Goal: Task Accomplishment & Management: Manage account settings

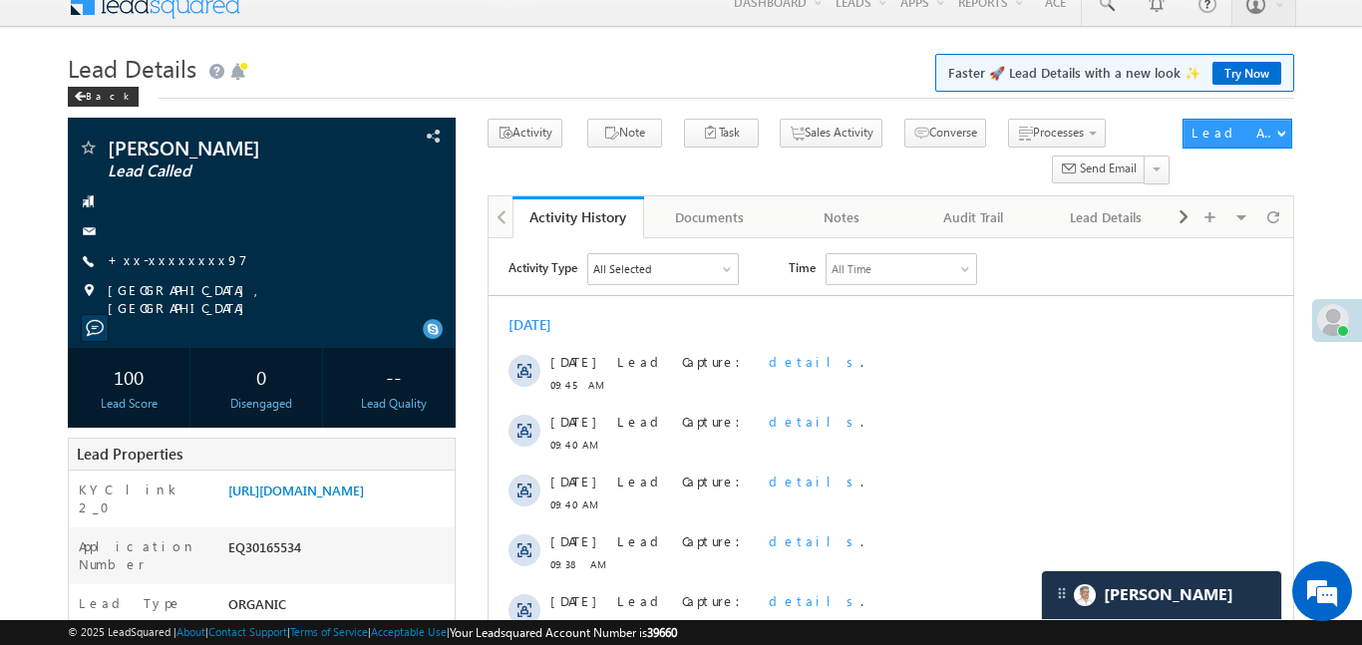
scroll to position [14, 0]
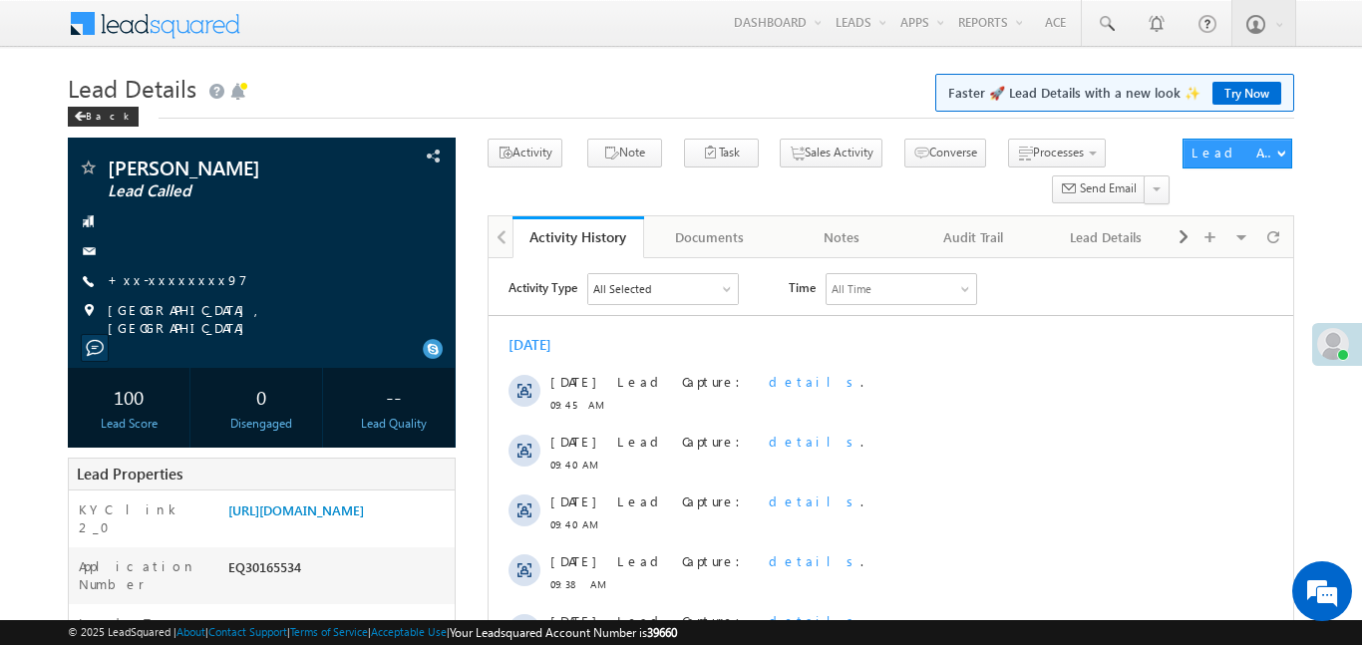
click at [1345, 354] on div at bounding box center [1343, 355] width 12 height 12
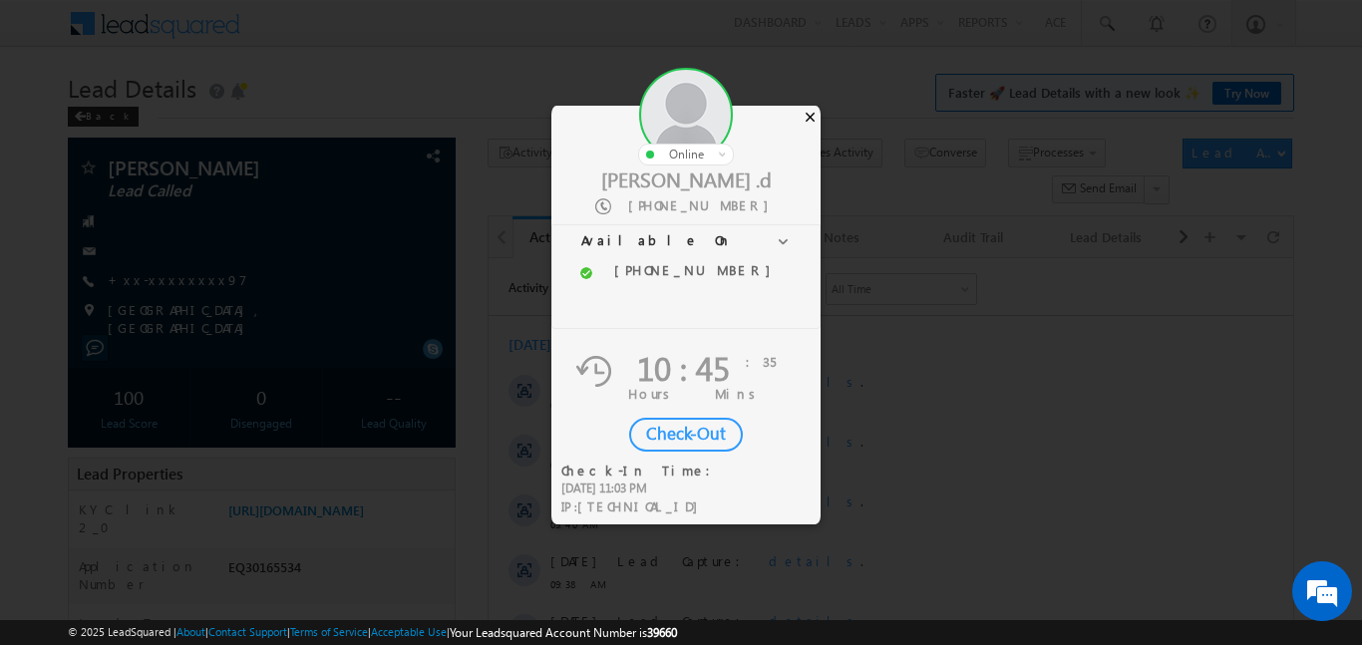
click at [817, 125] on div "×" at bounding box center [810, 117] width 21 height 22
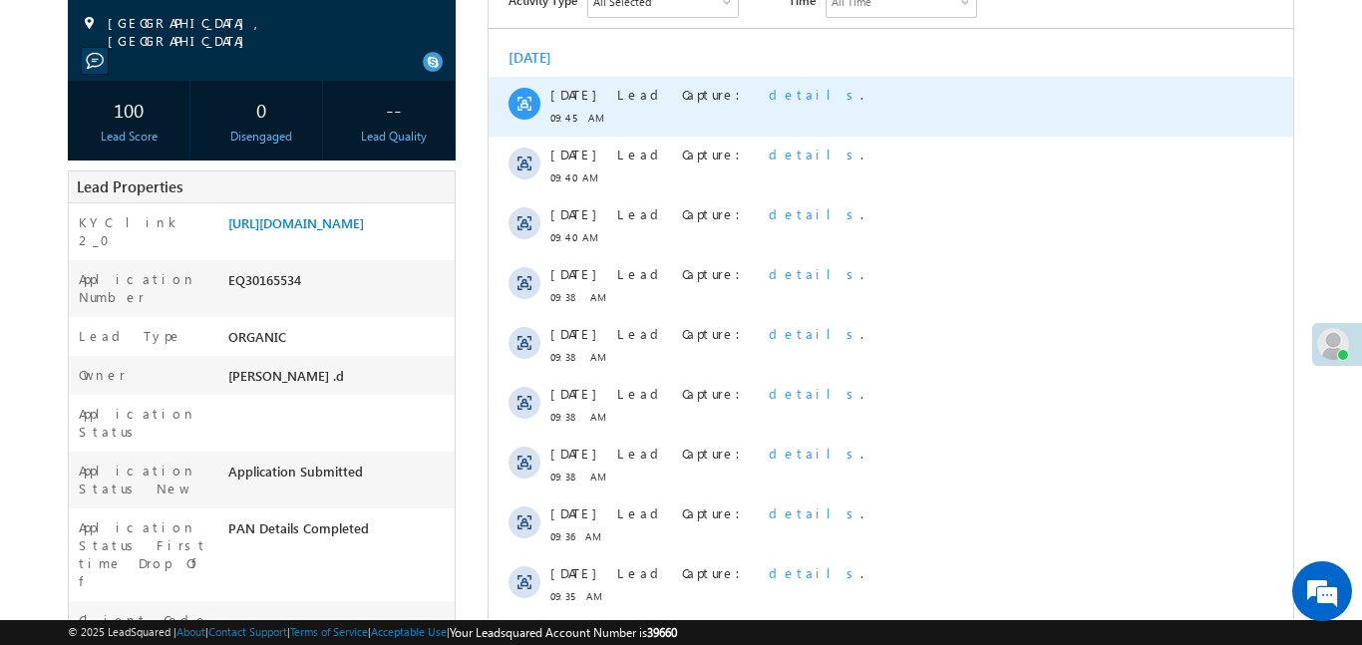
scroll to position [303, 0]
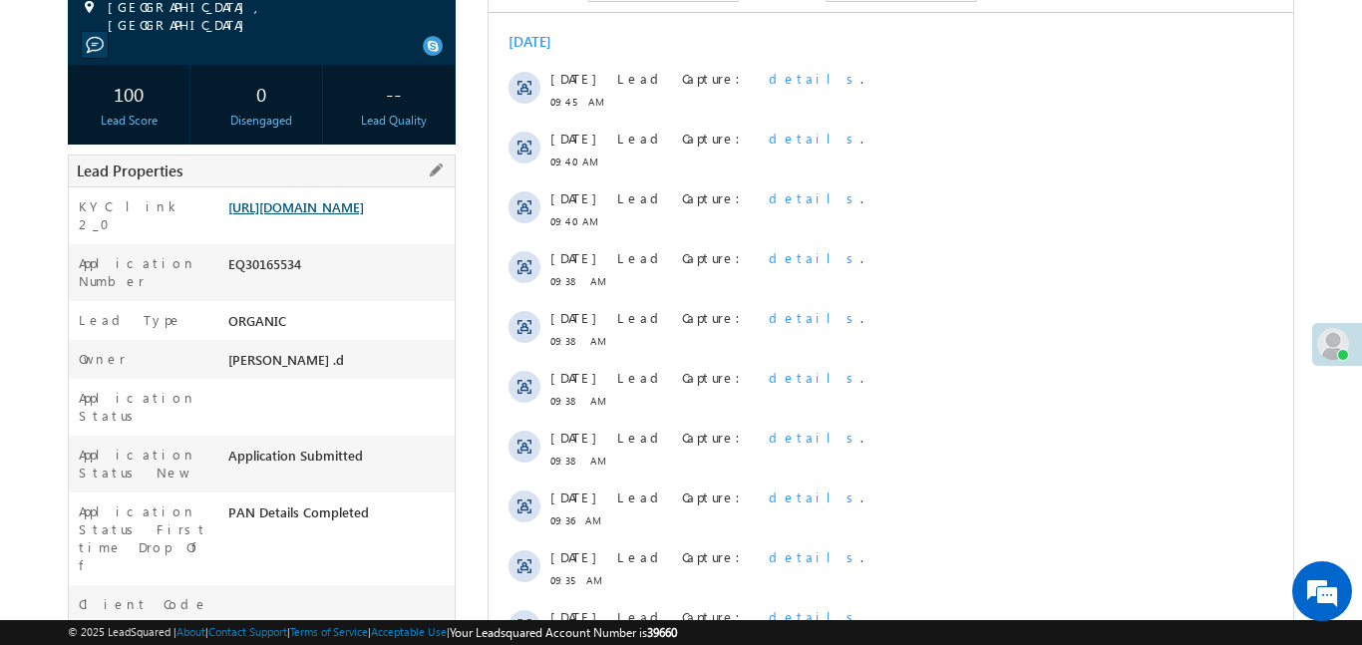
click at [355, 211] on link "https://angelbroking1-pk3em7sa.customui-test.leadsquared.com?leadId=af9581b4-15…" at bounding box center [296, 206] width 136 height 17
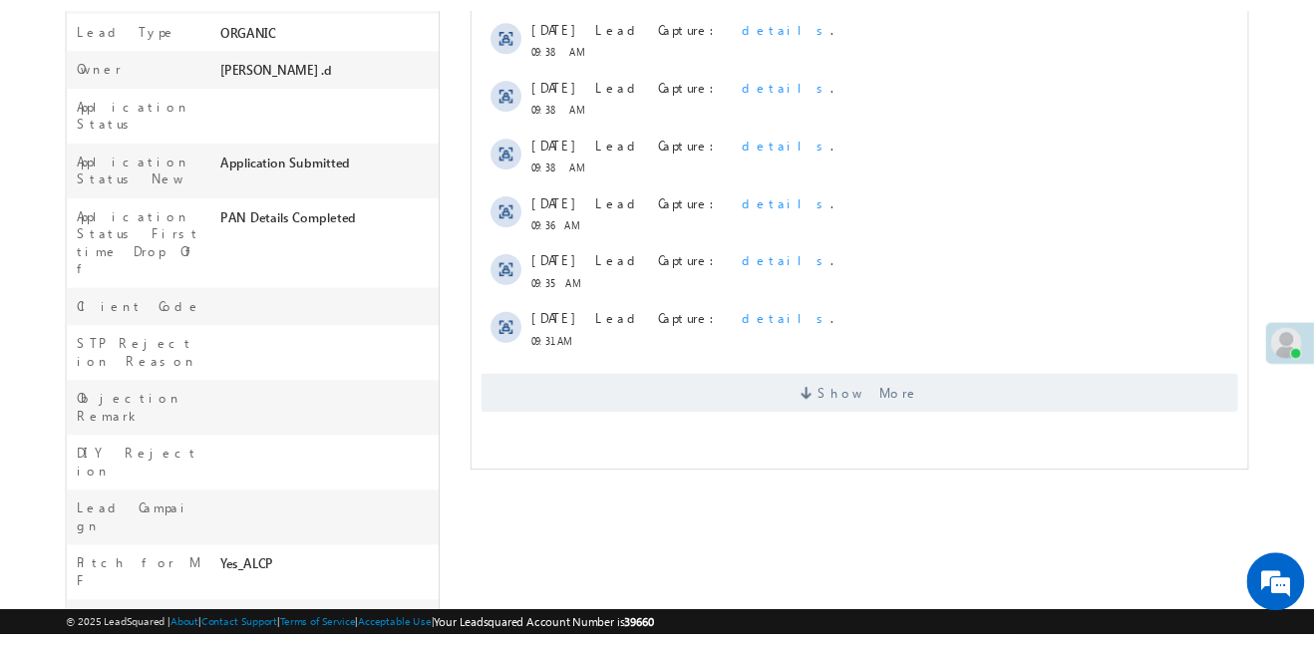
scroll to position [619, 0]
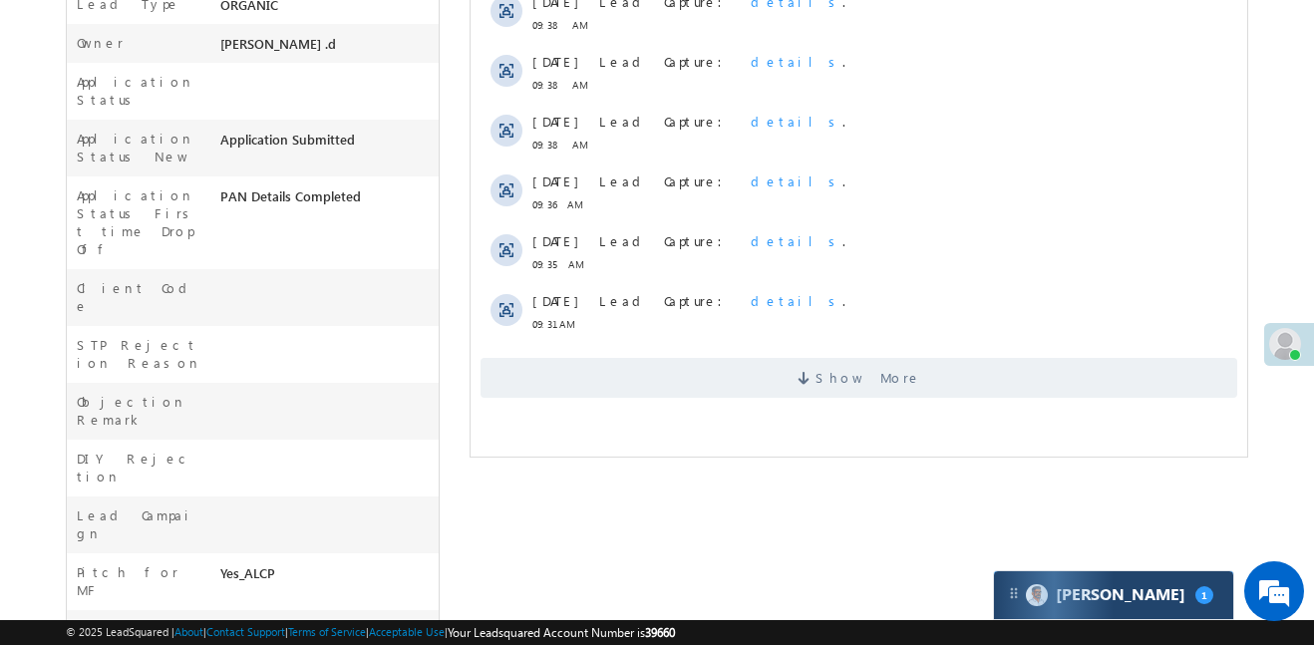
click at [1183, 584] on div "Carter 1" at bounding box center [1113, 595] width 239 height 48
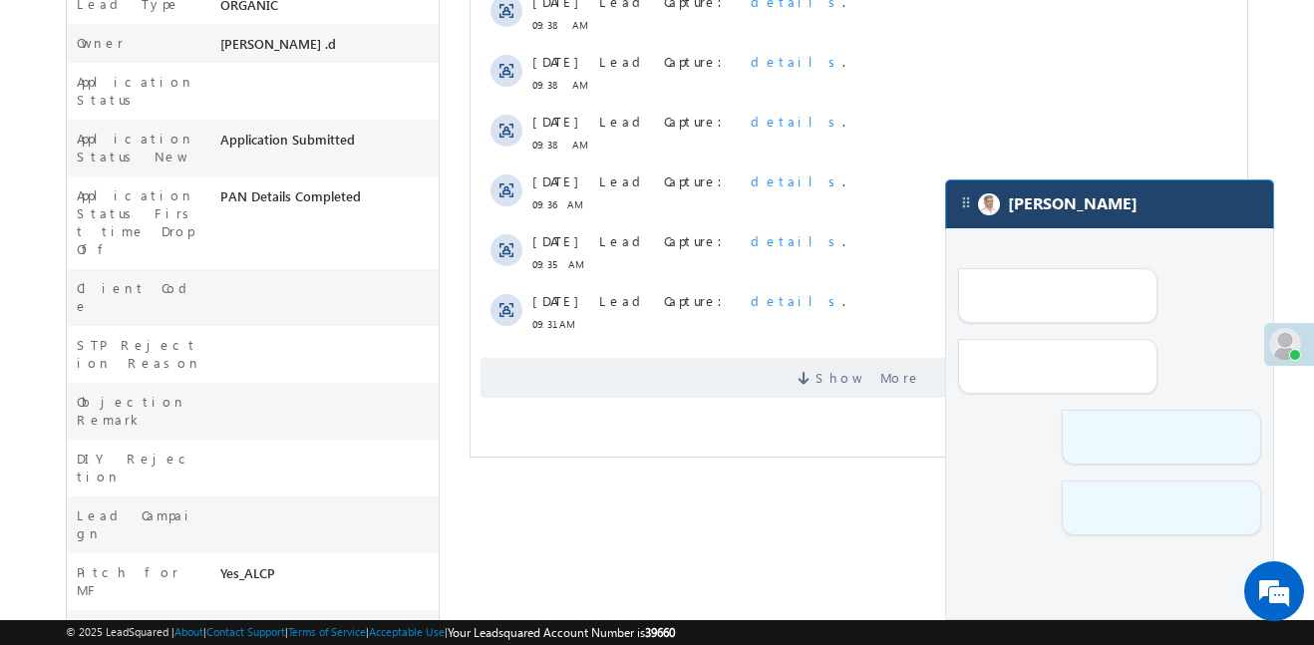
click at [1183, 584] on div "[PERSON_NAME]" at bounding box center [1109, 399] width 329 height 441
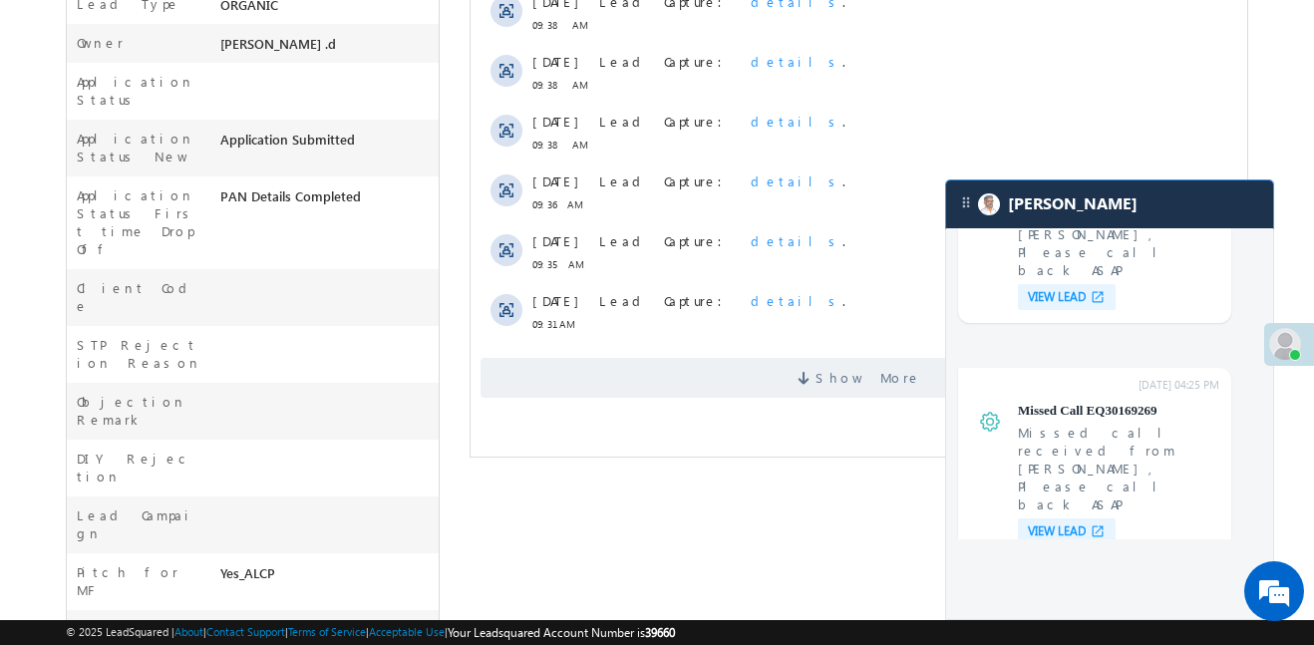
scroll to position [7573, 0]
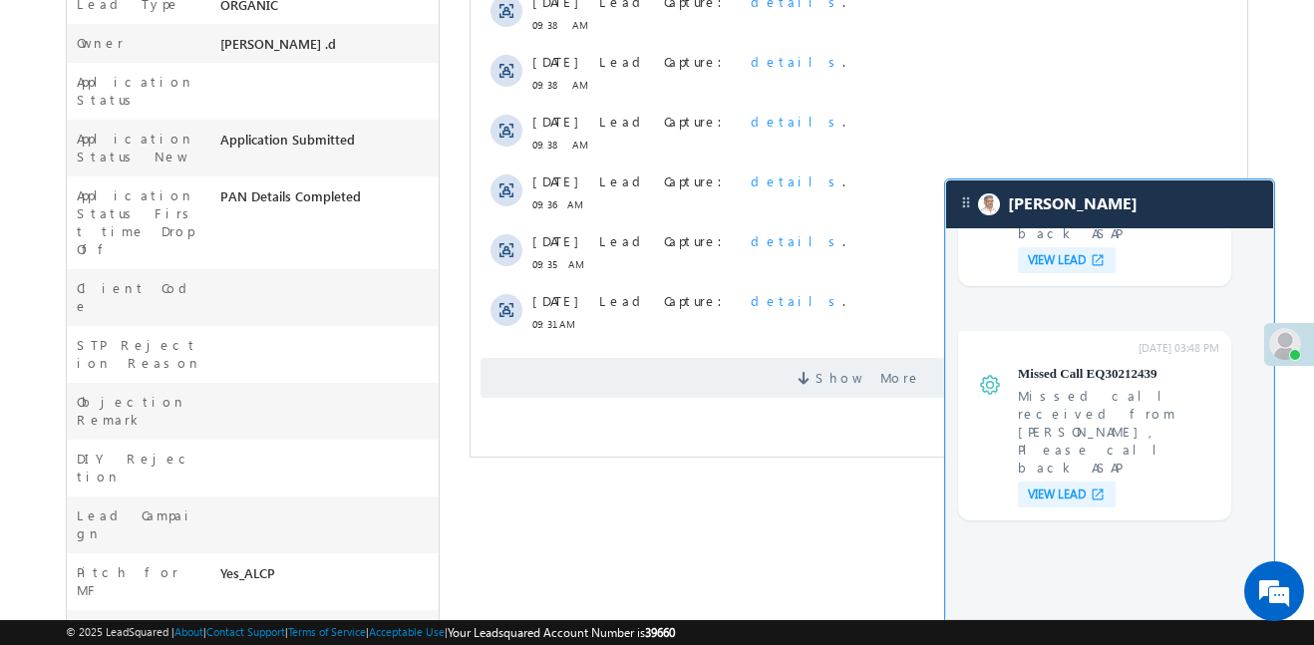
scroll to position [7339, 0]
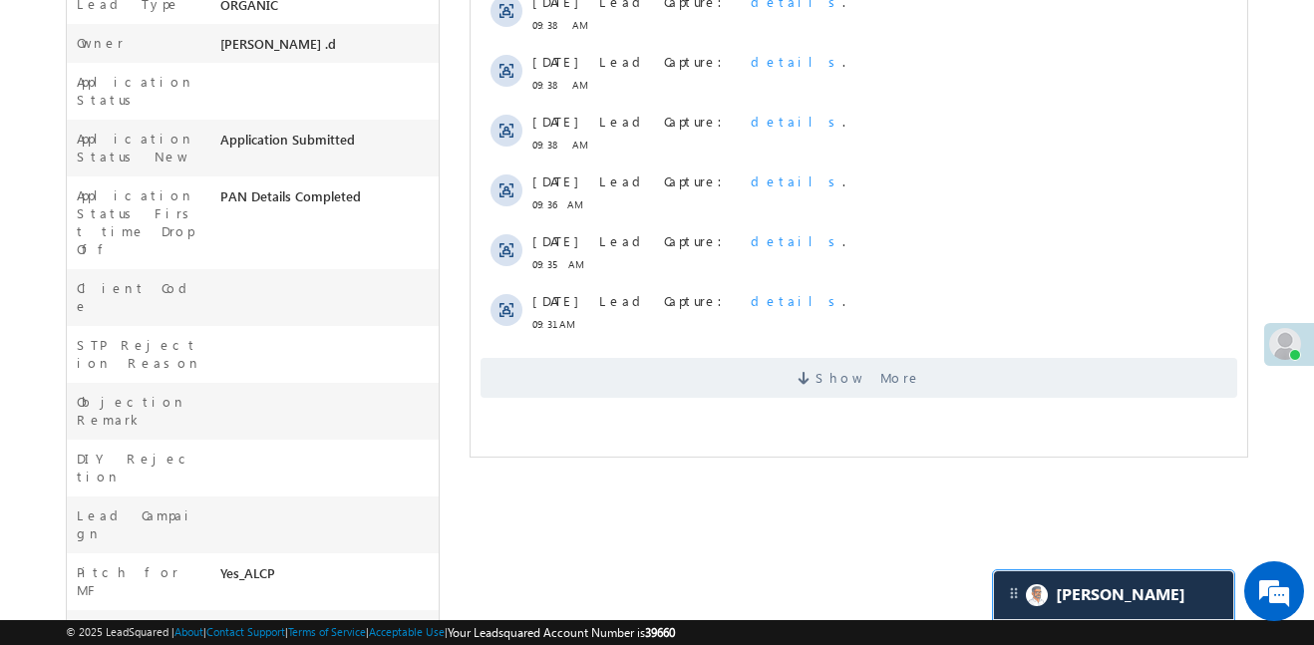
scroll to position [7812, 0]
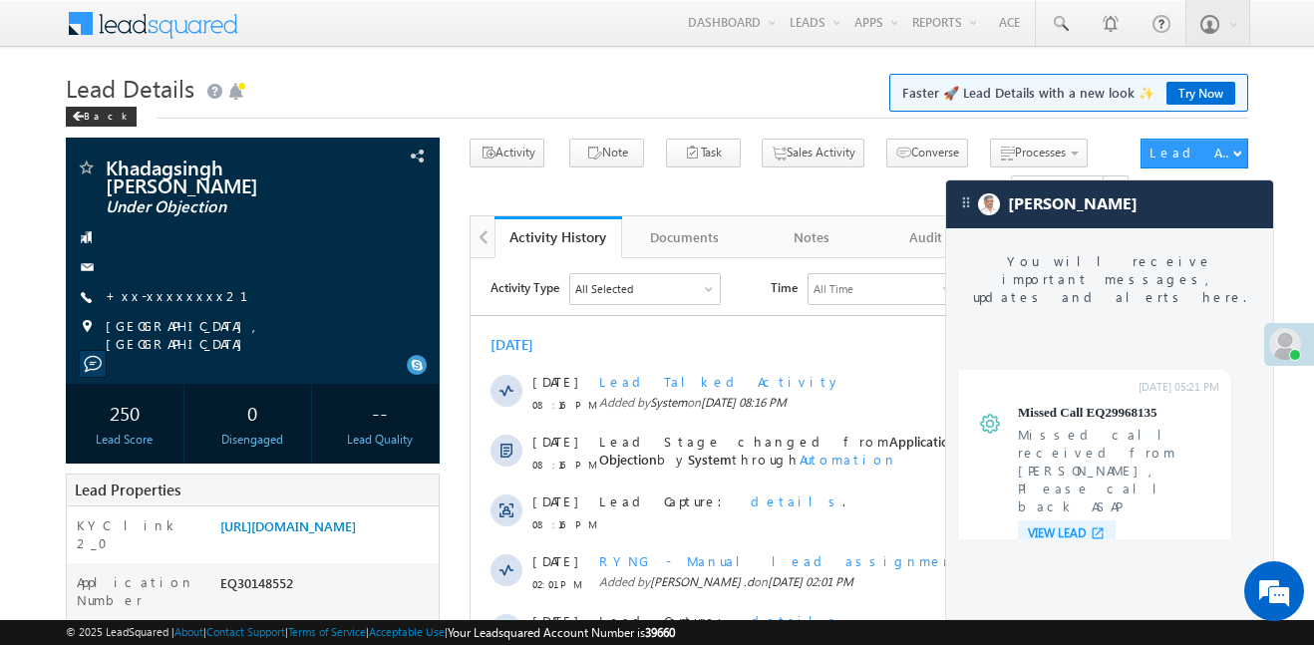
scroll to position [7682, 0]
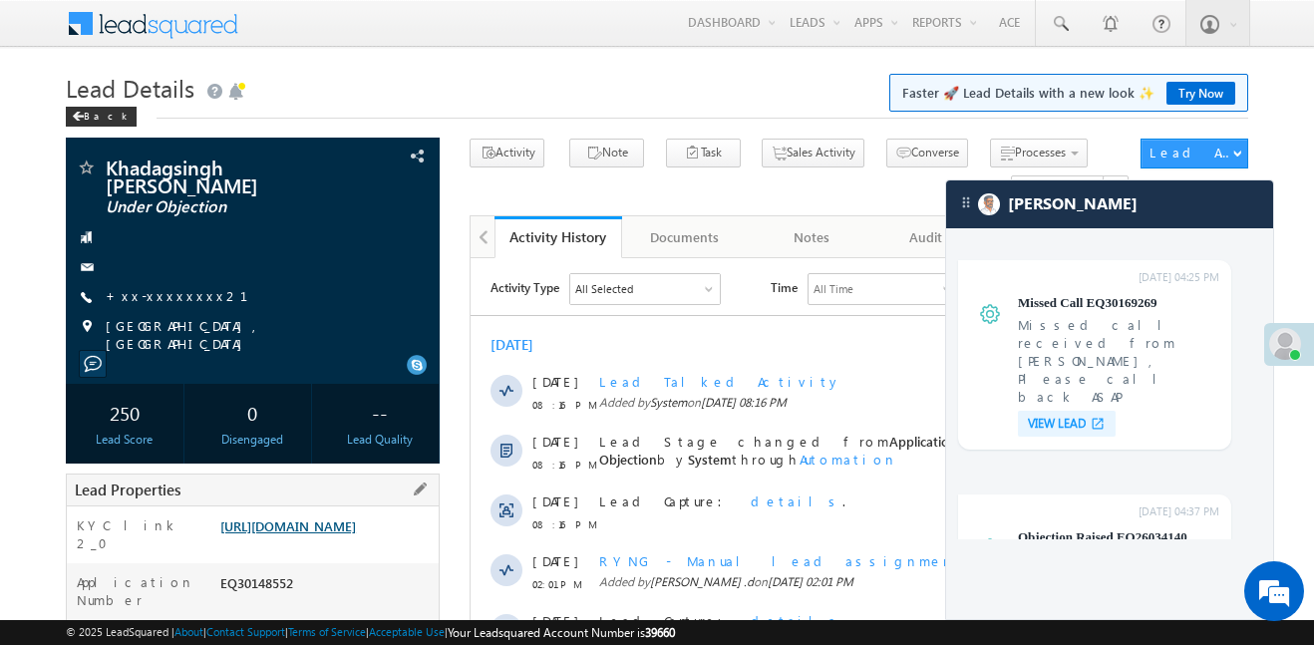
click at [335, 534] on link "https://angelbroking1-pk3em7sa.customui-test.leadsquared.com?leadId=ba7a554a-e1…" at bounding box center [288, 525] width 136 height 17
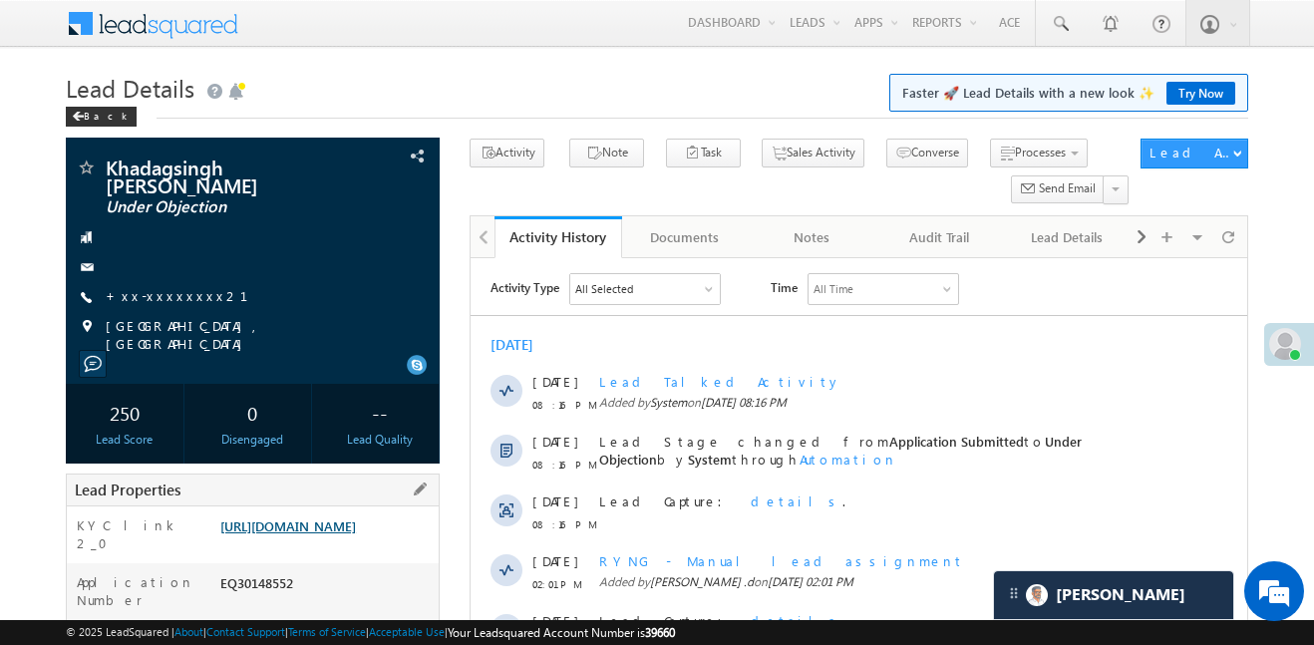
scroll to position [7812, 0]
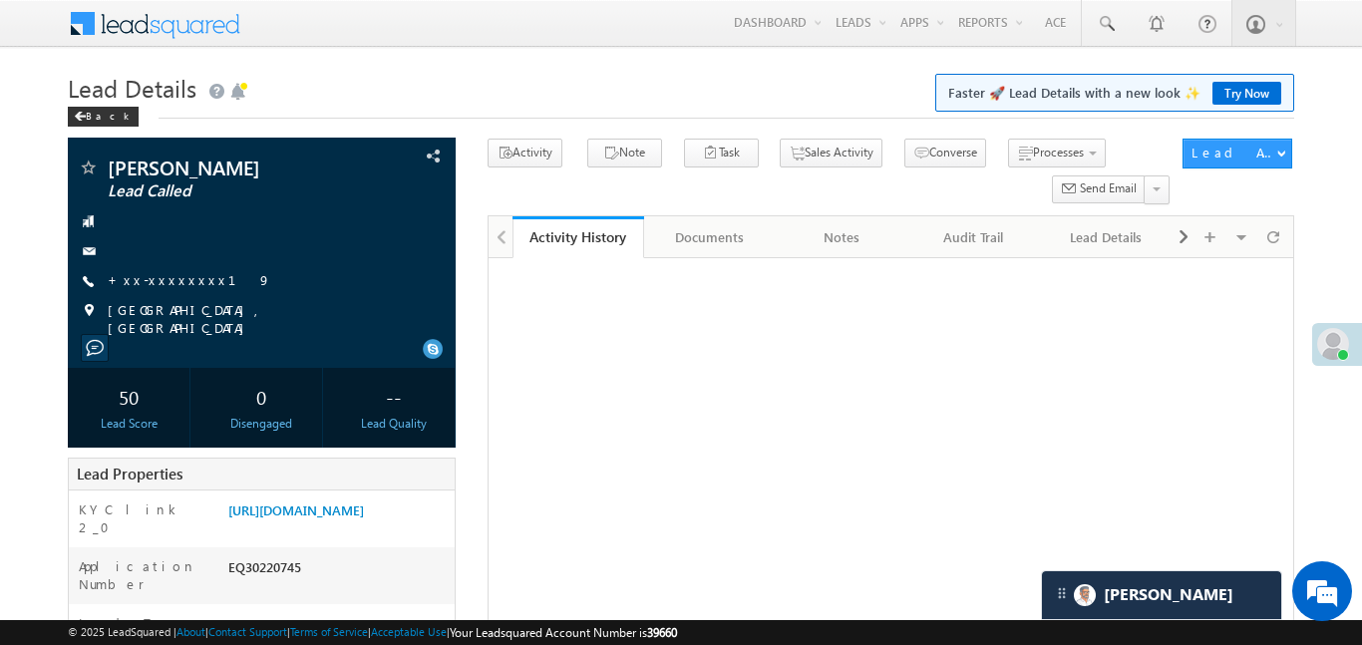
scroll to position [212, 0]
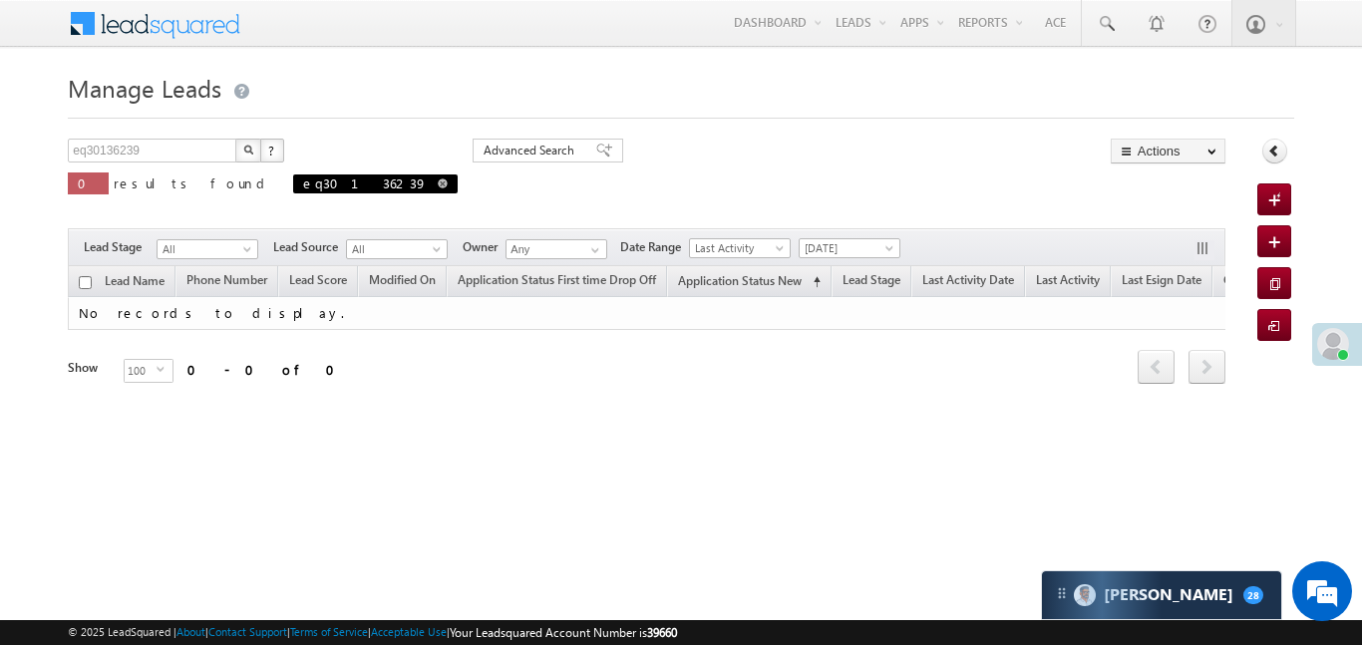
click at [438, 188] on link at bounding box center [443, 182] width 10 height 17
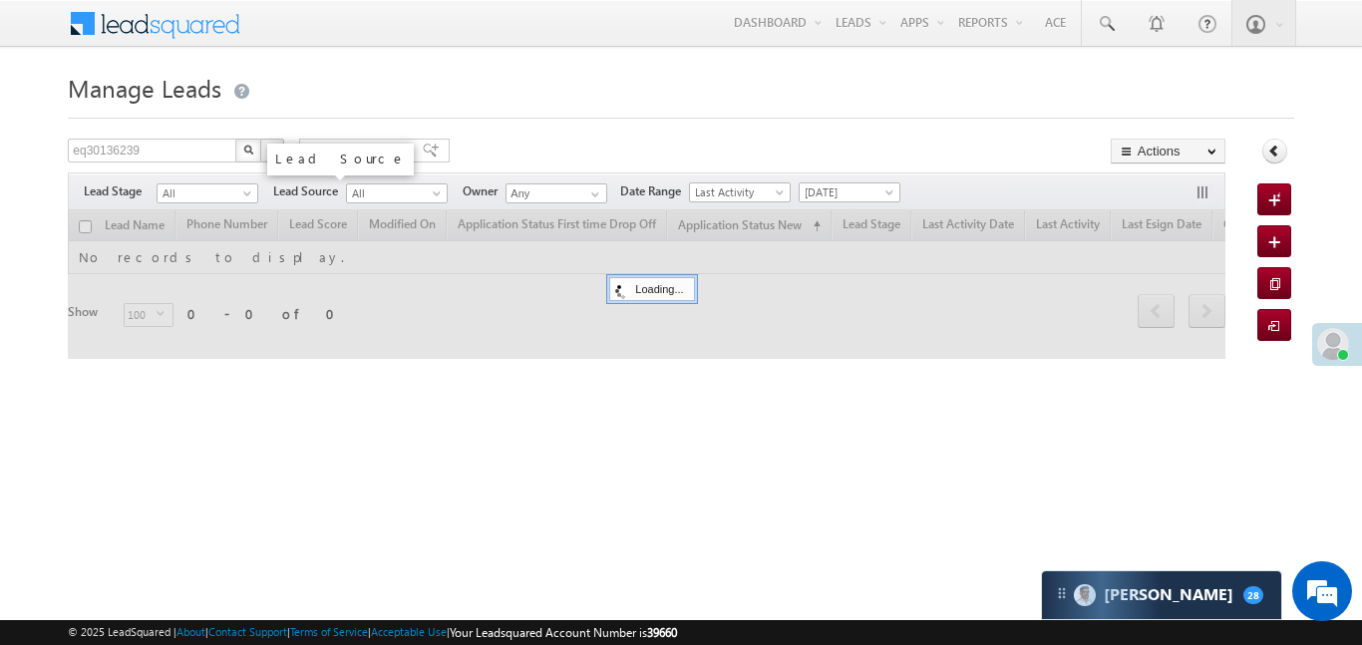
type input "Search Leads"
click at [1111, 24] on span at bounding box center [1106, 24] width 20 height 20
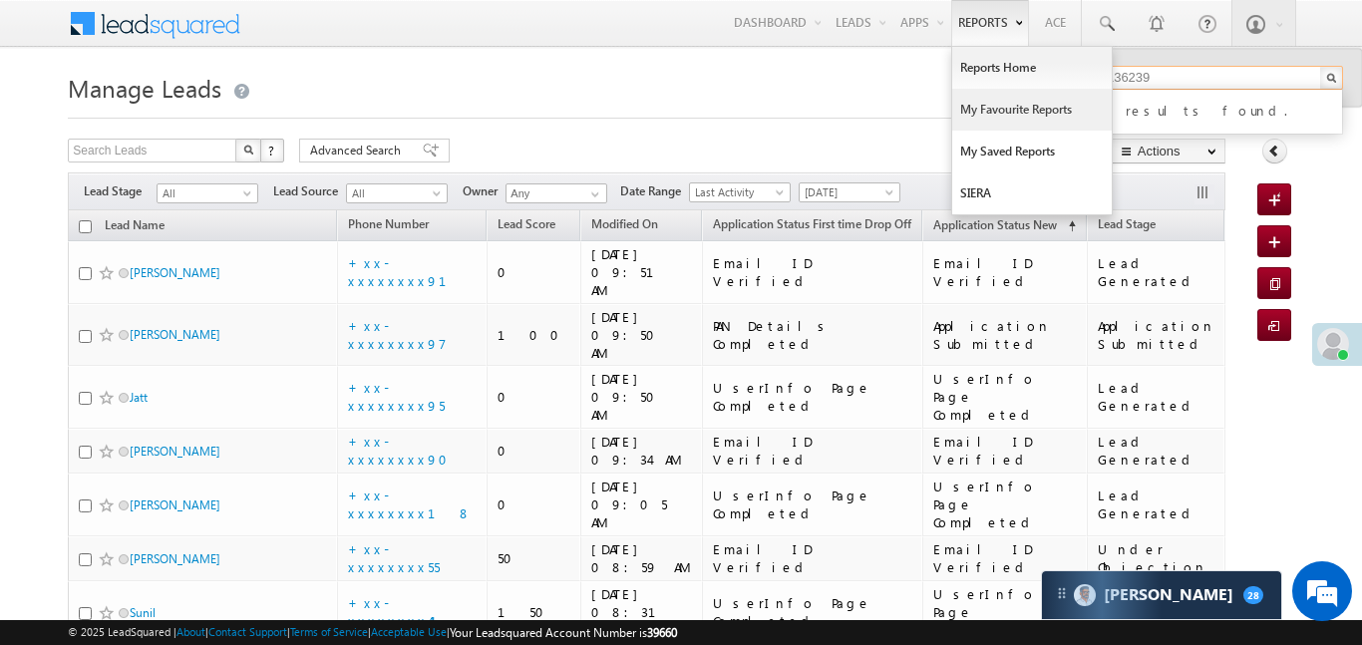
type input "eq30136239"
click at [1026, 107] on link "My Favourite Reports" at bounding box center [1032, 110] width 160 height 42
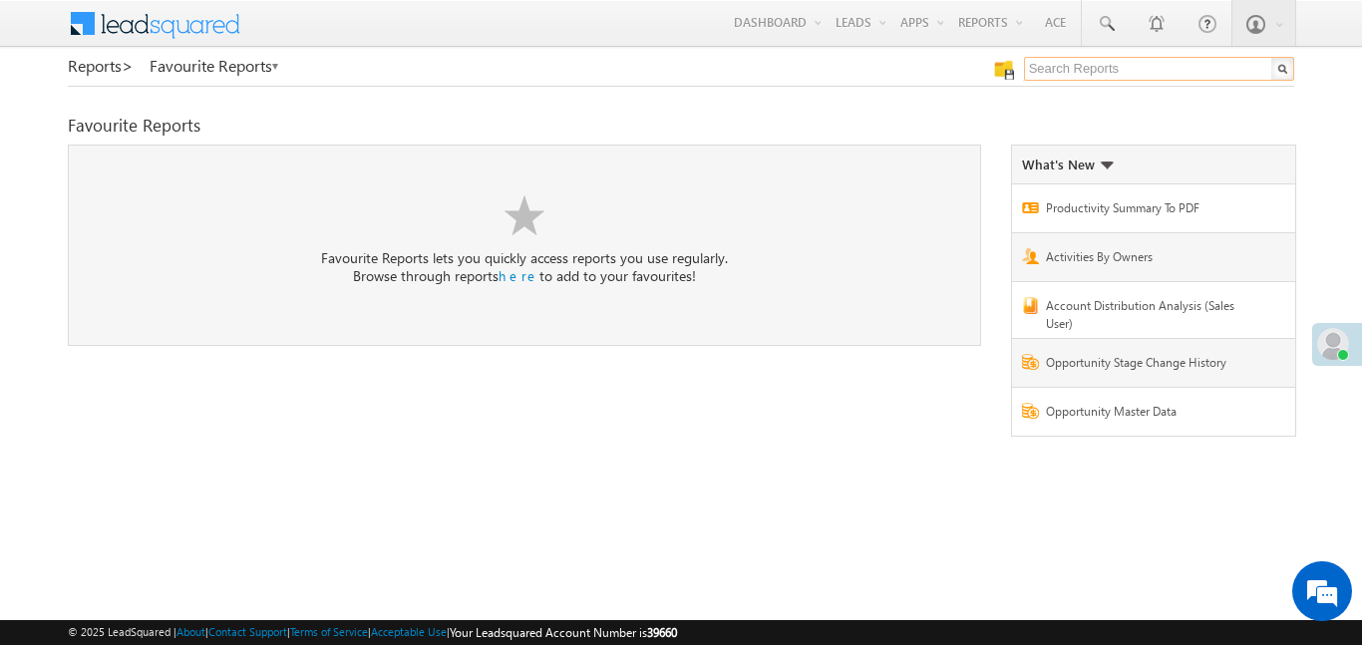
click at [1153, 72] on input "text" at bounding box center [1159, 69] width 270 height 24
type input "me to others"
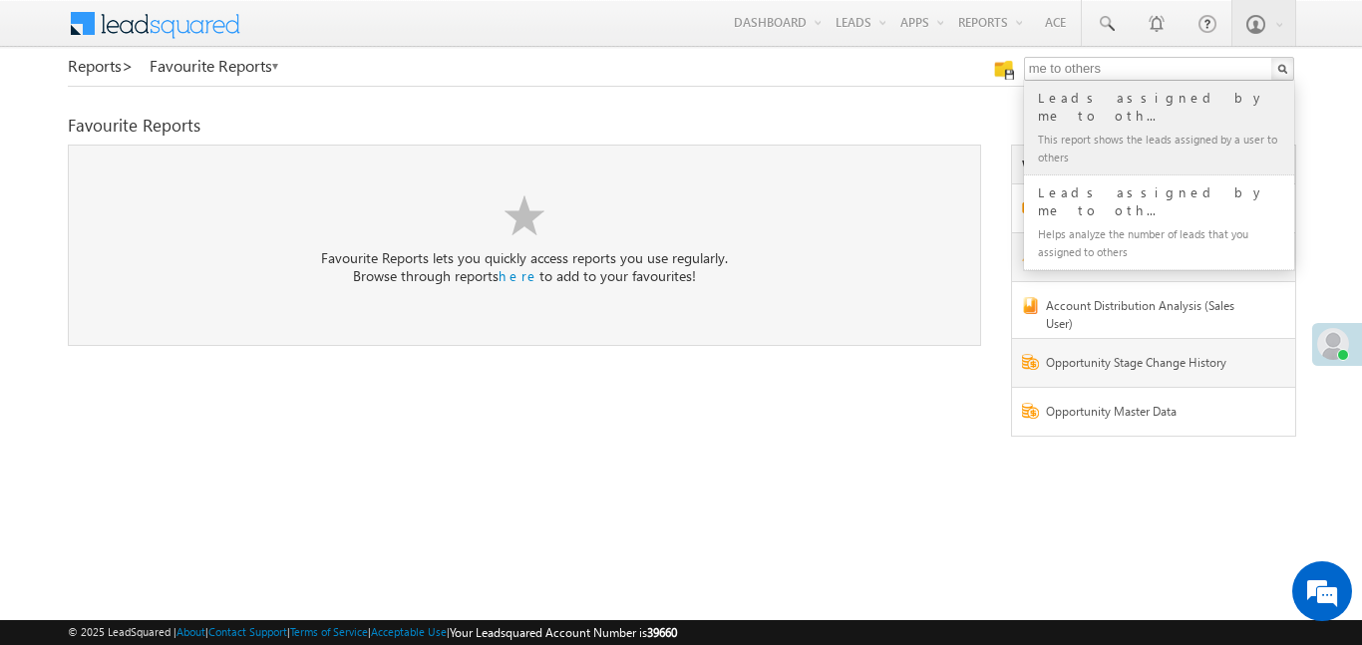
click at [1104, 127] on div "This report shows the leads assigned by a user to others" at bounding box center [1167, 148] width 267 height 42
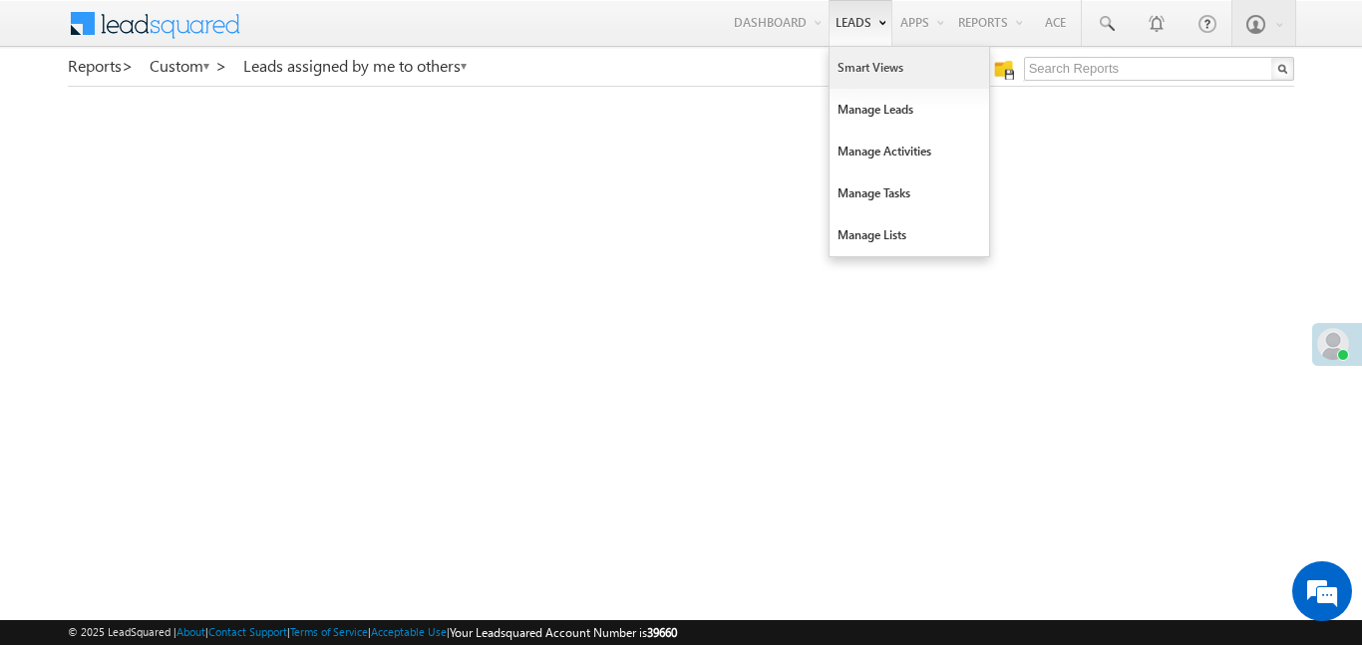
click at [860, 58] on link "Smart Views" at bounding box center [910, 68] width 160 height 42
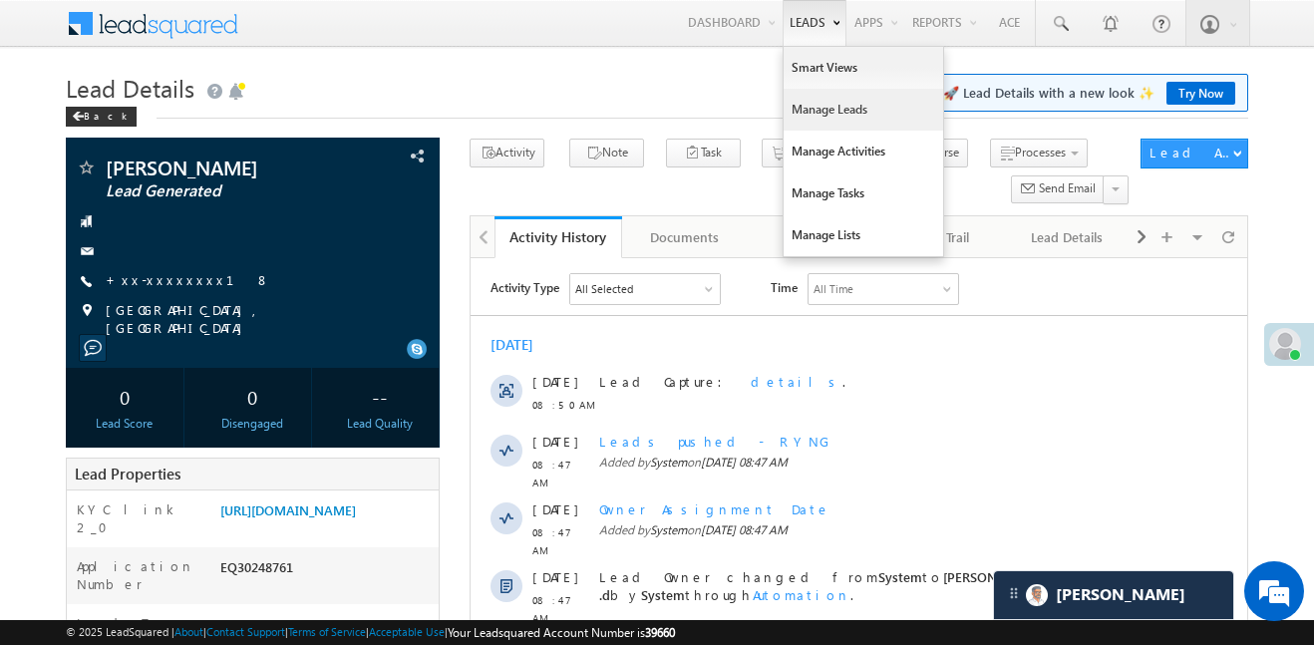
click at [888, 125] on link "Manage Leads" at bounding box center [864, 110] width 160 height 42
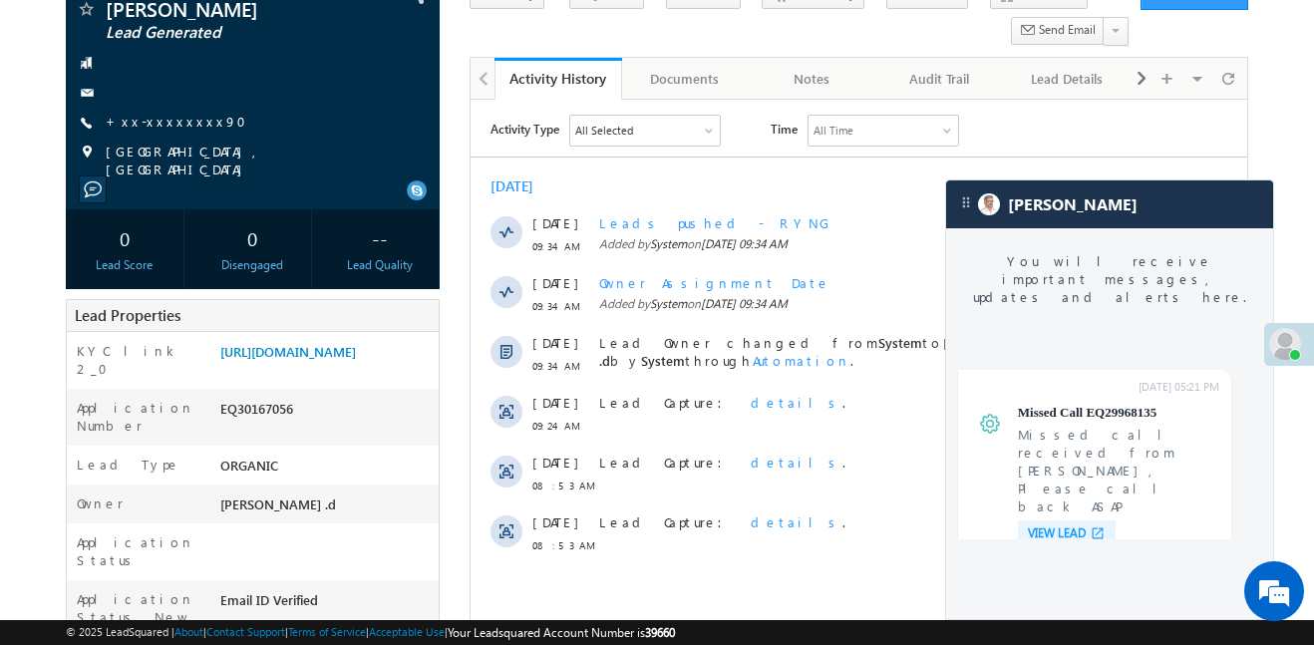
scroll to position [7682, 0]
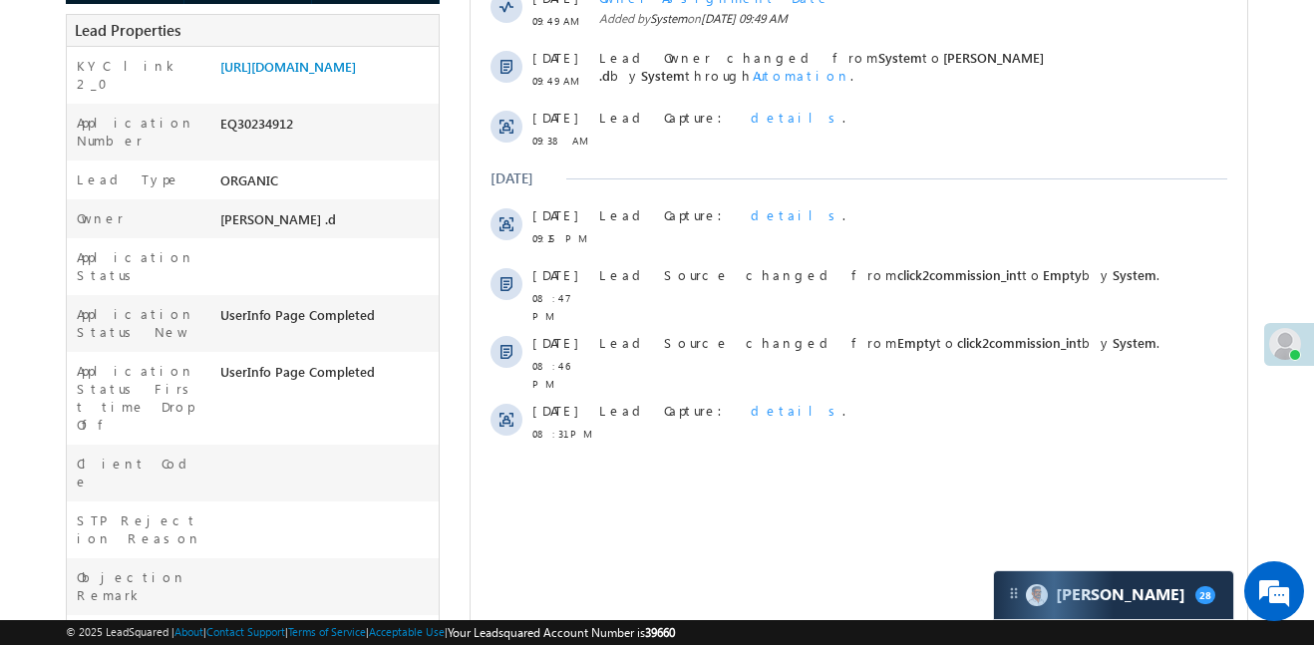
scroll to position [842, 0]
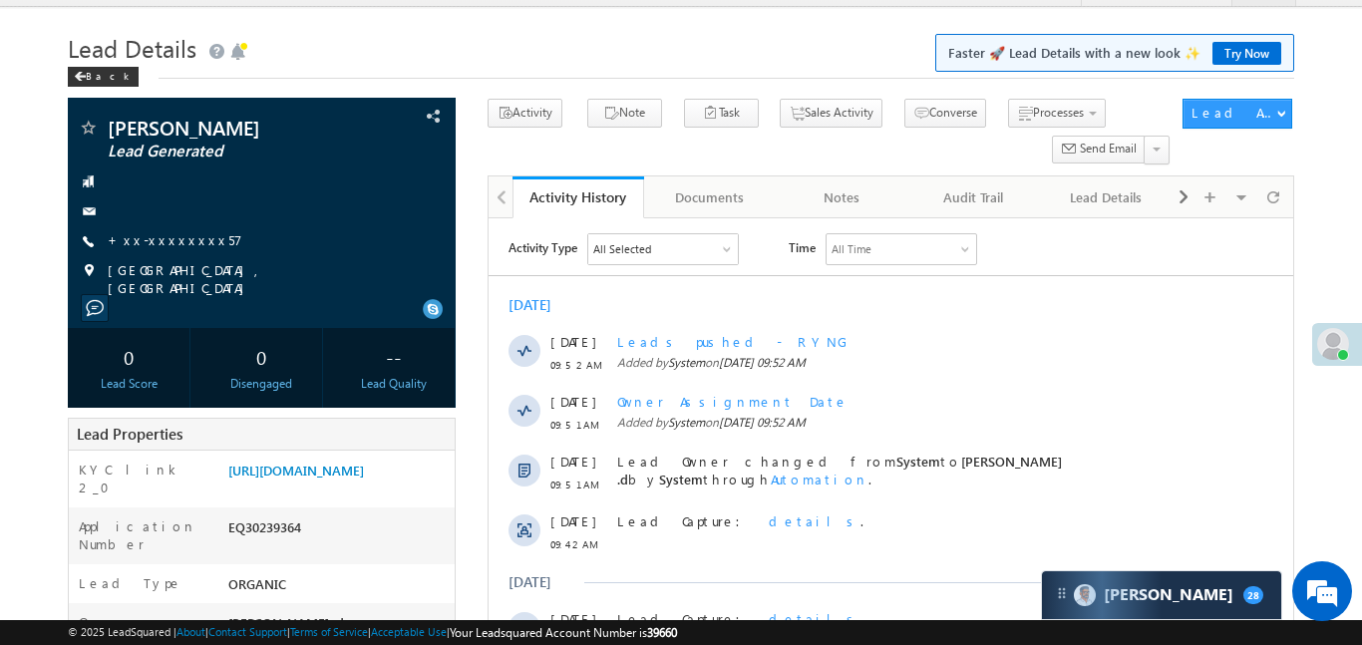
scroll to position [80, 0]
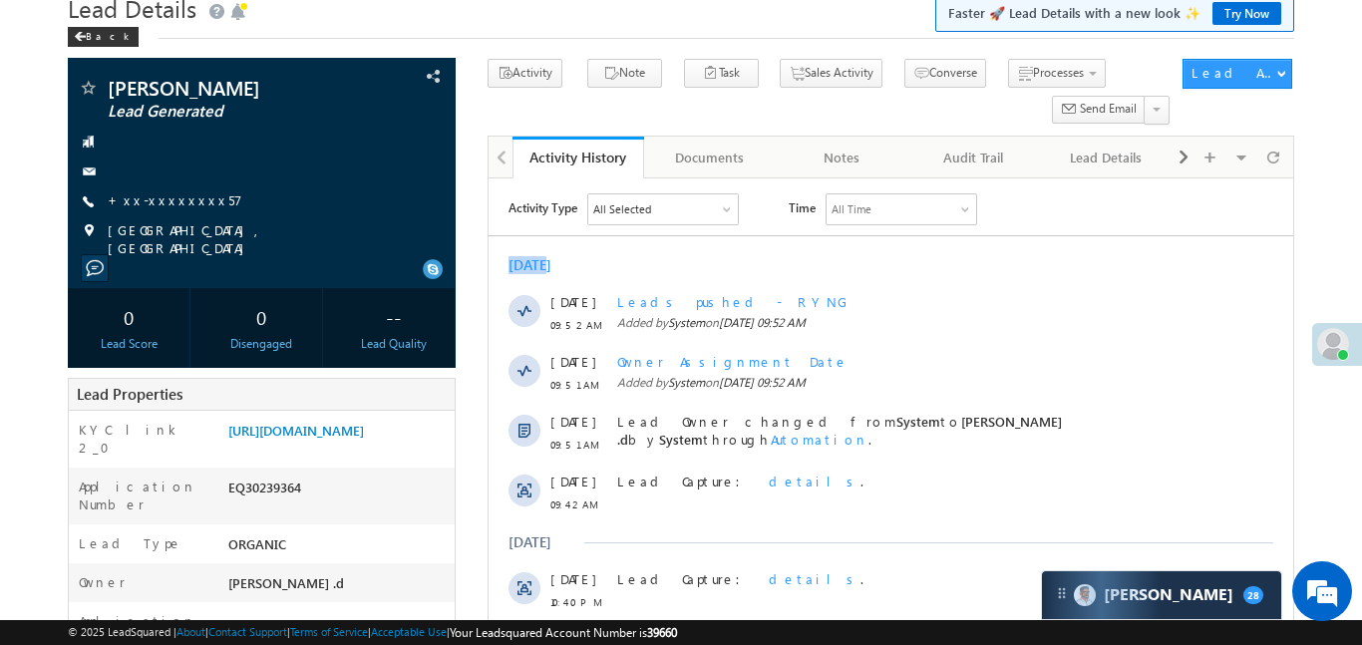
drag, startPoint x: 1277, startPoint y: 249, endPoint x: 1298, endPoint y: 235, distance: 25.2
click at [1292, 235] on html "Activity Type All Selected Select All Sales Activities 1 Sales Activity Email A…" at bounding box center [890, 530] width 805 height 705
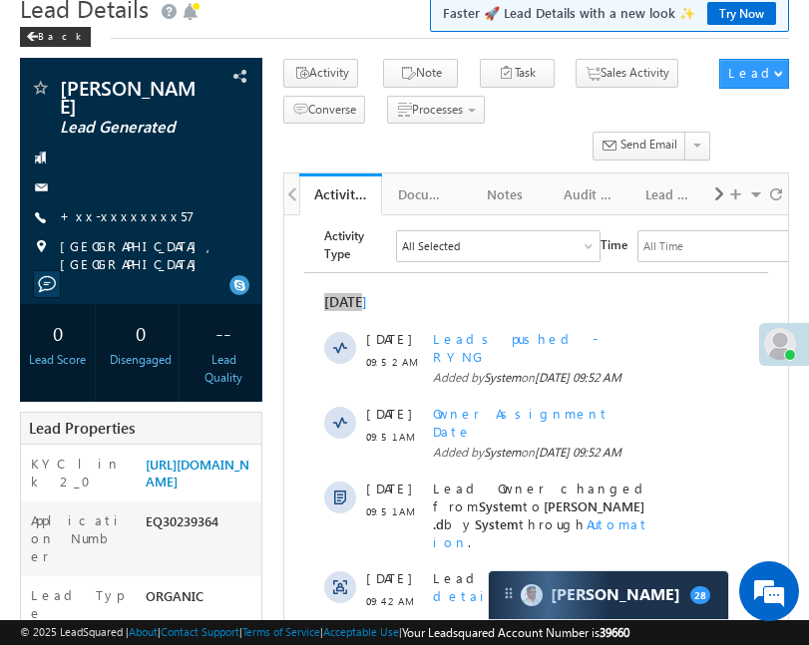
drag, startPoint x: 875, startPoint y: 619, endPoint x: 678, endPoint y: 93, distance: 562.3
click at [579, 644] on div "© 2025 LeadSquared | About | Contact Support | Terms of Service | Acceptable Us…" at bounding box center [404, 632] width 809 height 25
drag, startPoint x: 581, startPoint y: 644, endPoint x: 462, endPoint y: 233, distance: 427.9
click at [581, 644] on div "© 2025 LeadSquared | About | Contact Support | Terms of Service | Acceptable Us…" at bounding box center [404, 632] width 809 height 25
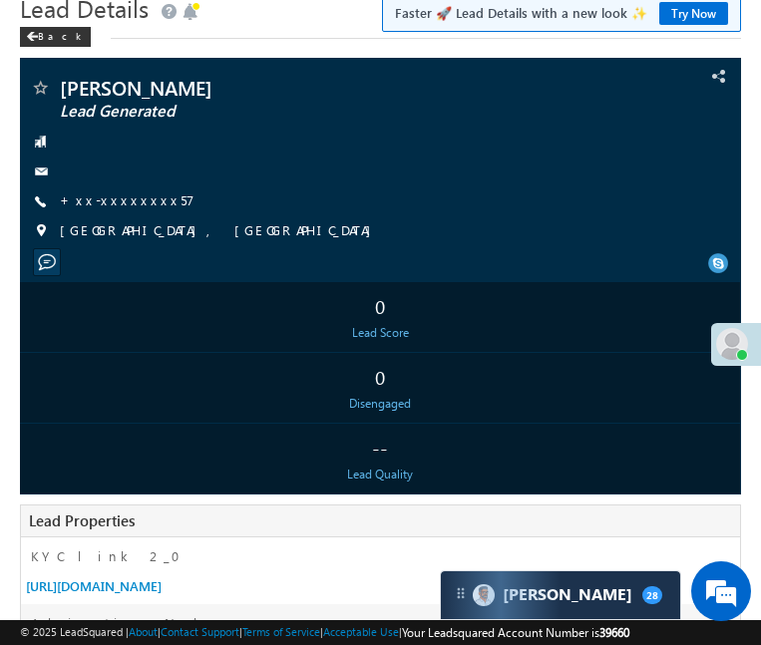
click at [0, 644] on div "© 2025 LeadSquared | About | Contact Support | Terms of Service | Acceptable Us…" at bounding box center [380, 632] width 761 height 25
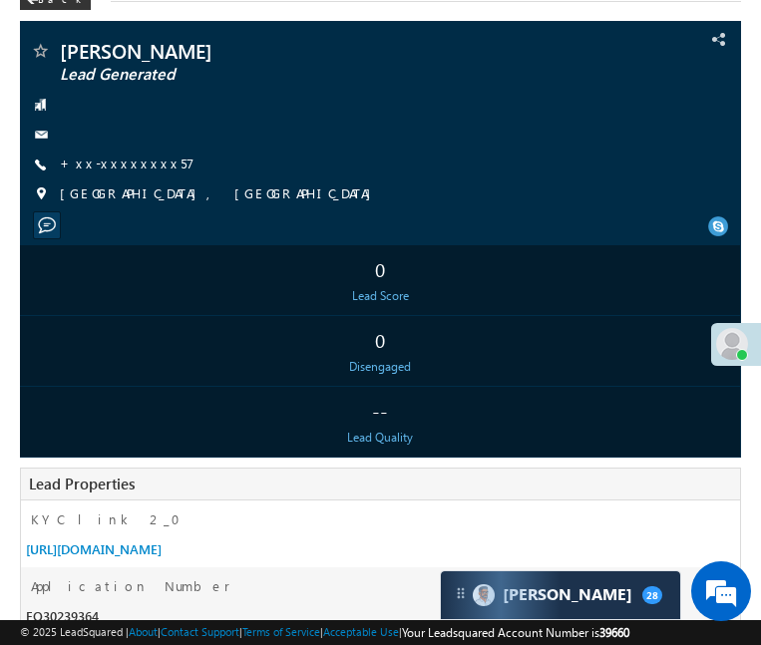
scroll to position [120, 0]
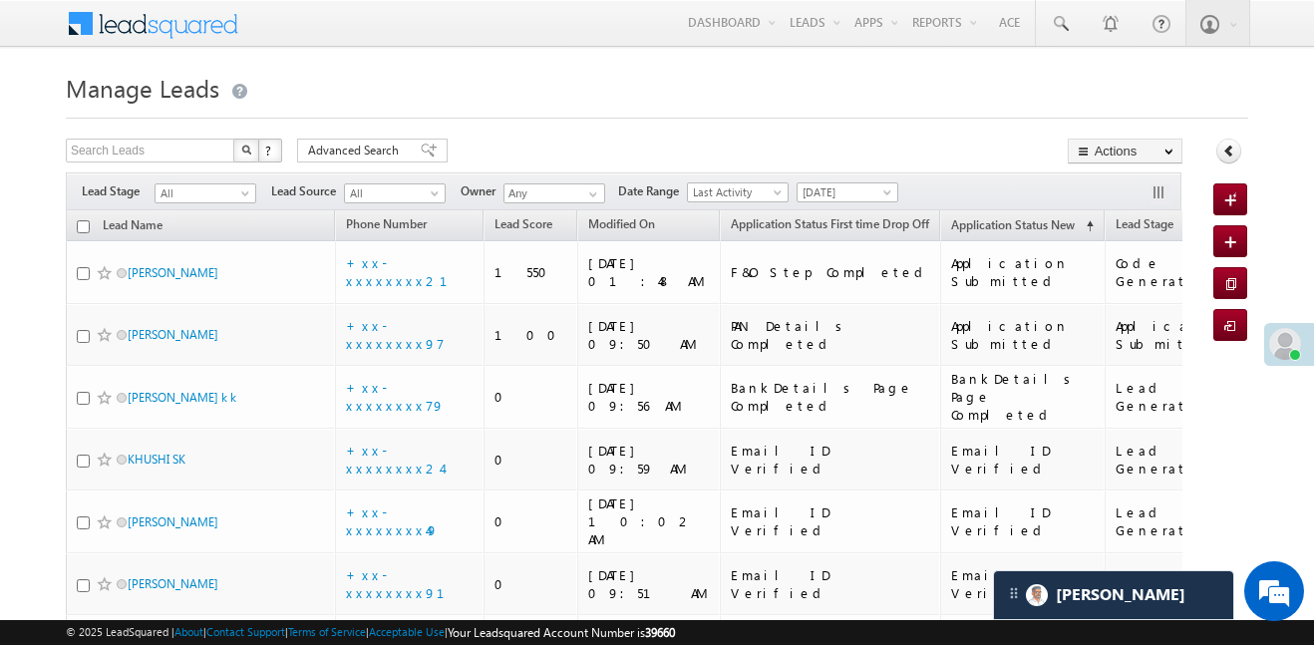
drag, startPoint x: 904, startPoint y: 176, endPoint x: 878, endPoint y: 184, distance: 27.1
click at [900, 176] on div "Filters Lead Stage All All Lead Source All All Owner Any Any Date Range Go 09/1…" at bounding box center [624, 191] width 1117 height 38
click at [876, 184] on span "[DATE]" at bounding box center [845, 192] width 95 height 18
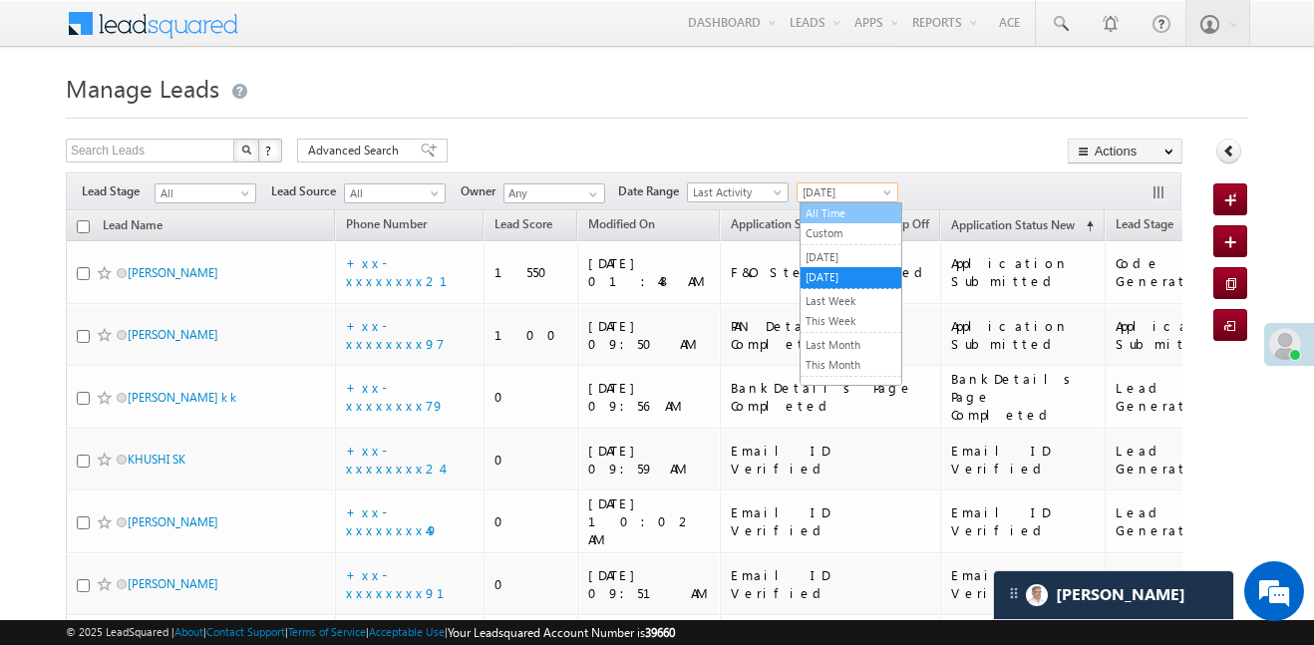
click at [855, 211] on link "All Time" at bounding box center [851, 213] width 101 height 18
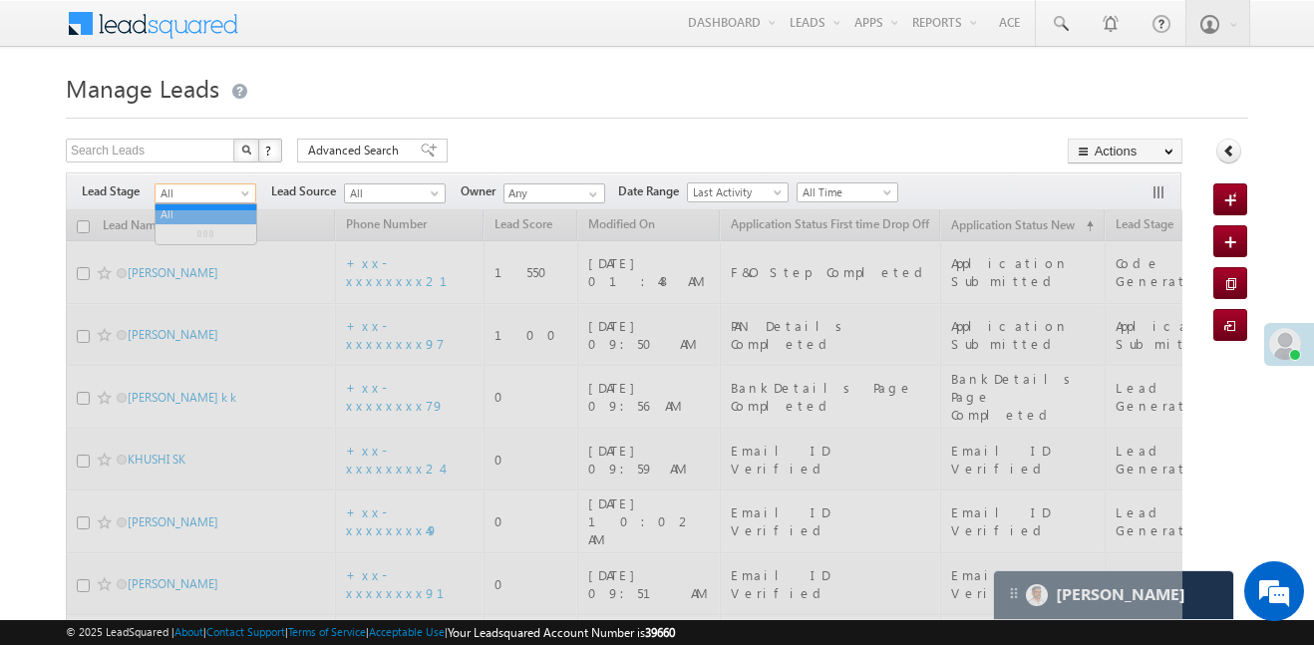
click at [239, 197] on span at bounding box center [247, 197] width 16 height 16
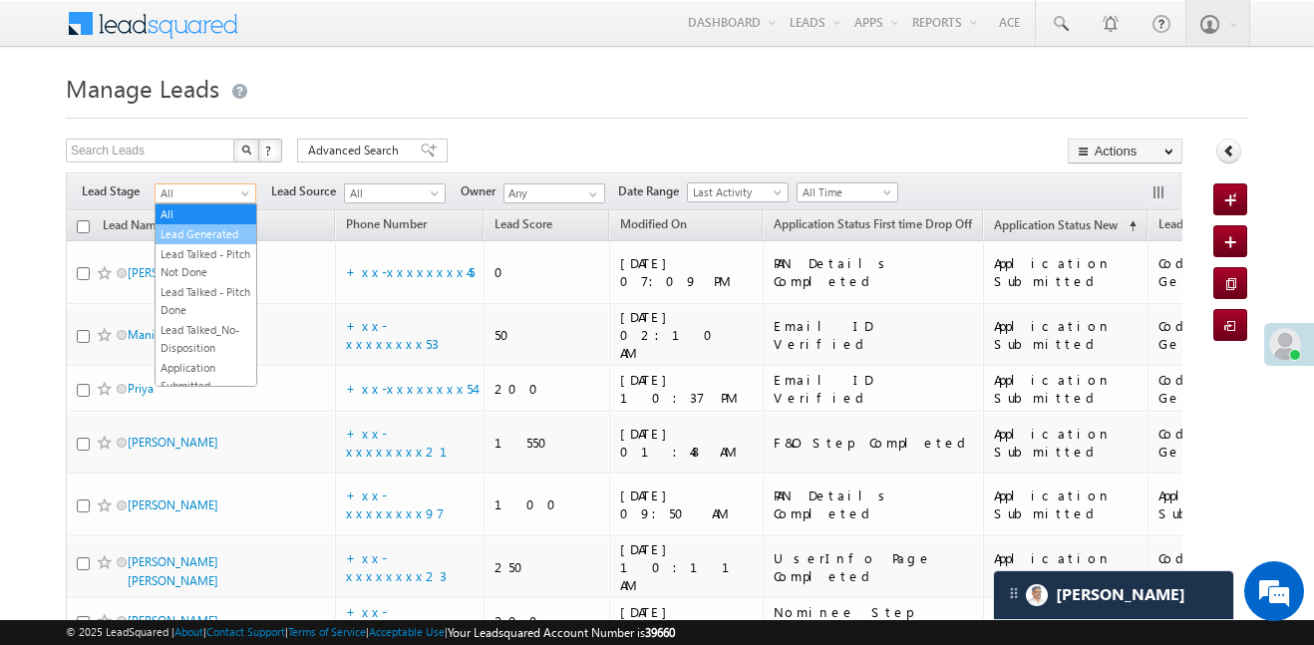
click at [207, 232] on link "Lead Generated" at bounding box center [206, 234] width 101 height 18
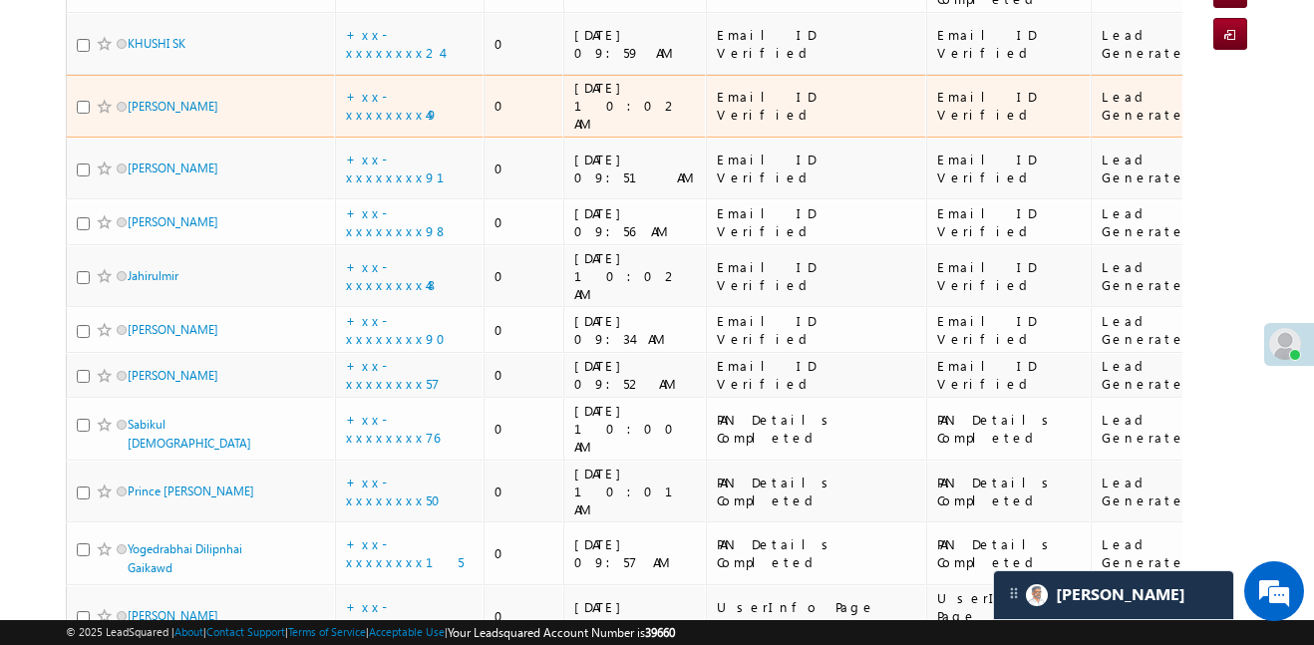
scroll to position [73, 0]
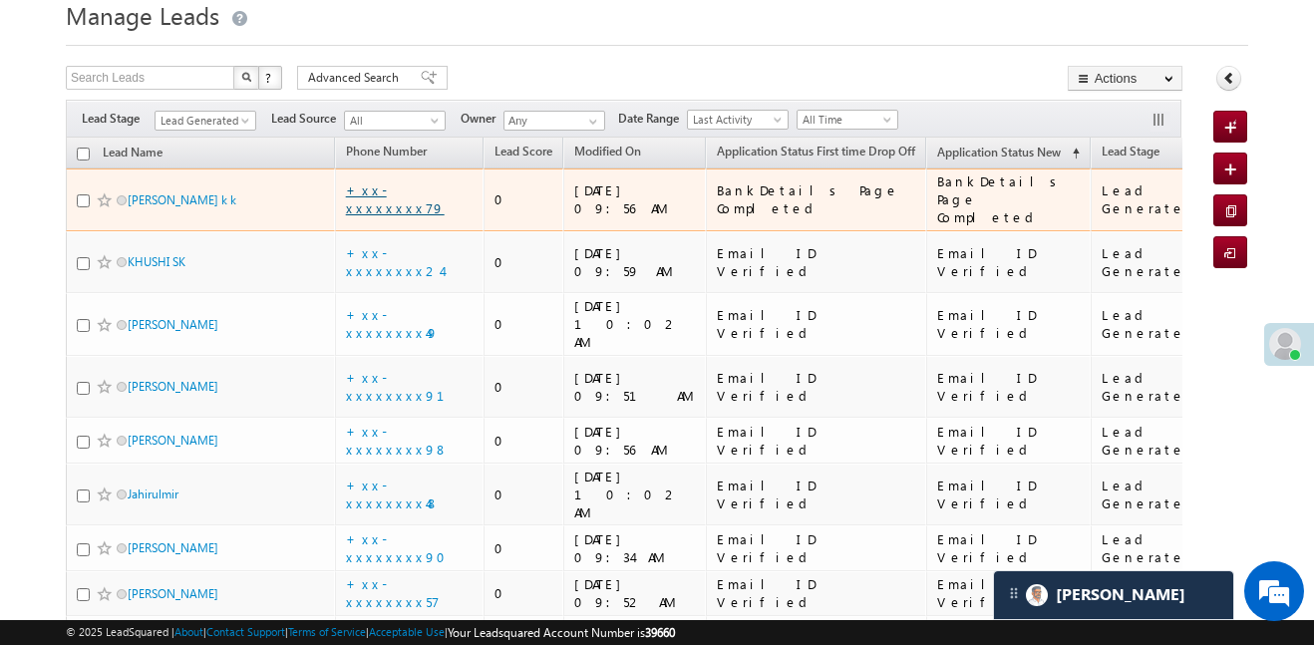
click at [405, 192] on link "+xx-xxxxxxxx79" at bounding box center [395, 198] width 99 height 35
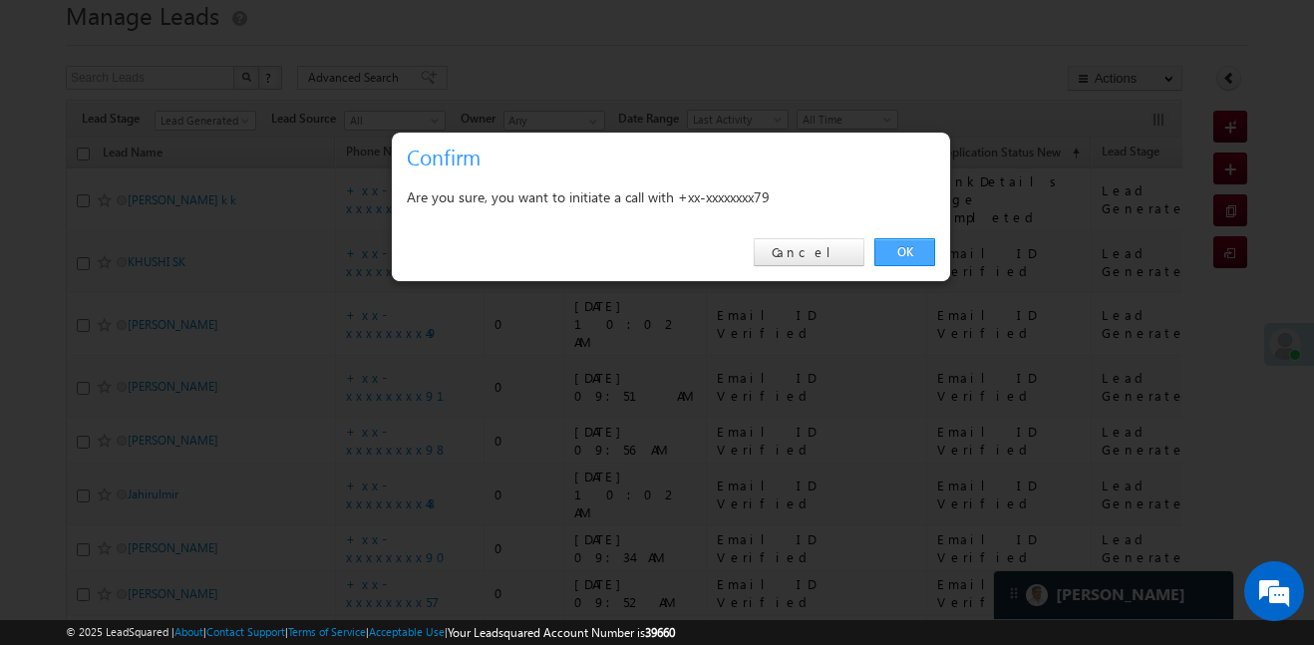
click at [905, 238] on link "OK" at bounding box center [904, 252] width 61 height 28
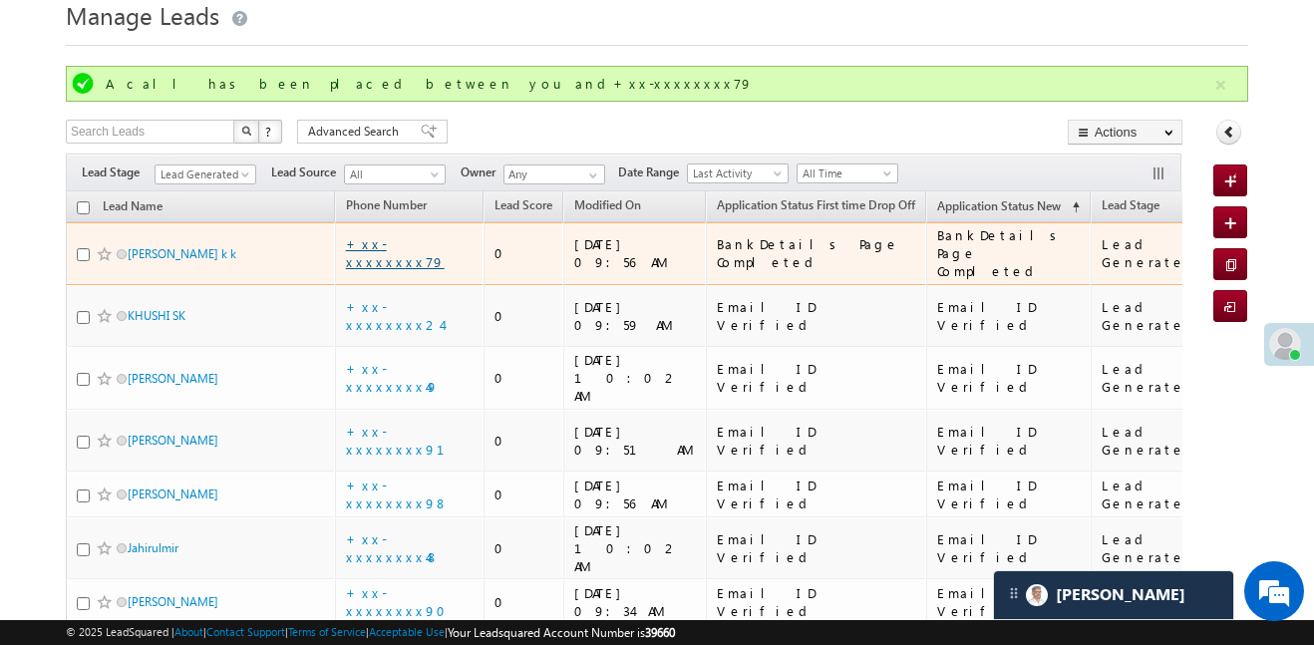
click at [422, 238] on link "+xx-xxxxxxxx79" at bounding box center [395, 252] width 99 height 35
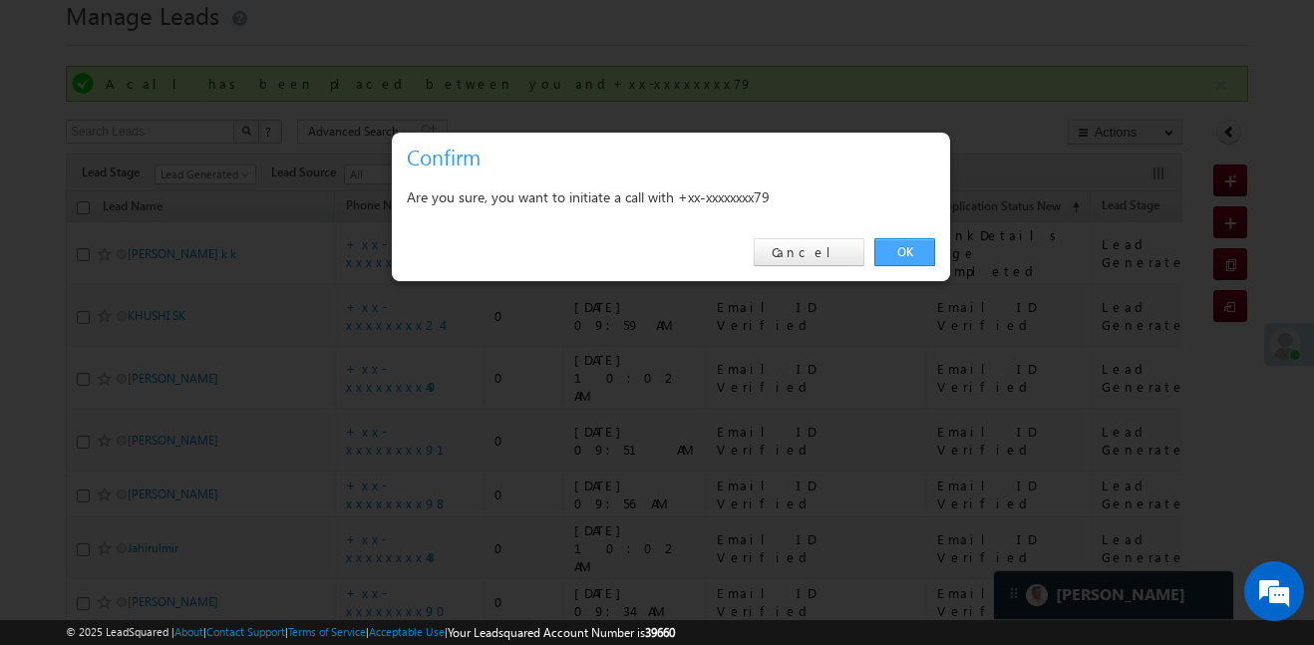
click at [920, 255] on link "OK" at bounding box center [904, 252] width 61 height 28
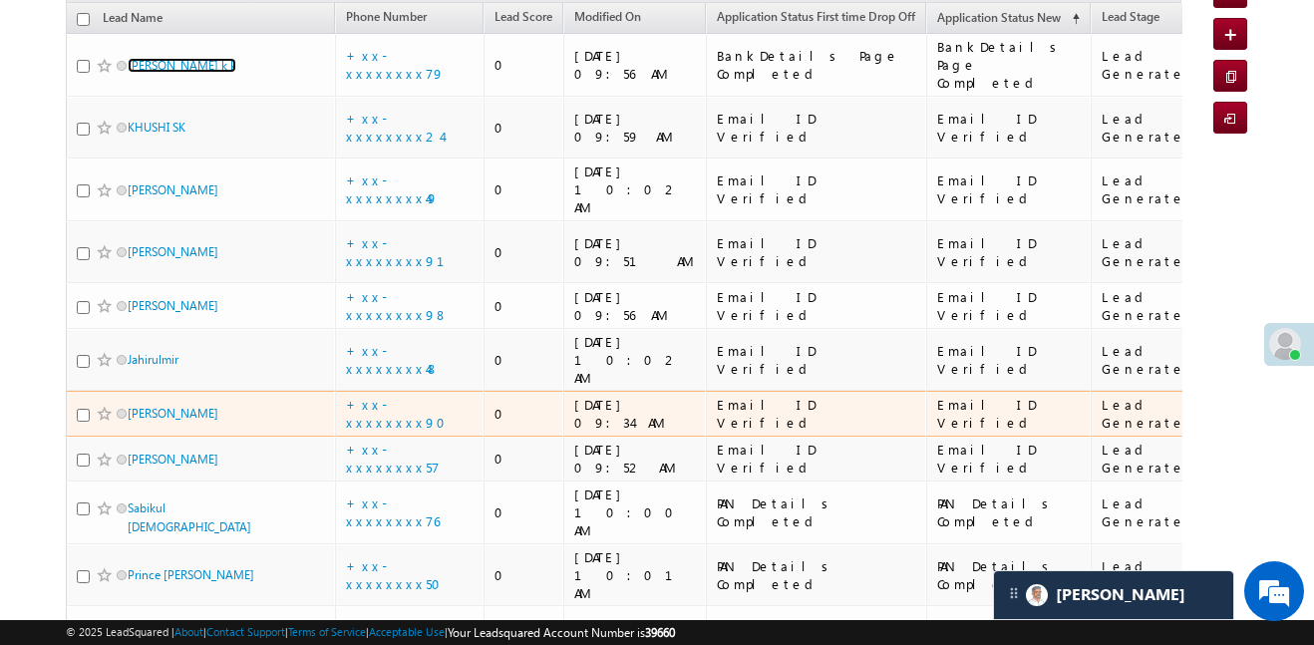
scroll to position [205, 0]
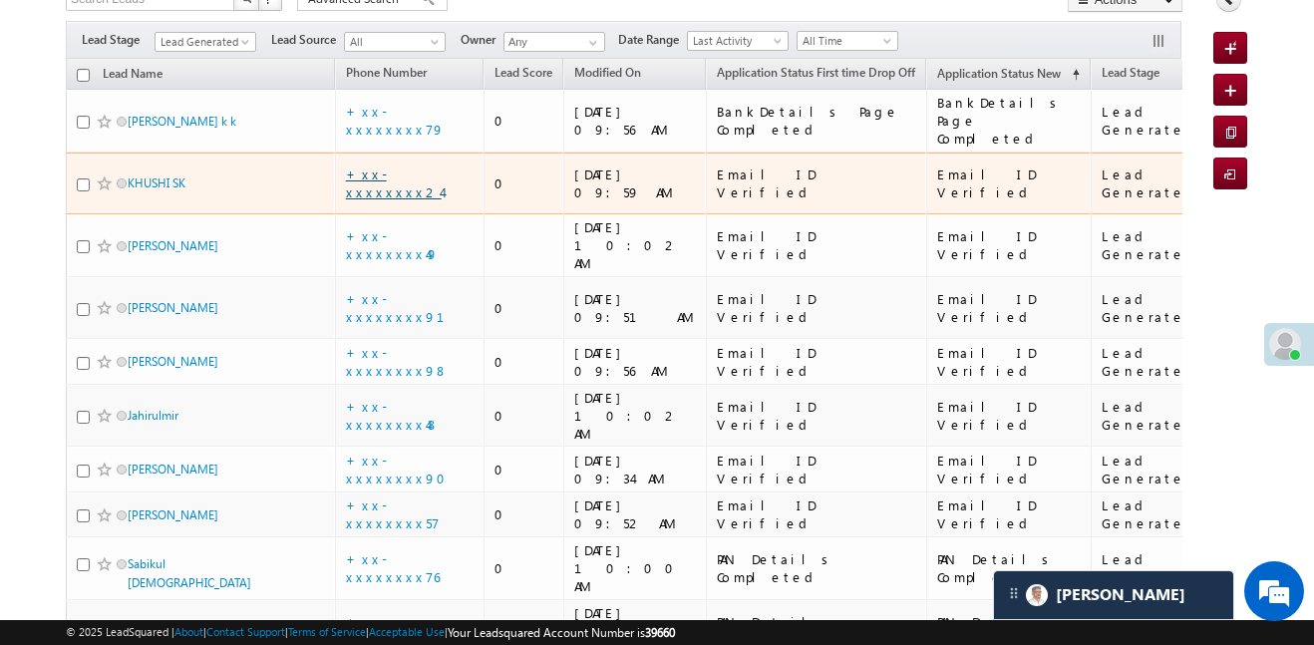
click at [419, 166] on link "+xx-xxxxxxxx24" at bounding box center [394, 183] width 96 height 35
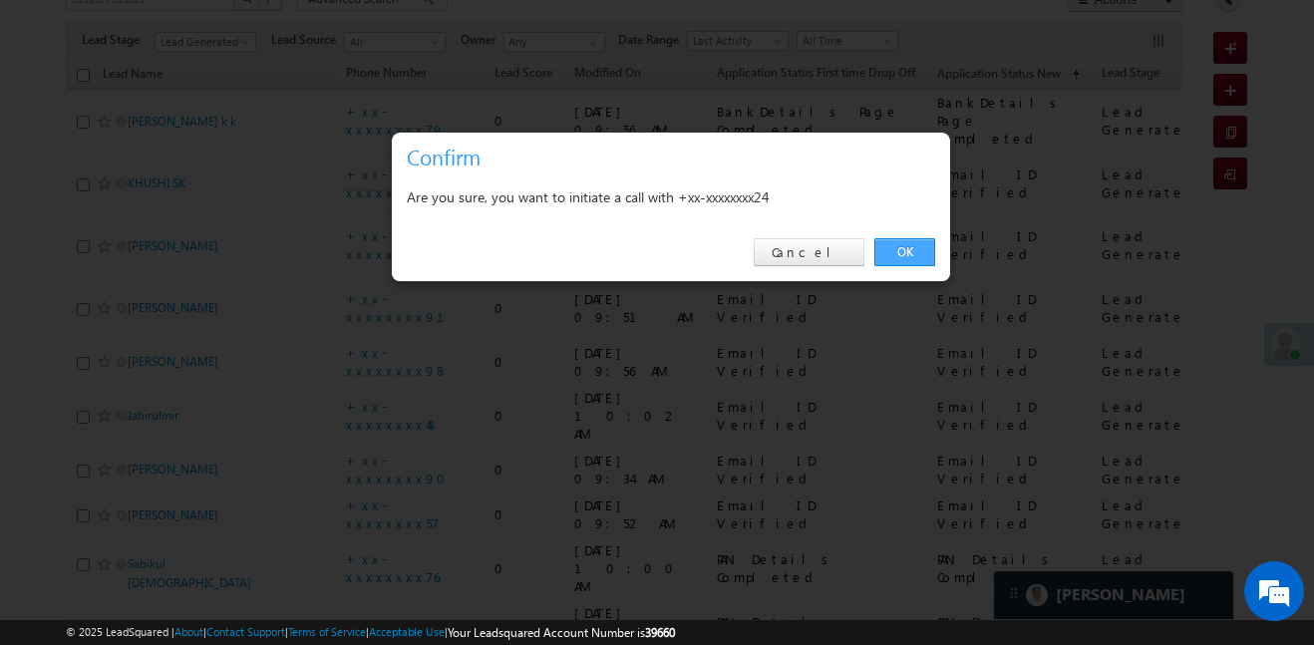
click at [891, 257] on link "OK" at bounding box center [904, 252] width 61 height 28
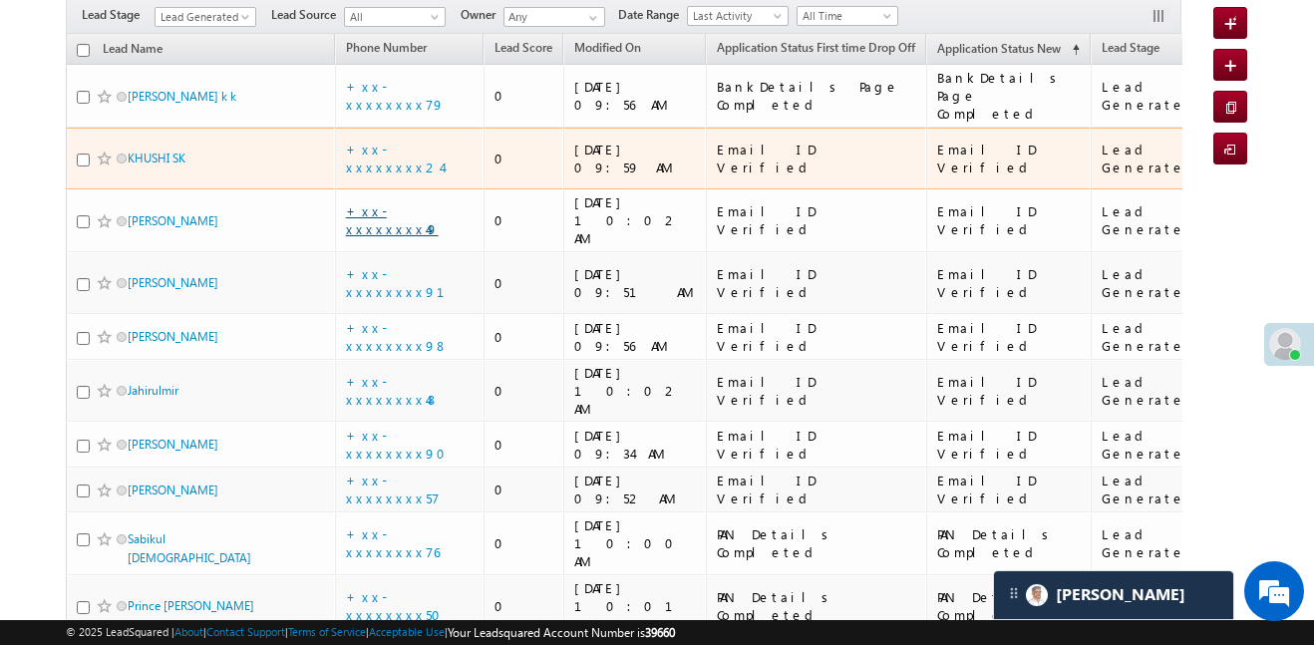
scroll to position [236, 0]
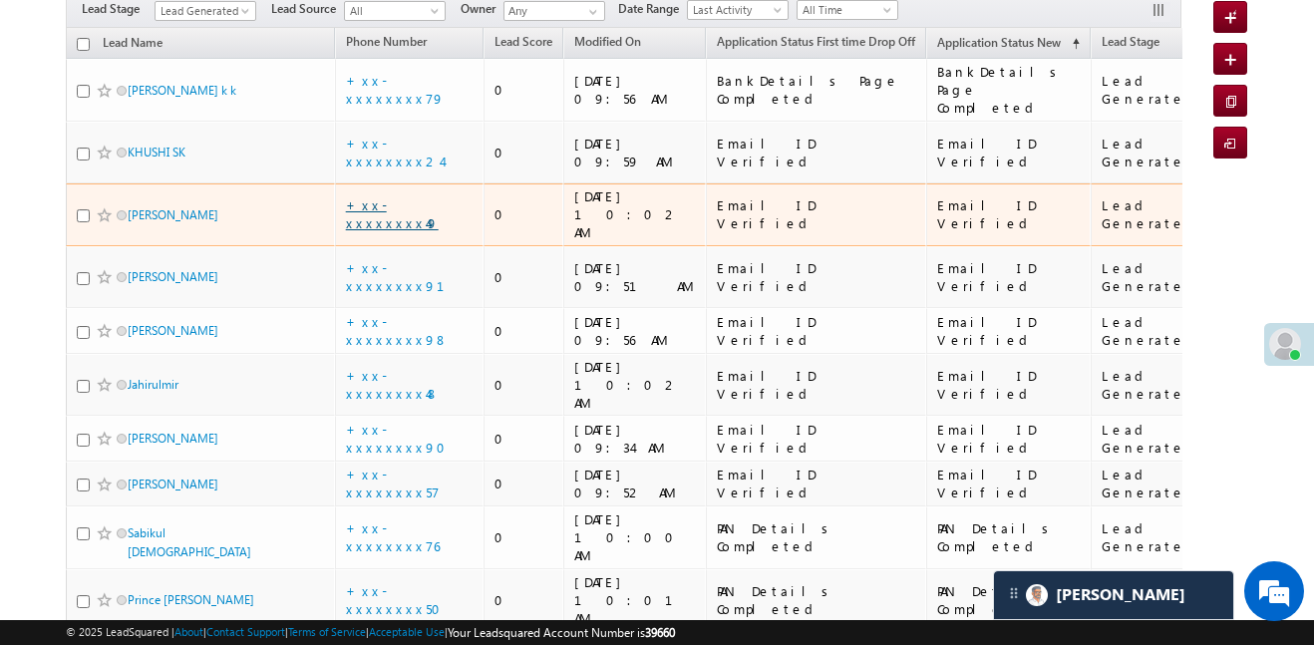
click at [414, 196] on link "+xx-xxxxxxxx49" at bounding box center [392, 213] width 93 height 35
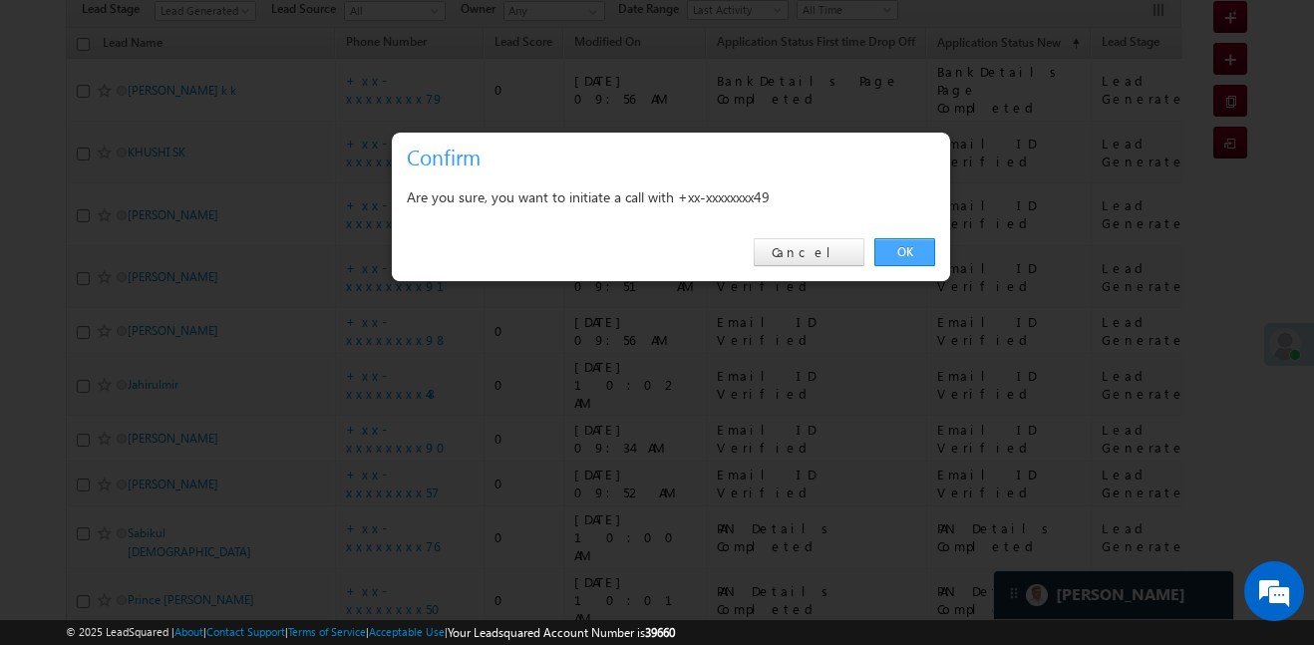
click at [904, 260] on link "OK" at bounding box center [904, 252] width 61 height 28
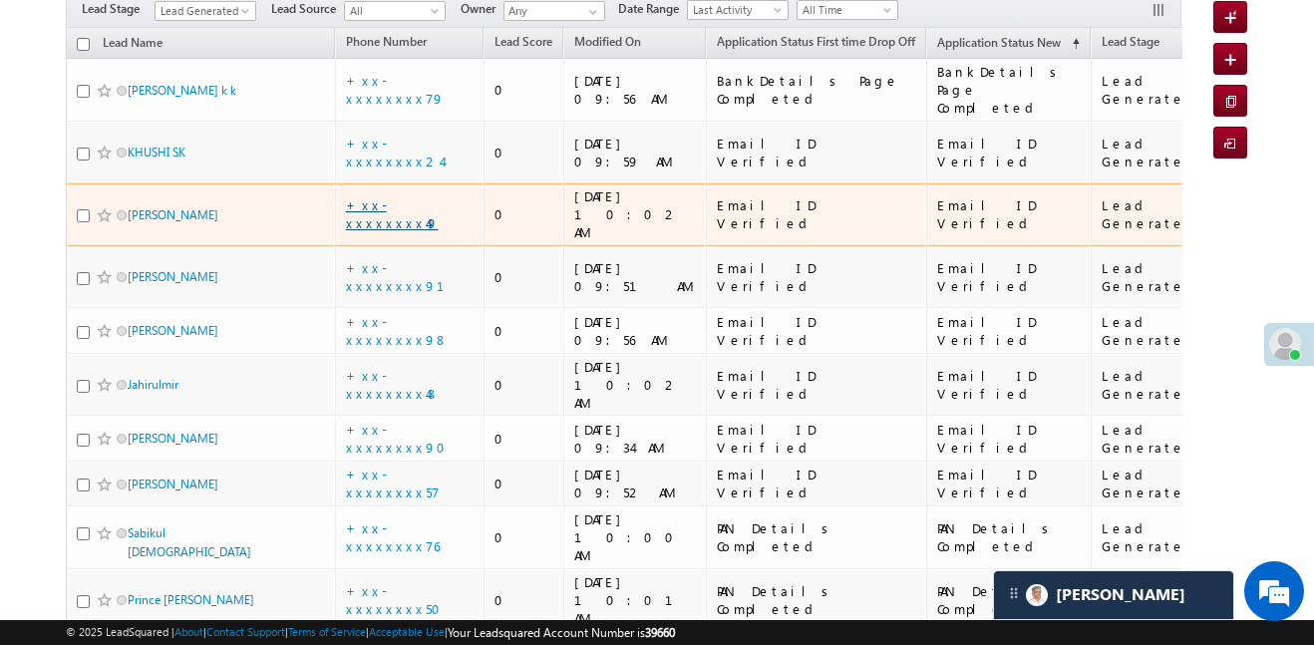
click at [407, 196] on link "+xx-xxxxxxxx49" at bounding box center [392, 213] width 93 height 35
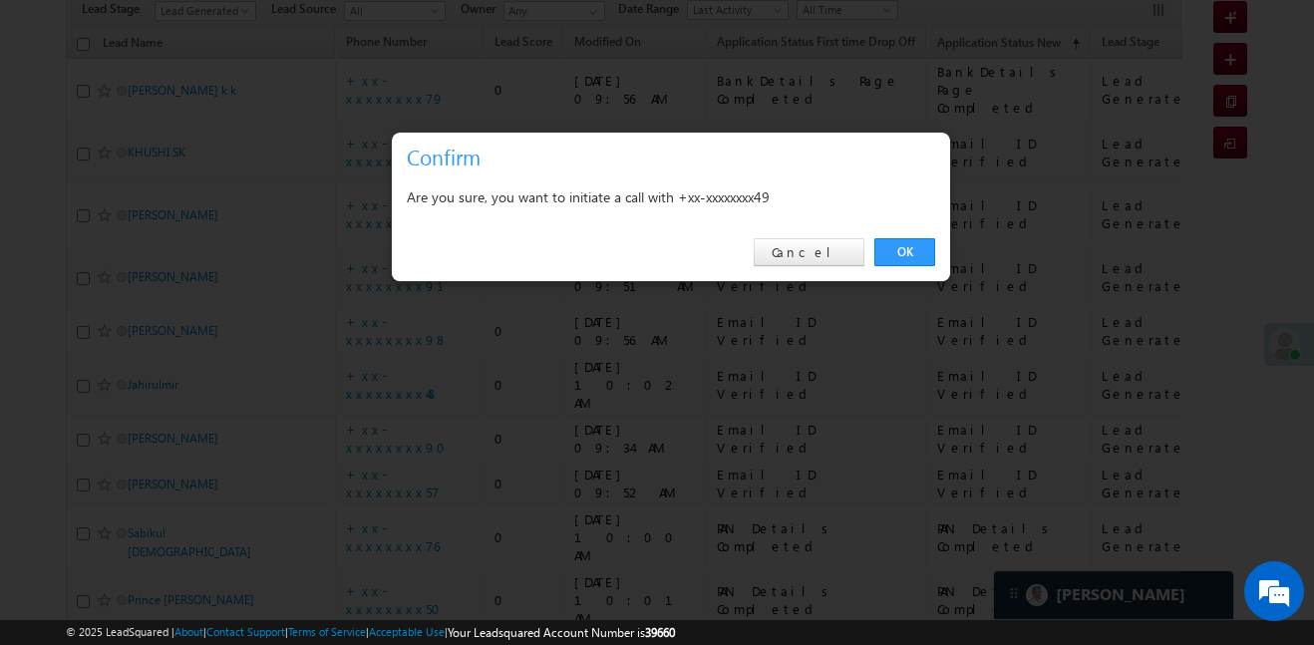
click at [927, 234] on div "OK Cancel" at bounding box center [671, 252] width 558 height 57
click at [918, 246] on link "OK" at bounding box center [904, 252] width 61 height 28
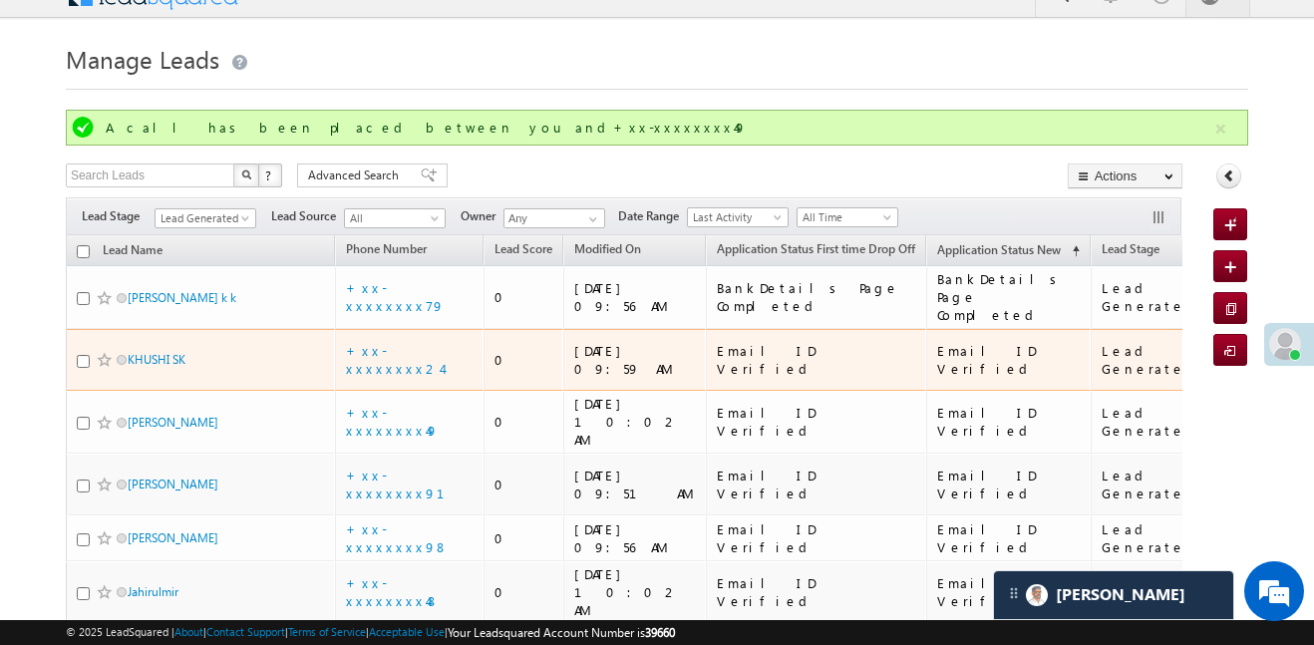
scroll to position [31, 0]
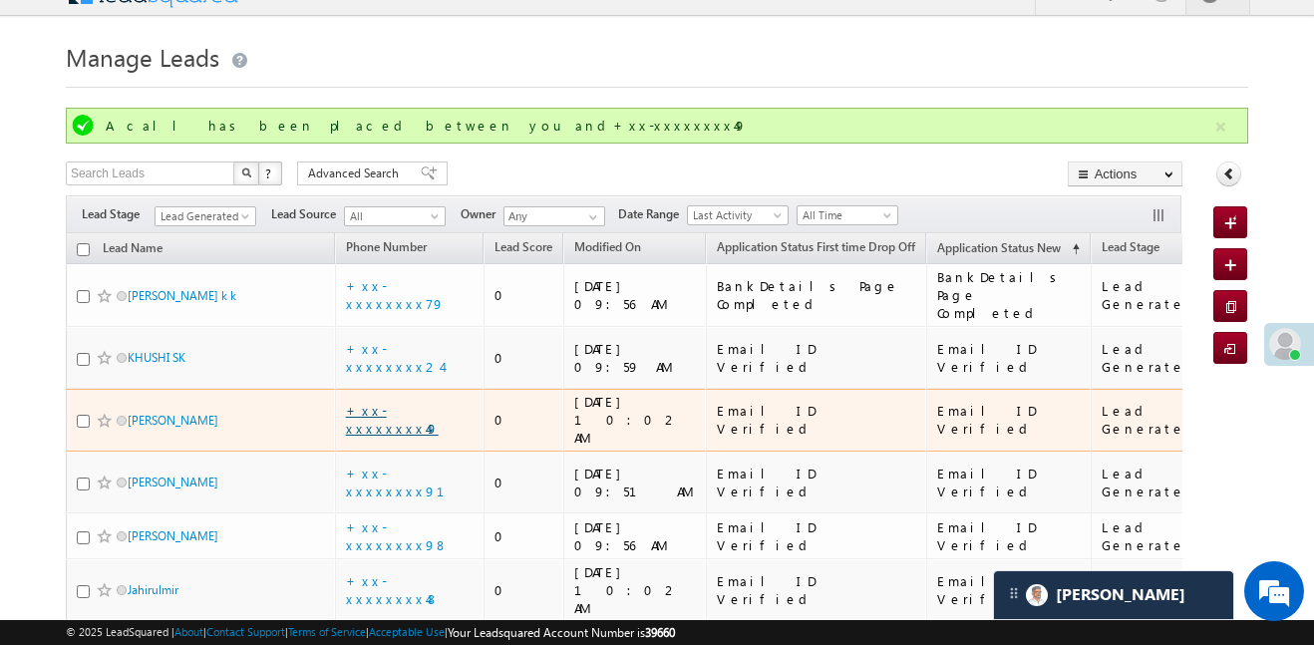
click at [396, 402] on link "+xx-xxxxxxxx49" at bounding box center [392, 419] width 93 height 35
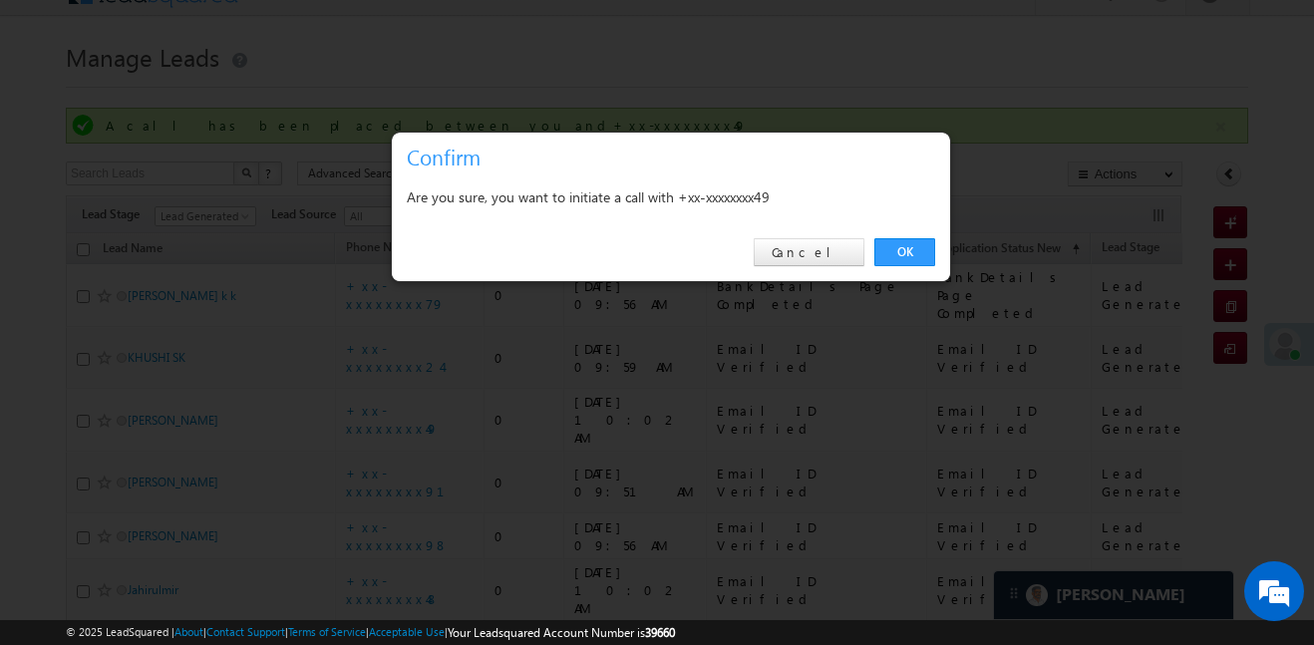
click at [898, 236] on div "OK Cancel" at bounding box center [671, 252] width 558 height 57
click at [910, 260] on link "OK" at bounding box center [904, 252] width 61 height 28
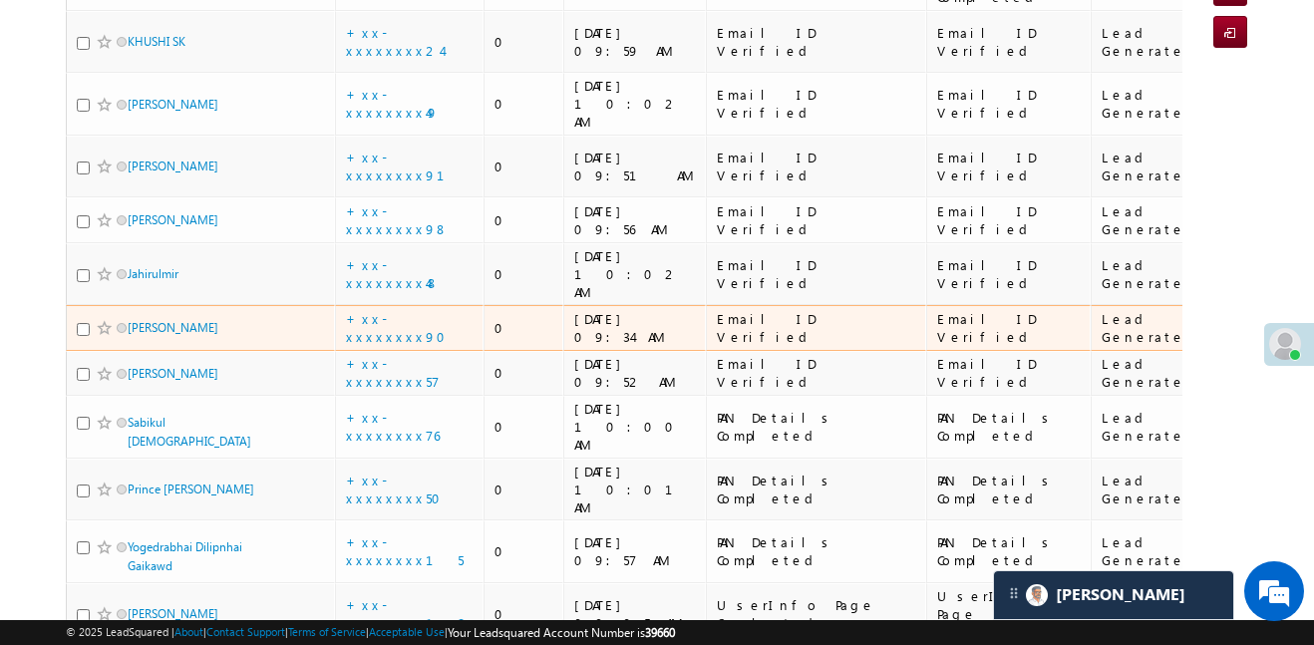
scroll to position [313, 0]
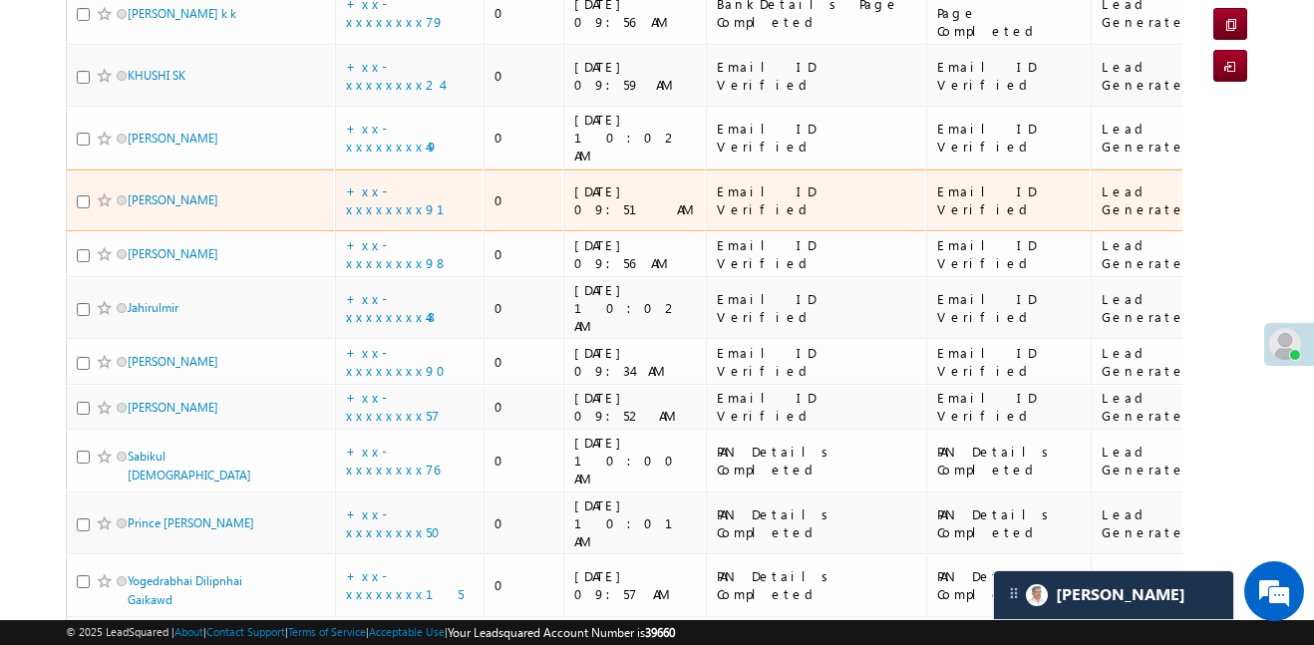
click at [376, 170] on td "+xx-xxxxxxxx91" at bounding box center [410, 201] width 150 height 63
click at [390, 182] on link "+xx-xxxxxxxx91" at bounding box center [407, 199] width 123 height 35
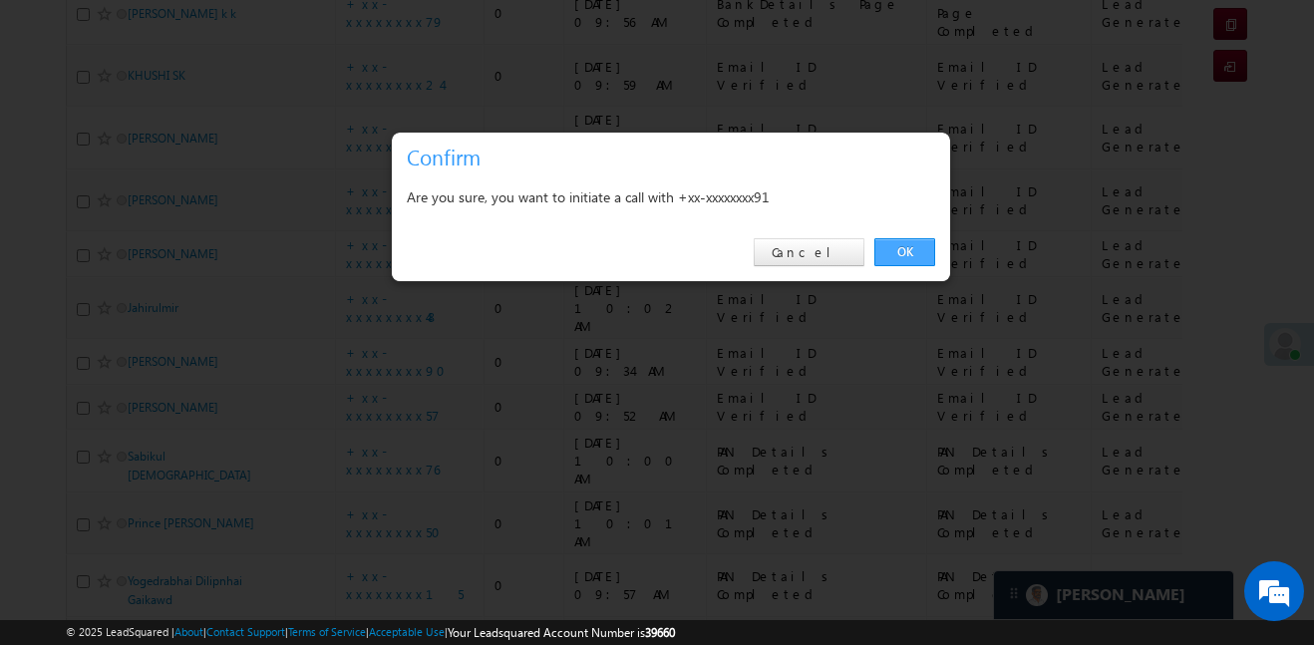
click at [917, 254] on link "OK" at bounding box center [904, 252] width 61 height 28
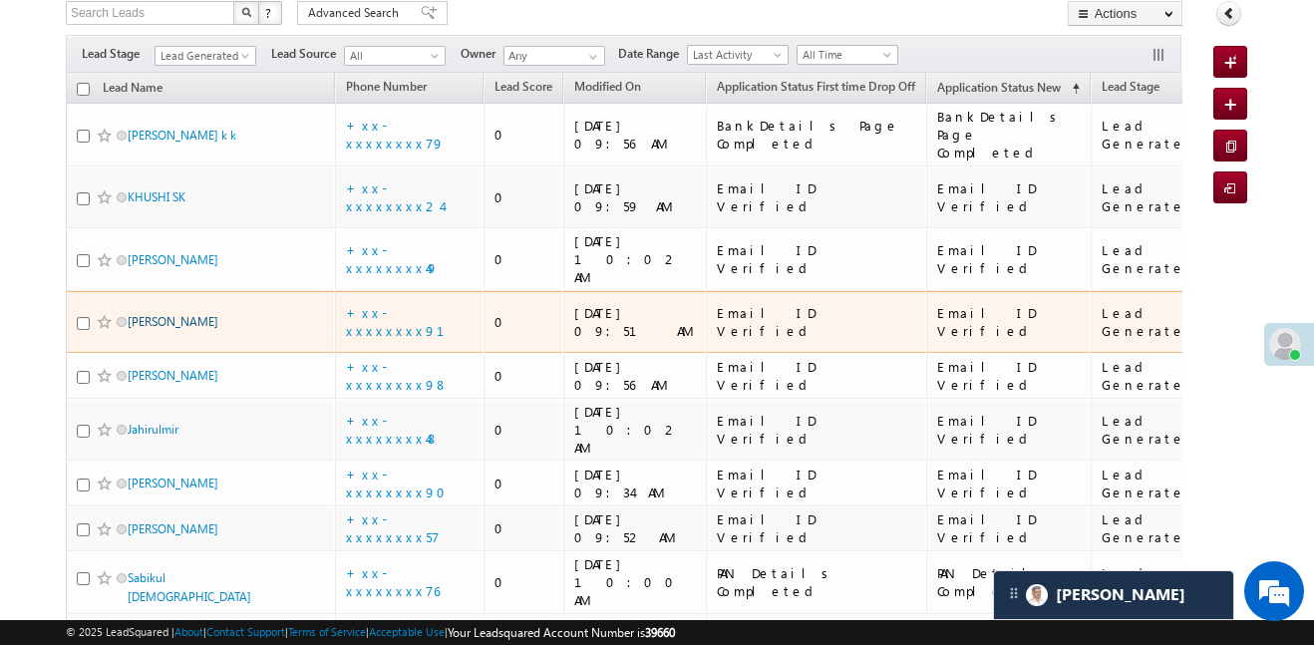
scroll to position [187, 0]
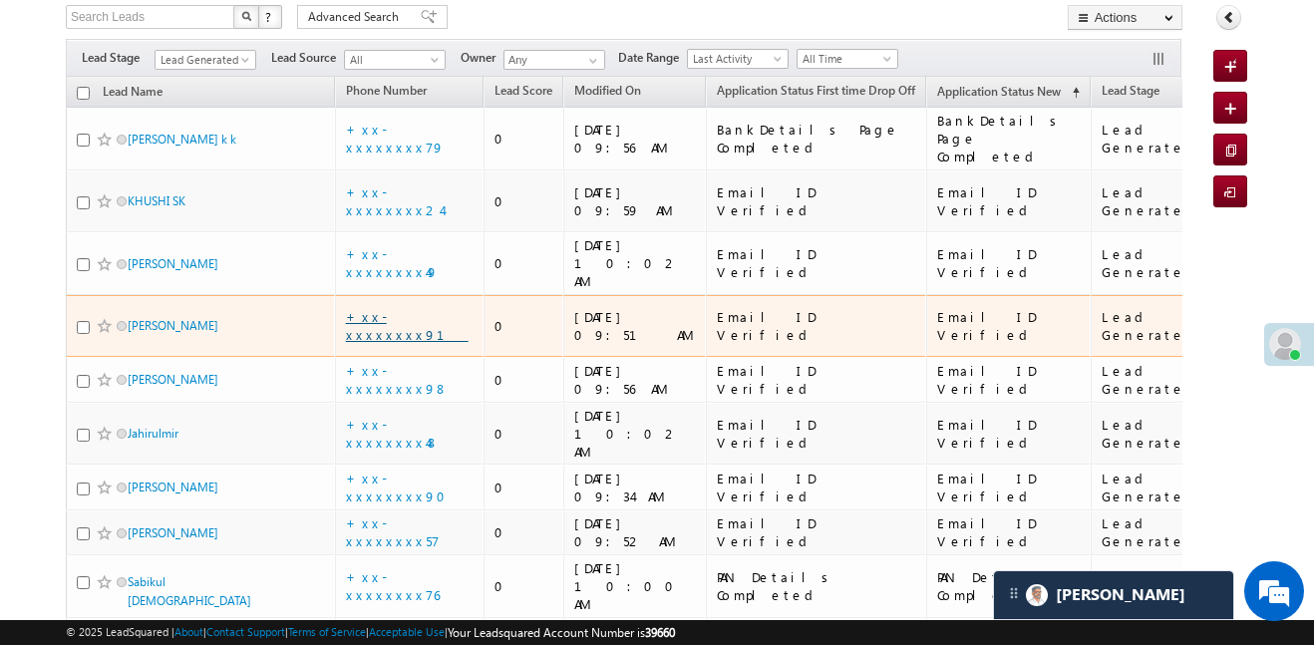
click at [418, 308] on link "+xx-xxxxxxxx91" at bounding box center [407, 325] width 123 height 35
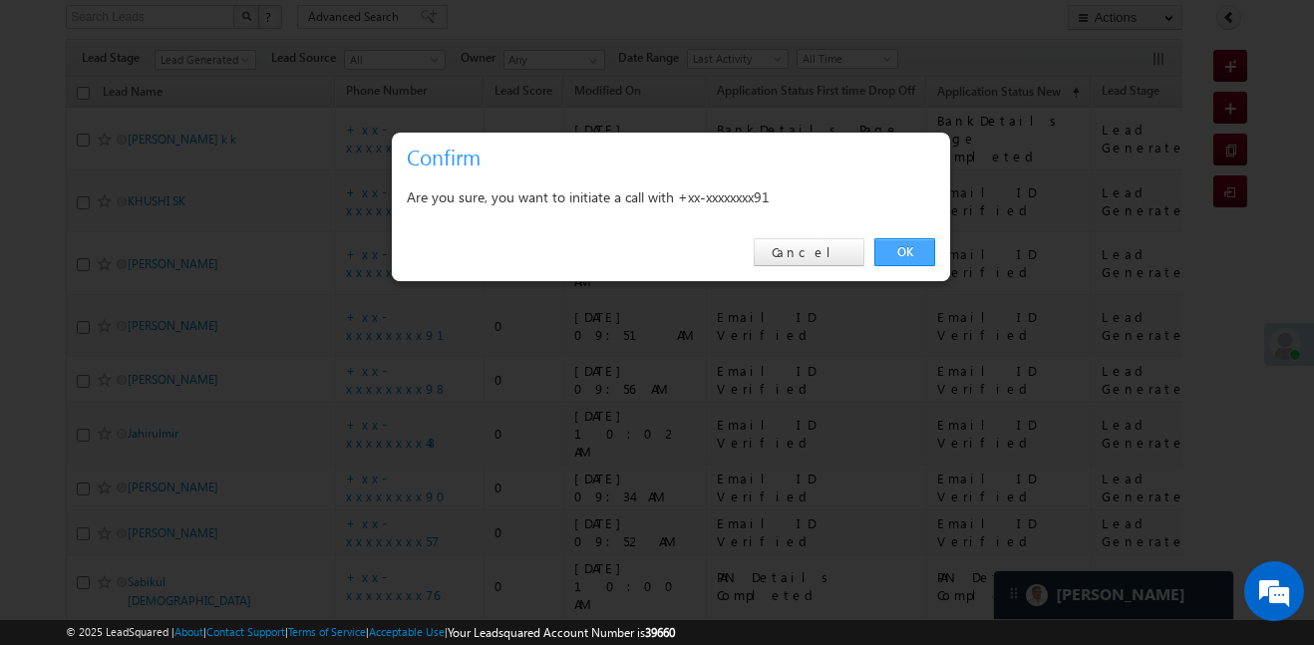
drag, startPoint x: 938, startPoint y: 238, endPoint x: 918, endPoint y: 253, distance: 24.9
click at [935, 241] on div "OK Cancel" at bounding box center [671, 252] width 558 height 57
click at [918, 253] on link "OK" at bounding box center [904, 252] width 61 height 28
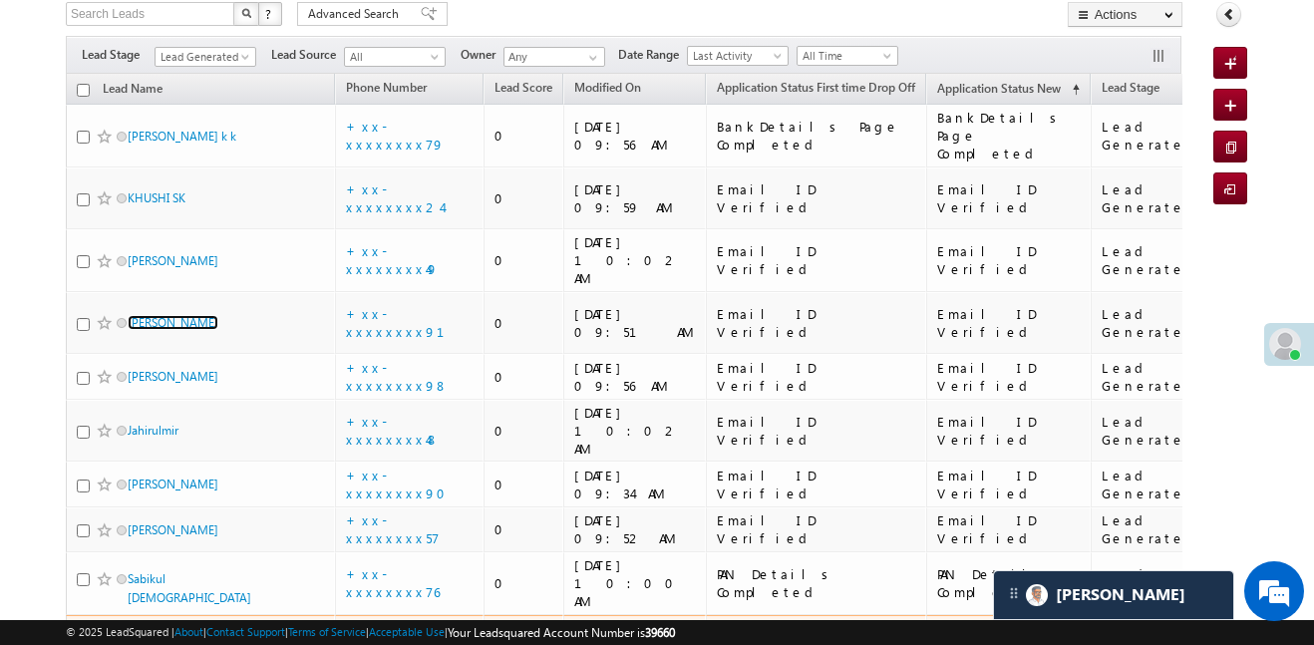
scroll to position [139, 0]
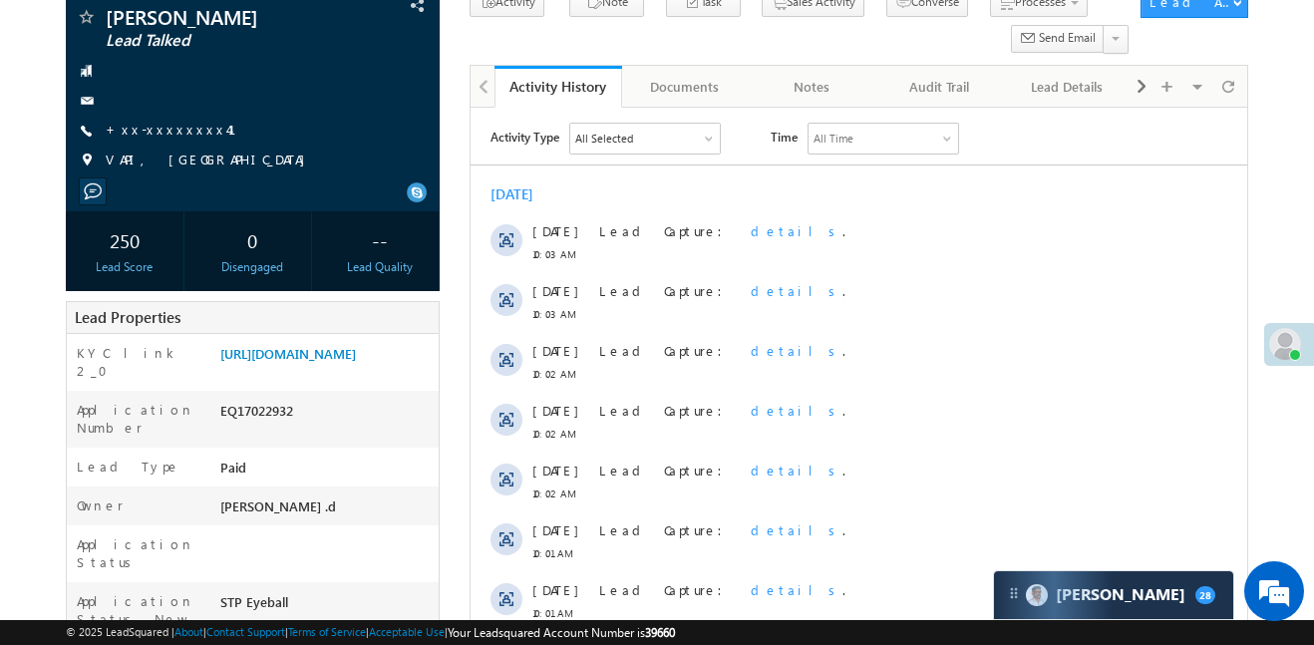
scroll to position [170, 0]
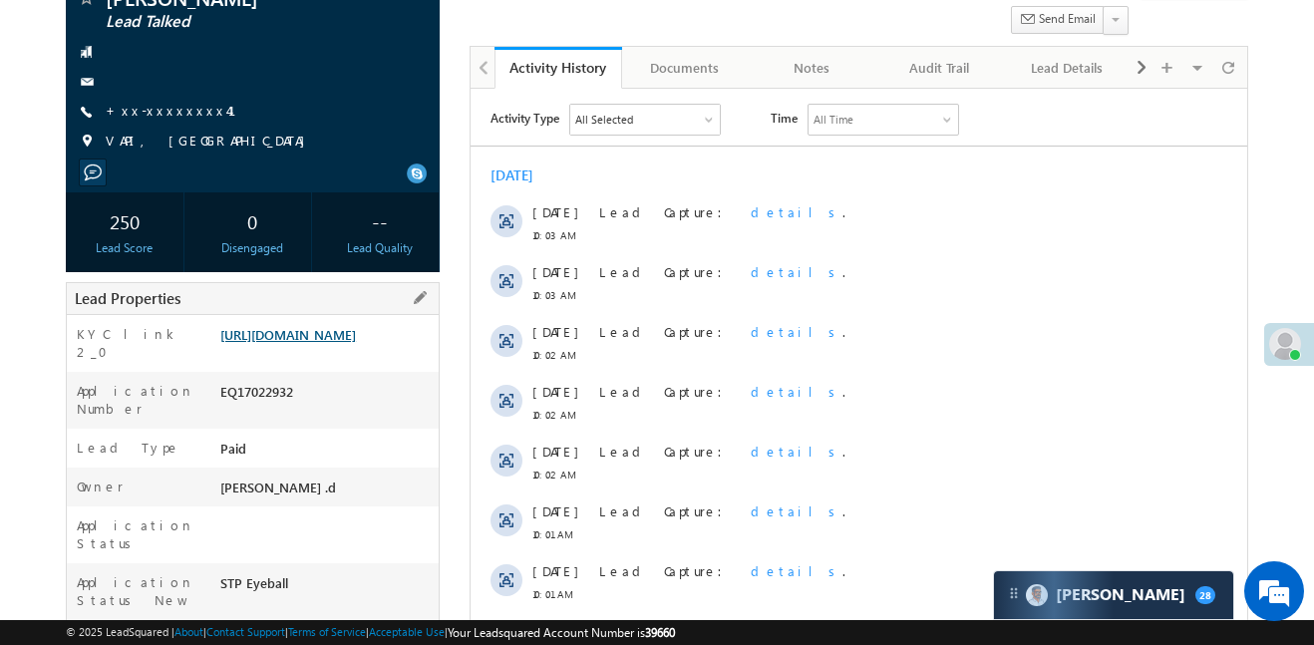
click at [356, 343] on link "[URL][DOMAIN_NAME]" at bounding box center [288, 334] width 136 height 17
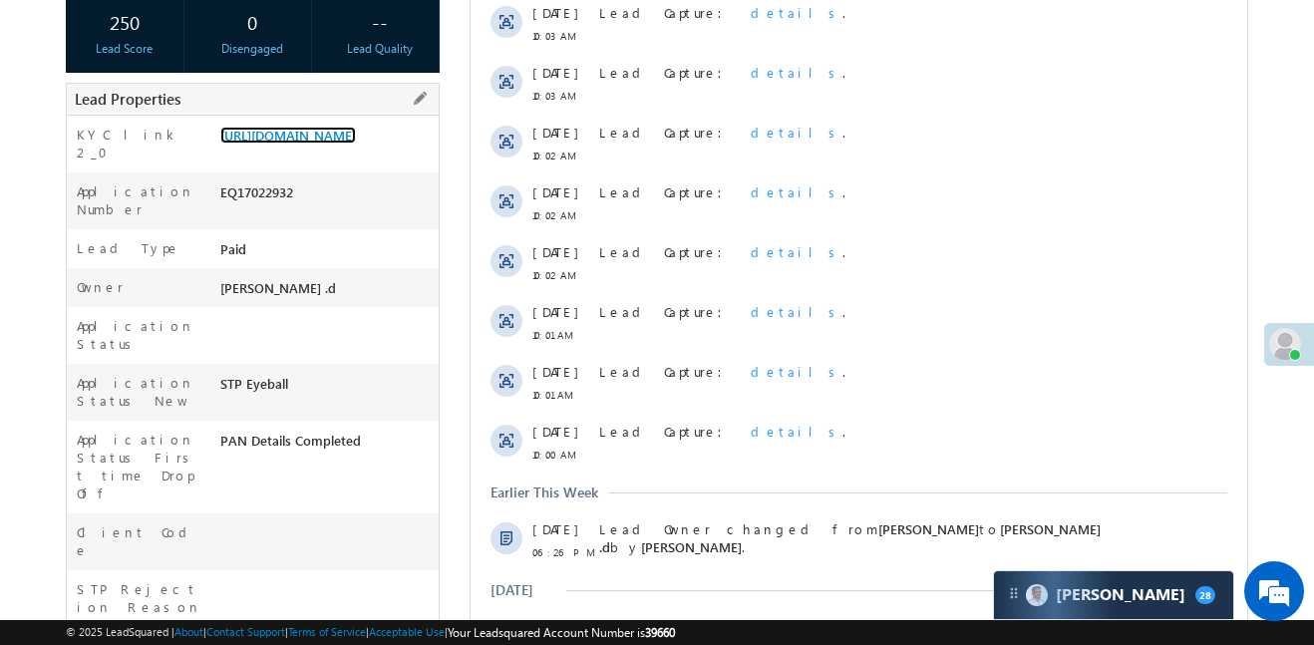
scroll to position [171, 0]
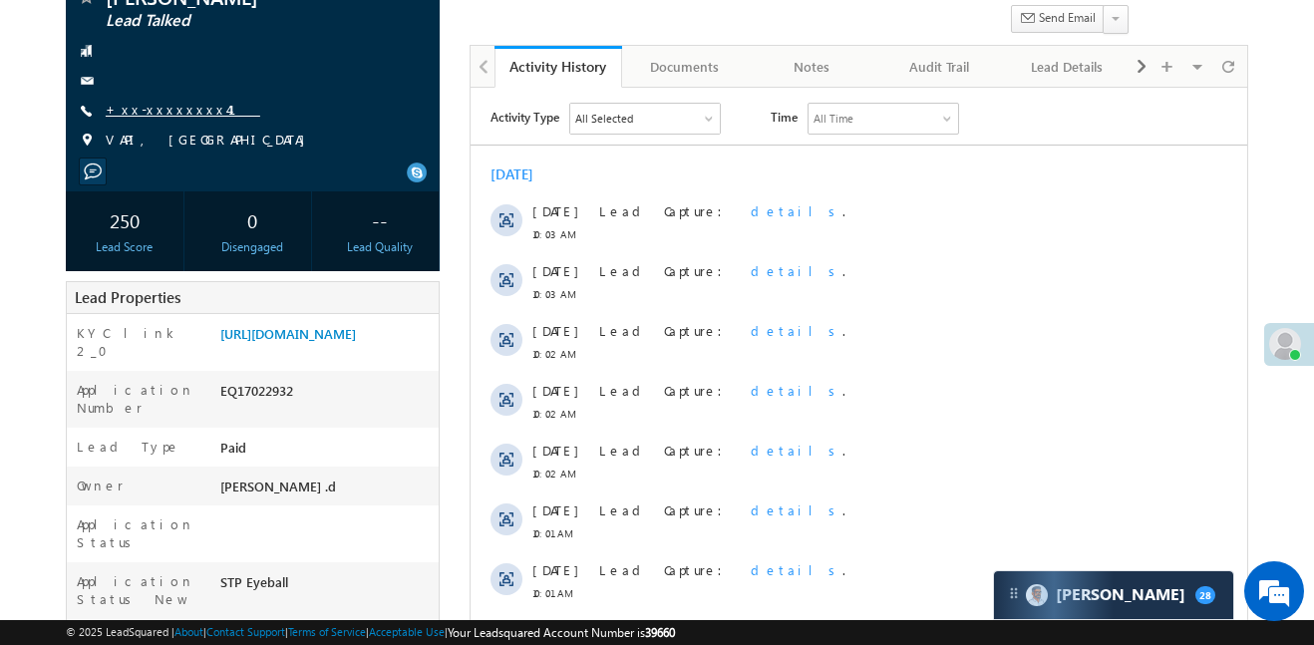
click at [137, 114] on link "+xx-xxxxxxxx41" at bounding box center [183, 109] width 155 height 17
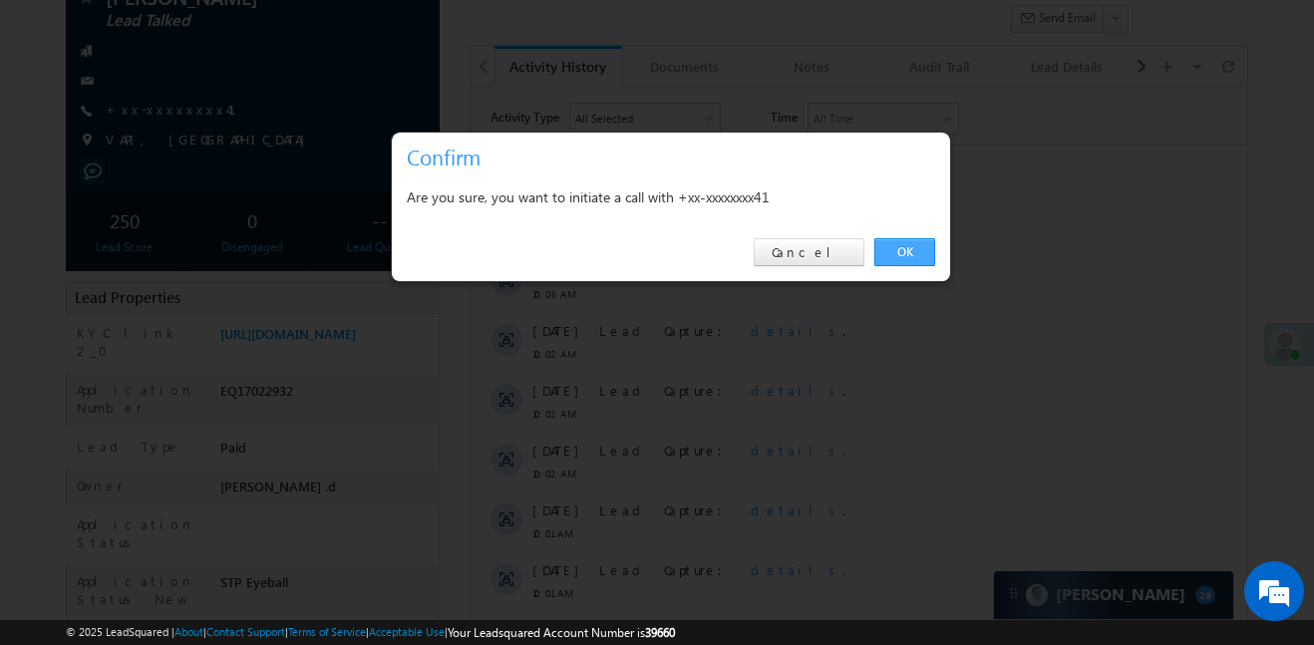
click at [903, 256] on link "OK" at bounding box center [904, 252] width 61 height 28
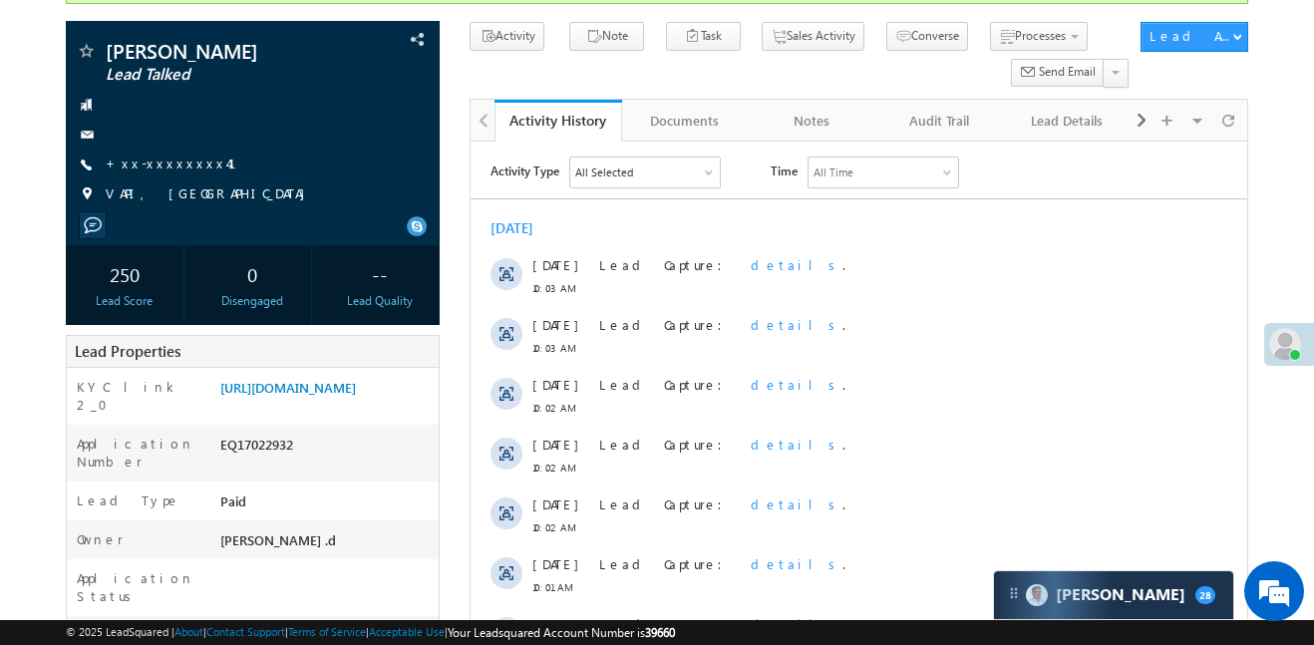
scroll to position [224, 0]
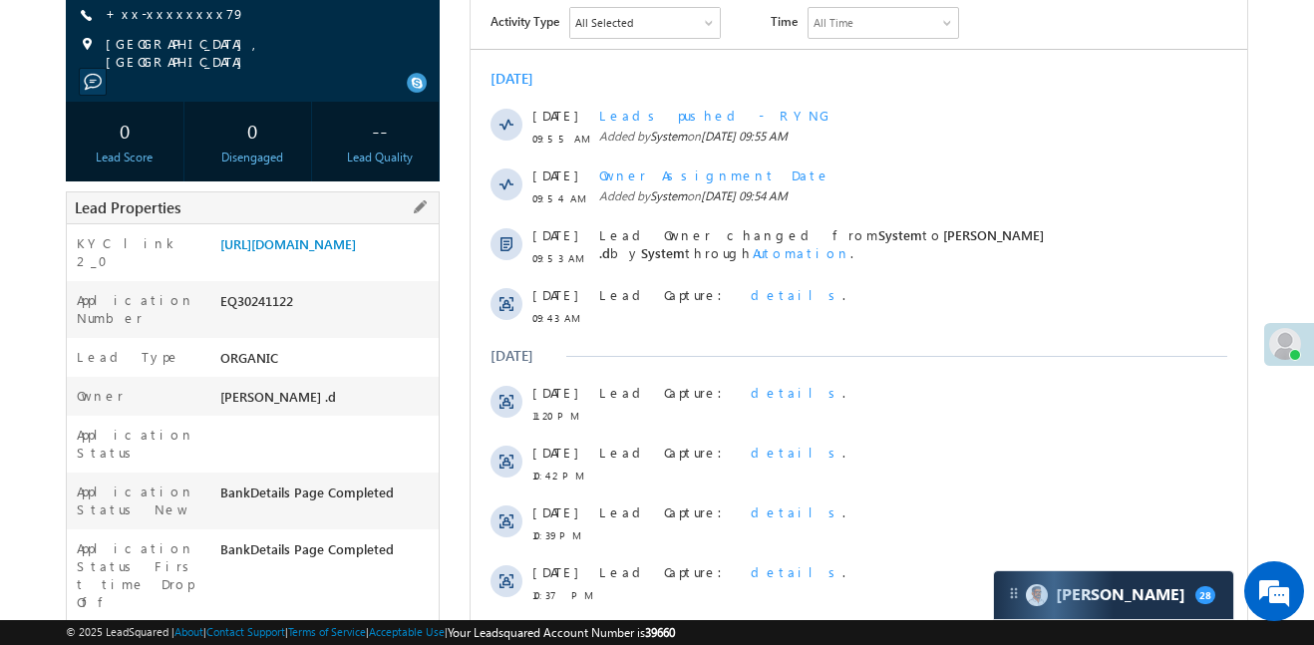
scroll to position [61, 0]
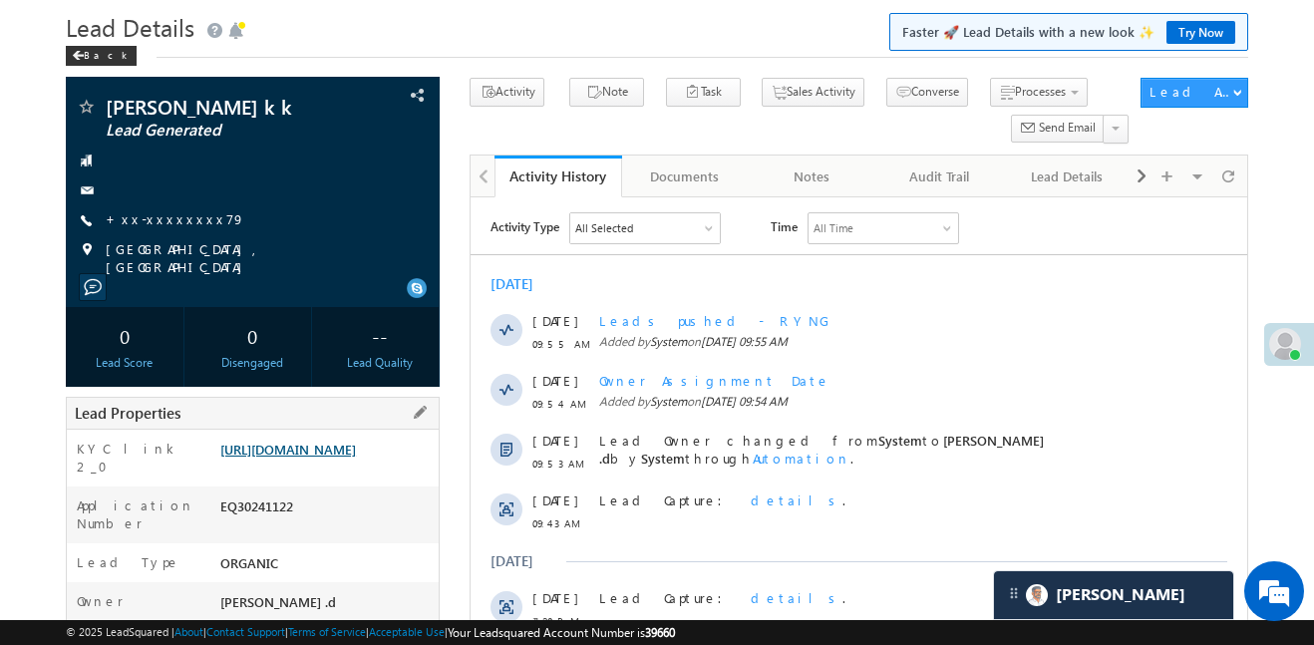
click at [356, 458] on link "https://angelbroking1-pk3em7sa.customui-test.leadsquared.com?leadId=82761304-2b…" at bounding box center [288, 449] width 136 height 17
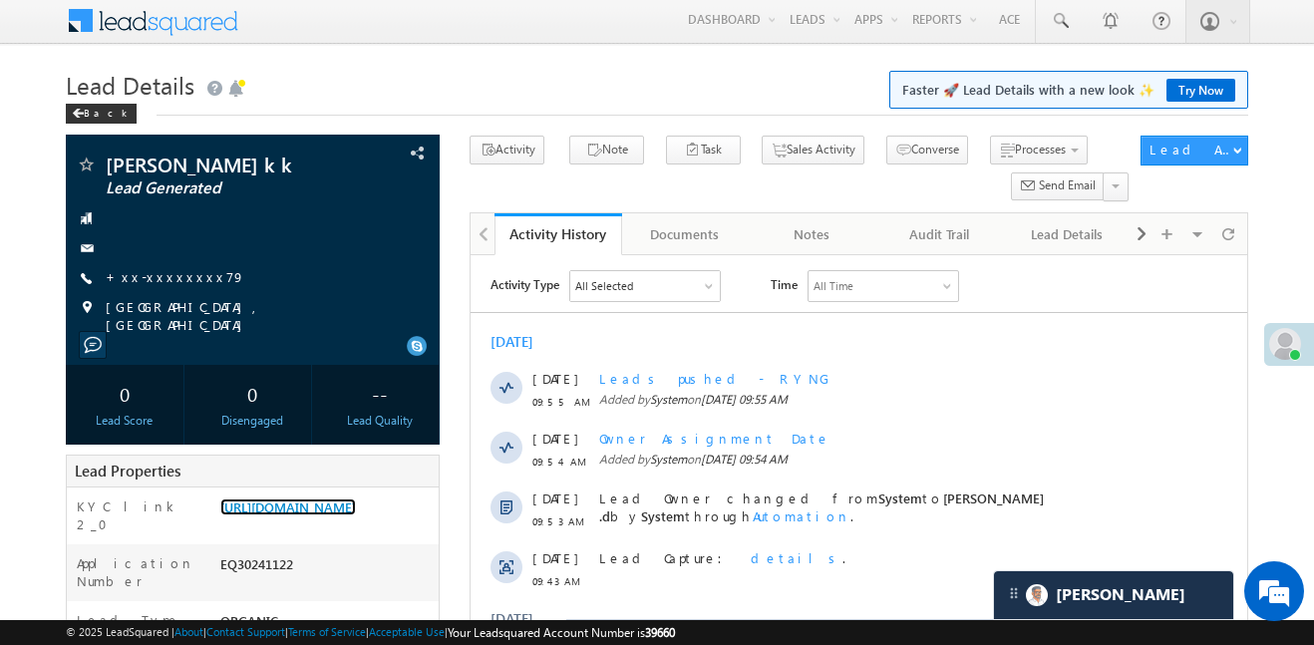
scroll to position [0, 0]
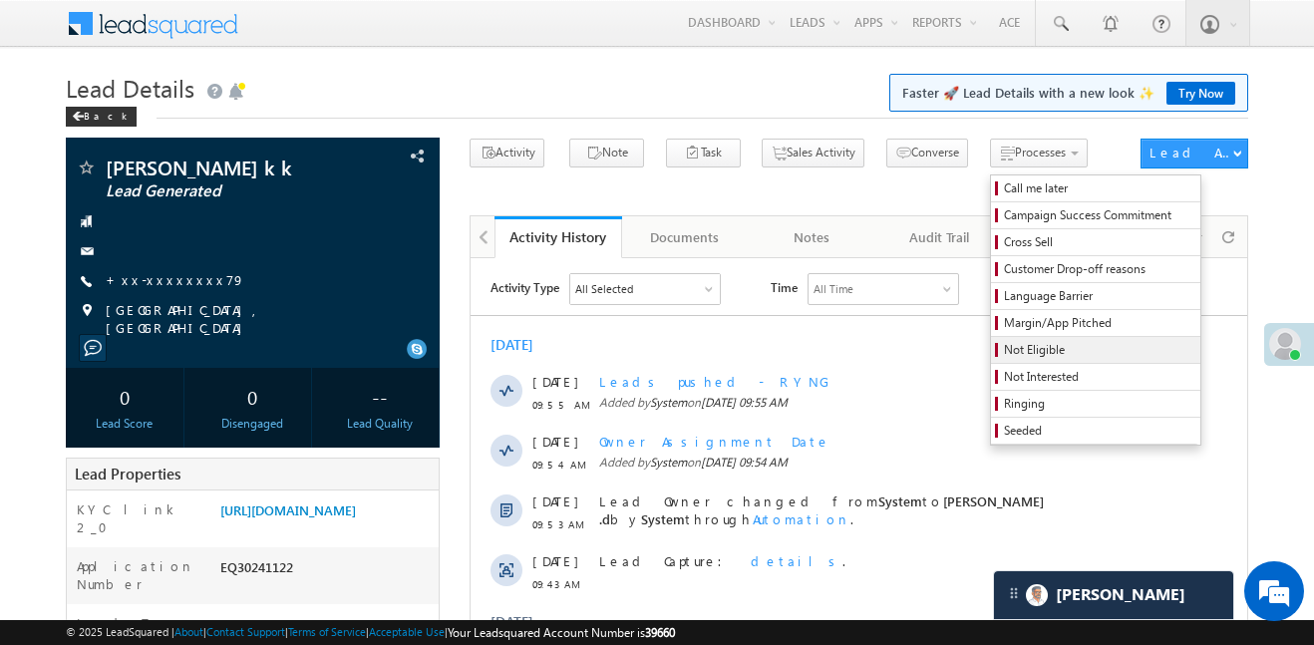
click at [1004, 352] on span "Not Eligible" at bounding box center [1098, 350] width 189 height 18
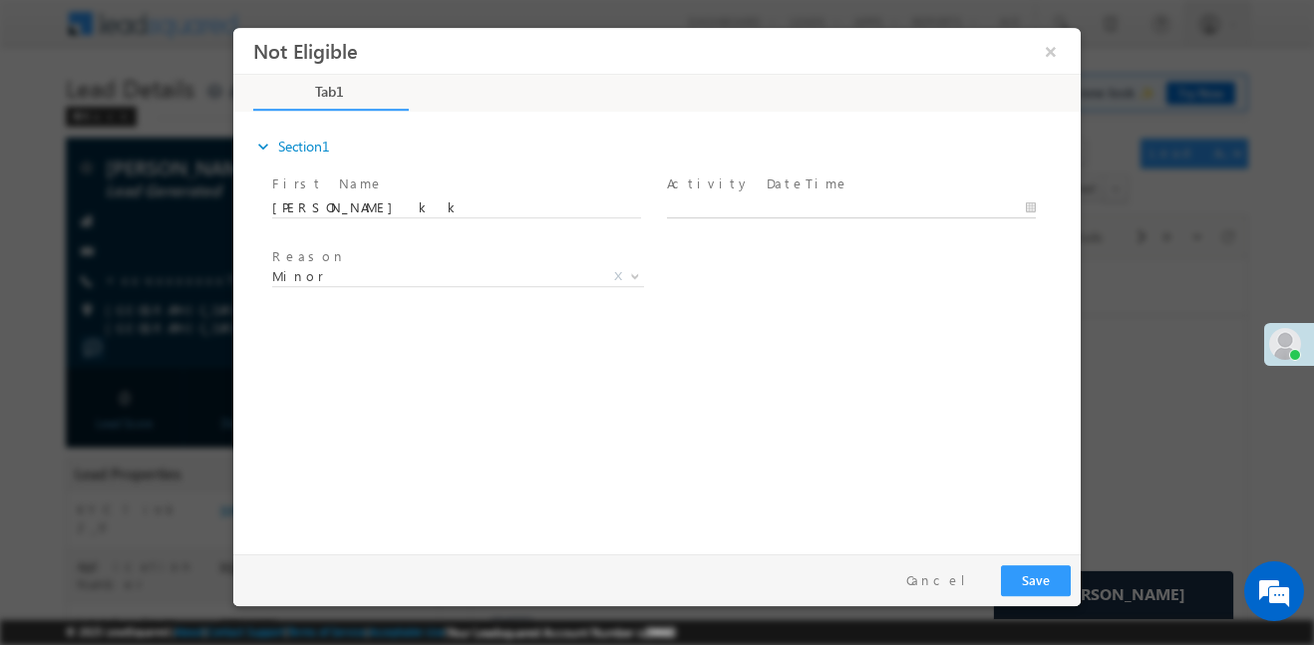
click at [797, 203] on body "Not Eligible ×" at bounding box center [657, 285] width 848 height 517
type input "09/10/25 10:08 AM"
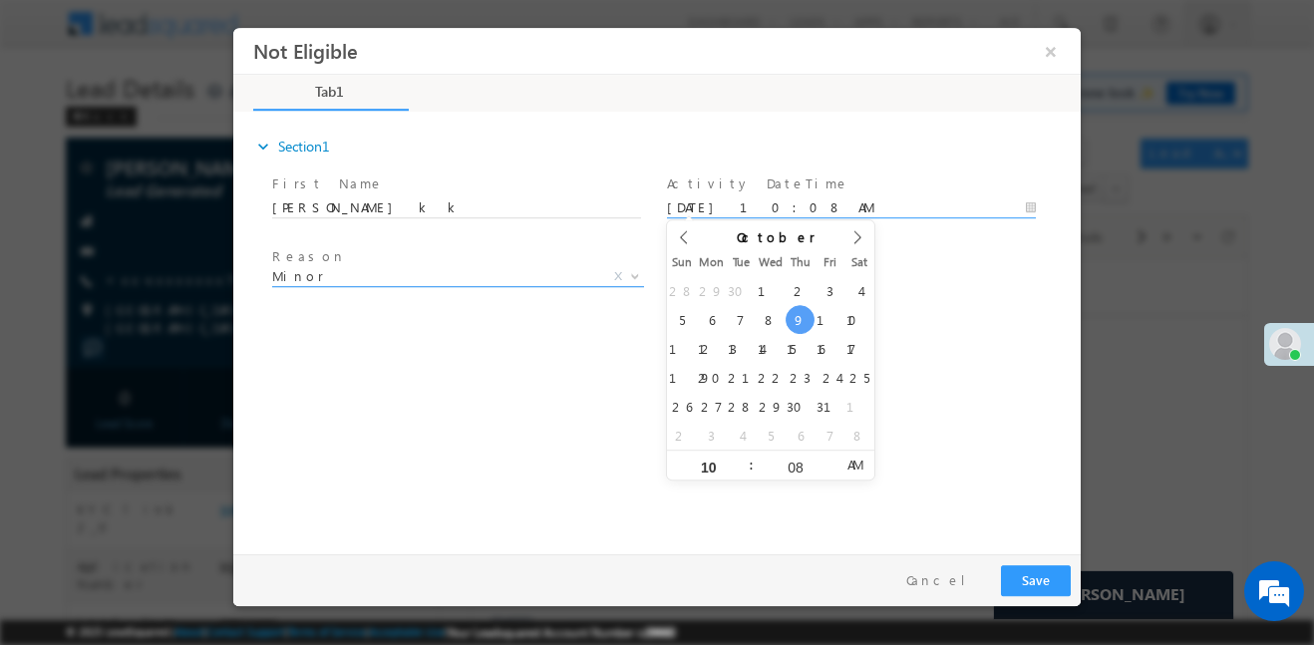
click at [522, 273] on span "Minor" at bounding box center [434, 275] width 324 height 18
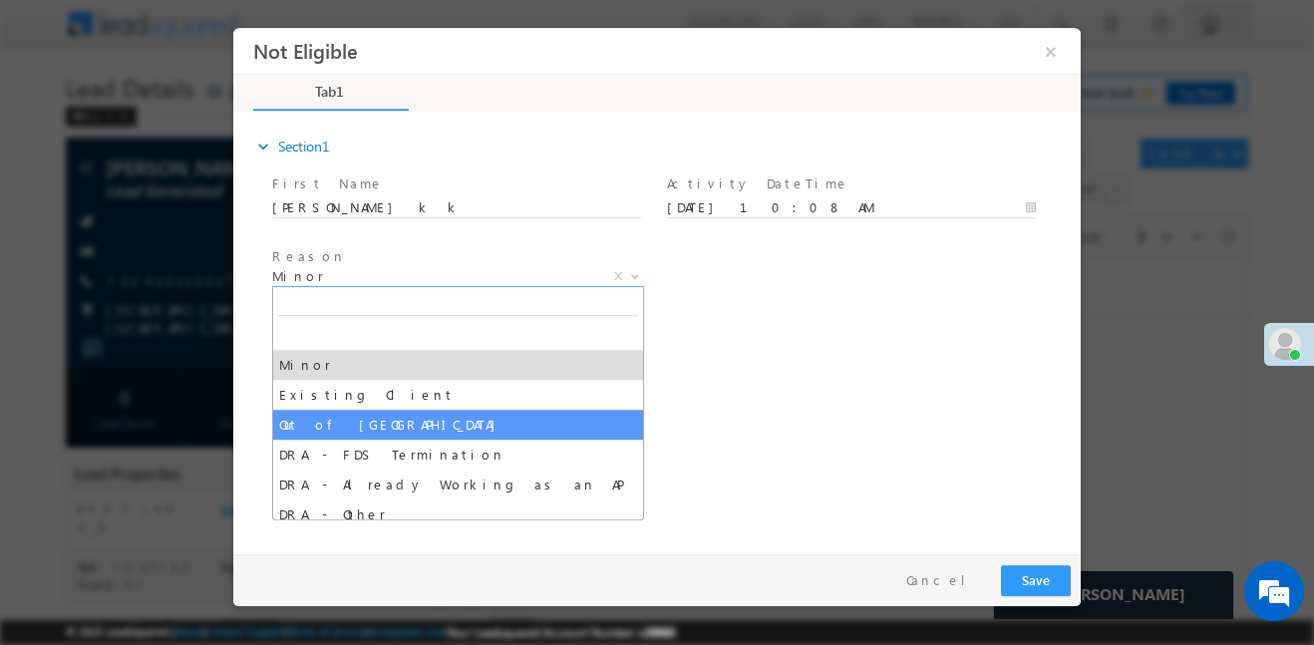
drag, startPoint x: 440, startPoint y: 397, endPoint x: 449, endPoint y: 429, distance: 33.1
select select "Out of India"
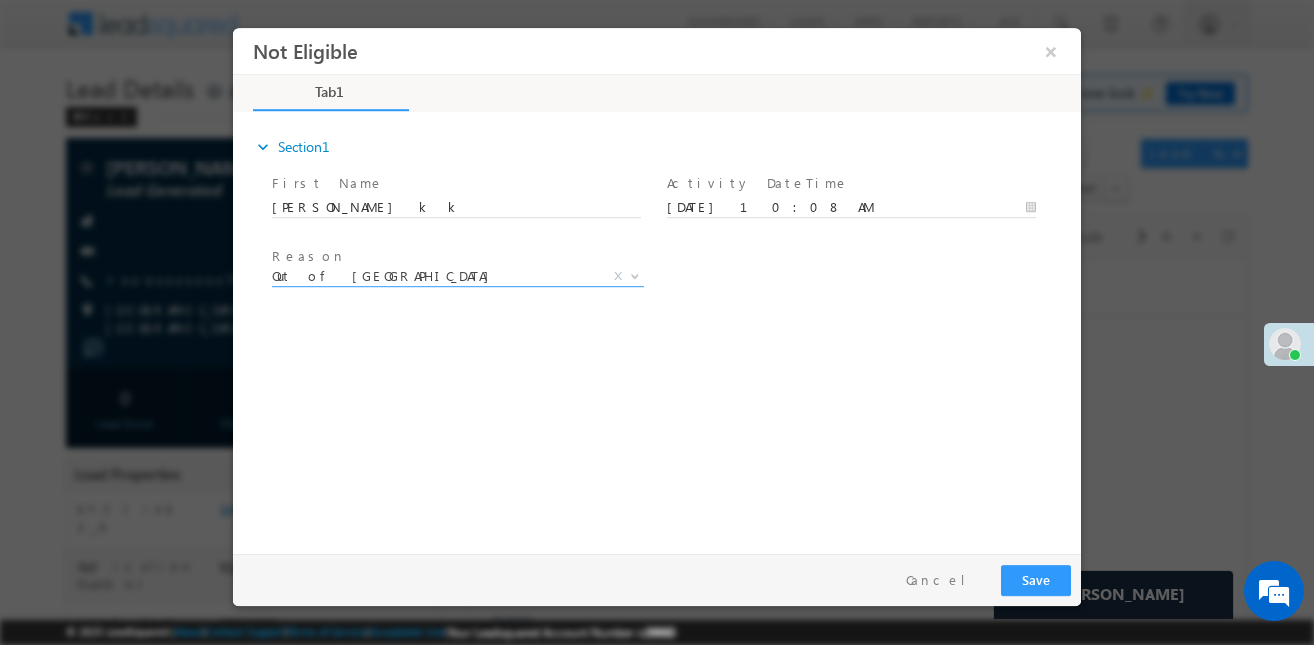
click at [449, 429] on div "expand_more Section1 First Name *" at bounding box center [662, 329] width 838 height 431
click at [1067, 580] on button "Save" at bounding box center [1036, 579] width 70 height 31
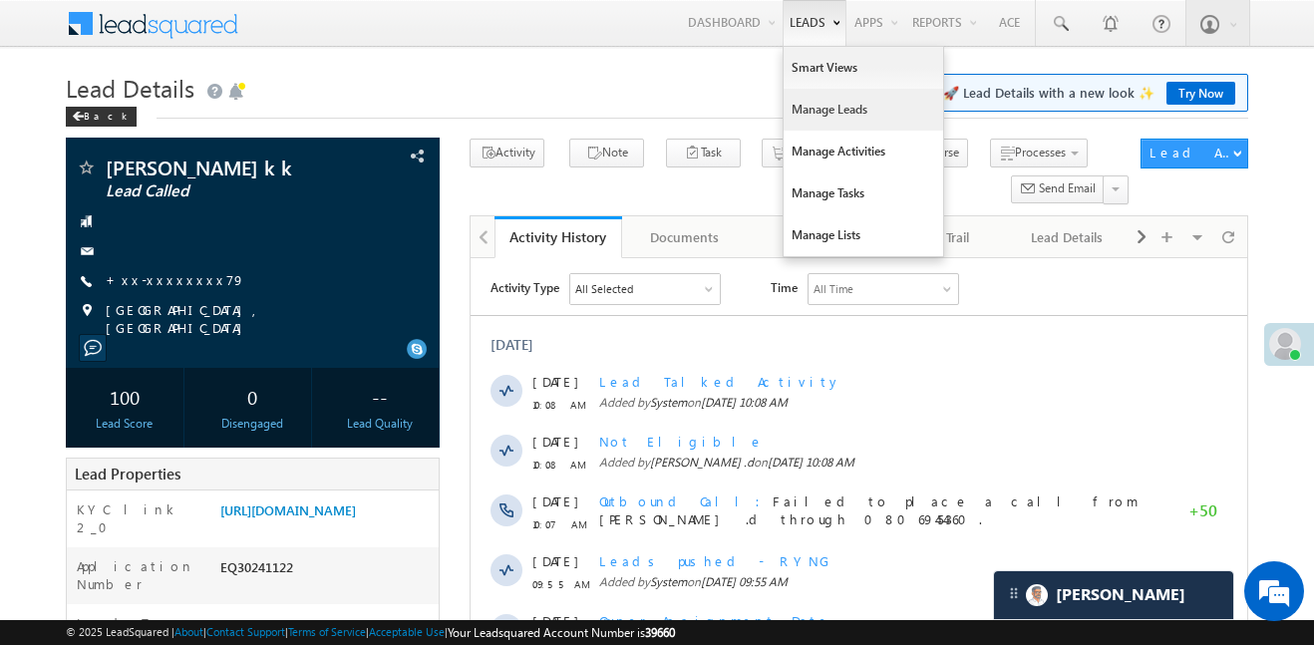
click at [847, 102] on link "Manage Leads" at bounding box center [864, 110] width 160 height 42
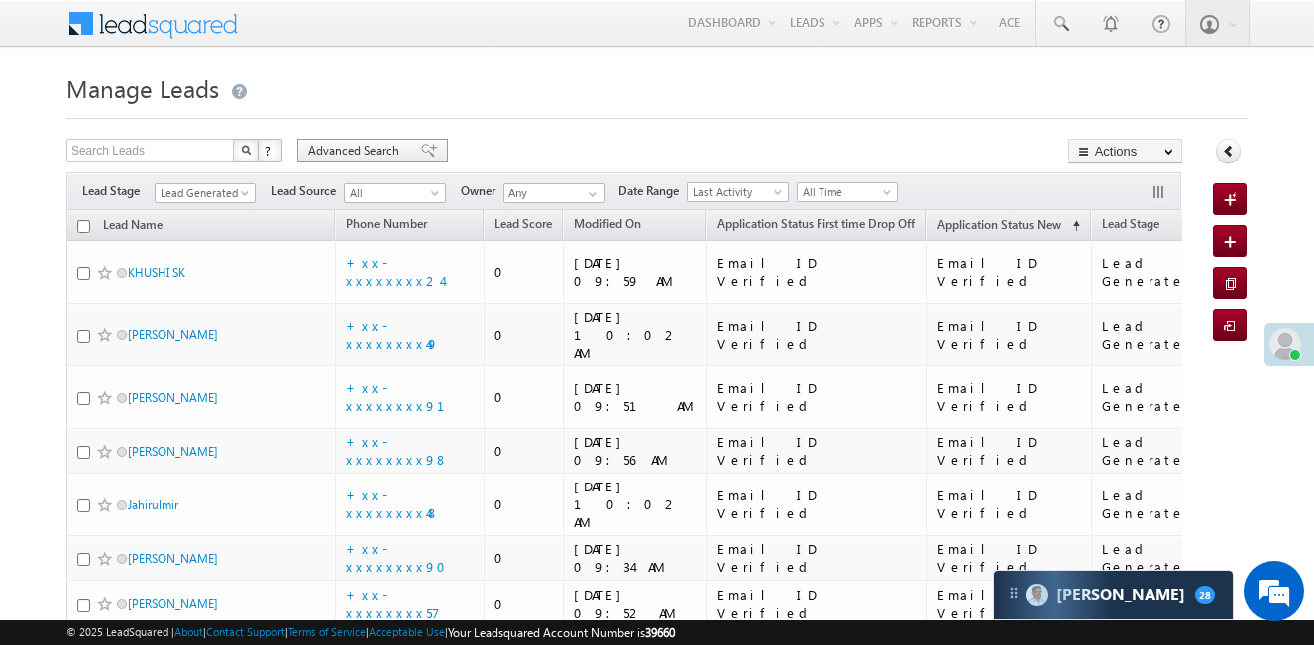
click at [357, 158] on span "Advanced Search" at bounding box center [356, 151] width 97 height 18
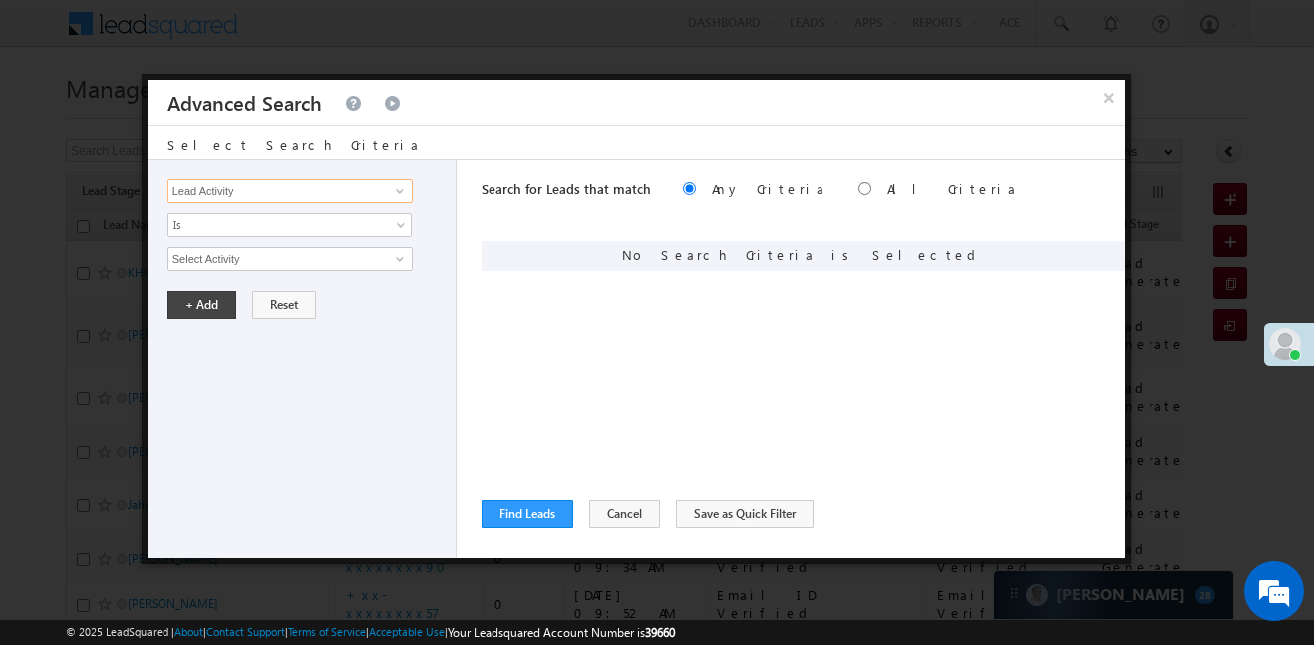
click at [235, 198] on input "Lead Activity" at bounding box center [290, 191] width 245 height 24
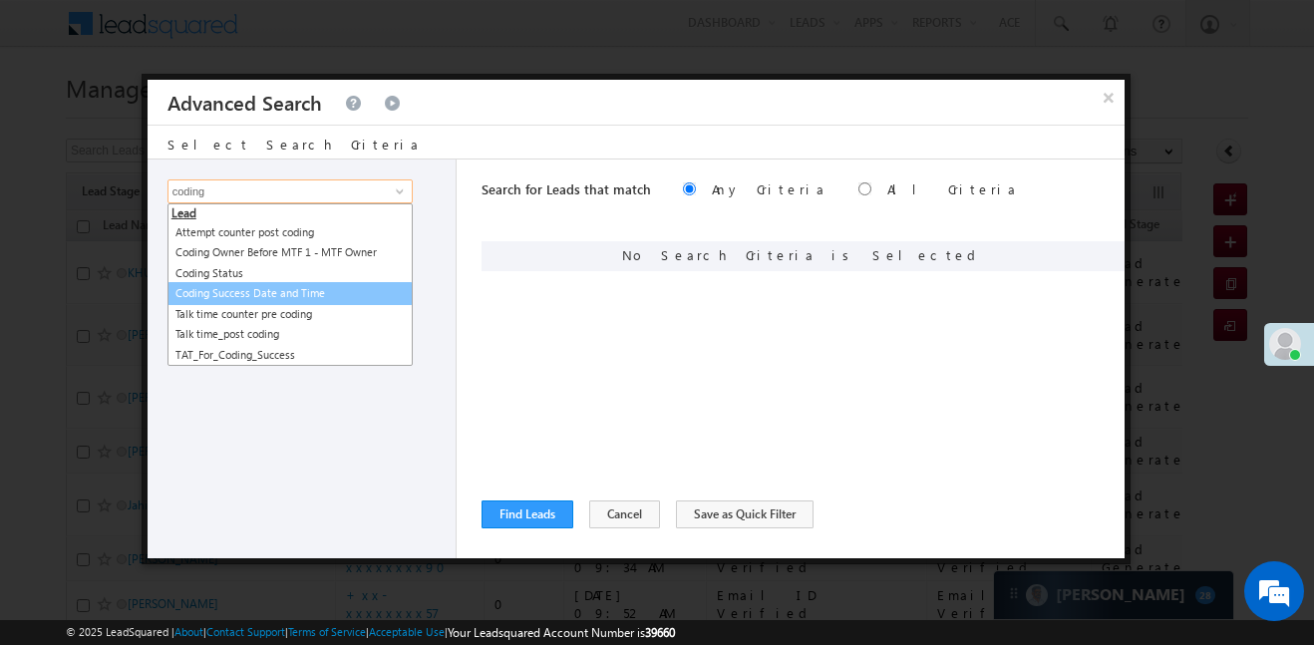
click at [278, 287] on link "Coding Success Date and Time" at bounding box center [290, 293] width 245 height 23
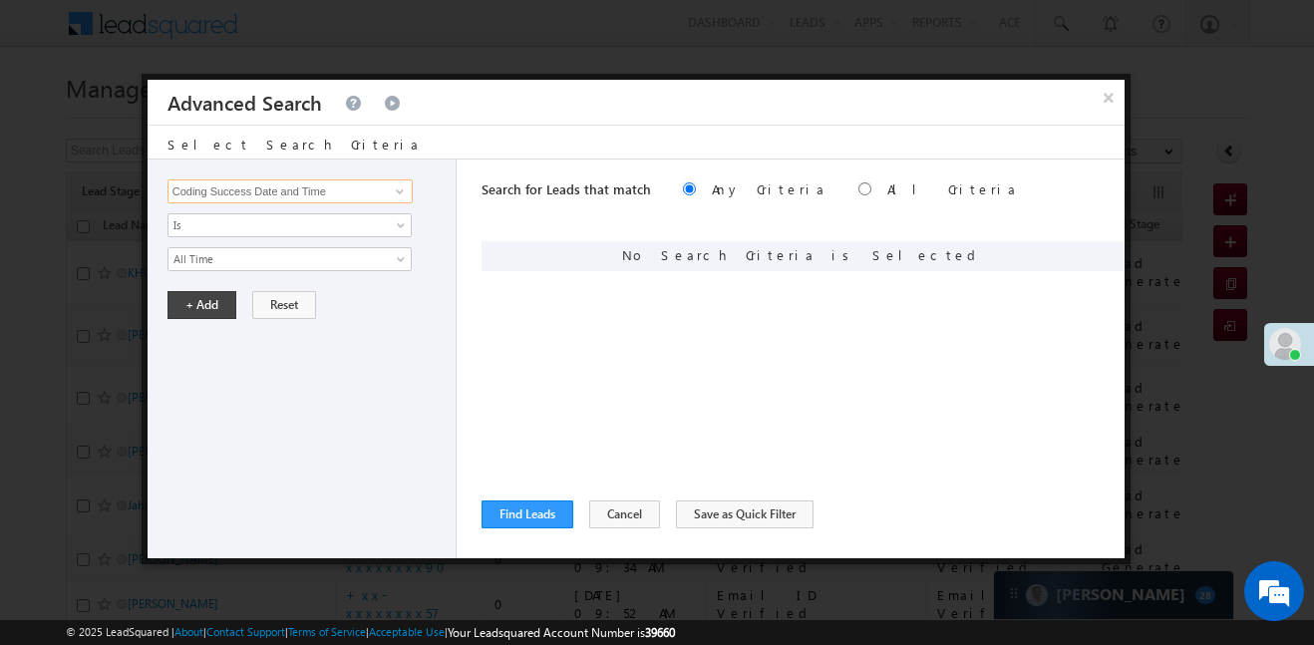
type input "Coding Success Date and Time"
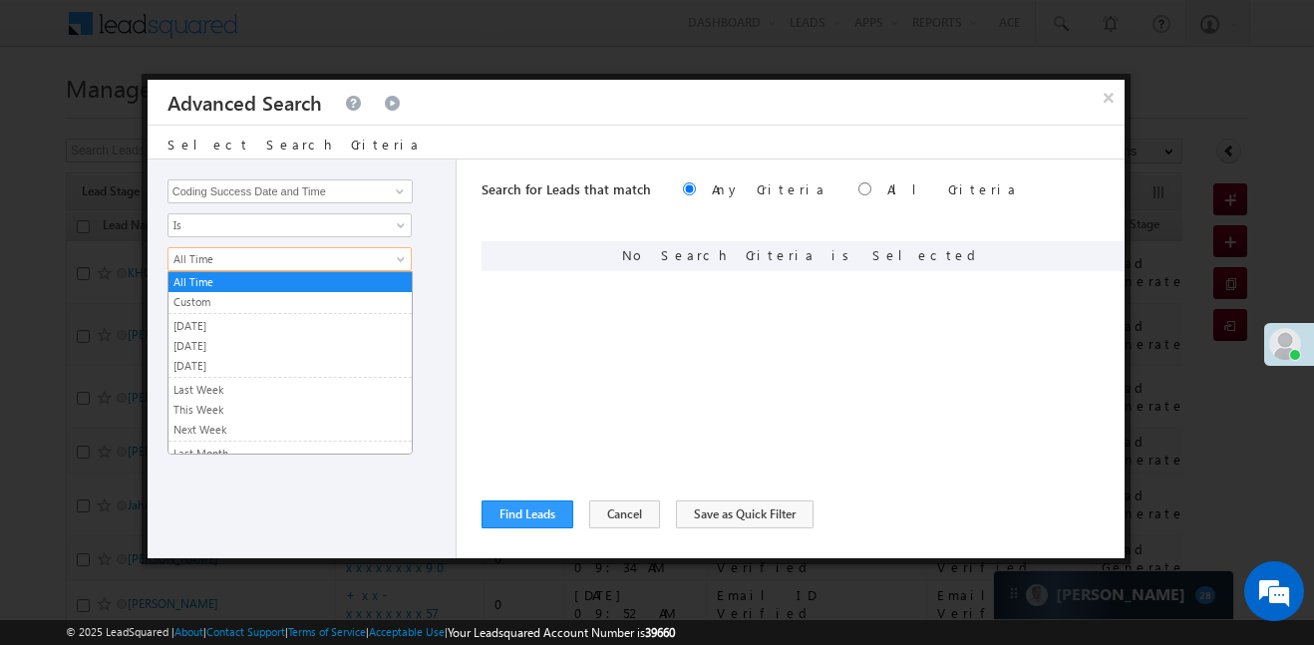
click at [256, 253] on span "All Time" at bounding box center [277, 259] width 216 height 18
click at [218, 305] on link "Custom" at bounding box center [290, 302] width 243 height 18
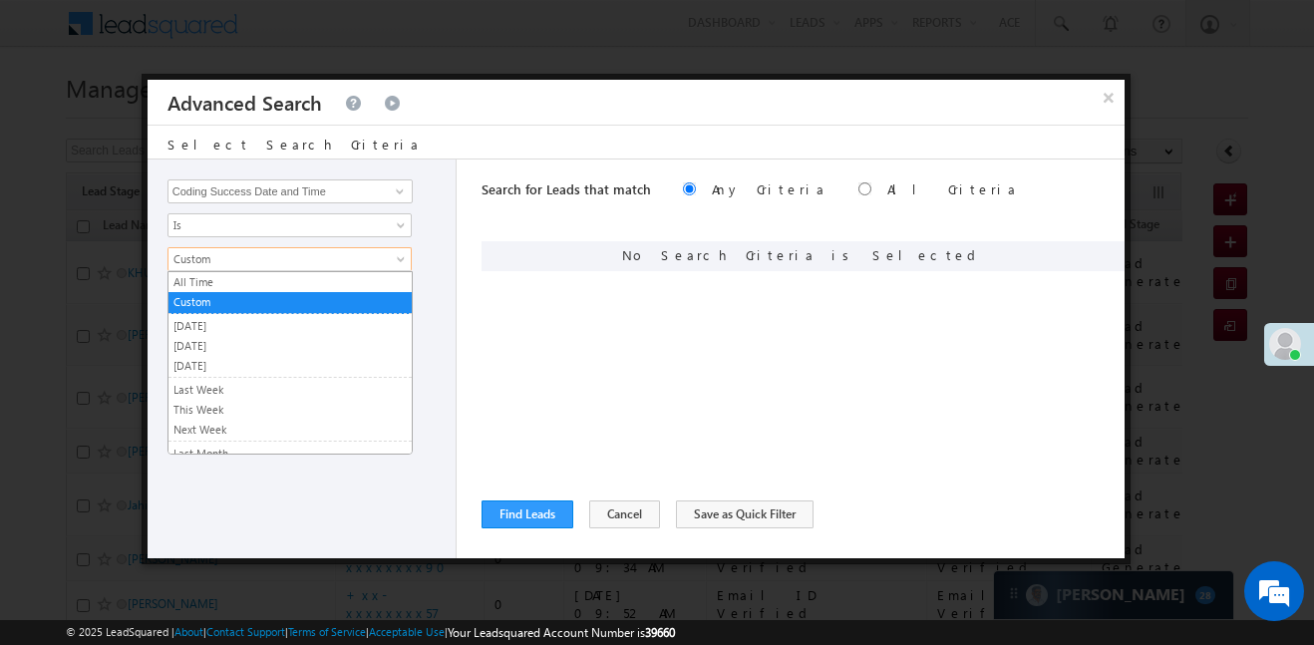
click at [241, 251] on span "Custom" at bounding box center [277, 259] width 216 height 18
click at [204, 304] on link "Custom" at bounding box center [290, 302] width 243 height 18
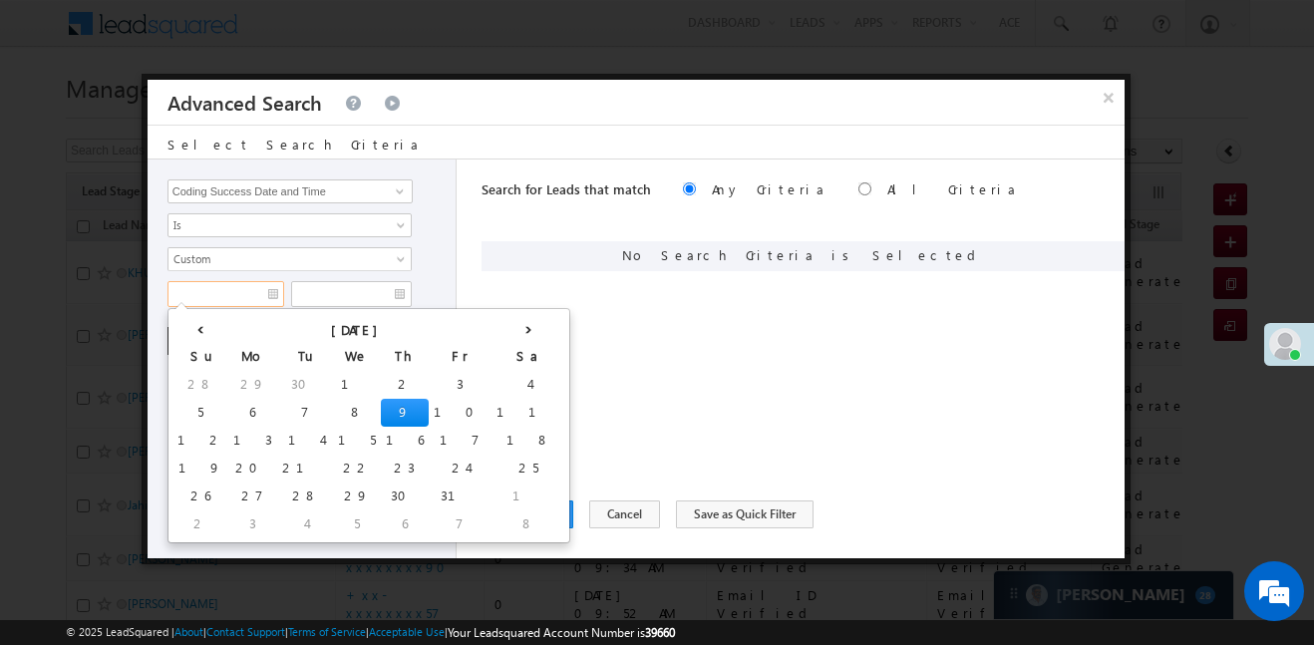
click at [204, 304] on input "text" at bounding box center [226, 294] width 117 height 26
click at [190, 328] on th "‹" at bounding box center [200, 328] width 56 height 30
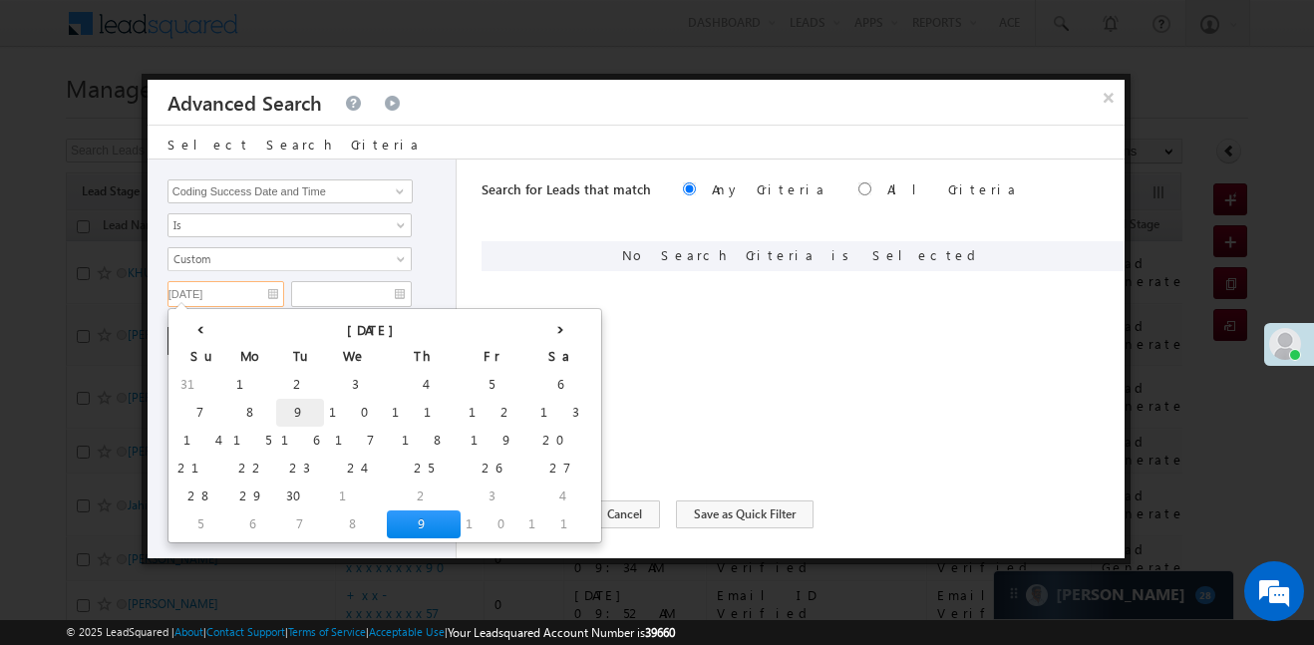
click at [276, 413] on td "9" at bounding box center [300, 413] width 48 height 28
type input "09/09/25"
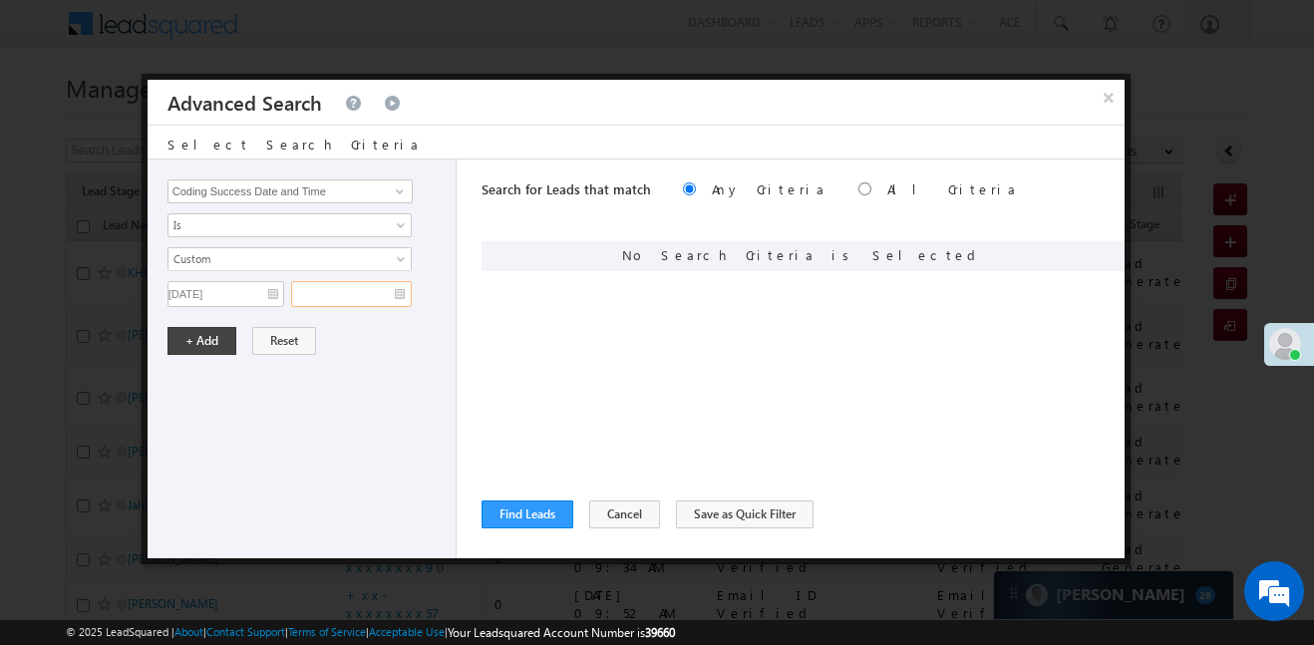
drag, startPoint x: 336, startPoint y: 296, endPoint x: 341, endPoint y: 310, distance: 14.8
click at [336, 296] on input "text" at bounding box center [351, 294] width 121 height 26
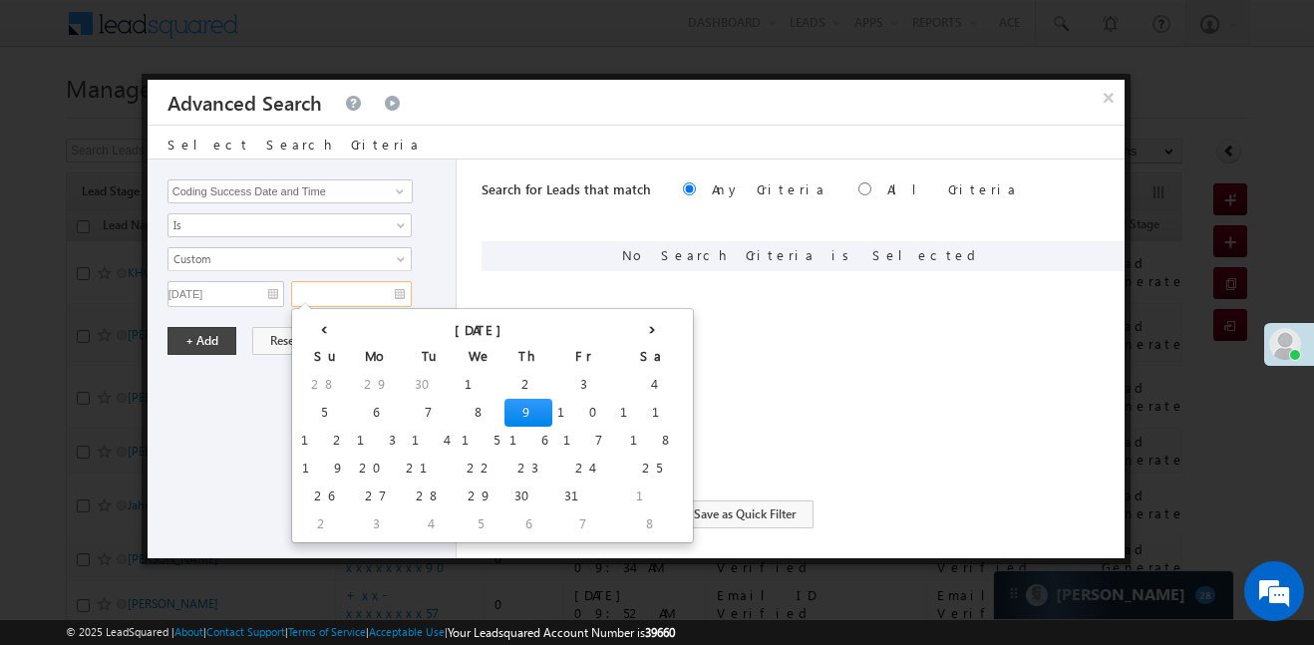
click at [505, 410] on td "9" at bounding box center [529, 413] width 48 height 28
type input "[DATE]"
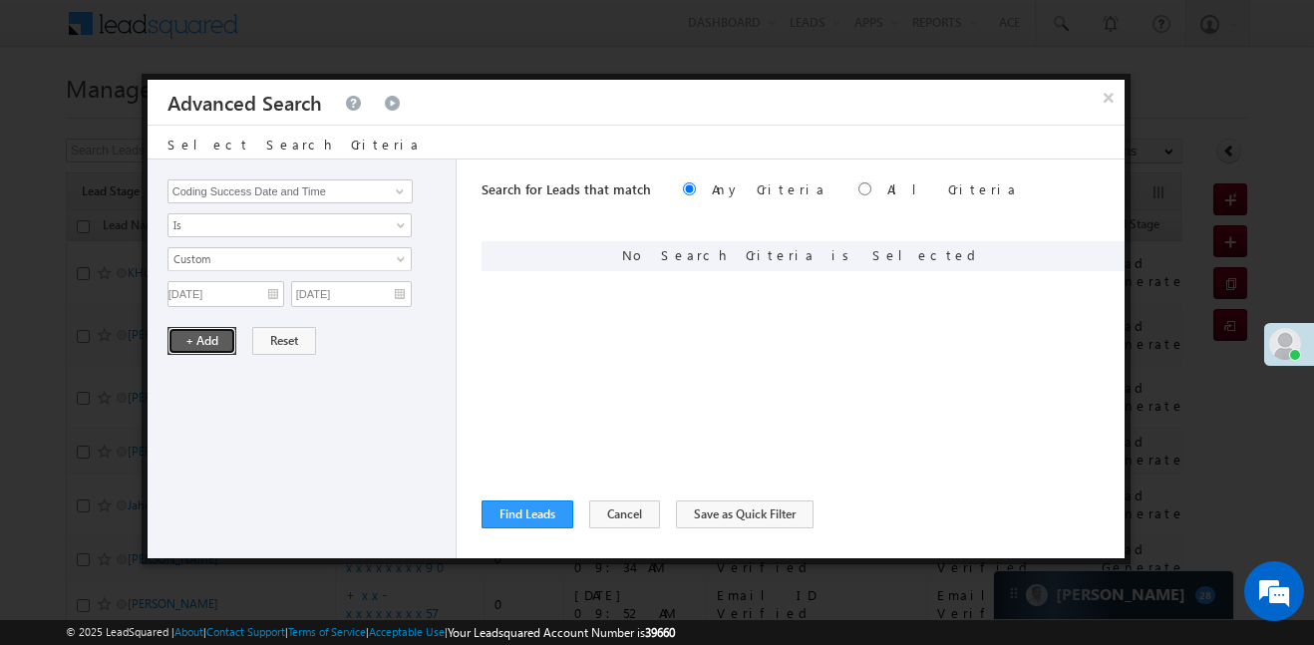
click at [212, 346] on button "+ Add" at bounding box center [202, 341] width 69 height 28
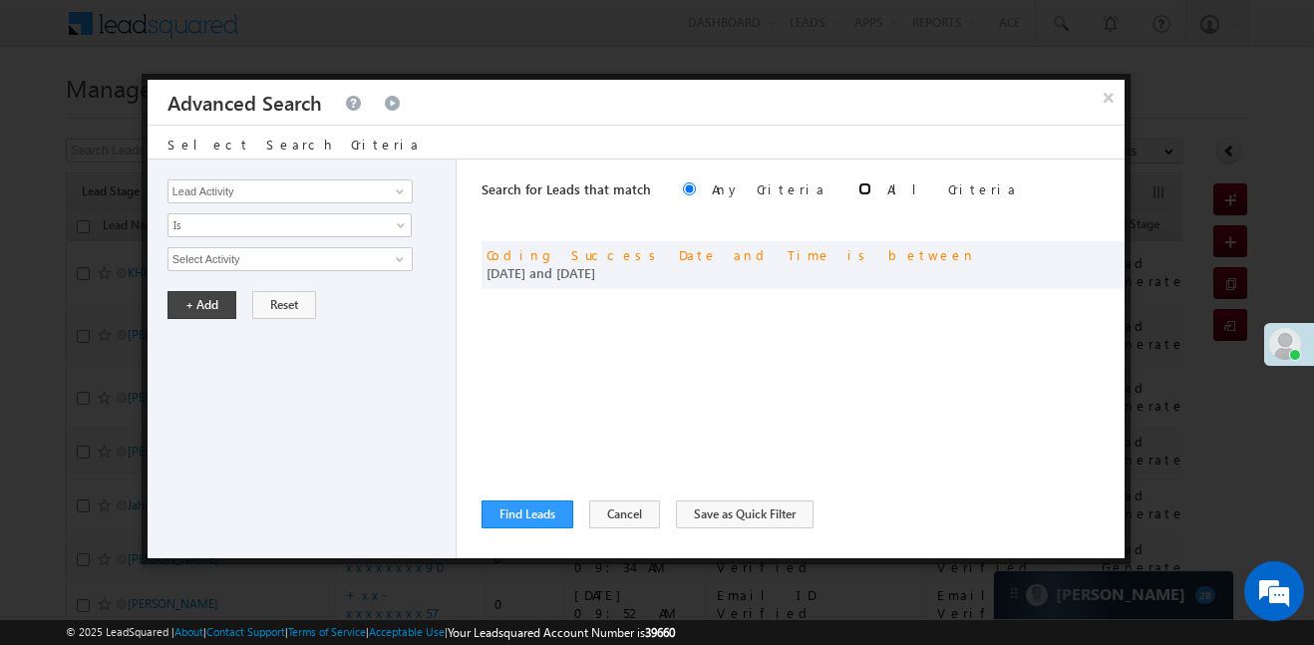
click at [858, 190] on input "radio" at bounding box center [864, 188] width 13 height 13
radio input "true"
click at [545, 520] on button "Find Leads" at bounding box center [528, 515] width 92 height 28
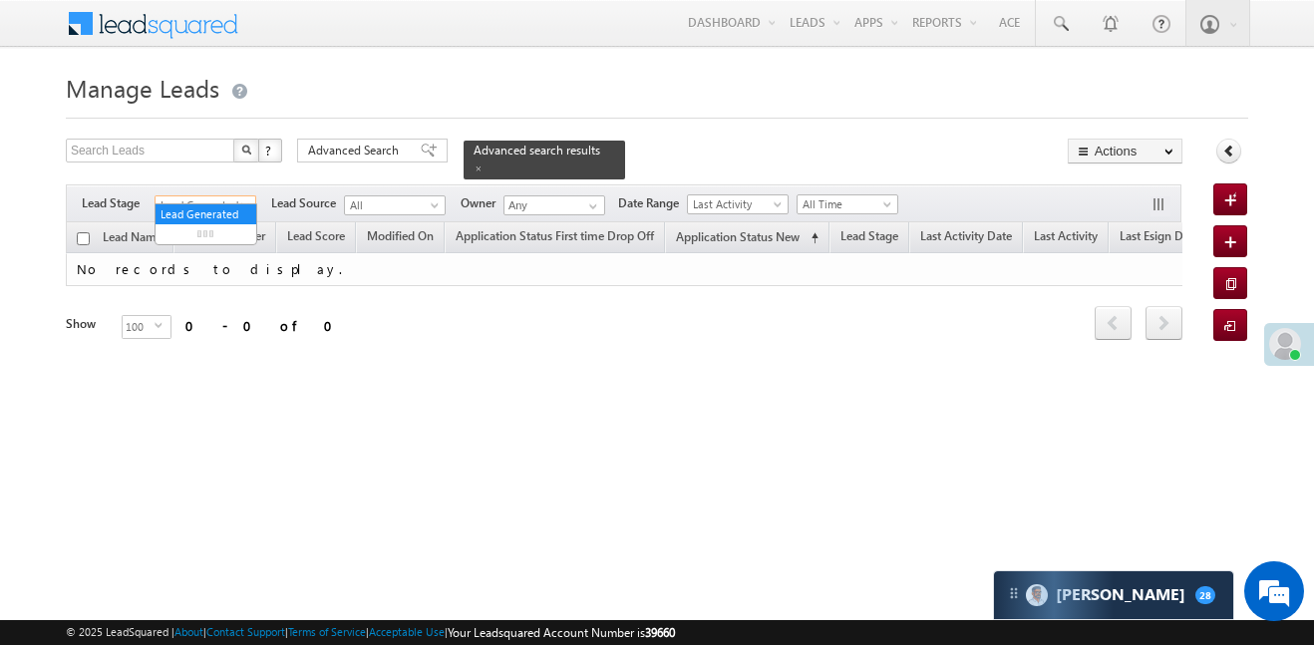
click at [200, 196] on span "Lead Generated" at bounding box center [203, 205] width 95 height 18
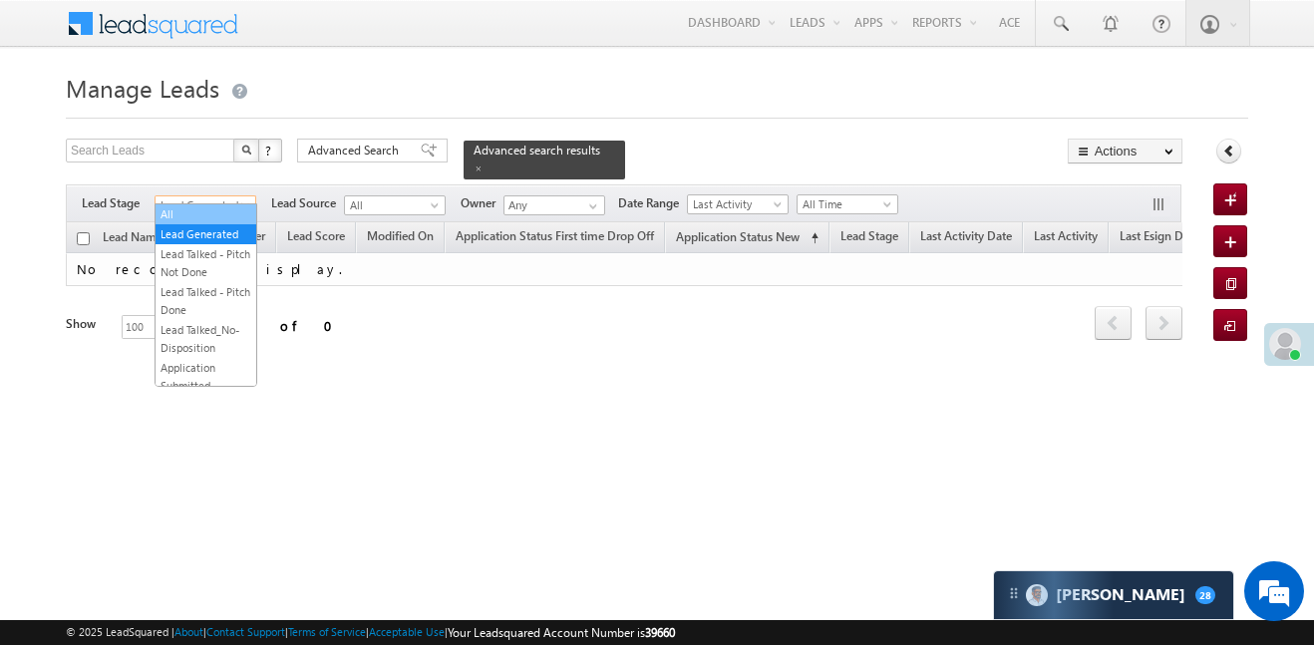
click at [212, 213] on link "All" at bounding box center [206, 214] width 101 height 18
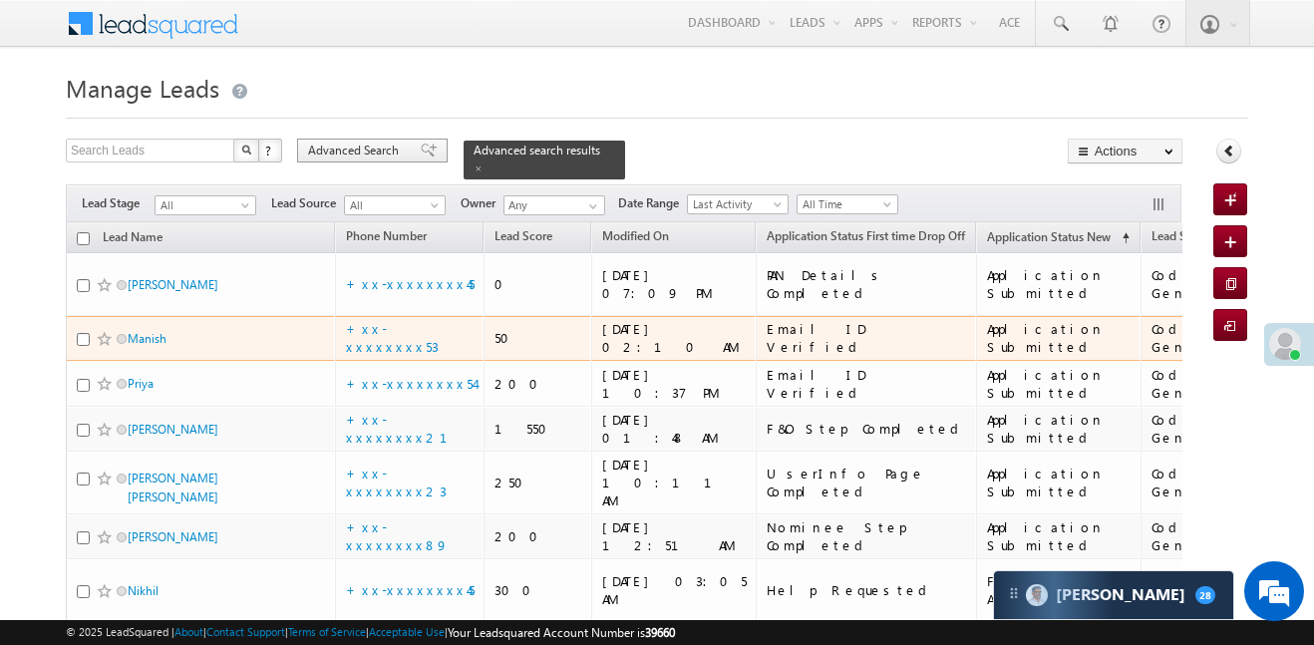
click at [402, 151] on span "Advanced Search" at bounding box center [356, 151] width 97 height 18
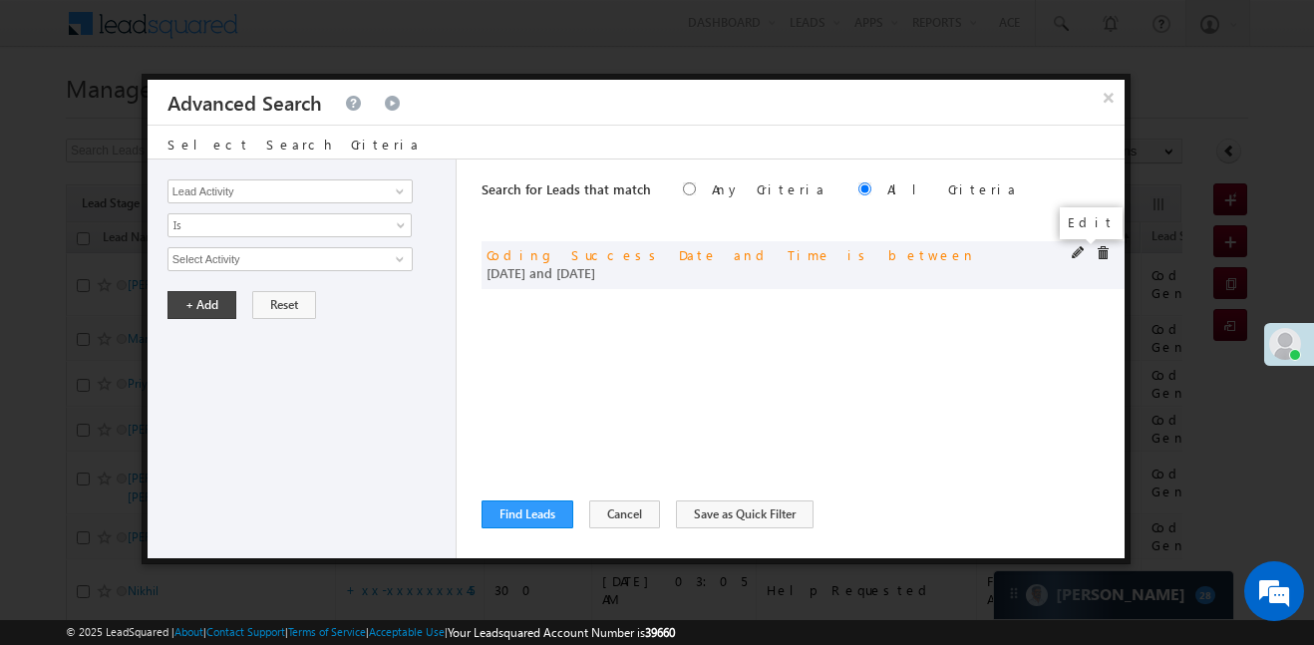
click at [1080, 247] on span at bounding box center [1079, 253] width 14 height 14
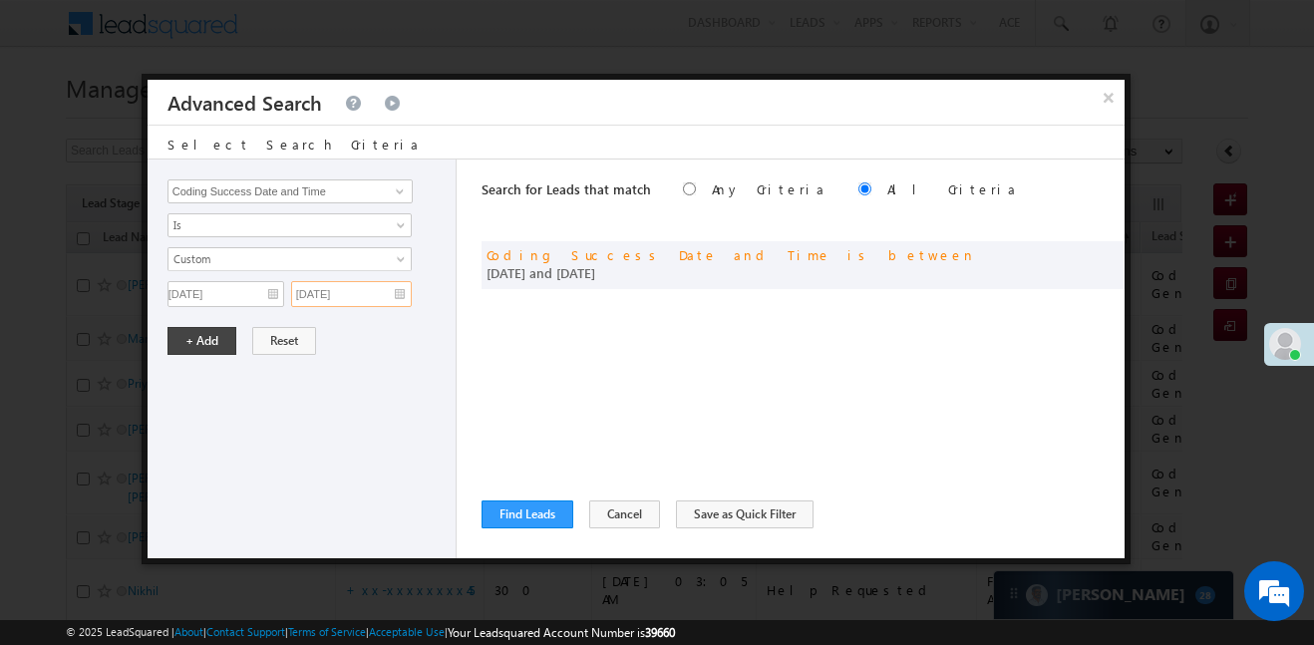
click at [366, 287] on input "09/10/25" at bounding box center [351, 294] width 121 height 26
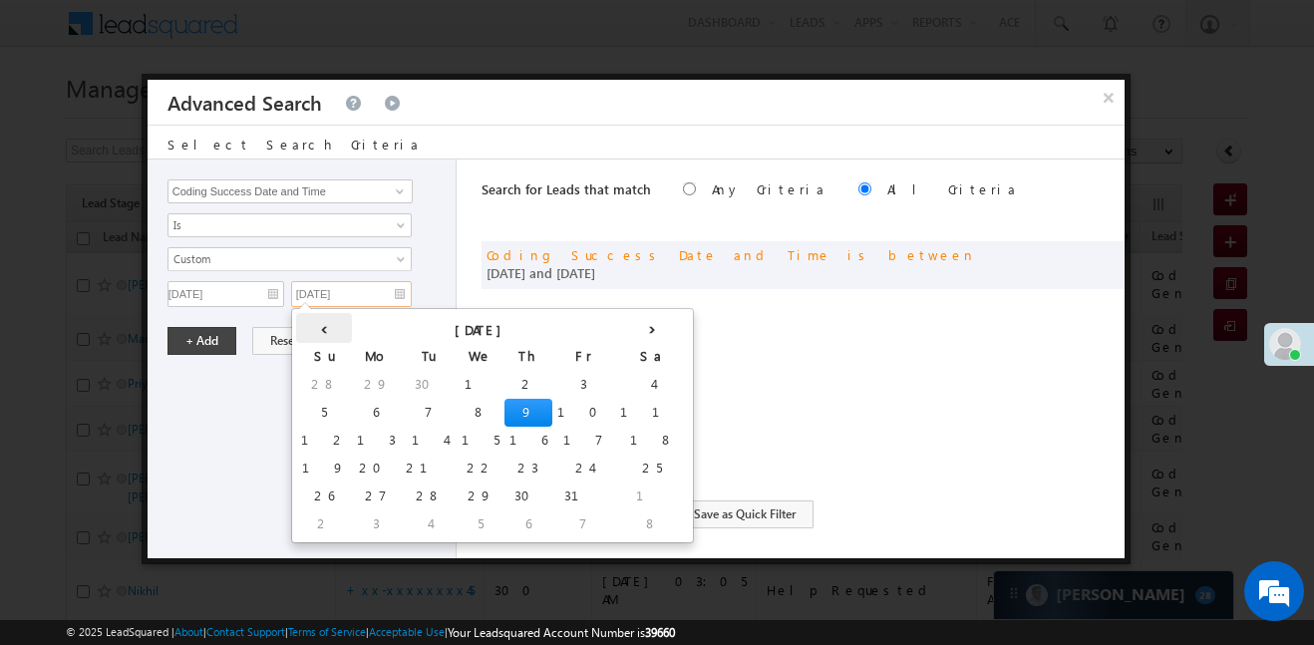
click at [307, 326] on th "‹" at bounding box center [324, 328] width 56 height 30
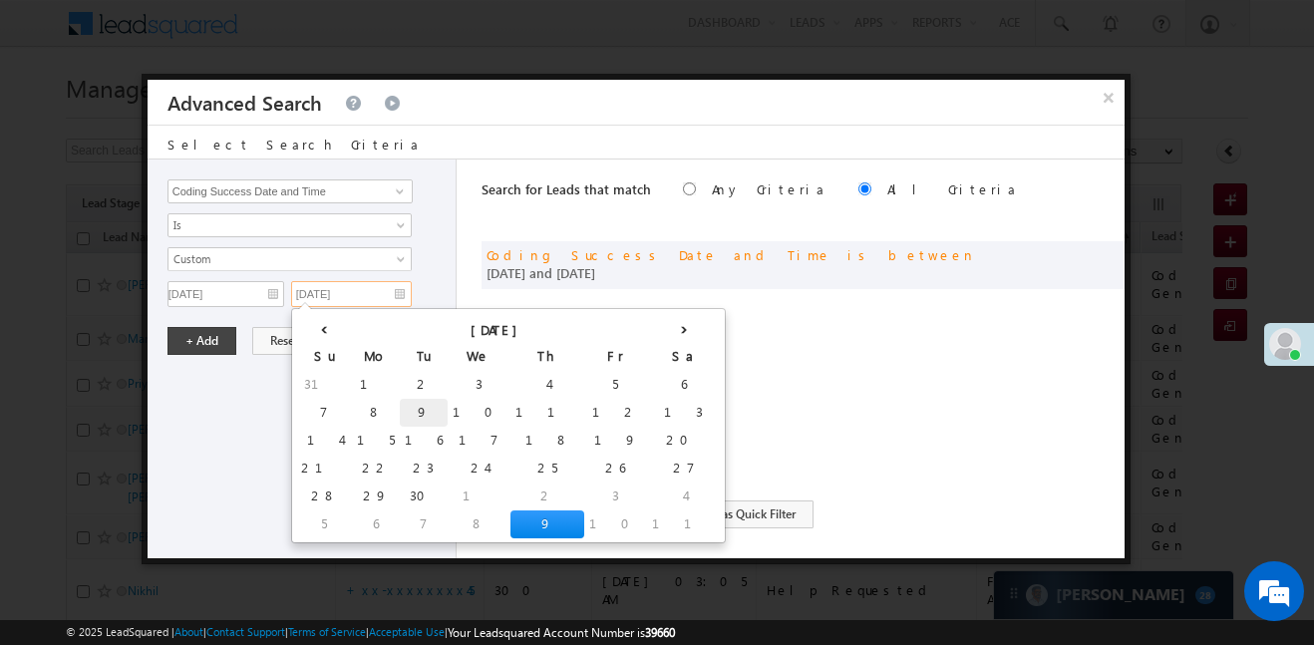
click at [400, 411] on td "9" at bounding box center [424, 413] width 48 height 28
type input "09/09/25"
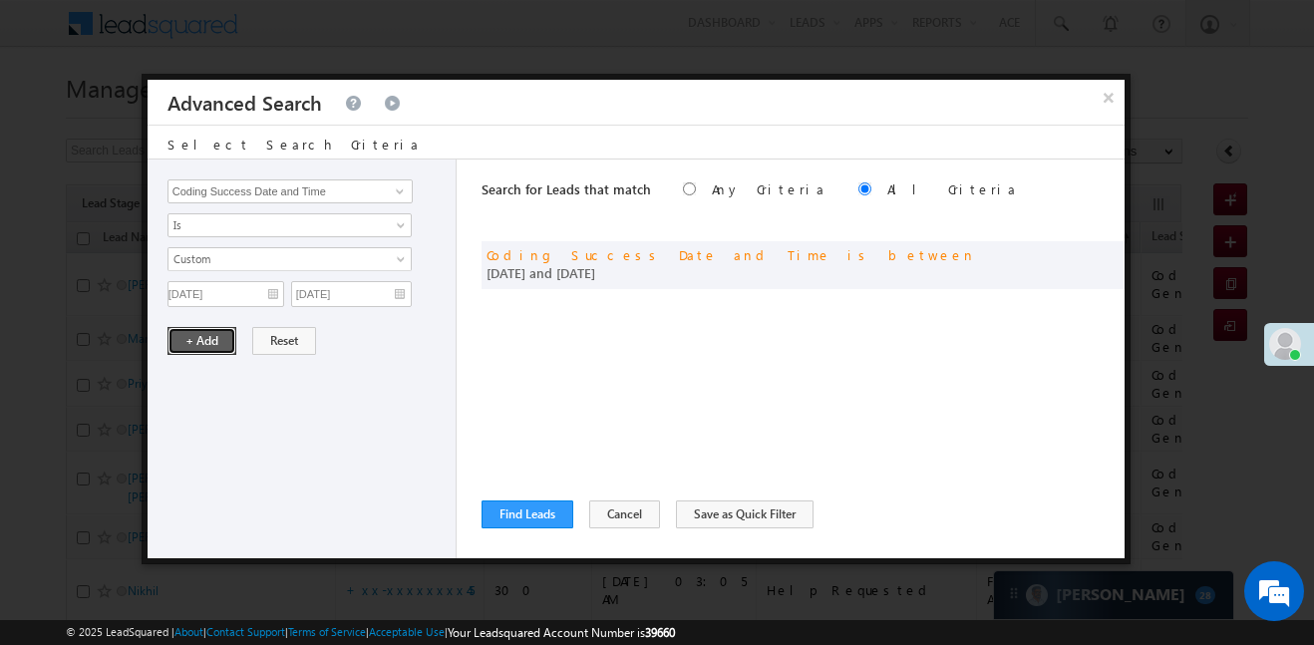
click at [209, 328] on button "+ Add" at bounding box center [202, 341] width 69 height 28
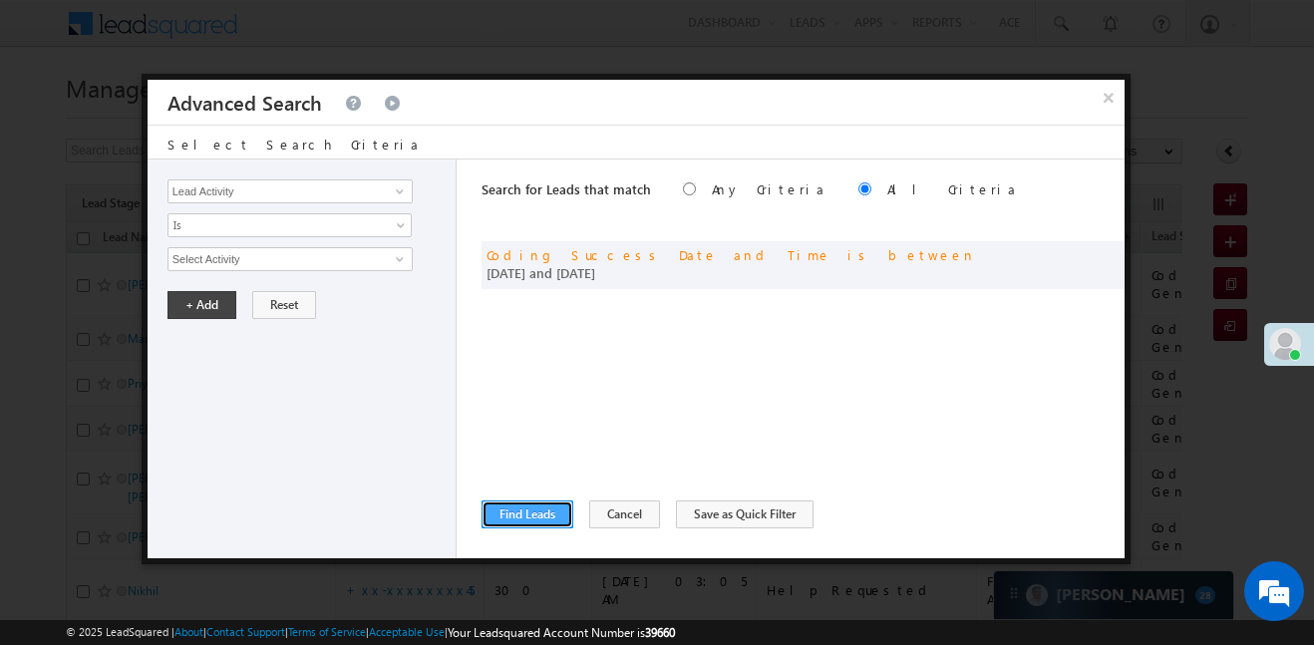
click at [545, 519] on button "Find Leads" at bounding box center [528, 515] width 92 height 28
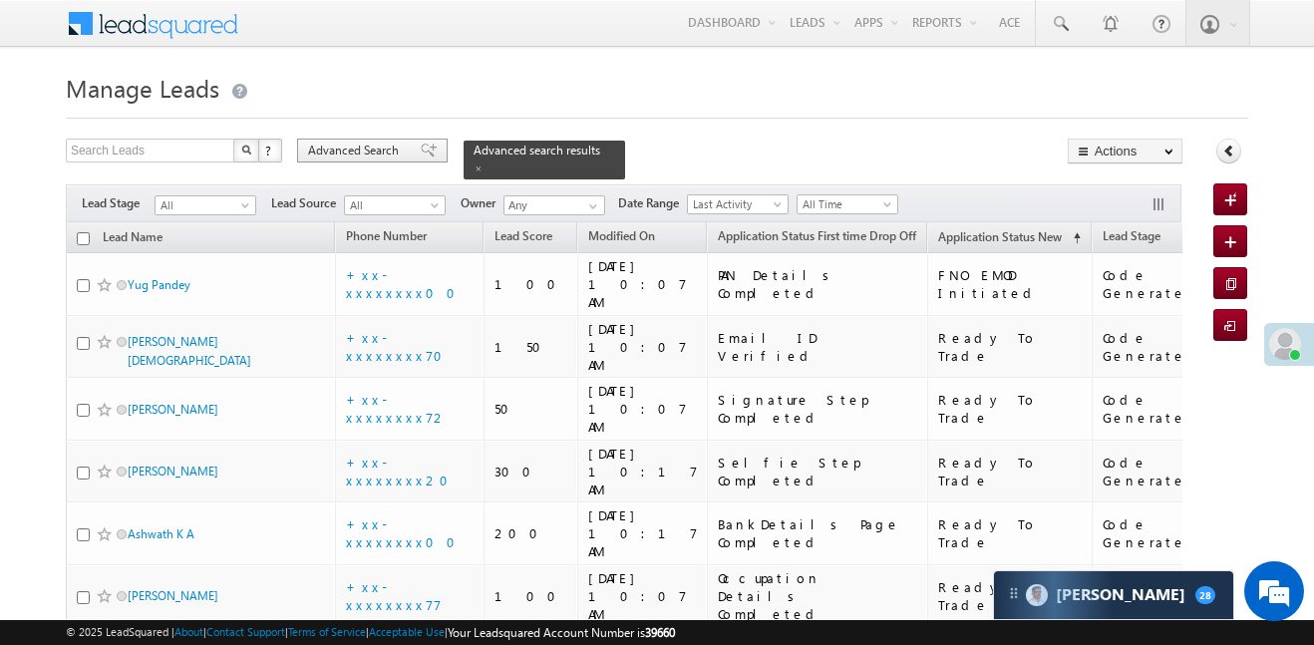
click at [372, 142] on span "Advanced Search" at bounding box center [356, 151] width 97 height 18
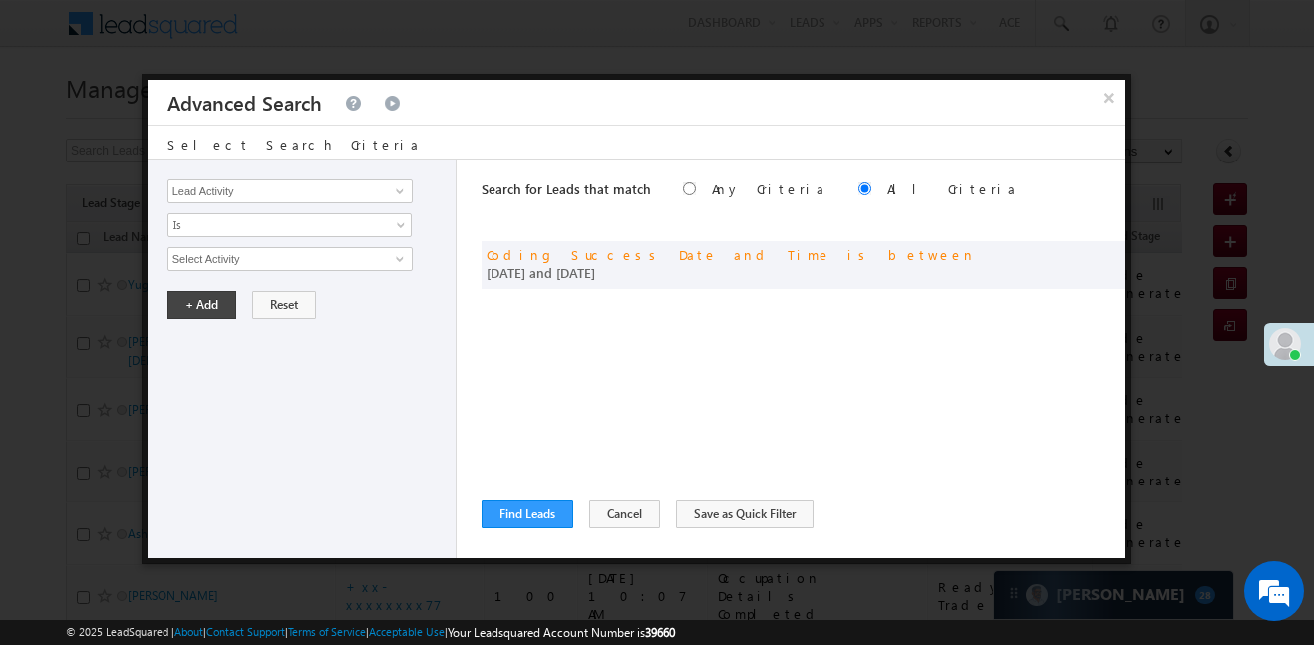
click at [528, 528] on div "Search for Leads that match Any Criteria All Criteria Note that the current tri…" at bounding box center [803, 359] width 643 height 399
click at [532, 516] on button "Find Leads" at bounding box center [528, 515] width 92 height 28
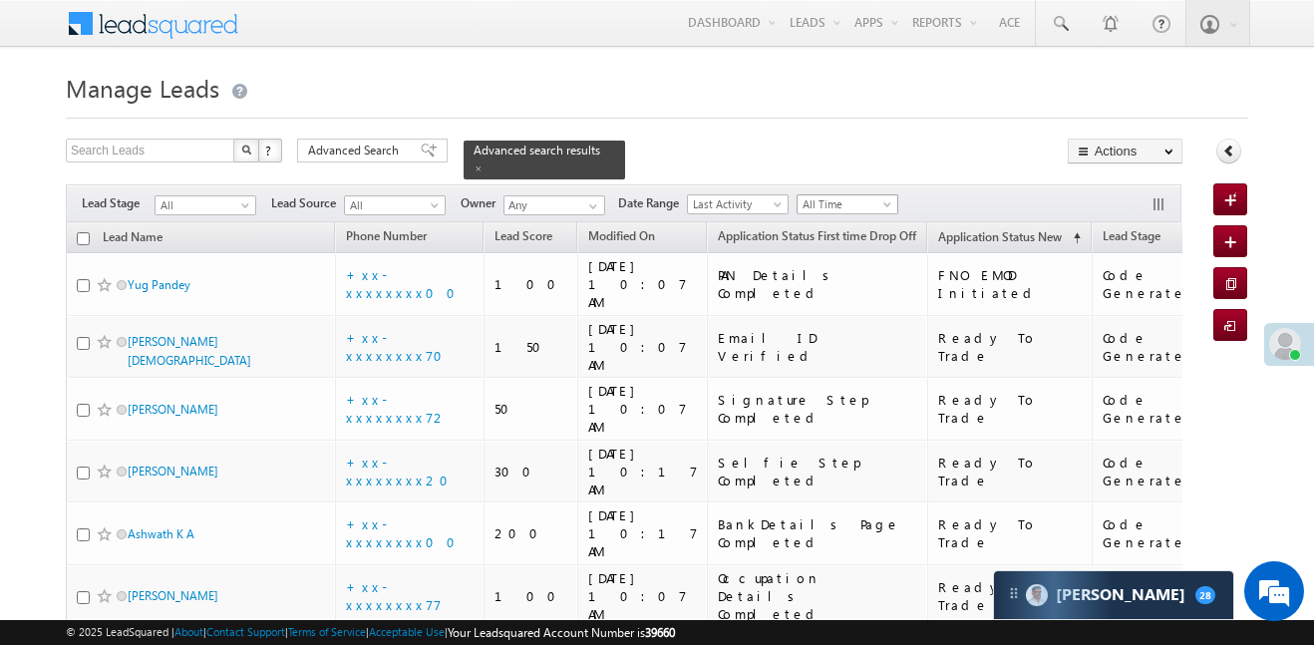
click at [839, 195] on span "All Time" at bounding box center [845, 204] width 95 height 18
click at [629, 107] on div at bounding box center [657, 112] width 1183 height 13
click at [395, 158] on span "Advanced Search" at bounding box center [356, 151] width 97 height 18
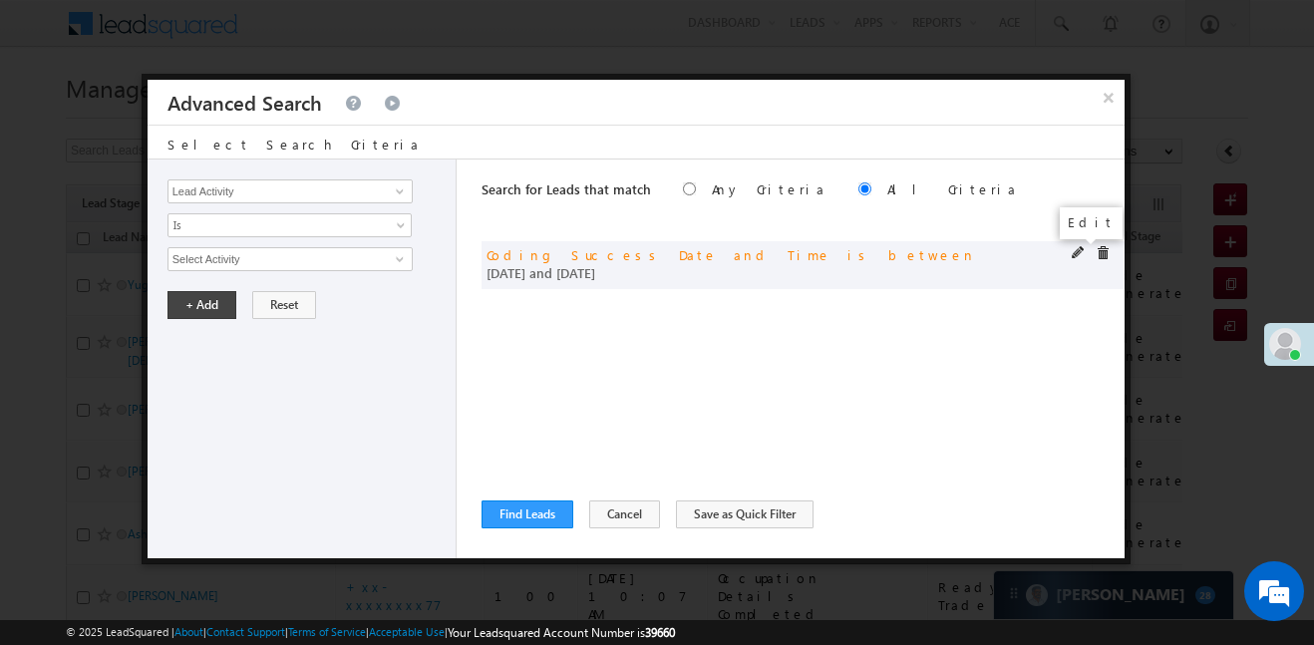
click at [1077, 251] on span at bounding box center [1079, 253] width 14 height 14
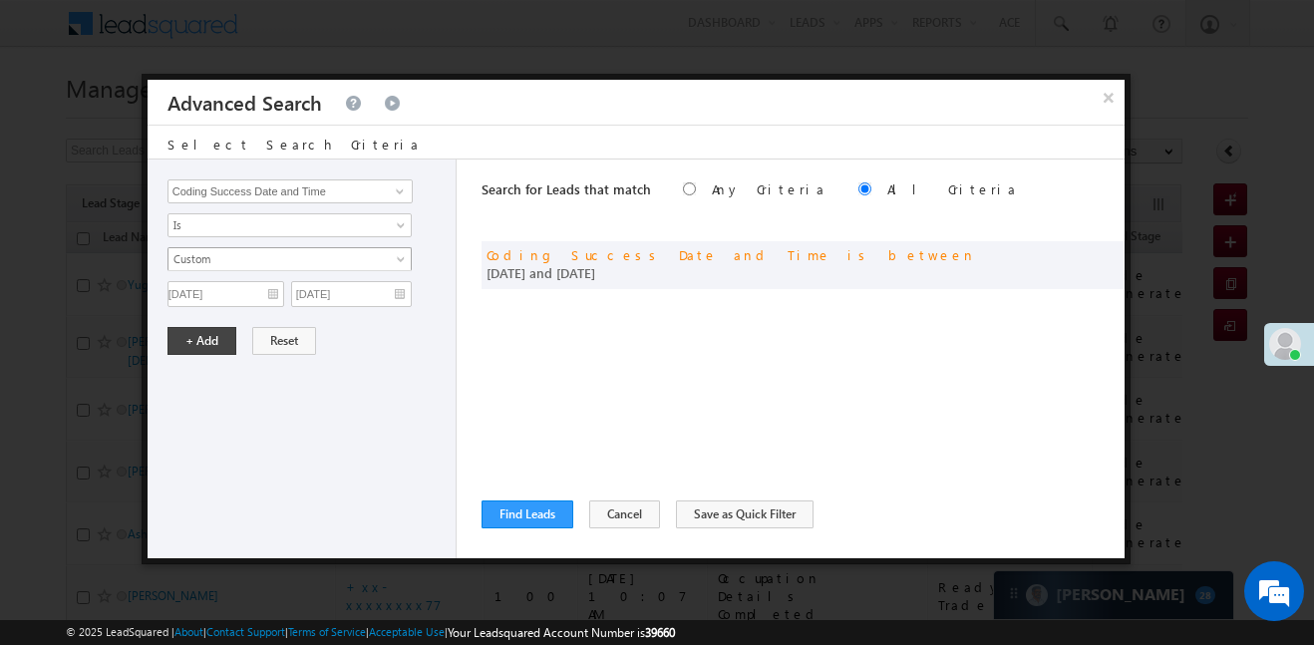
click at [348, 253] on span "Custom" at bounding box center [277, 259] width 216 height 18
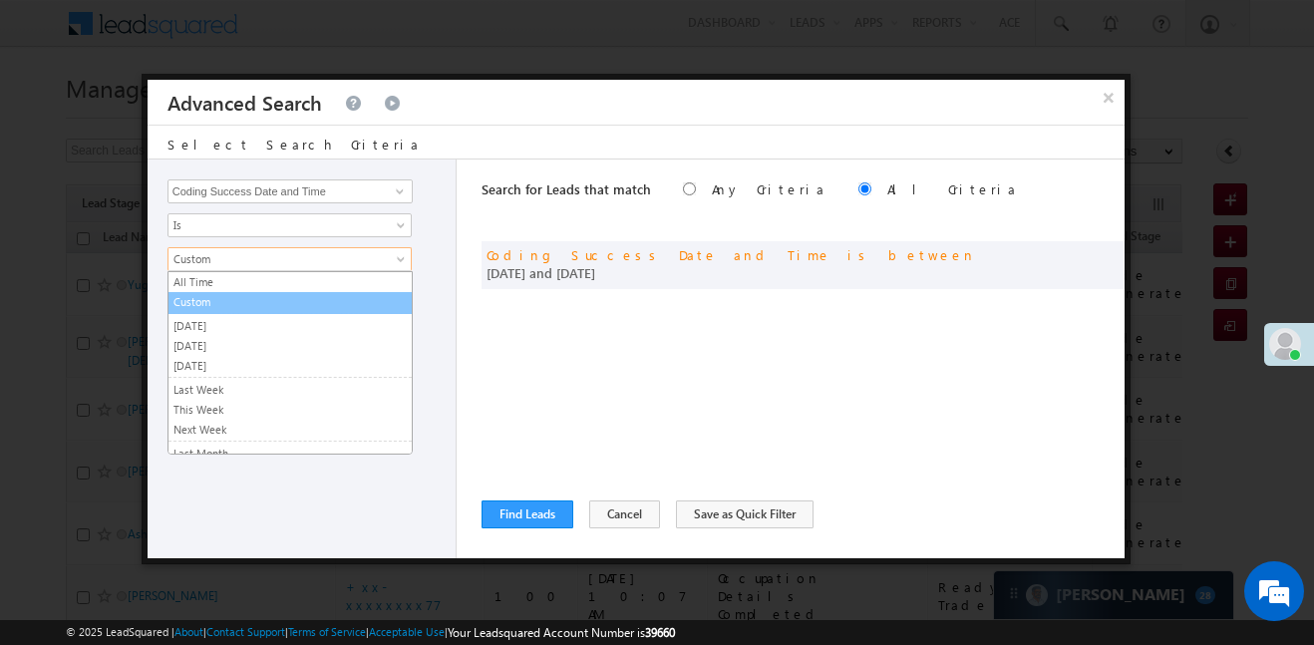
click at [311, 306] on link "Custom" at bounding box center [290, 302] width 243 height 18
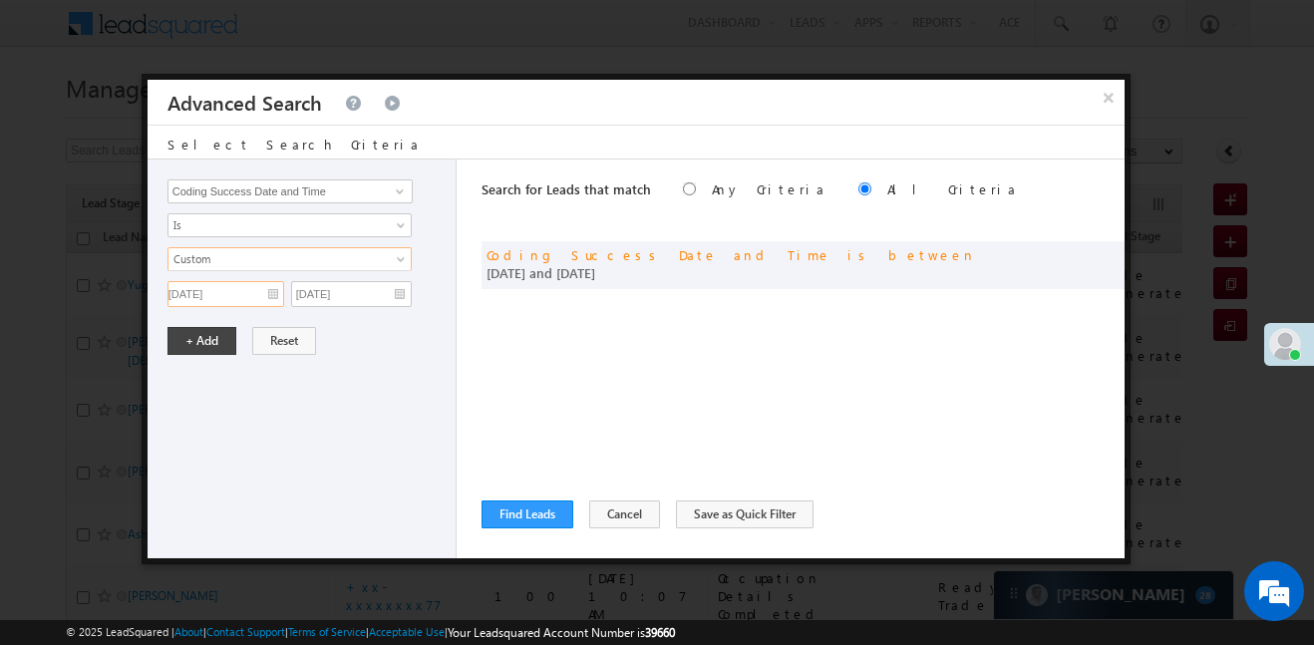
click at [194, 291] on input "09/09/25" at bounding box center [226, 294] width 117 height 26
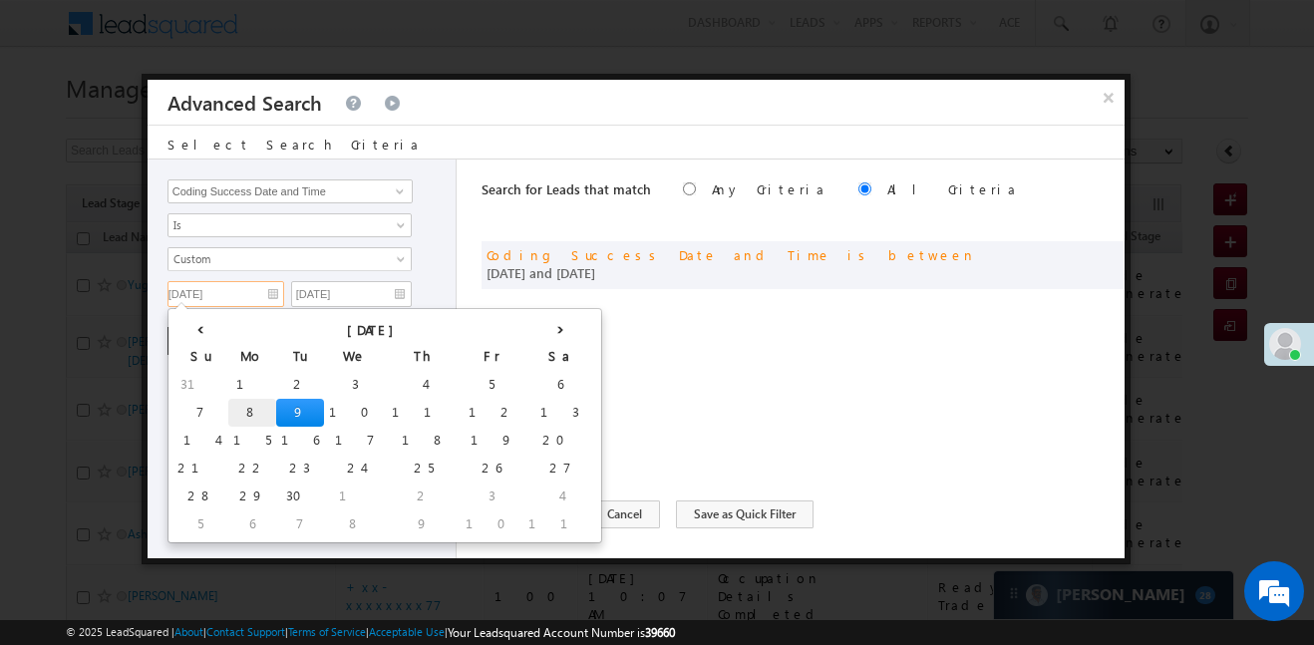
click at [228, 403] on td "8" at bounding box center [252, 413] width 48 height 28
type input "08/09/25"
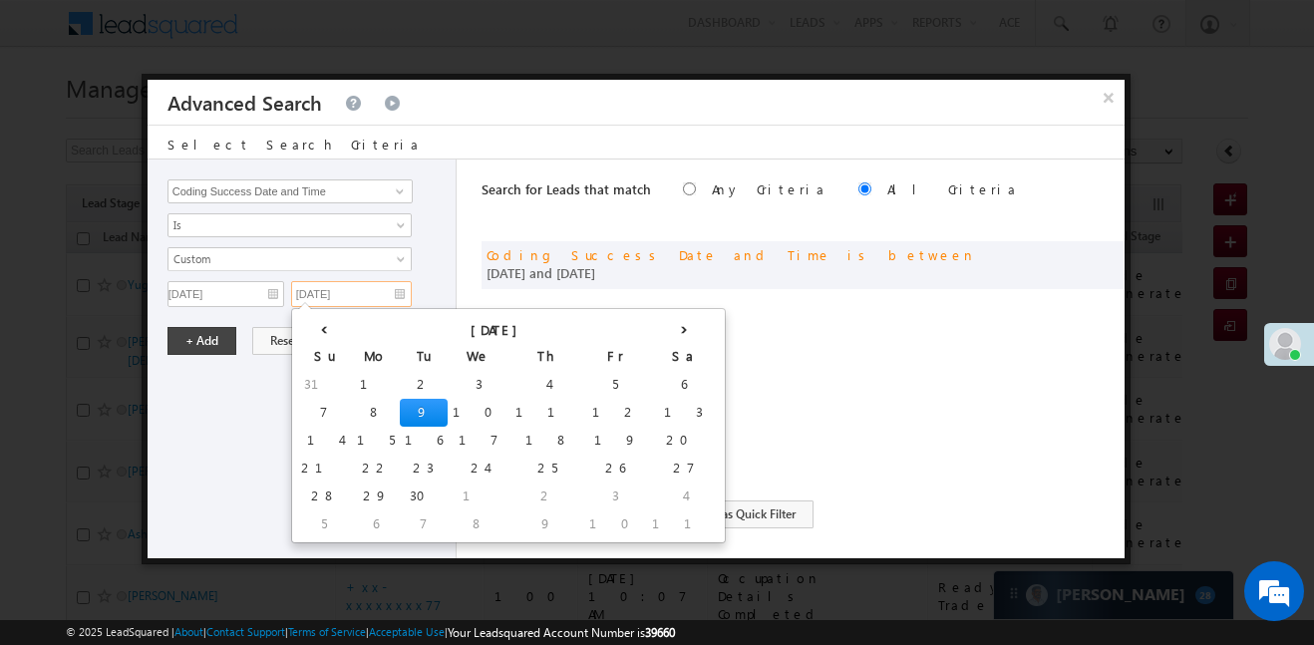
click at [366, 299] on input "09/09/25" at bounding box center [351, 294] width 121 height 26
click at [352, 399] on td "8" at bounding box center [376, 413] width 48 height 28
type input "08/09/25"
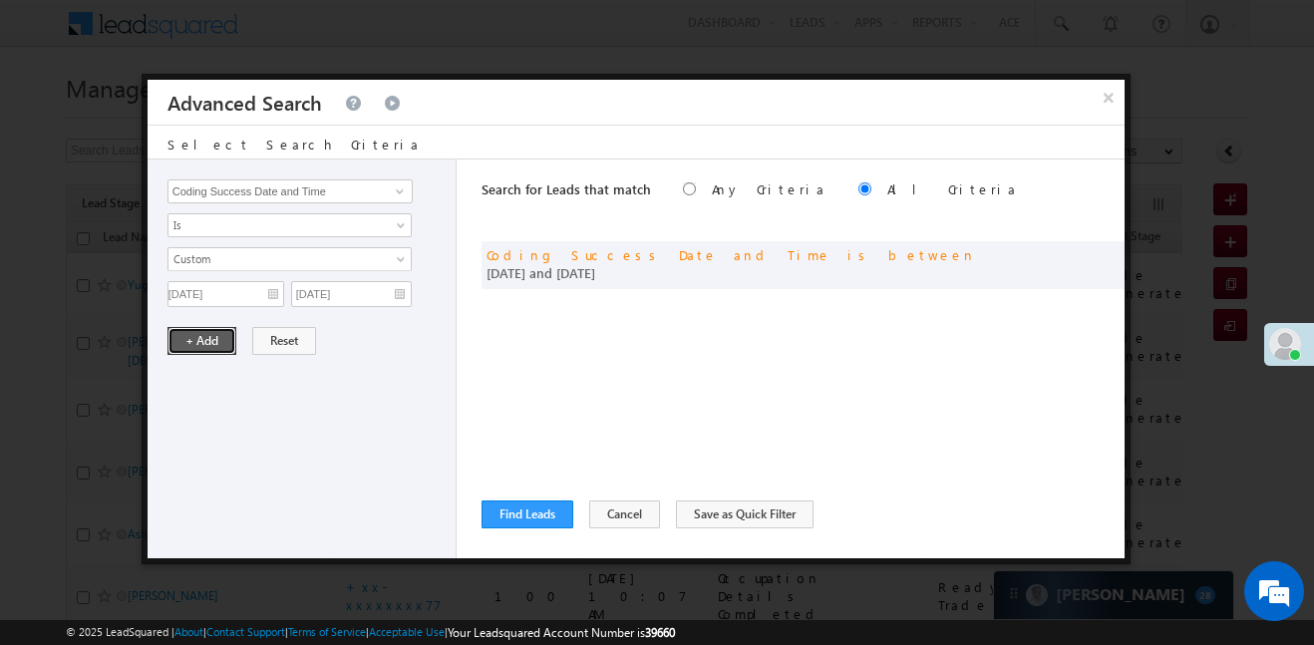
click at [205, 345] on button "+ Add" at bounding box center [202, 341] width 69 height 28
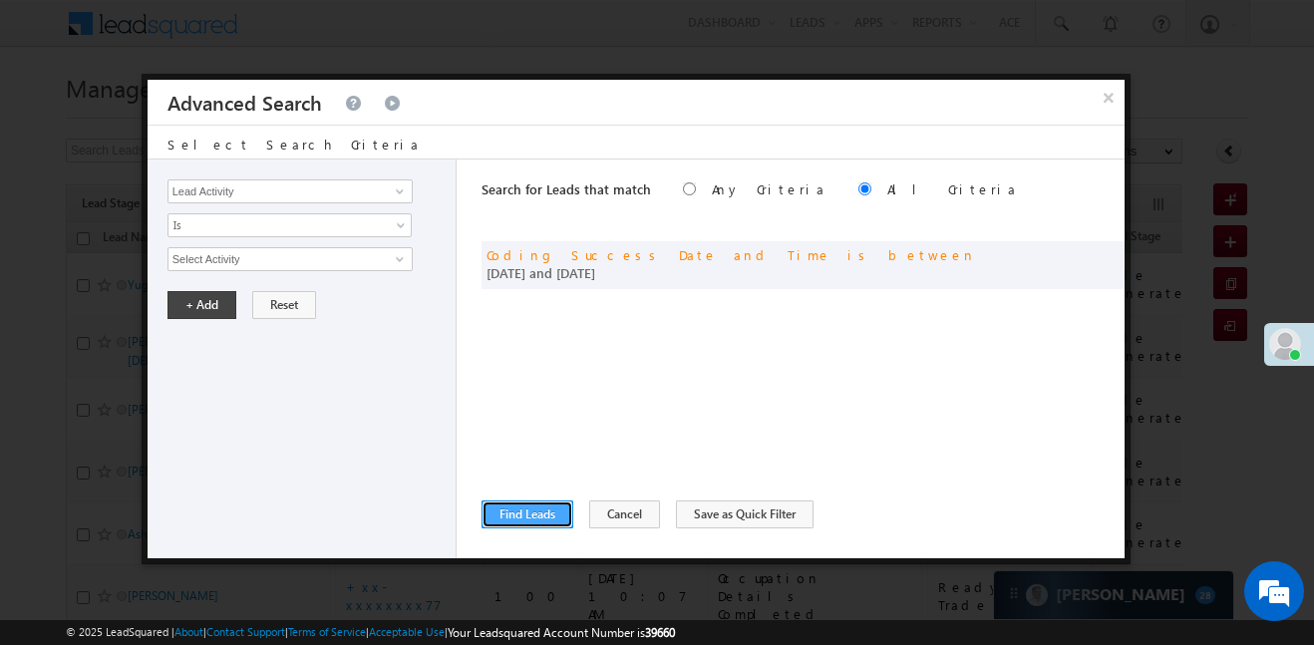
click at [516, 510] on button "Find Leads" at bounding box center [528, 515] width 92 height 28
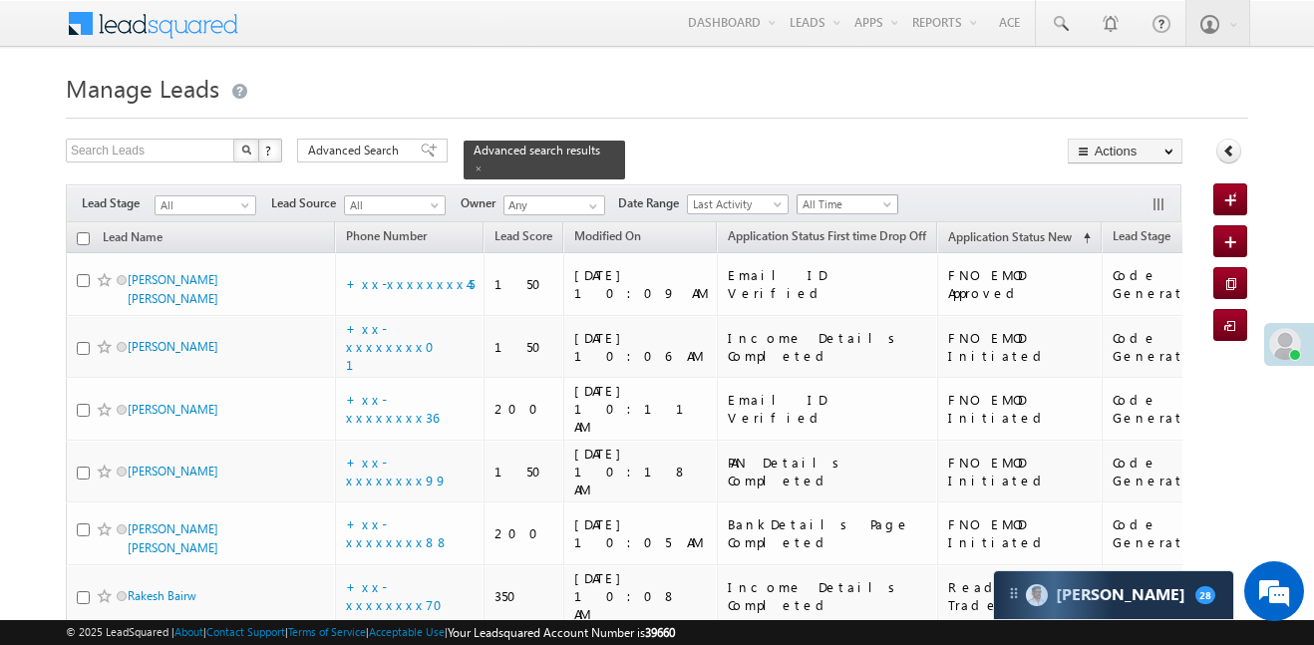
click at [857, 195] on span "All Time" at bounding box center [845, 204] width 95 height 18
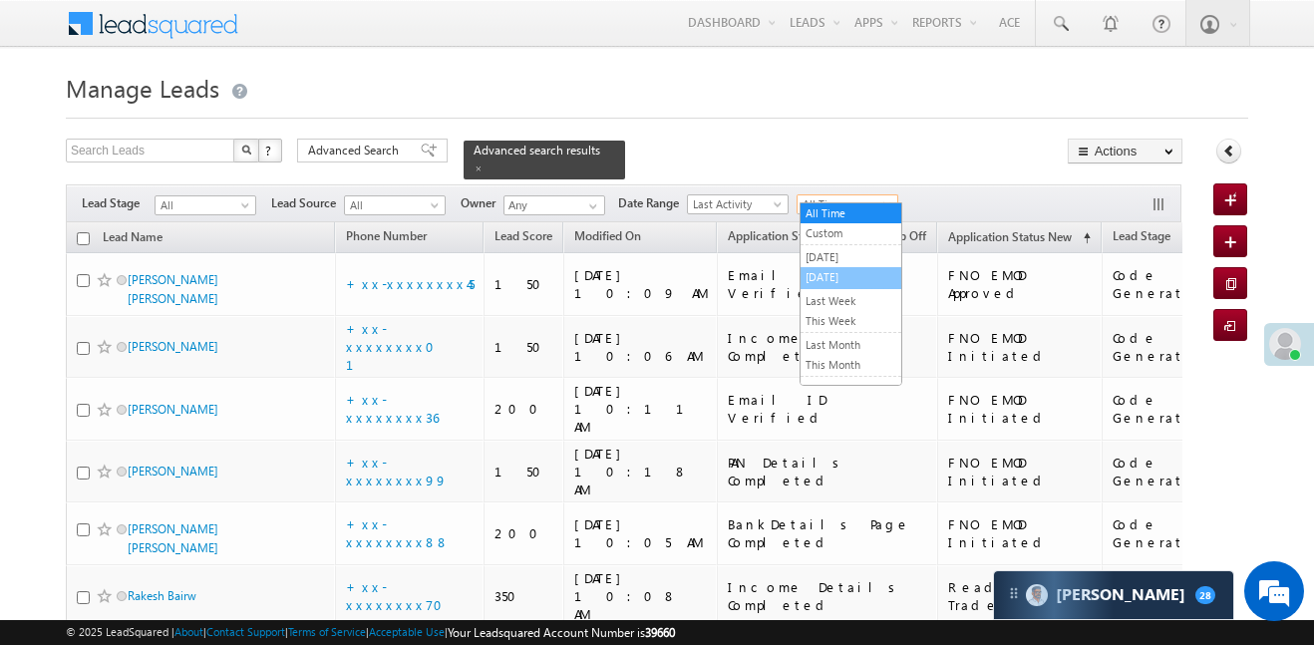
click at [836, 278] on link "[DATE]" at bounding box center [851, 277] width 101 height 18
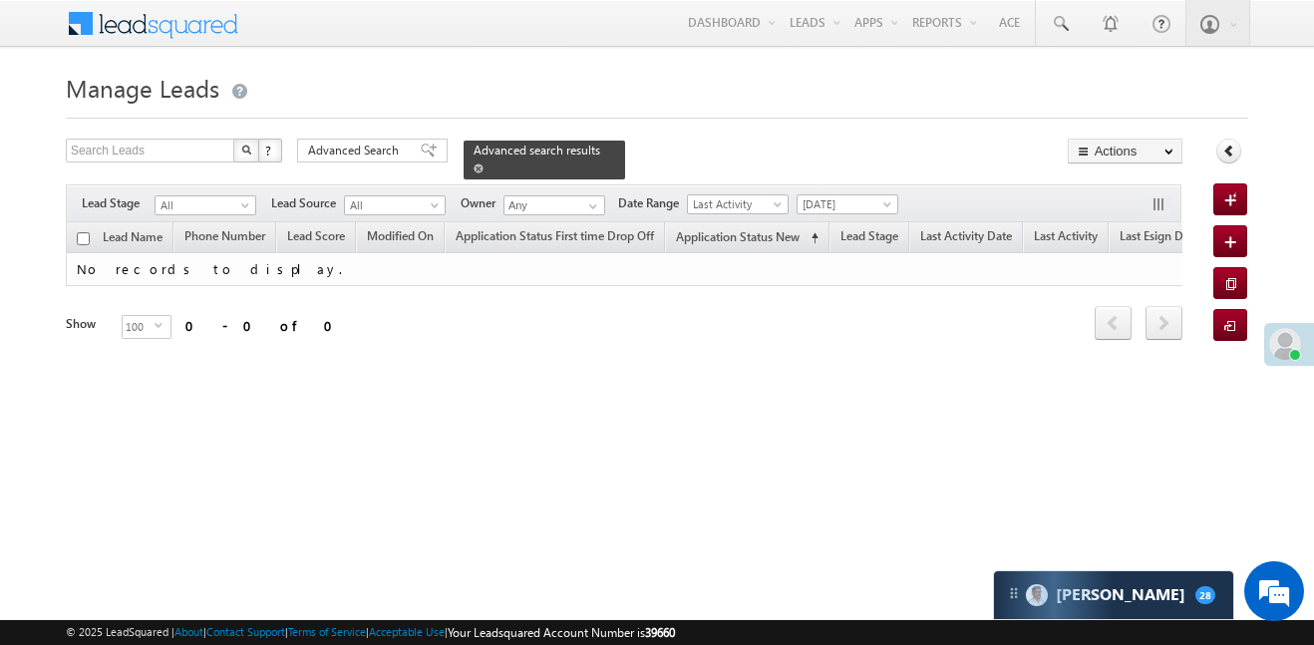
click at [484, 164] on span at bounding box center [479, 169] width 10 height 10
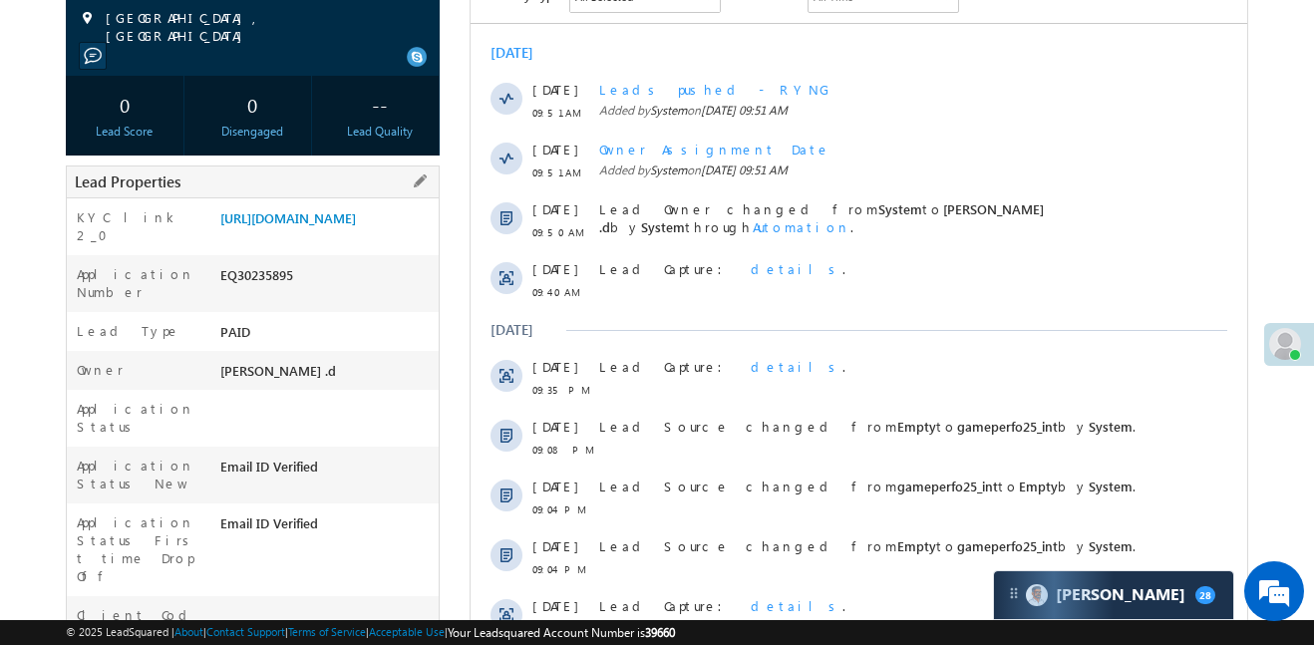
scroll to position [566, 0]
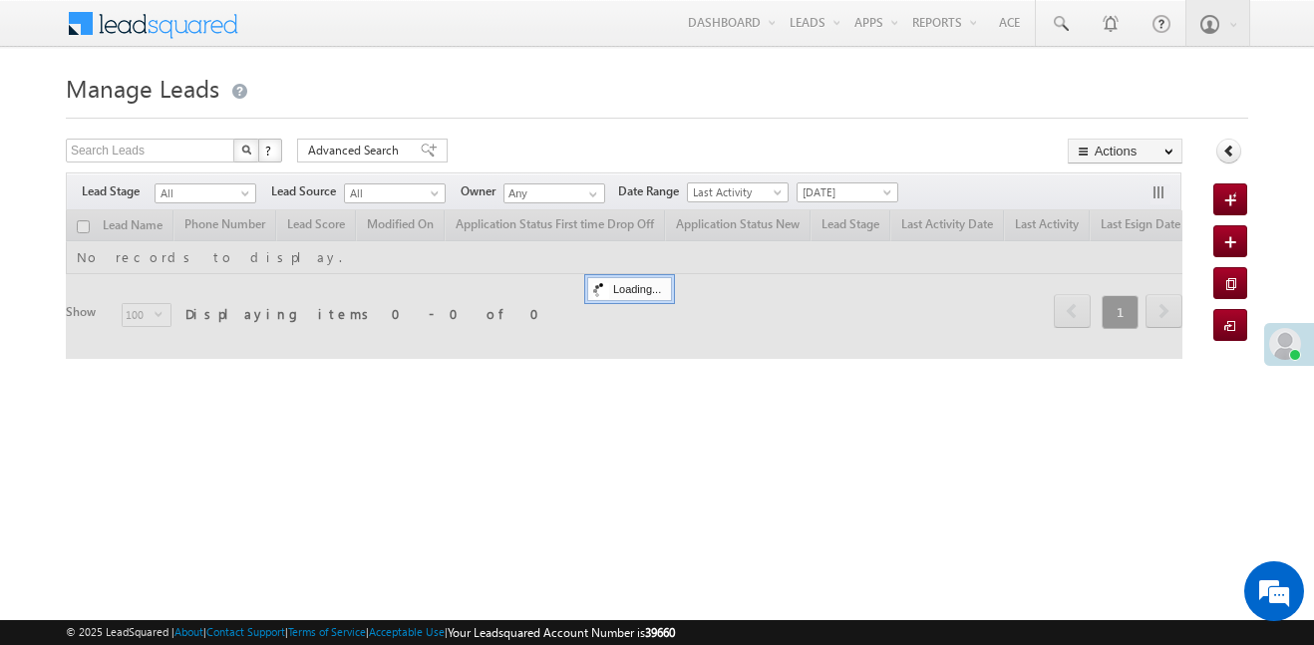
click at [867, 198] on span "[DATE]" at bounding box center [845, 192] width 95 height 18
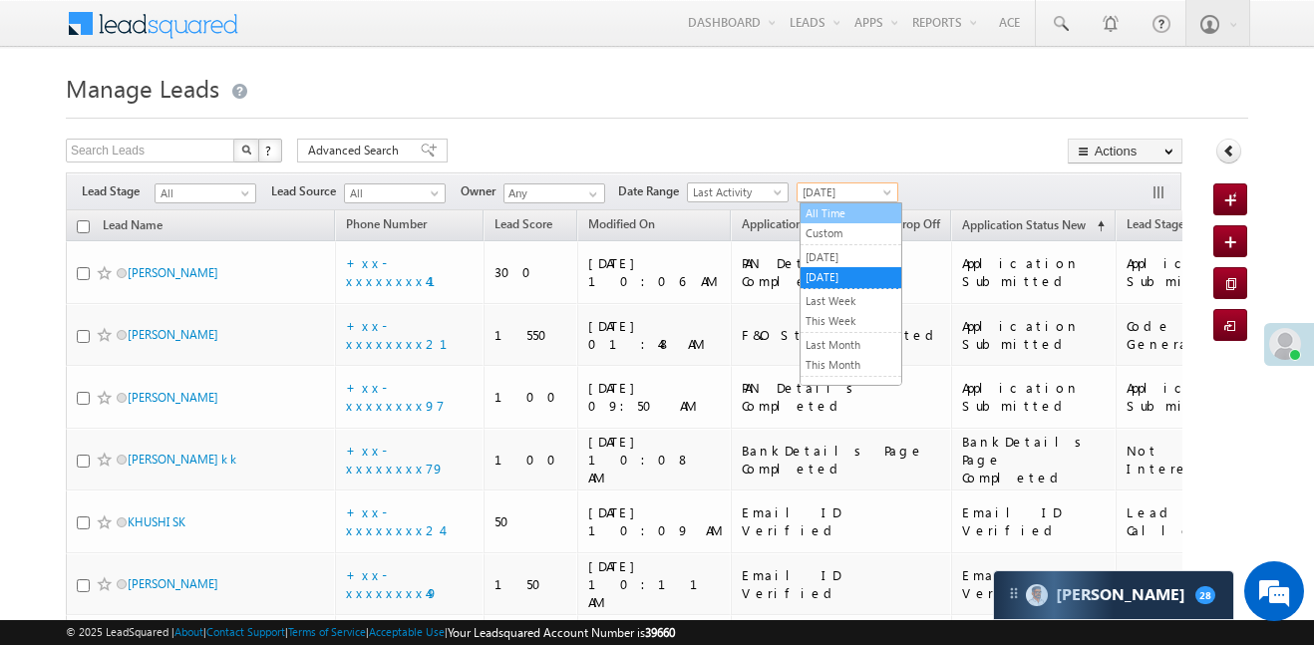
click at [837, 215] on link "All Time" at bounding box center [851, 213] width 101 height 18
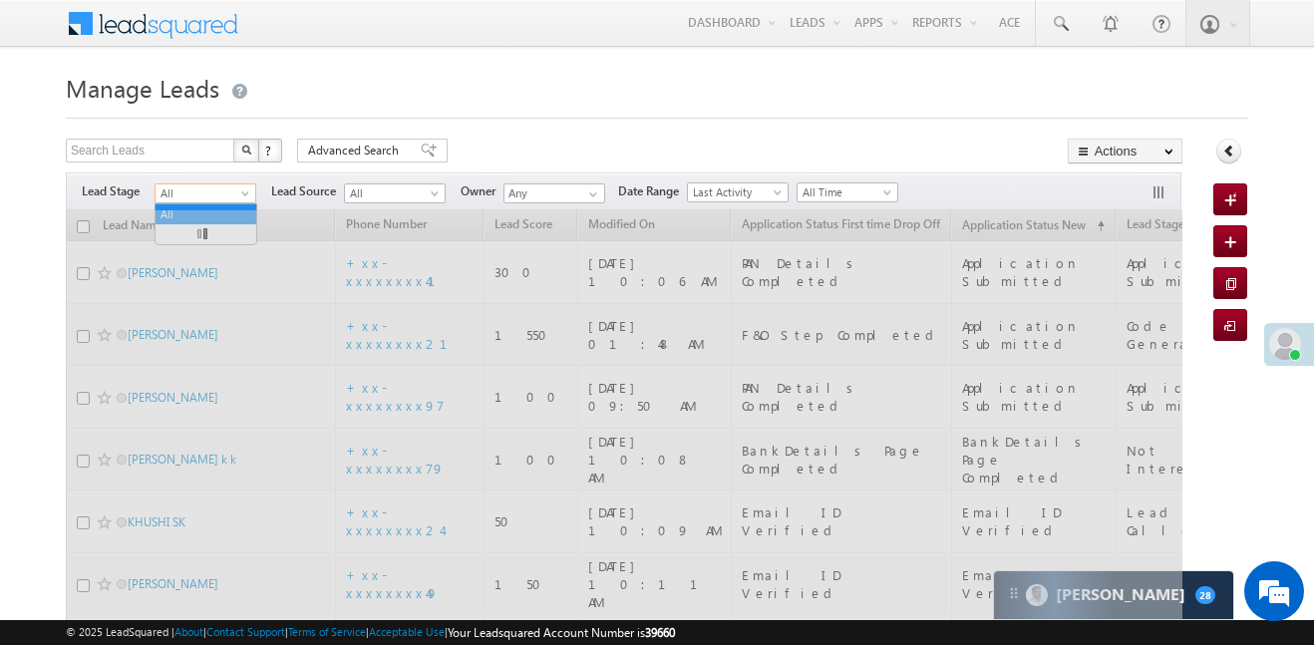
click at [240, 192] on span at bounding box center [247, 197] width 16 height 16
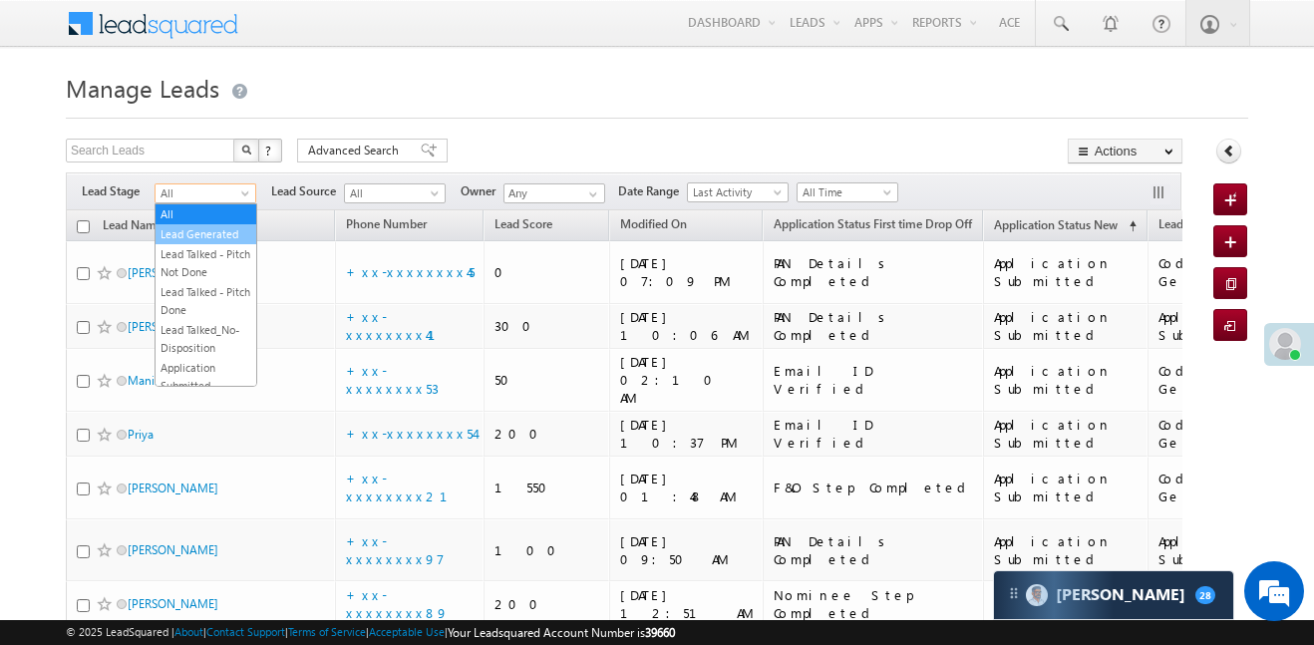
click at [202, 236] on link "Lead Generated" at bounding box center [206, 234] width 101 height 18
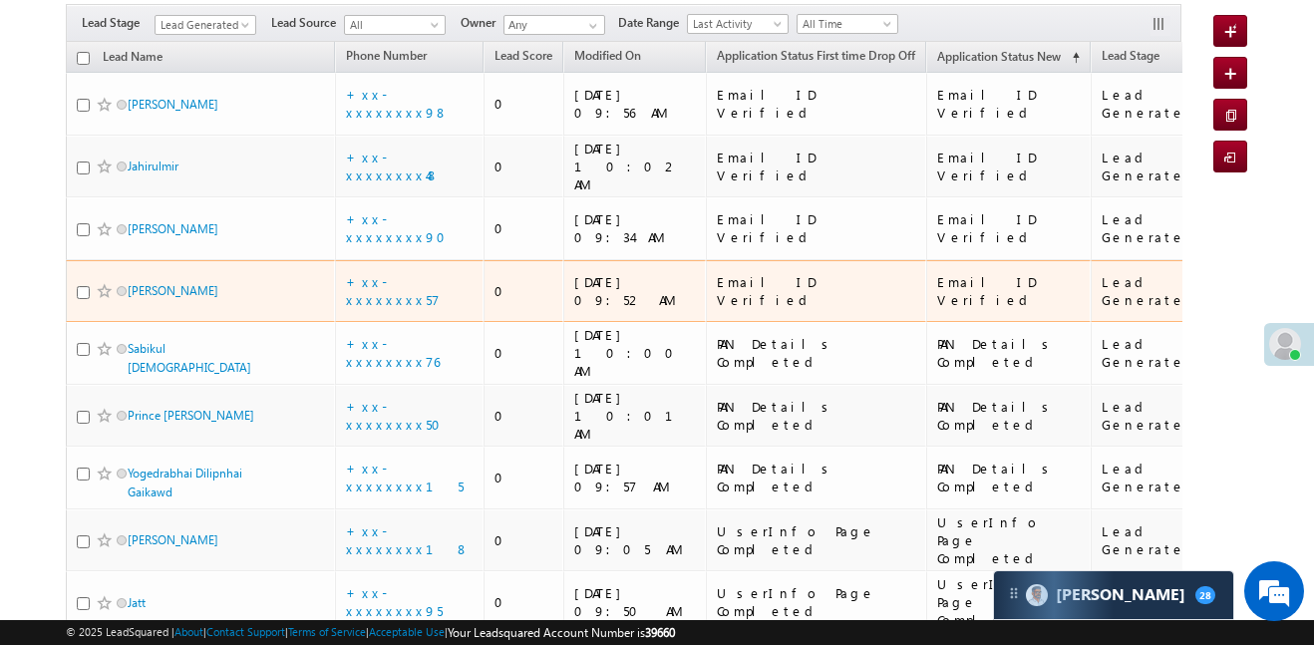
scroll to position [172, 0]
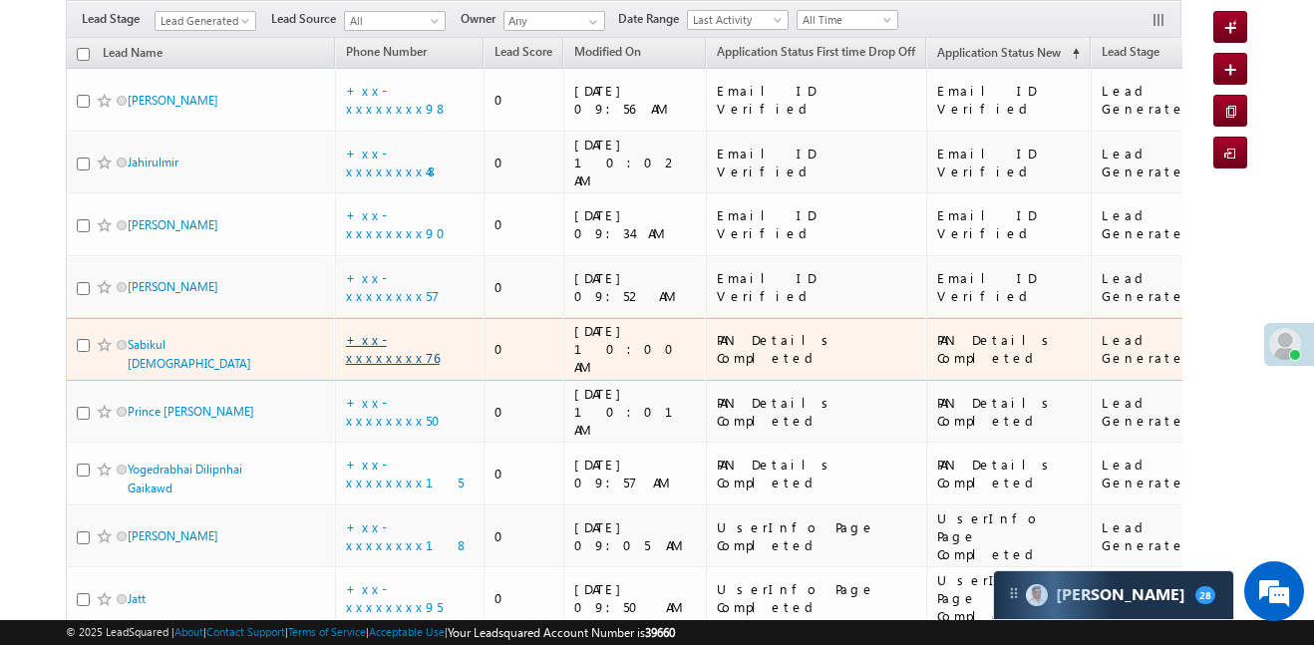
click at [367, 331] on link "+xx-xxxxxxxx76" at bounding box center [393, 348] width 94 height 35
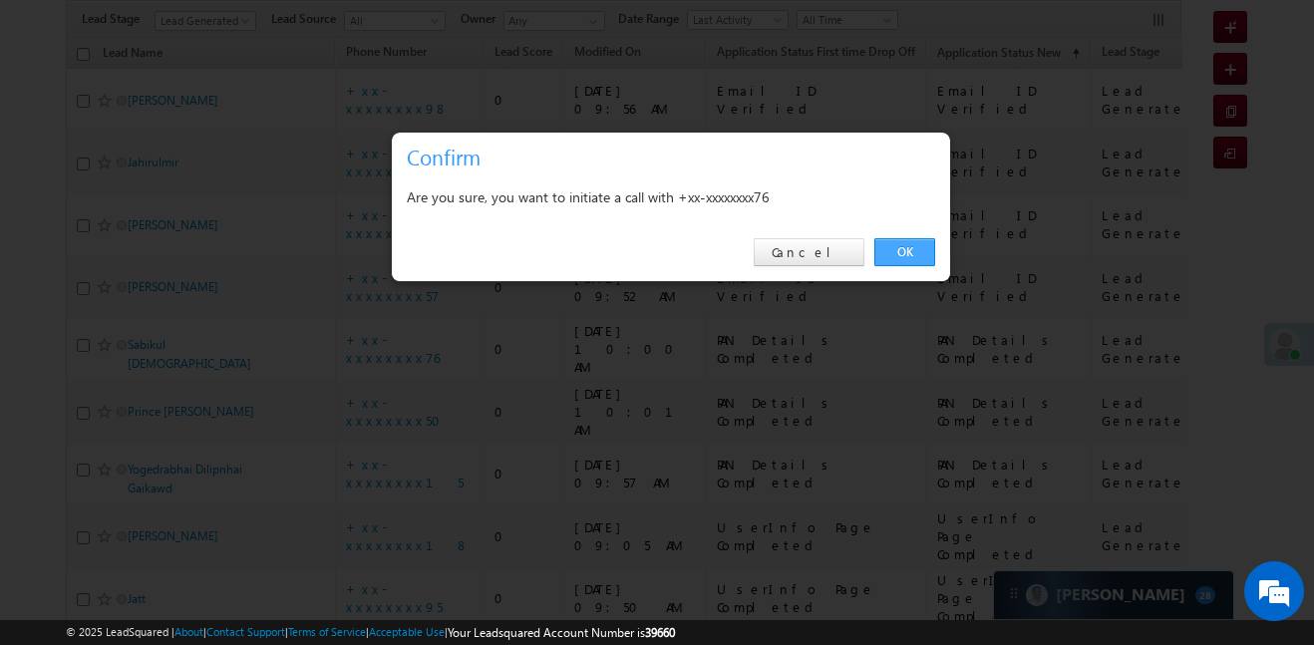
click at [891, 251] on link "OK" at bounding box center [904, 252] width 61 height 28
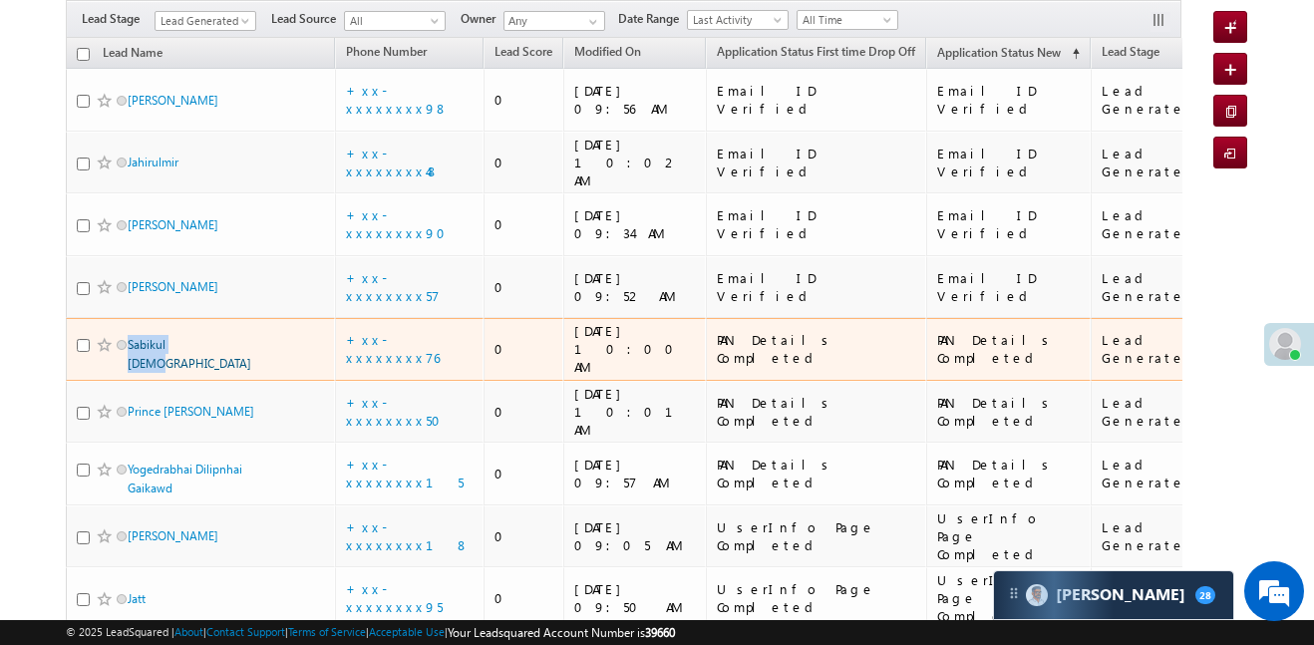
scroll to position [226, 0]
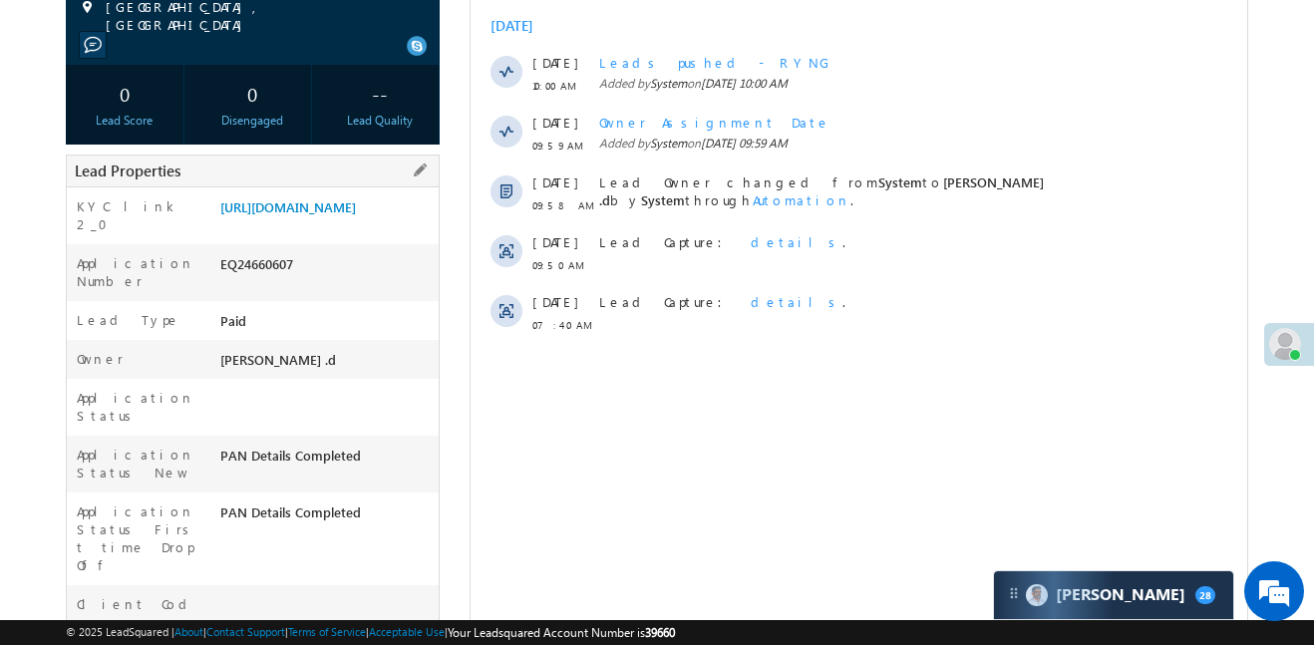
scroll to position [329, 0]
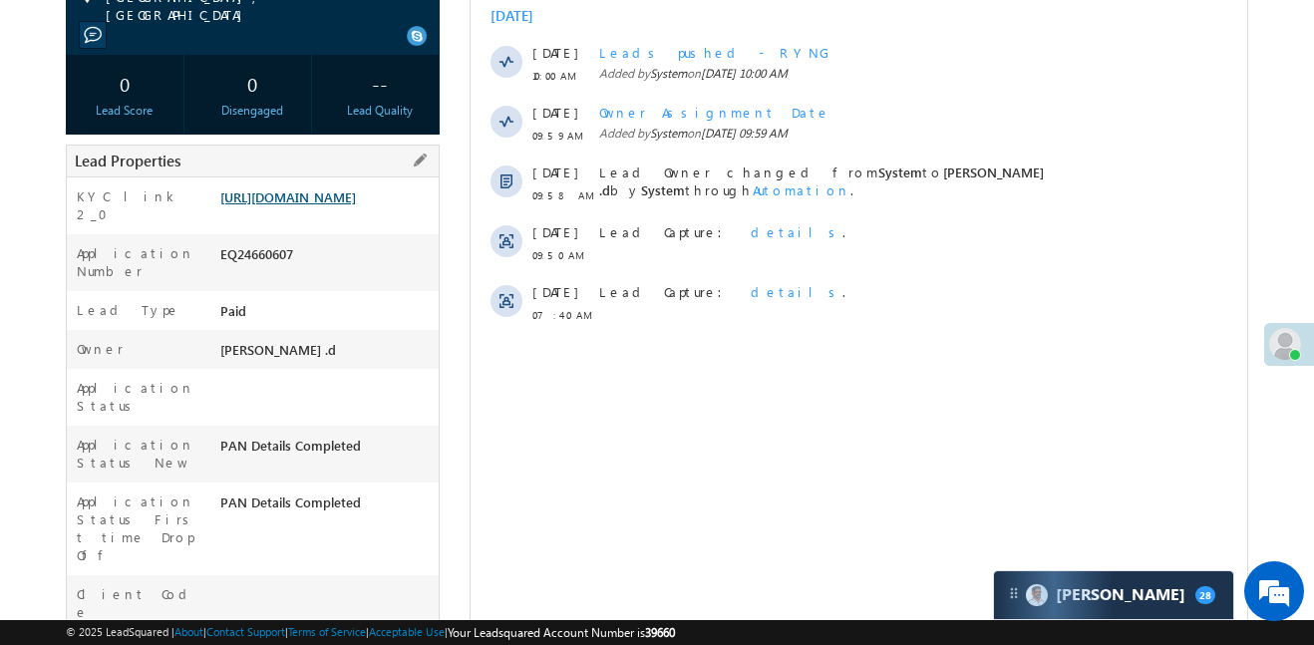
click at [336, 188] on link "[URL][DOMAIN_NAME]" at bounding box center [288, 196] width 136 height 17
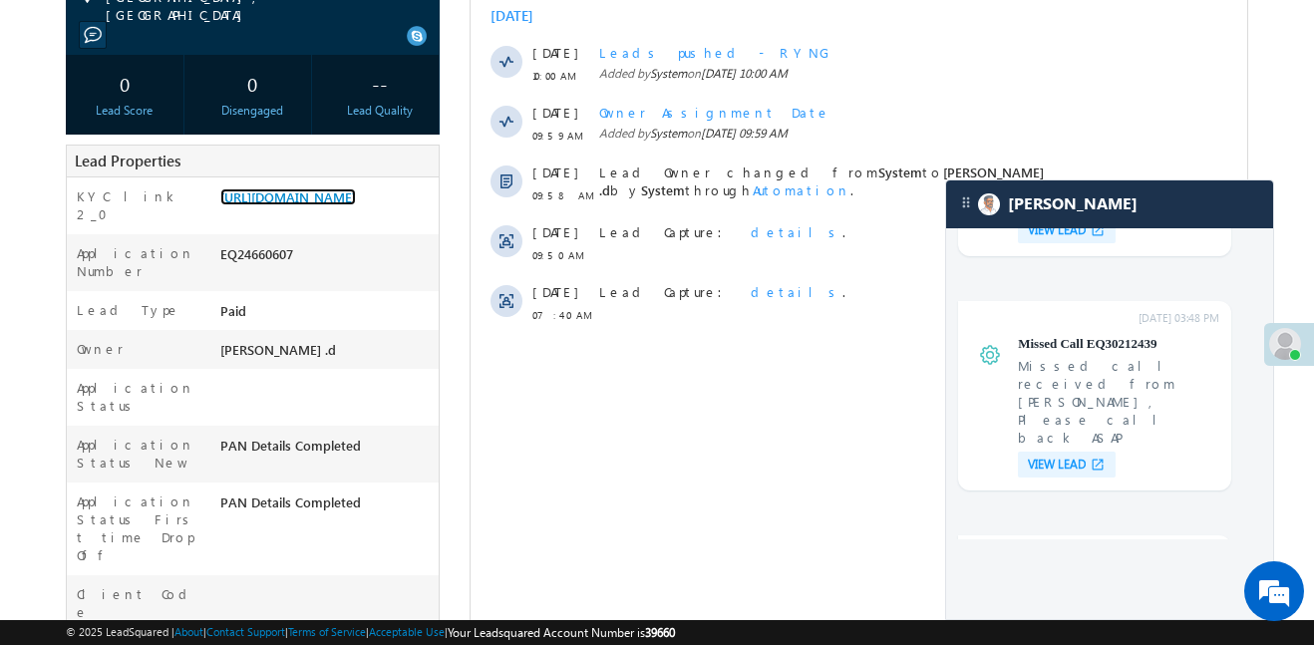
scroll to position [7392, 0]
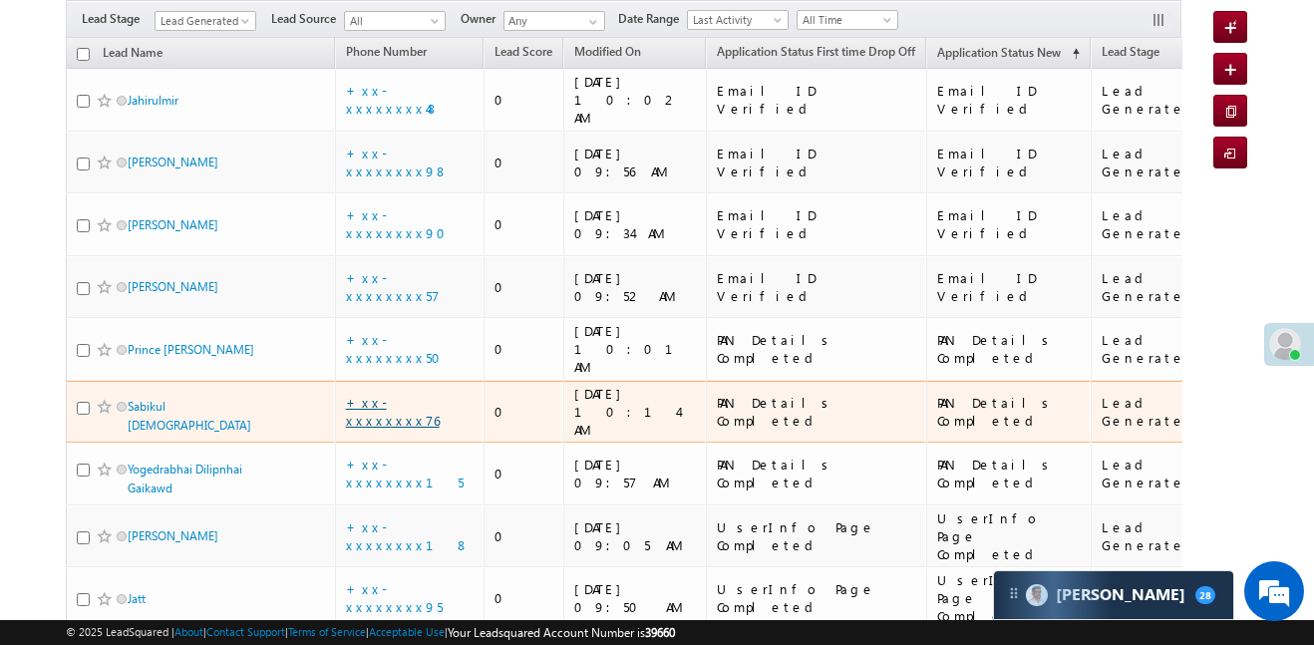
click at [401, 394] on link "+xx-xxxxxxxx76" at bounding box center [393, 411] width 94 height 35
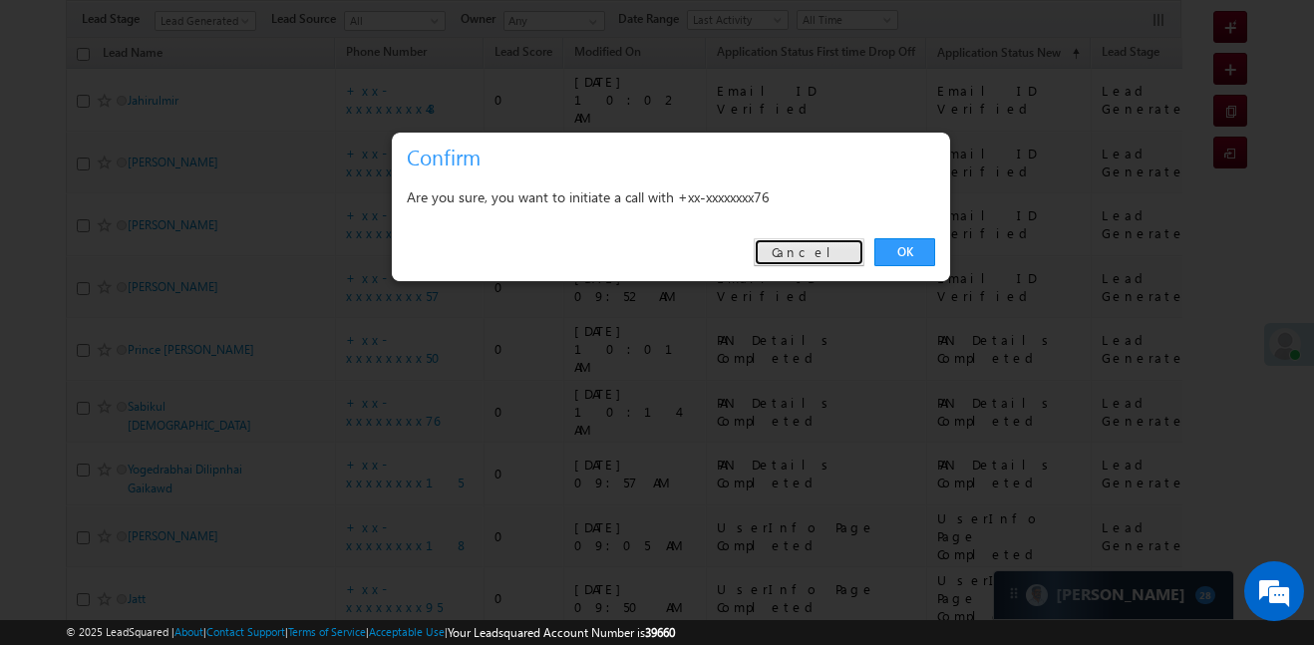
click at [830, 259] on link "Cancel" at bounding box center [809, 252] width 111 height 28
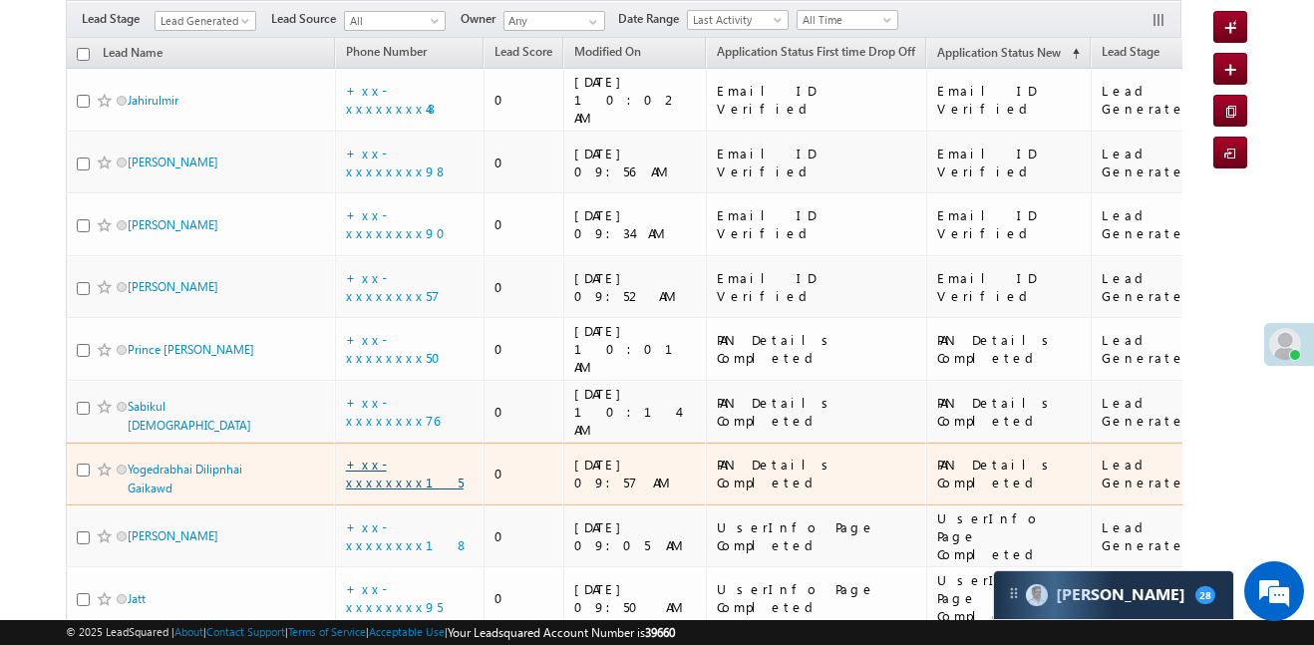
click at [397, 456] on link "+xx-xxxxxxxx15" at bounding box center [405, 473] width 118 height 35
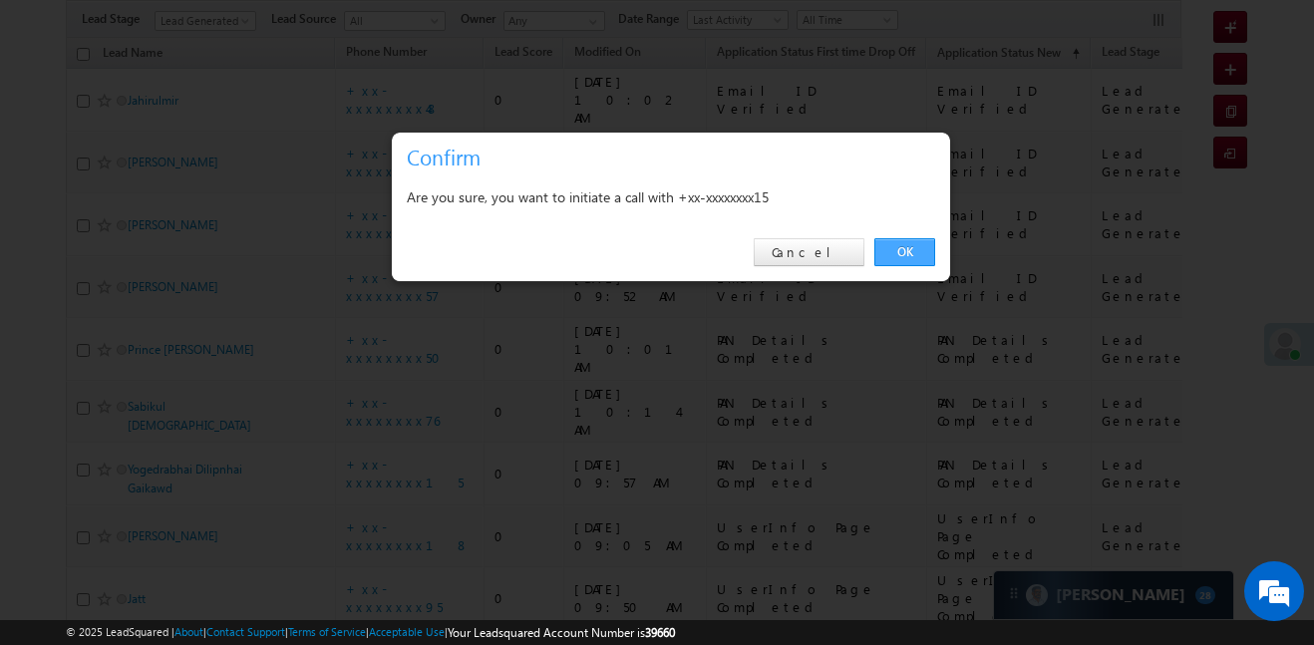
click at [910, 249] on link "OK" at bounding box center [904, 252] width 61 height 28
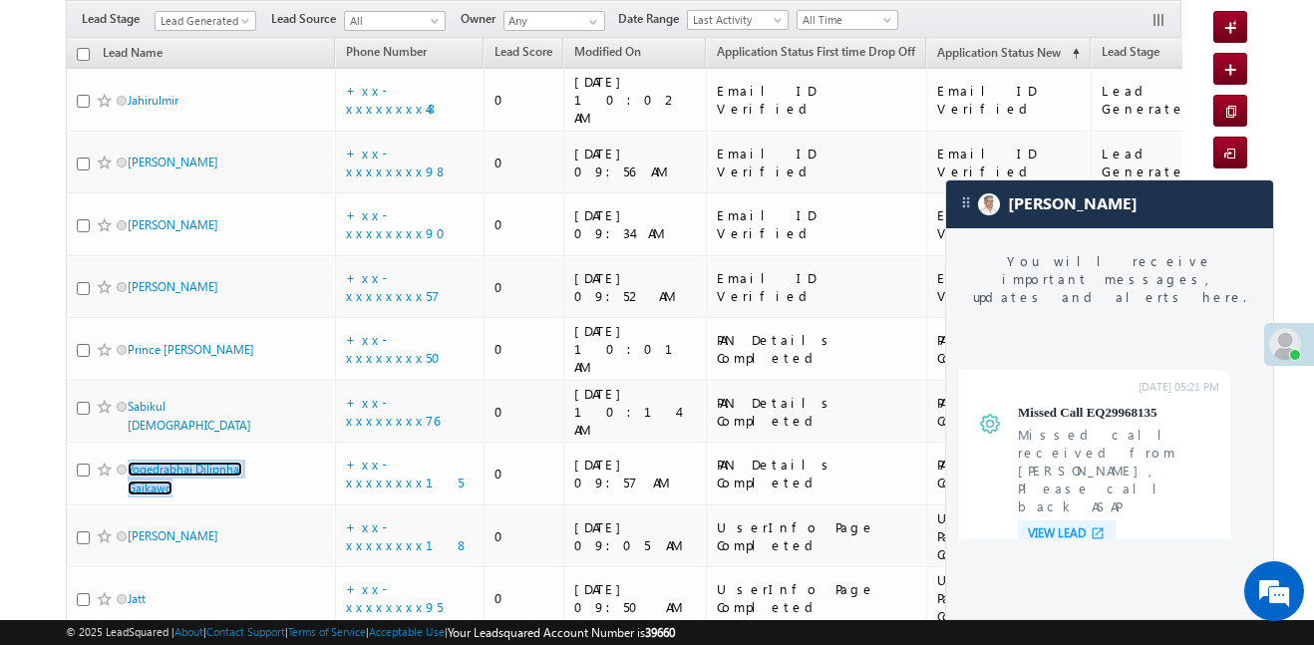
scroll to position [7682, 0]
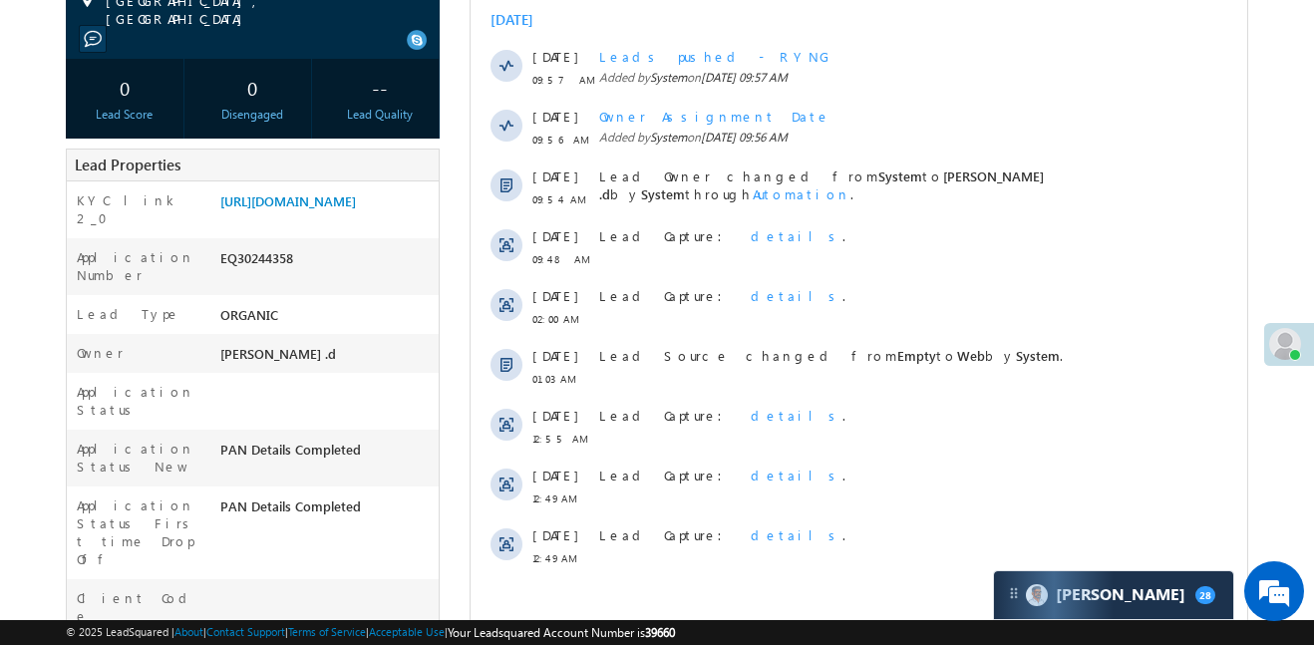
scroll to position [347, 0]
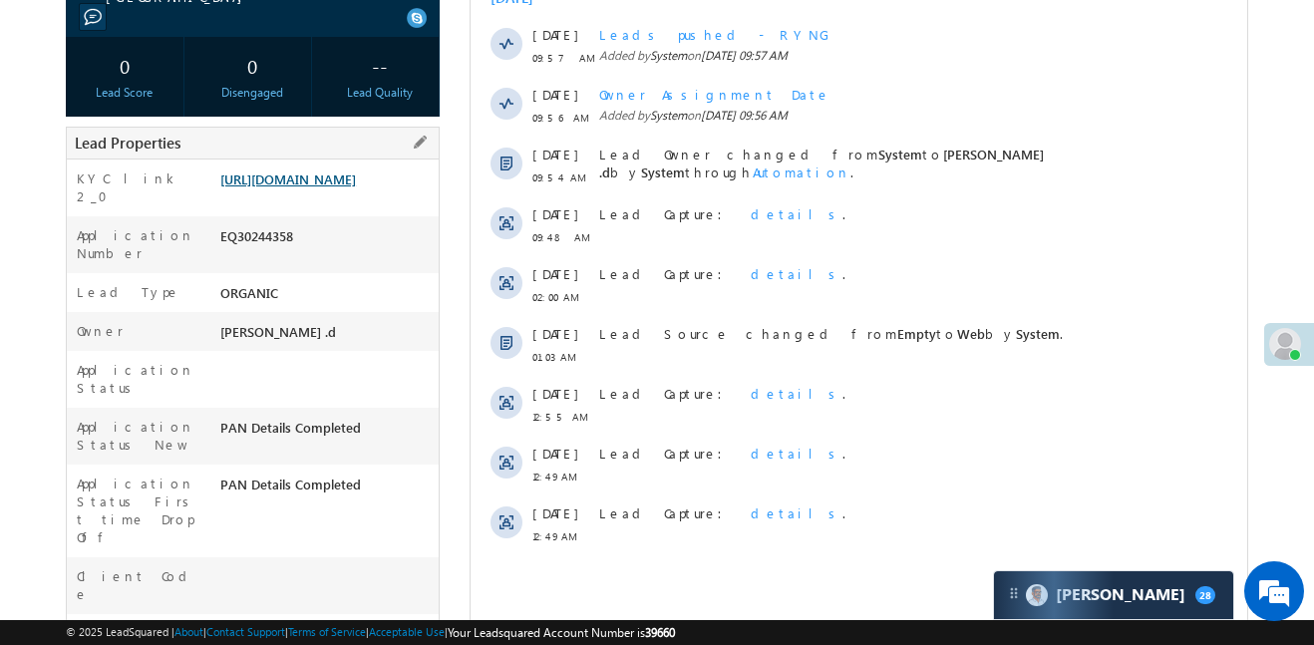
click at [306, 186] on link "[URL][DOMAIN_NAME]" at bounding box center [288, 179] width 136 height 17
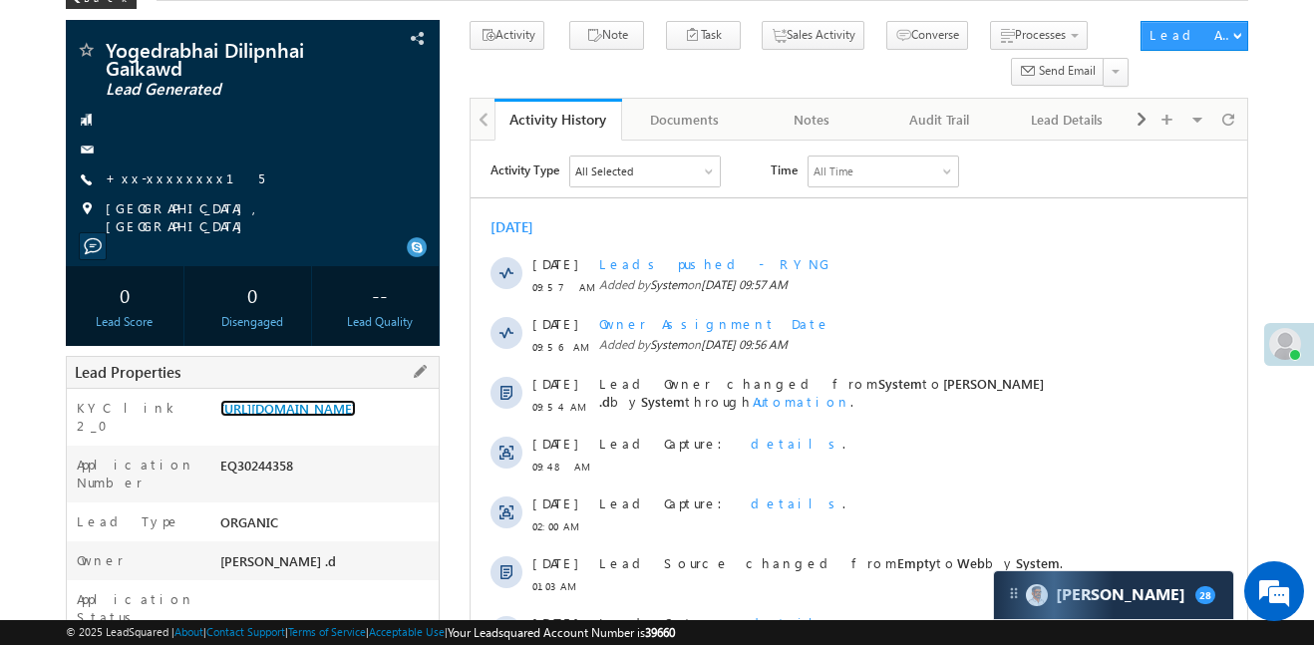
scroll to position [0, 0]
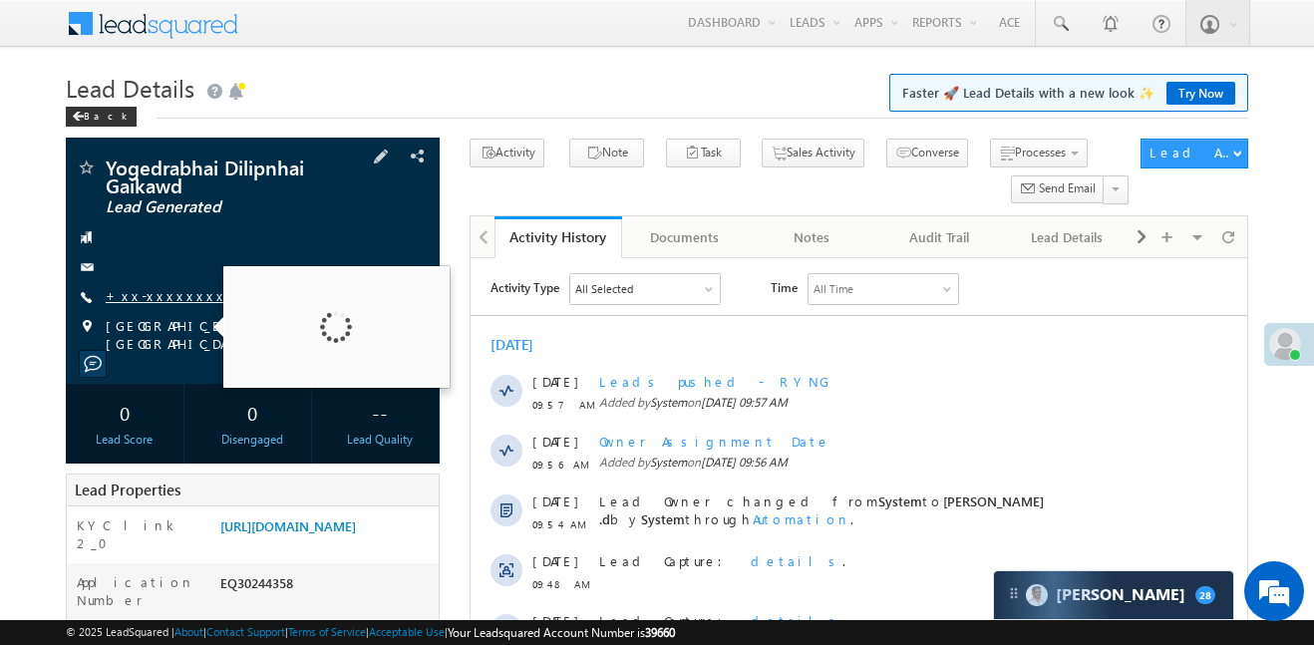
click at [187, 303] on link "+xx-xxxxxxxx15" at bounding box center [185, 295] width 159 height 17
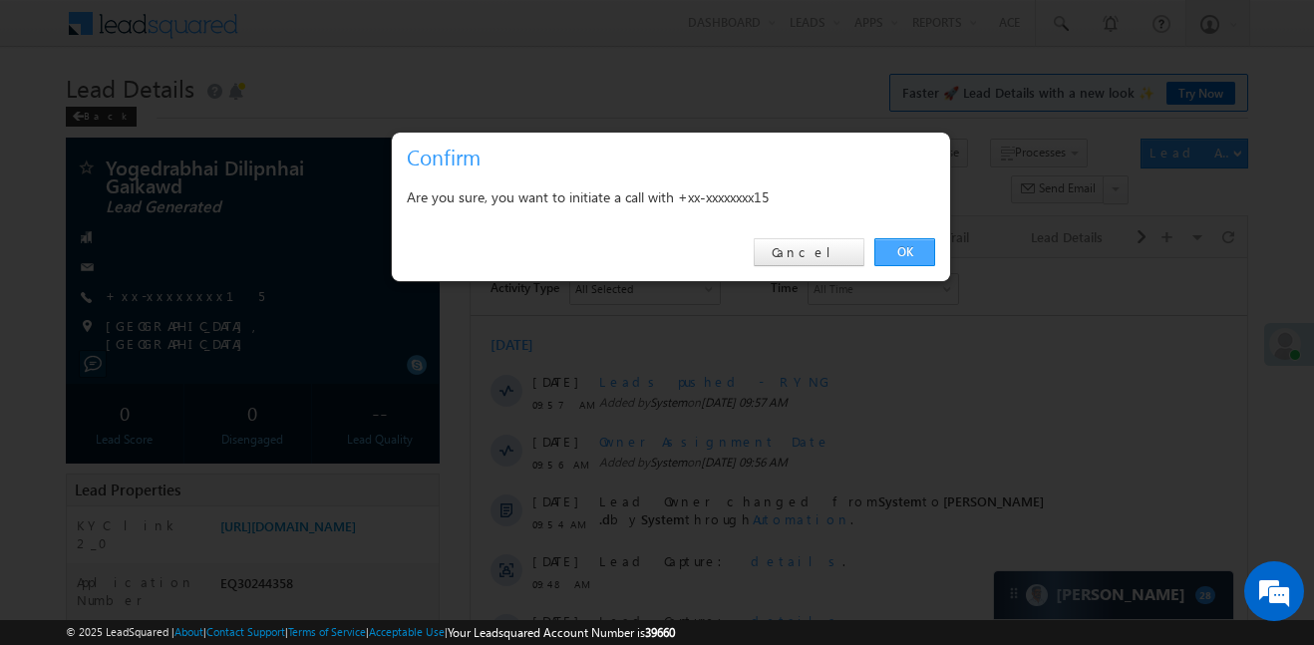
click at [921, 257] on link "OK" at bounding box center [904, 252] width 61 height 28
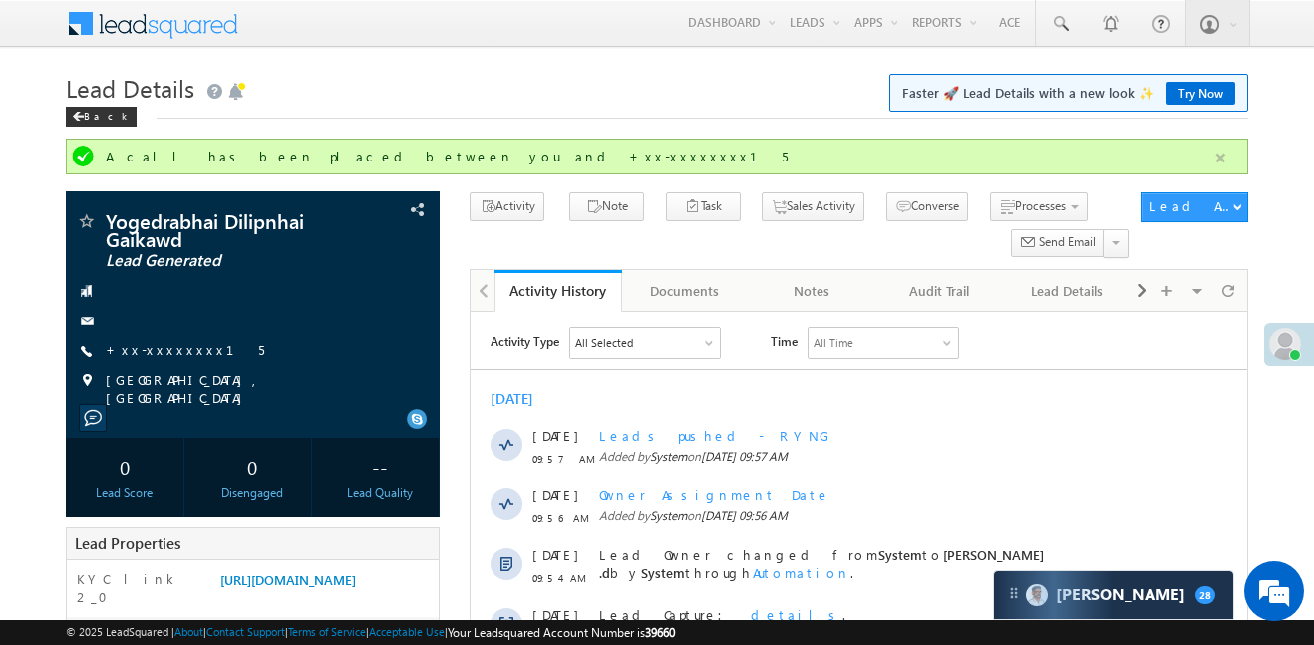
click at [1225, 157] on button "button" at bounding box center [1220, 158] width 25 height 25
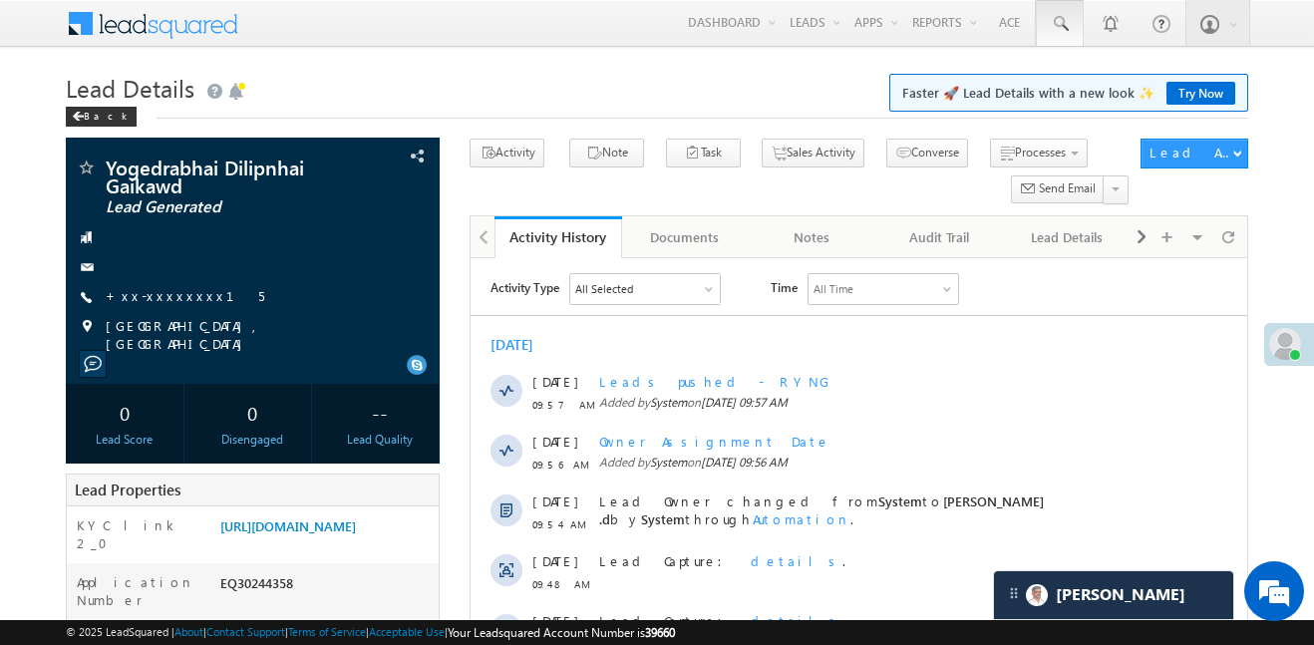
scroll to position [7812, 0]
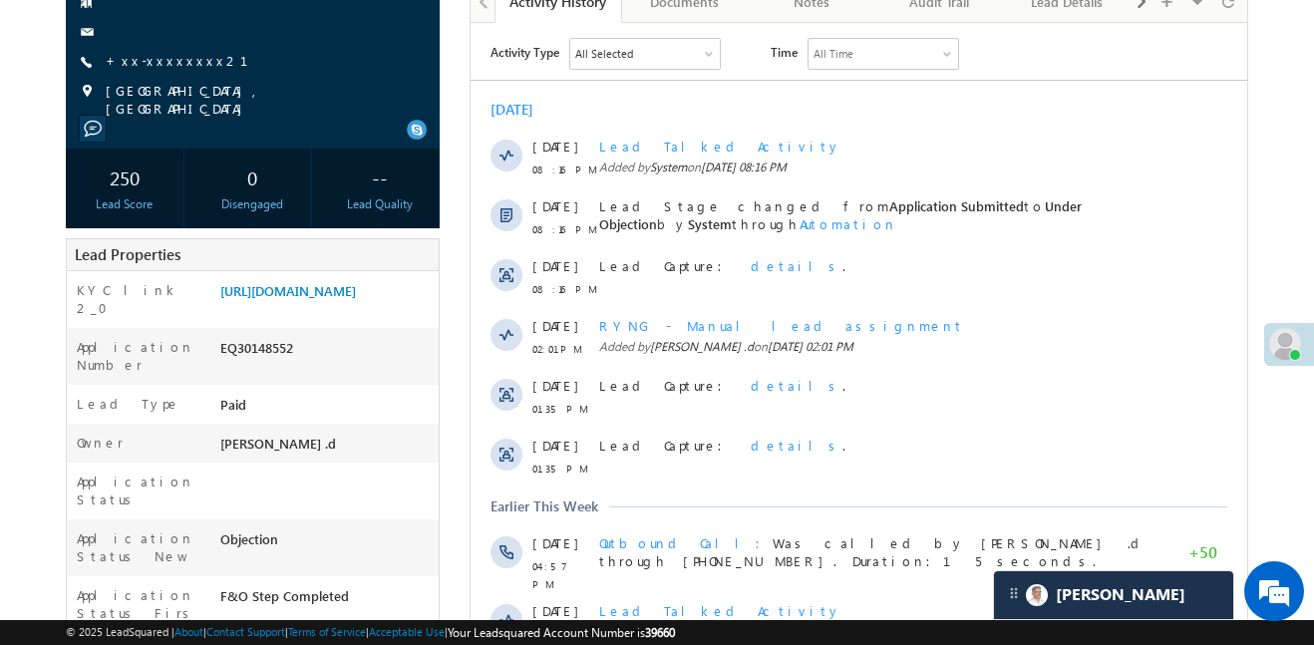
scroll to position [7721, 0]
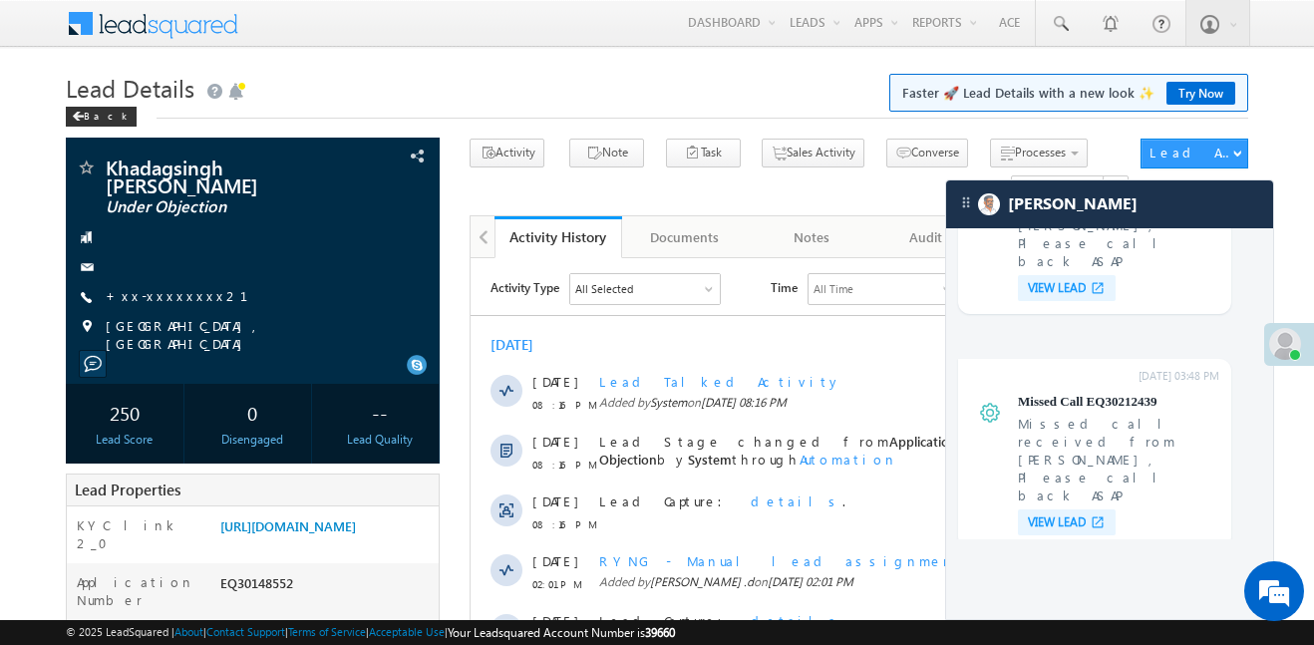
scroll to position [7293, 0]
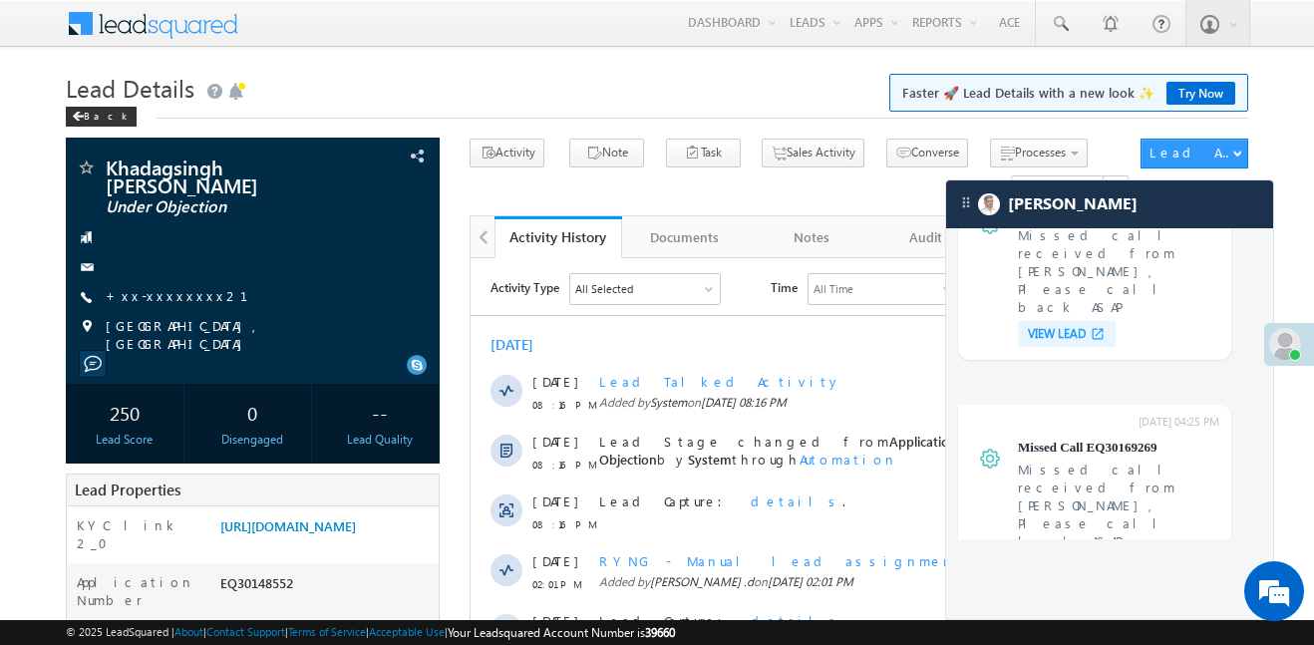
scroll to position [7442, 0]
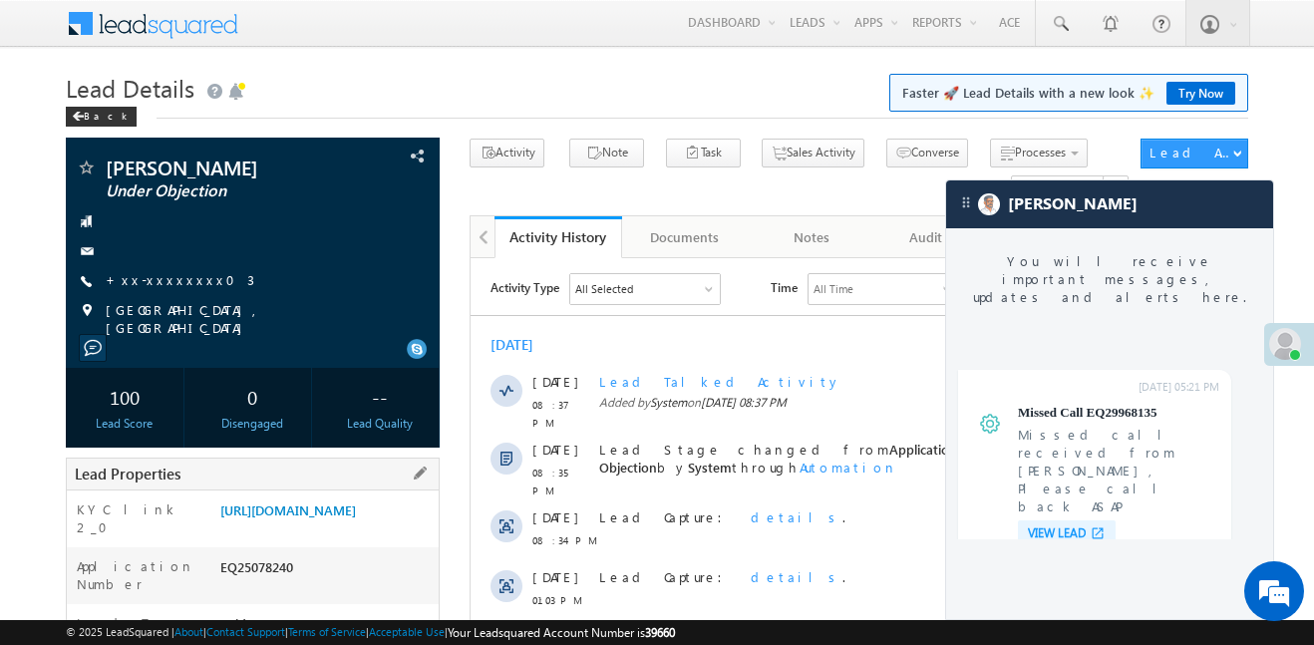
scroll to position [7590, 0]
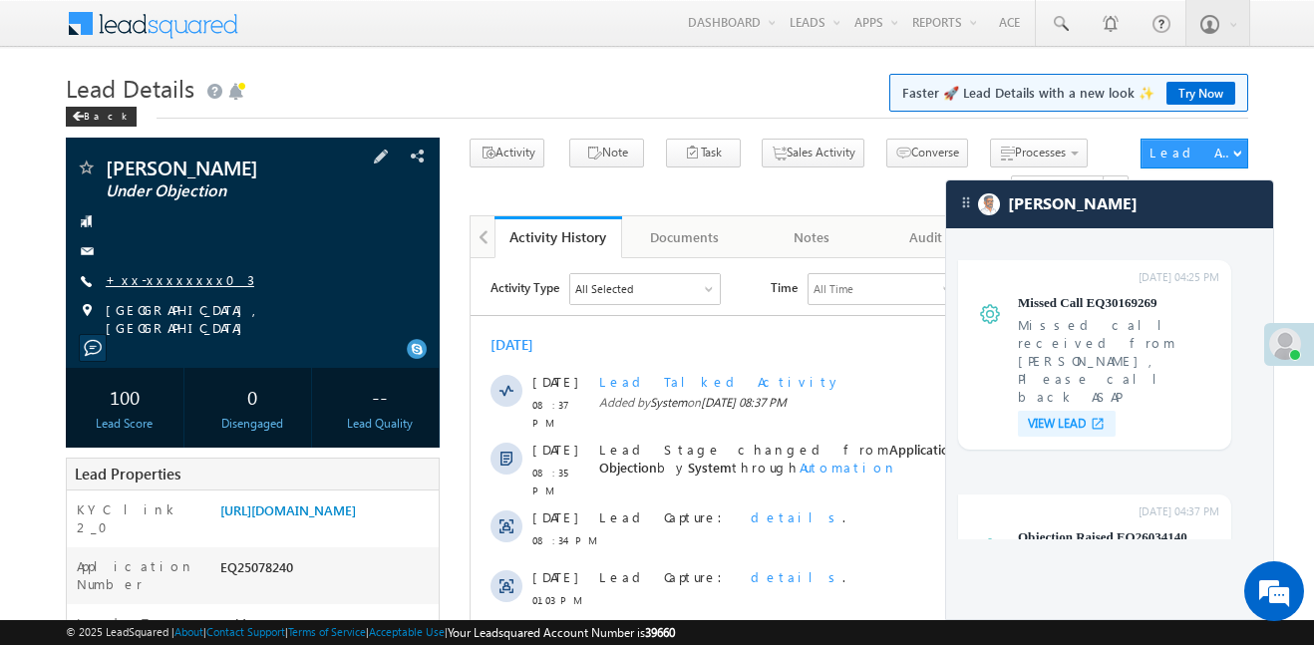
click at [139, 285] on link "+xx-xxxxxxxx03" at bounding box center [180, 279] width 149 height 17
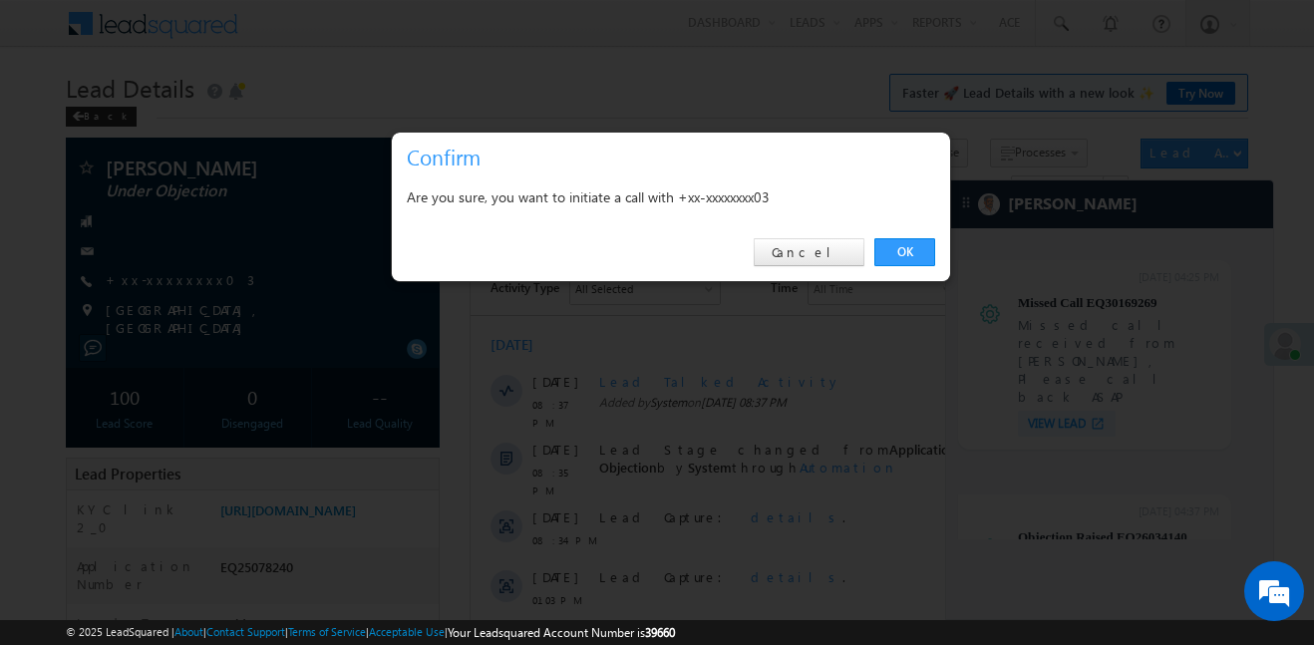
click at [909, 235] on div "OK Cancel" at bounding box center [671, 252] width 558 height 57
click at [910, 251] on link "OK" at bounding box center [904, 252] width 61 height 28
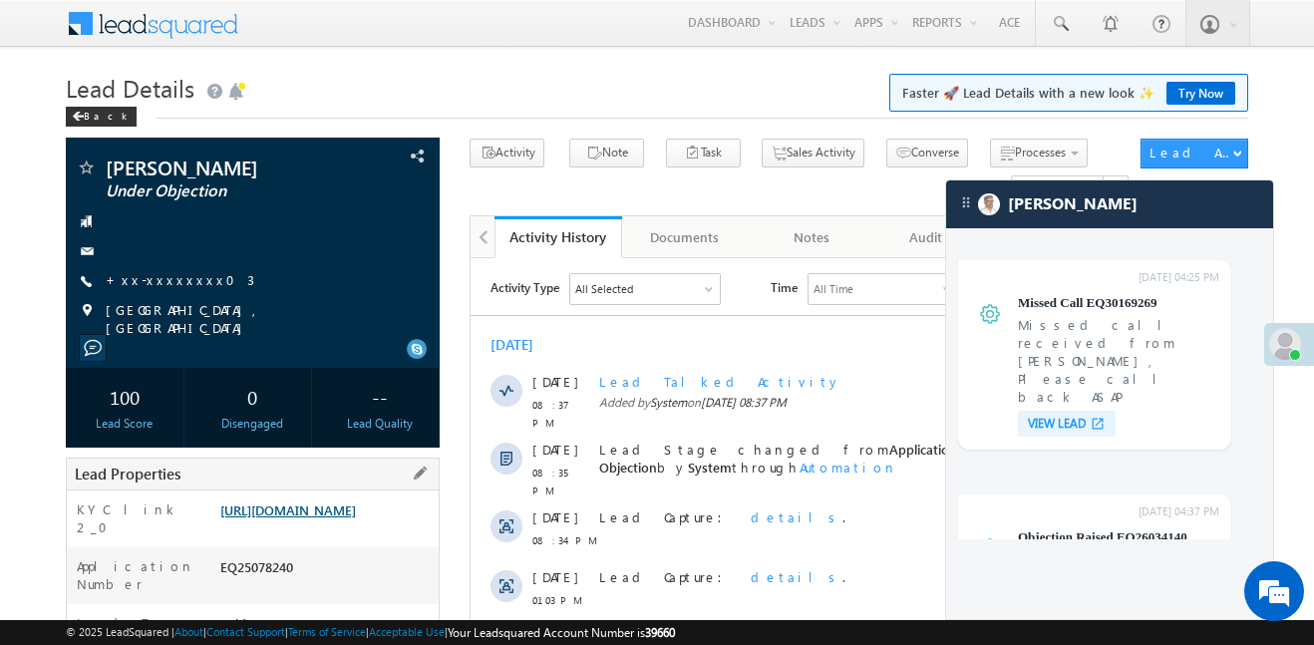
click at [356, 518] on link "https://angelbroking1-pk3em7sa.customui-test.leadsquared.com?leadId=5033122b-92…" at bounding box center [288, 510] width 136 height 17
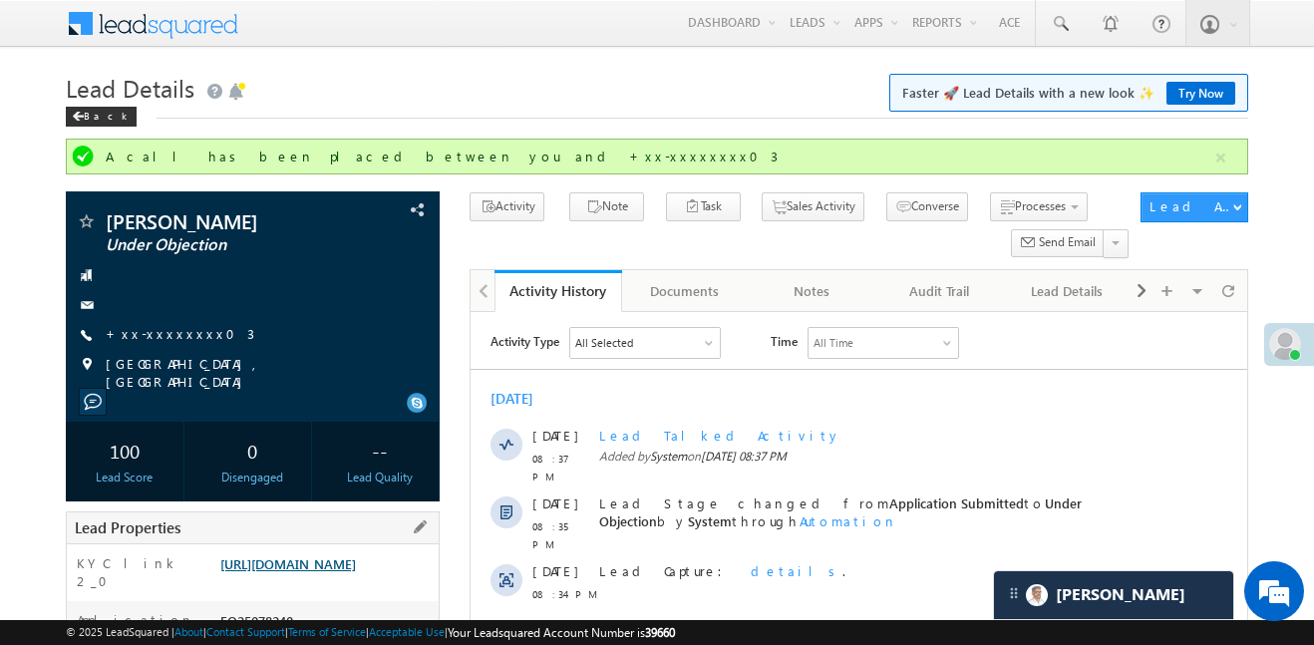
scroll to position [0, 0]
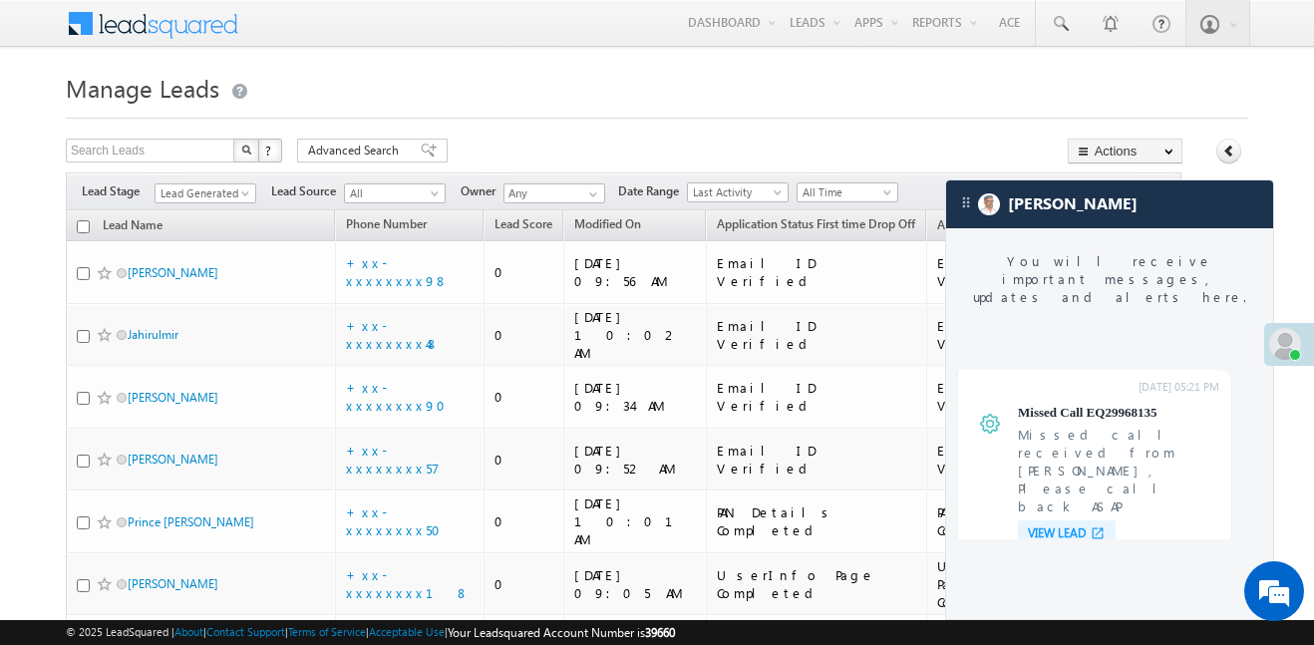
scroll to position [7590, 0]
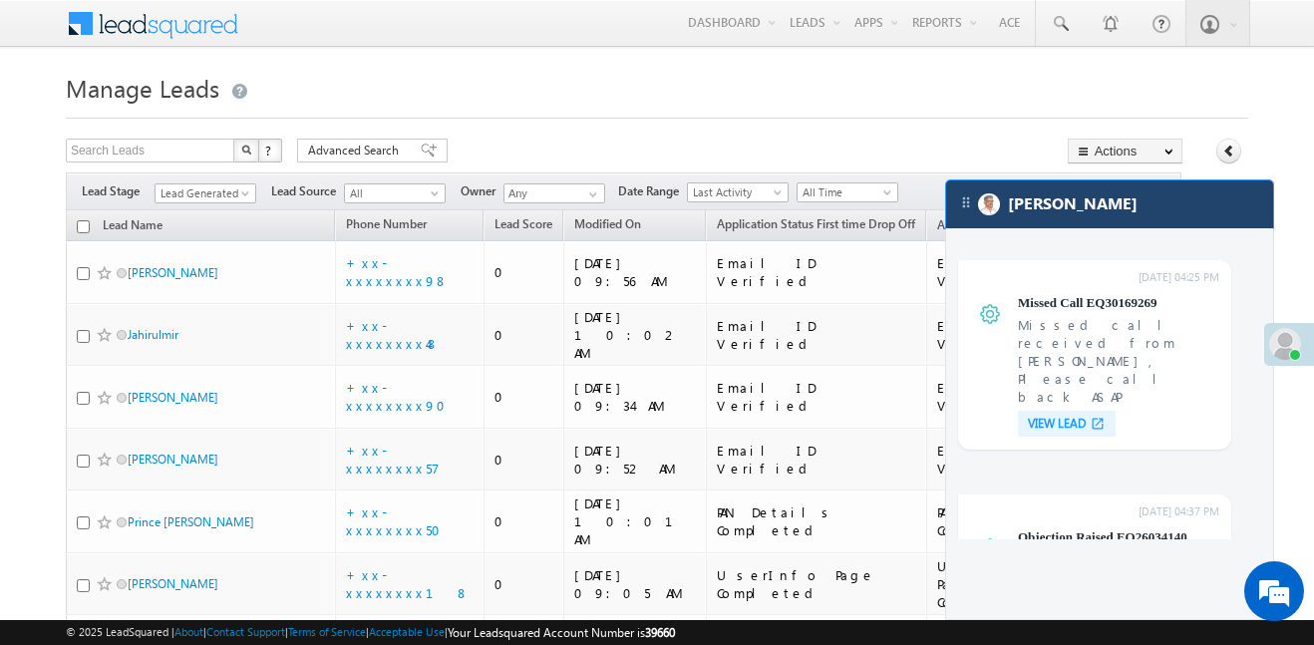
click at [1138, 208] on div "[PERSON_NAME]" at bounding box center [1109, 204] width 327 height 48
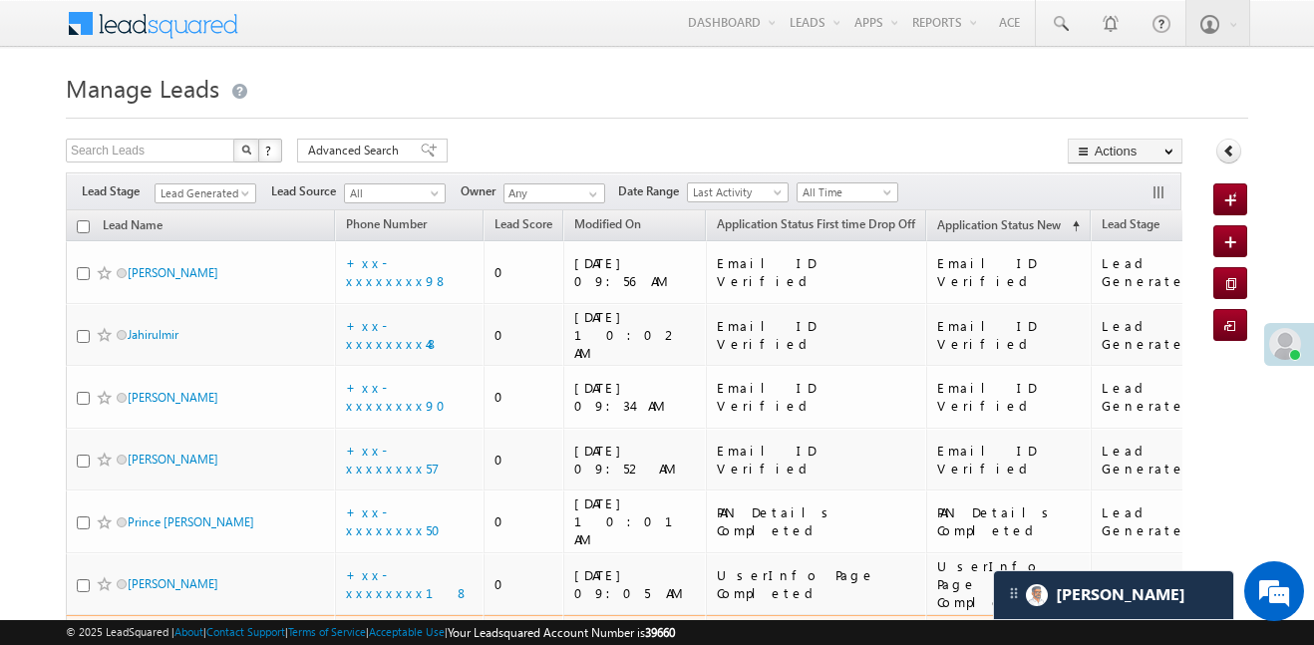
click at [420, 628] on link "+xx-xxxxxxxx95" at bounding box center [394, 645] width 97 height 35
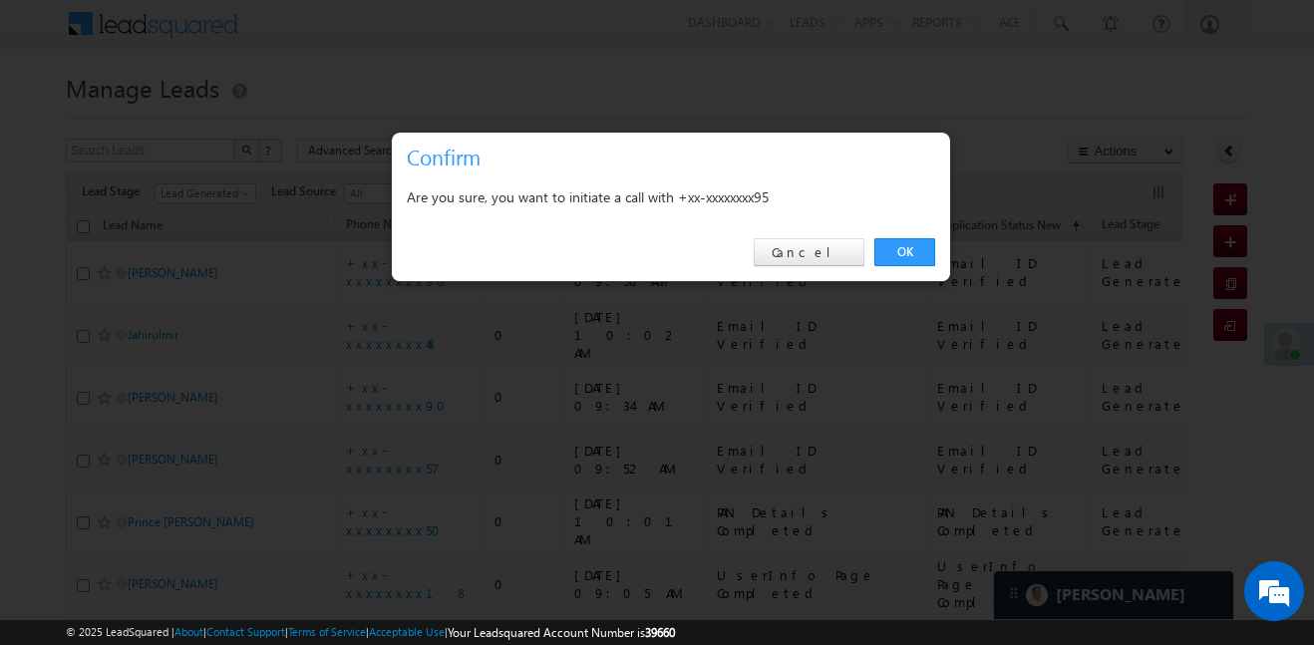
click at [935, 246] on div "OK Cancel" at bounding box center [671, 252] width 558 height 57
click at [895, 238] on link "OK" at bounding box center [904, 252] width 61 height 28
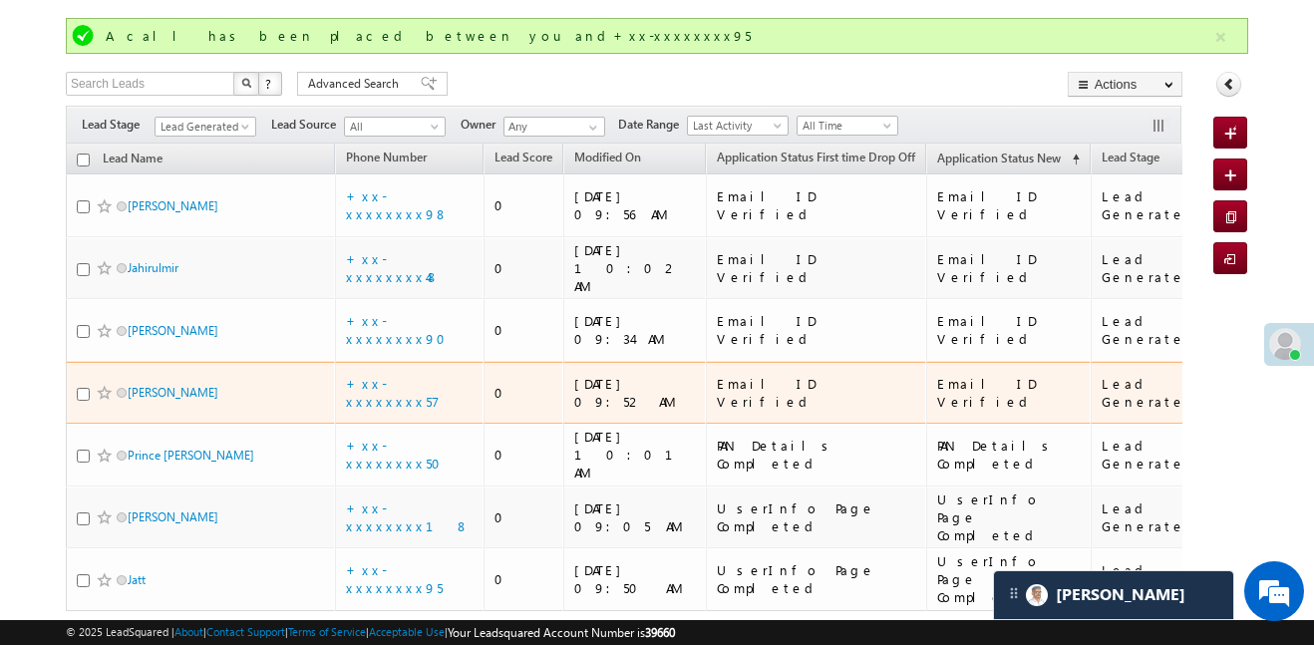
scroll to position [128, 0]
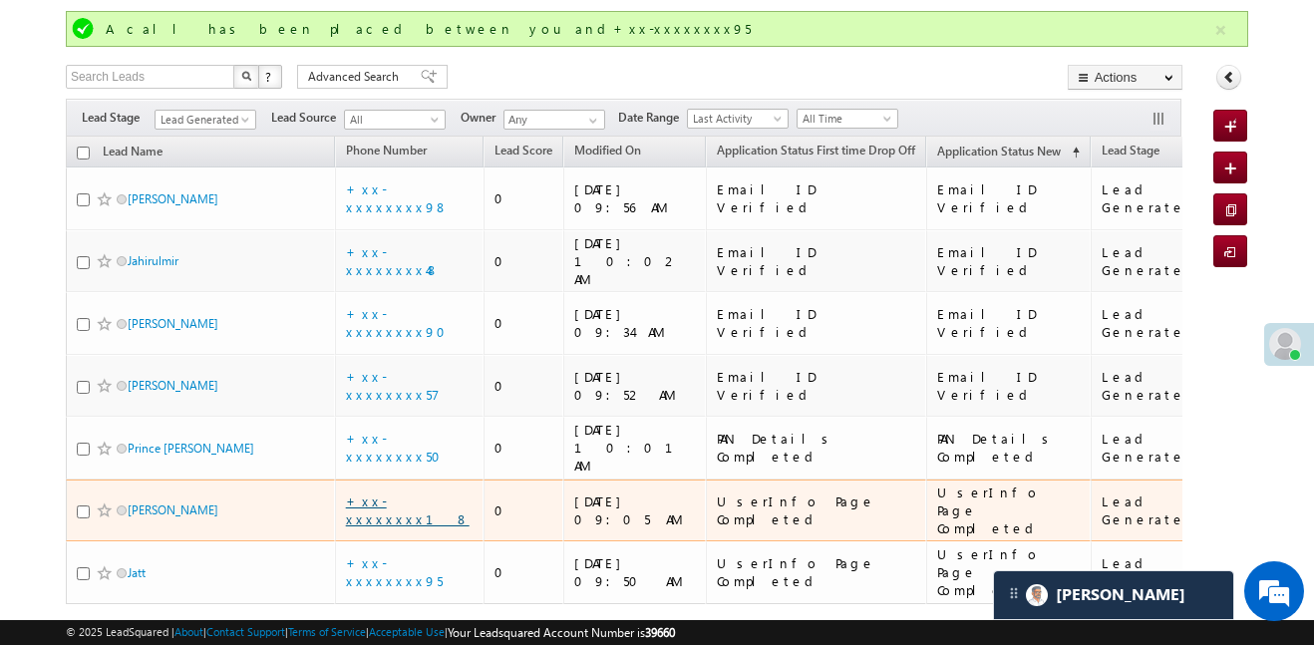
click at [403, 493] on link "+xx-xxxxxxxx18" at bounding box center [408, 510] width 124 height 35
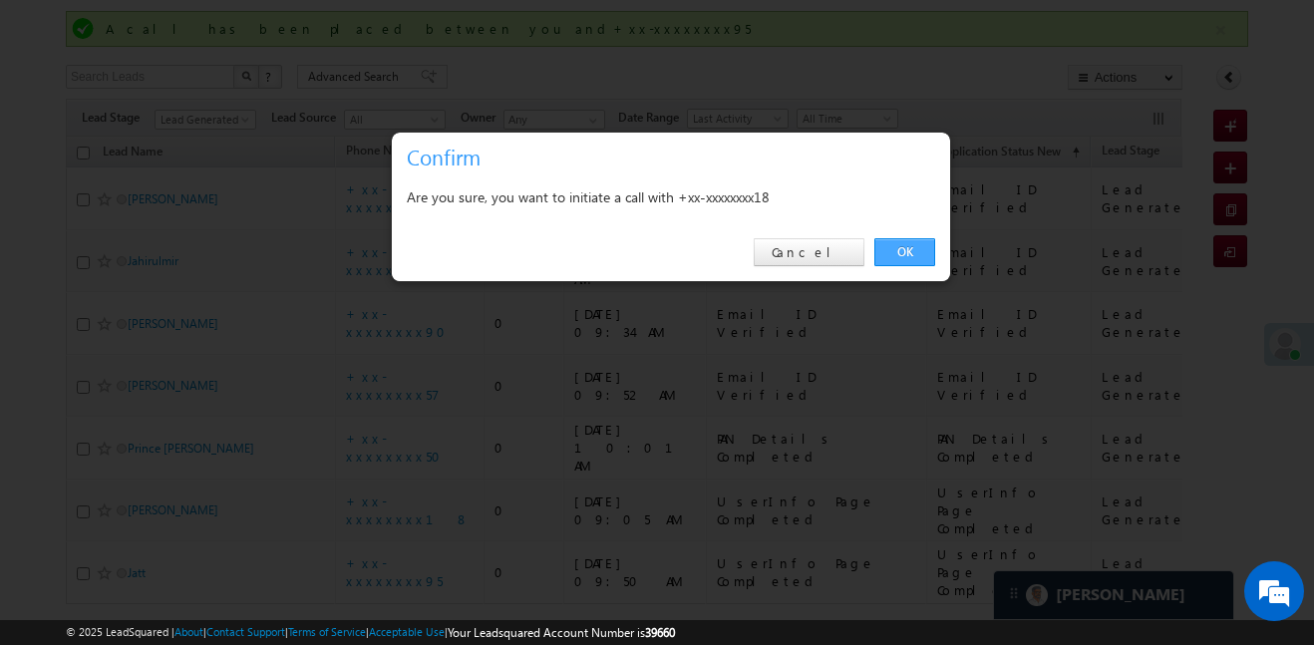
click at [894, 256] on link "OK" at bounding box center [904, 252] width 61 height 28
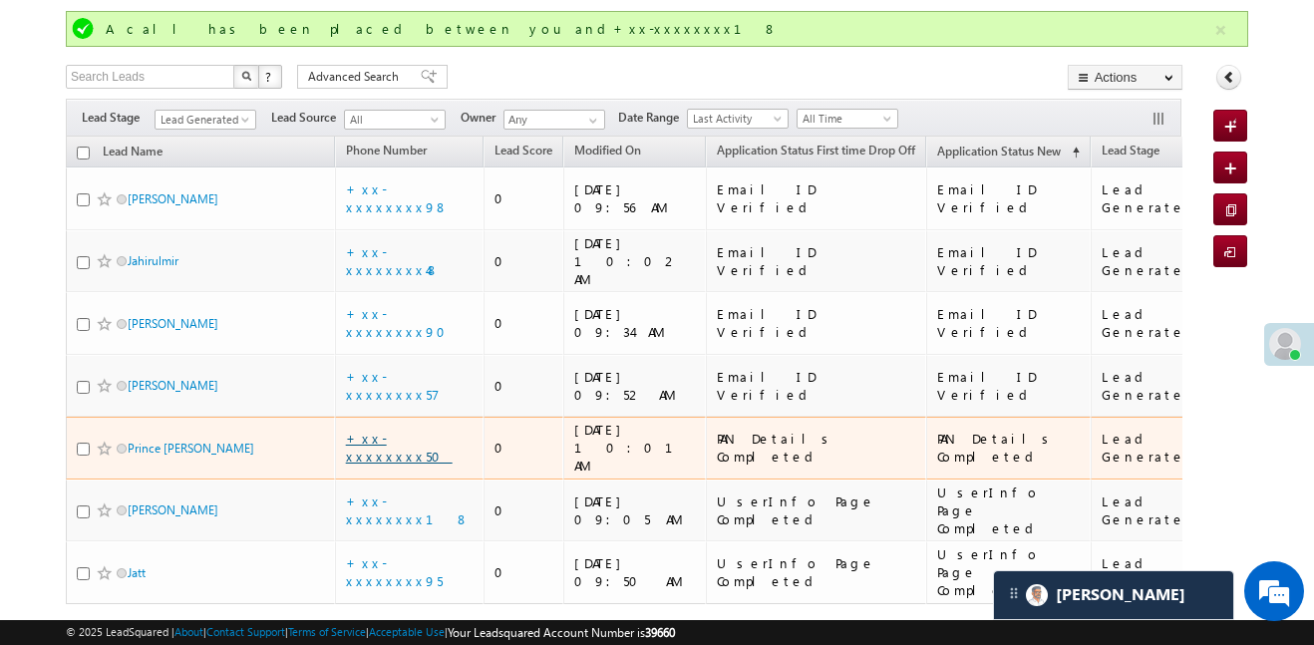
click at [409, 430] on link "+xx-xxxxxxxx50" at bounding box center [399, 447] width 107 height 35
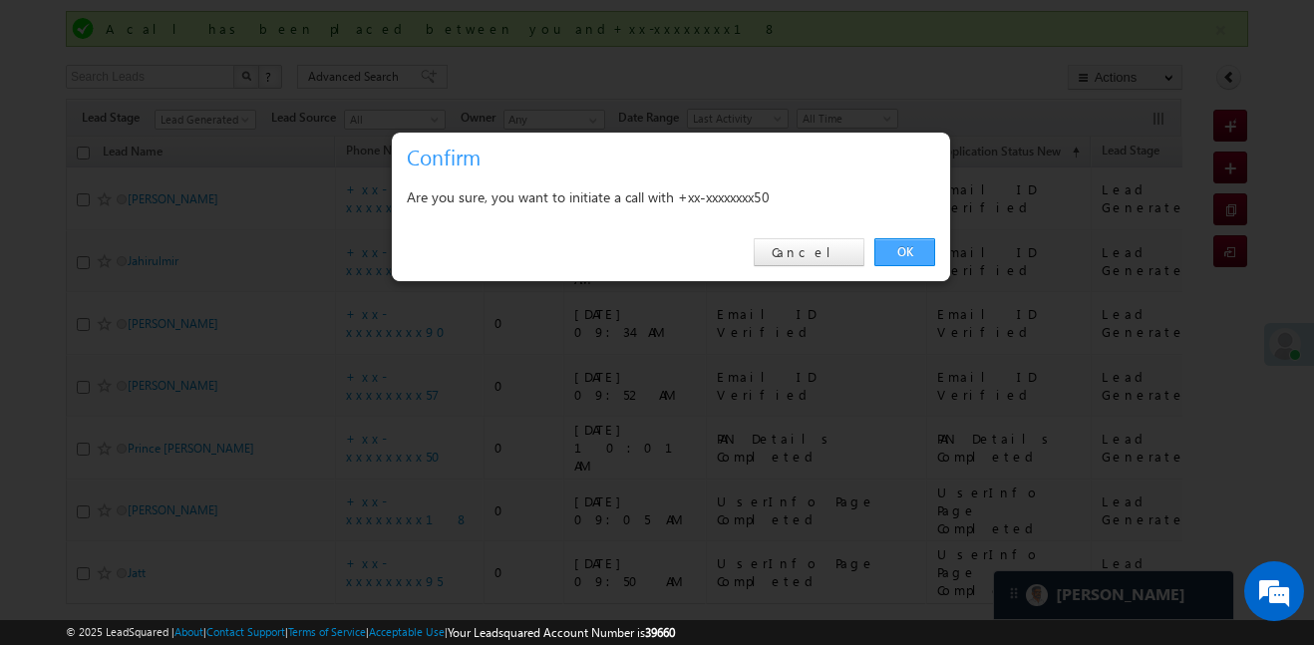
click at [900, 252] on link "OK" at bounding box center [904, 252] width 61 height 28
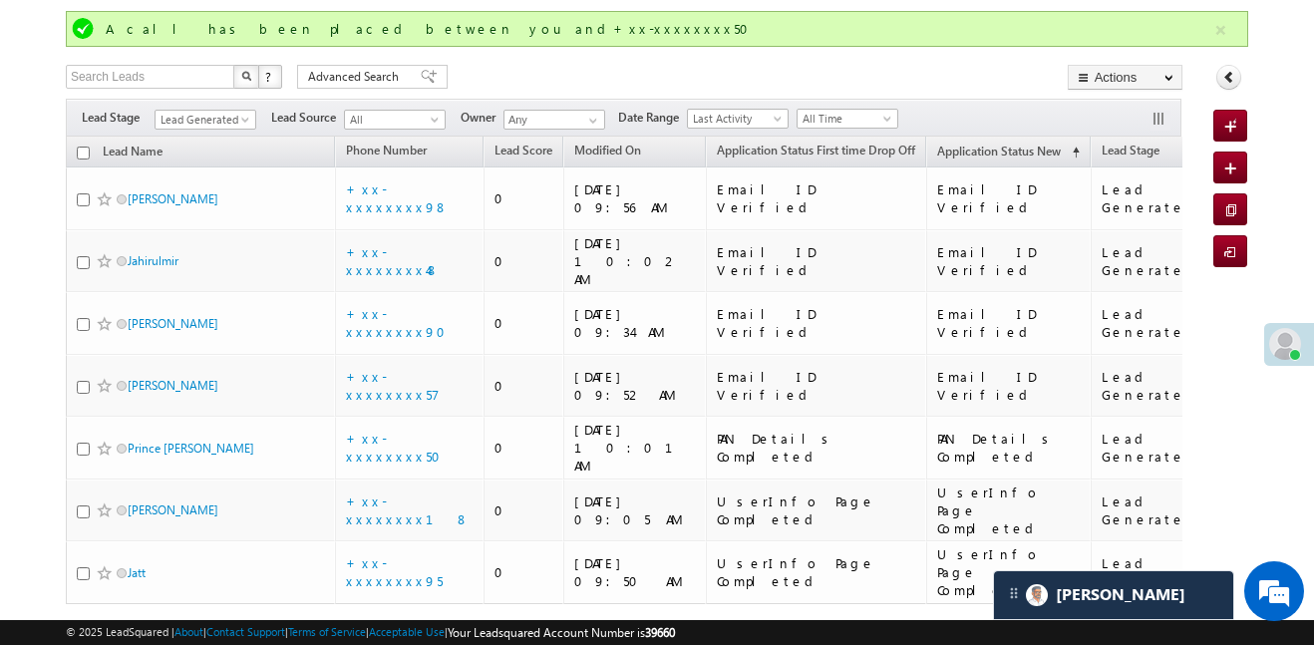
click at [525, 623] on span "© 2025 LeadSquared | About | Contact Support | Terms of Service | Acceptable Us…" at bounding box center [370, 632] width 609 height 19
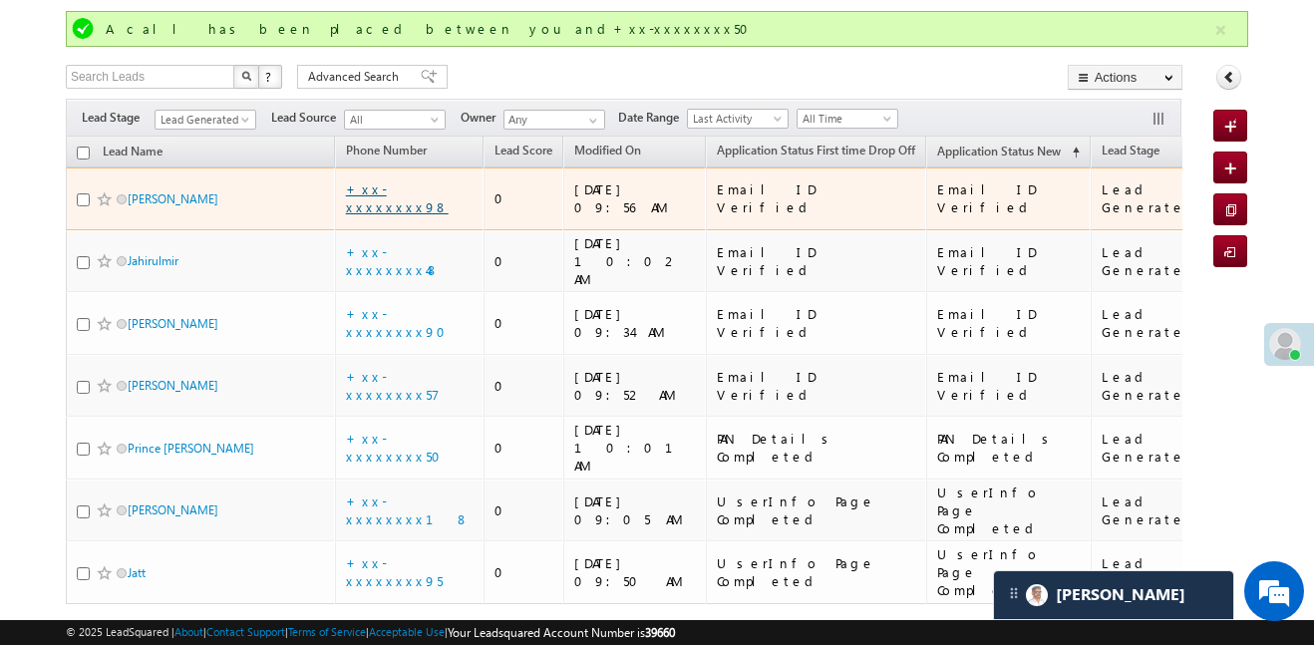
click at [425, 197] on link "+xx-xxxxxxxx98" at bounding box center [397, 197] width 103 height 35
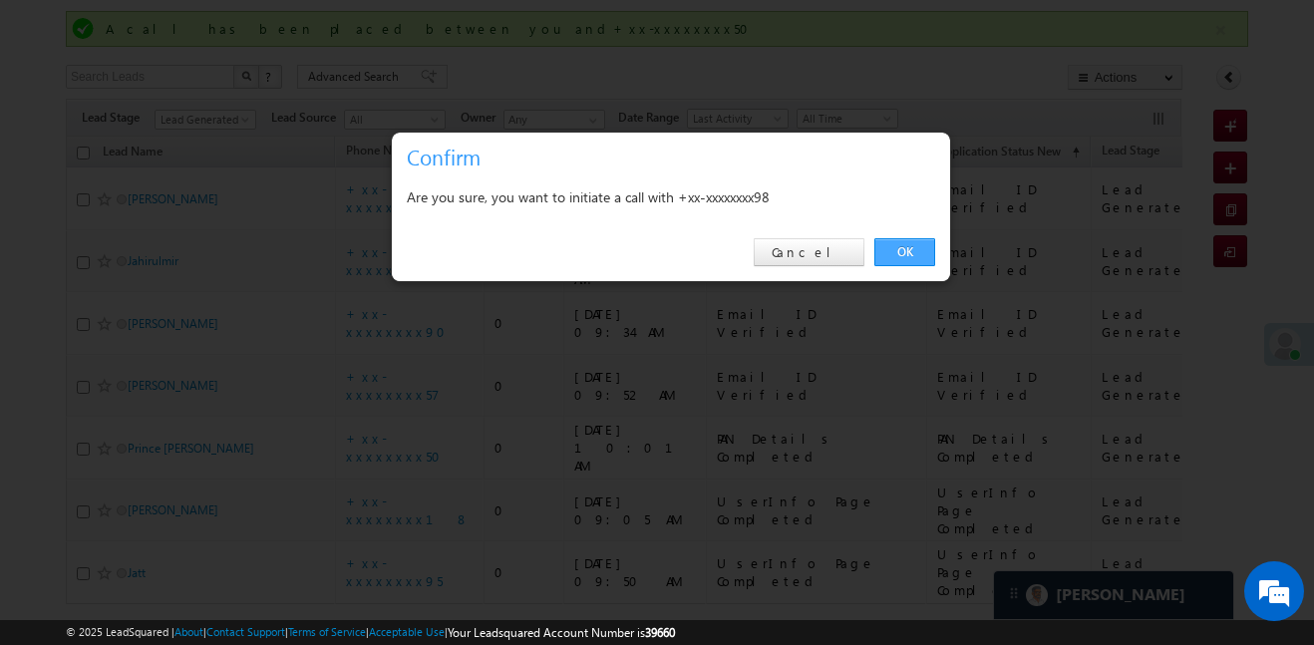
click at [893, 239] on link "OK" at bounding box center [904, 252] width 61 height 28
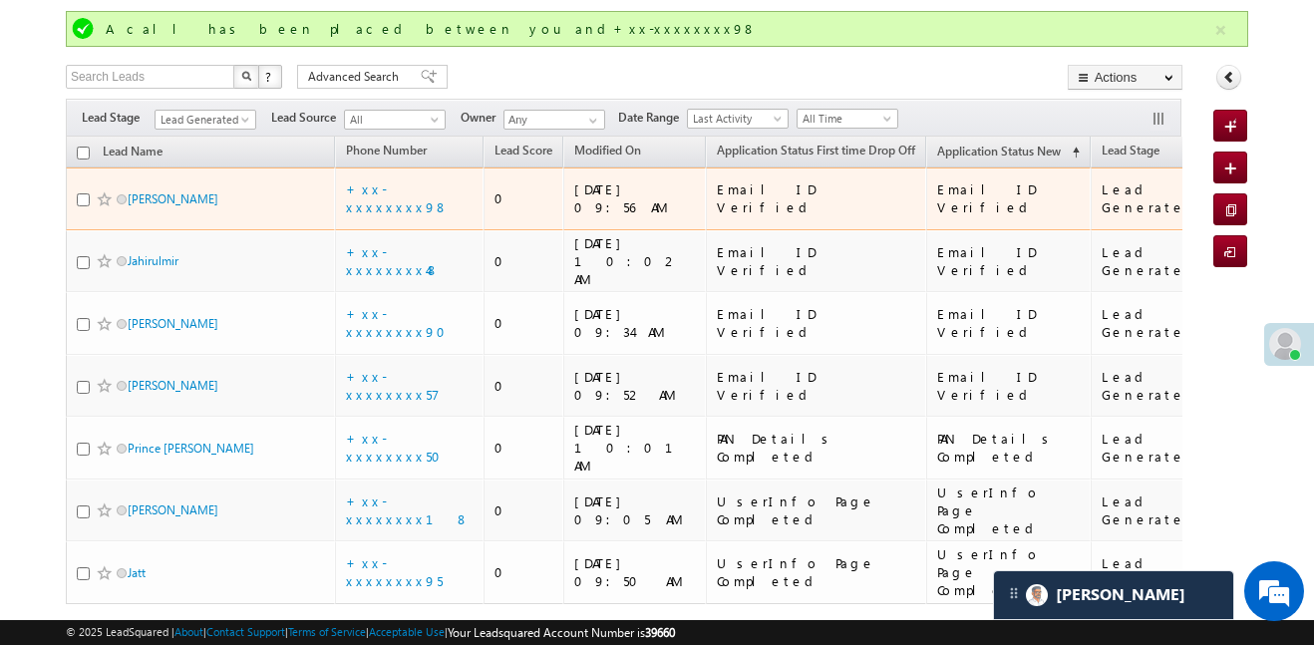
click at [408, 198] on td "+xx-xxxxxxxx98" at bounding box center [410, 199] width 150 height 63
click at [408, 195] on link "+xx-xxxxxxxx98" at bounding box center [397, 197] width 103 height 35
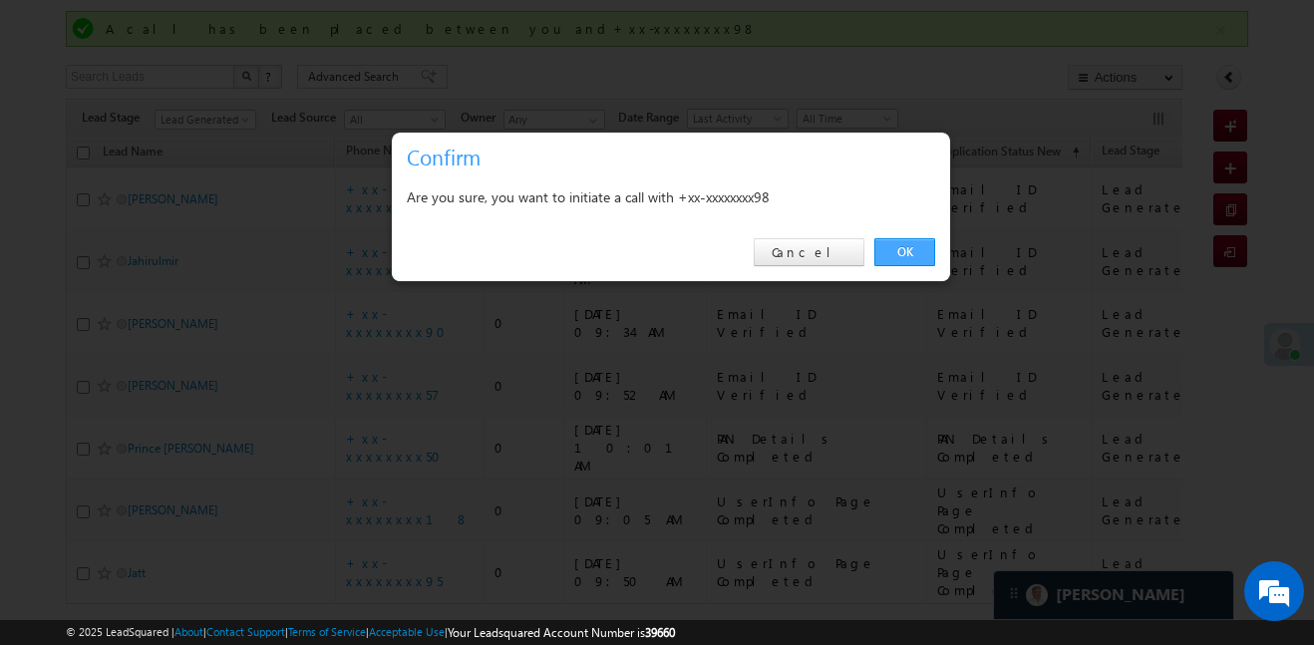
click at [898, 262] on link "OK" at bounding box center [904, 252] width 61 height 28
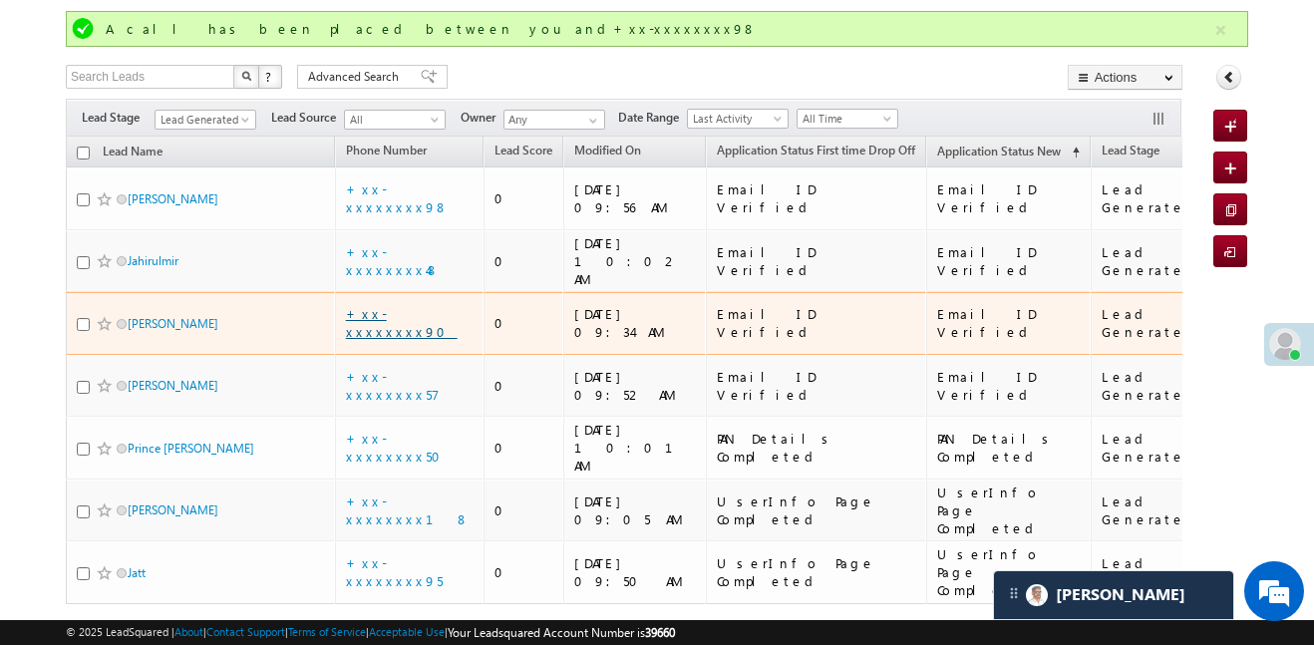
click at [395, 305] on link "+xx-xxxxxxxx90" at bounding box center [402, 322] width 112 height 35
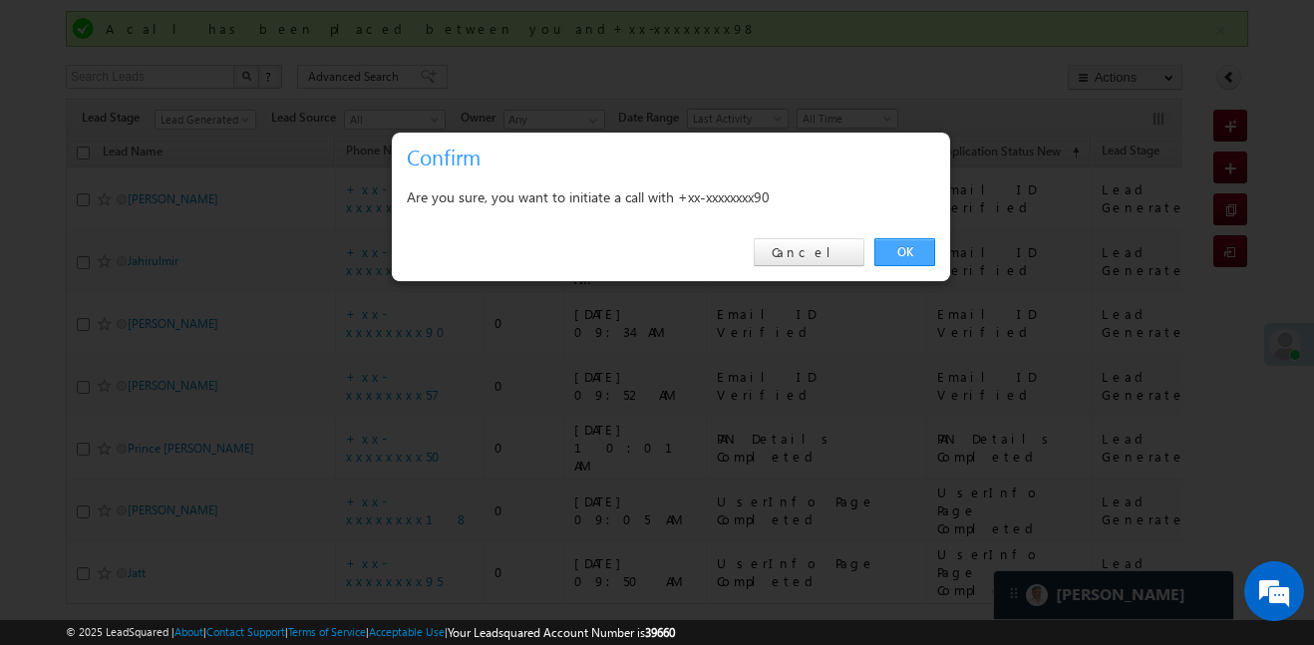
click at [925, 253] on link "OK" at bounding box center [904, 252] width 61 height 28
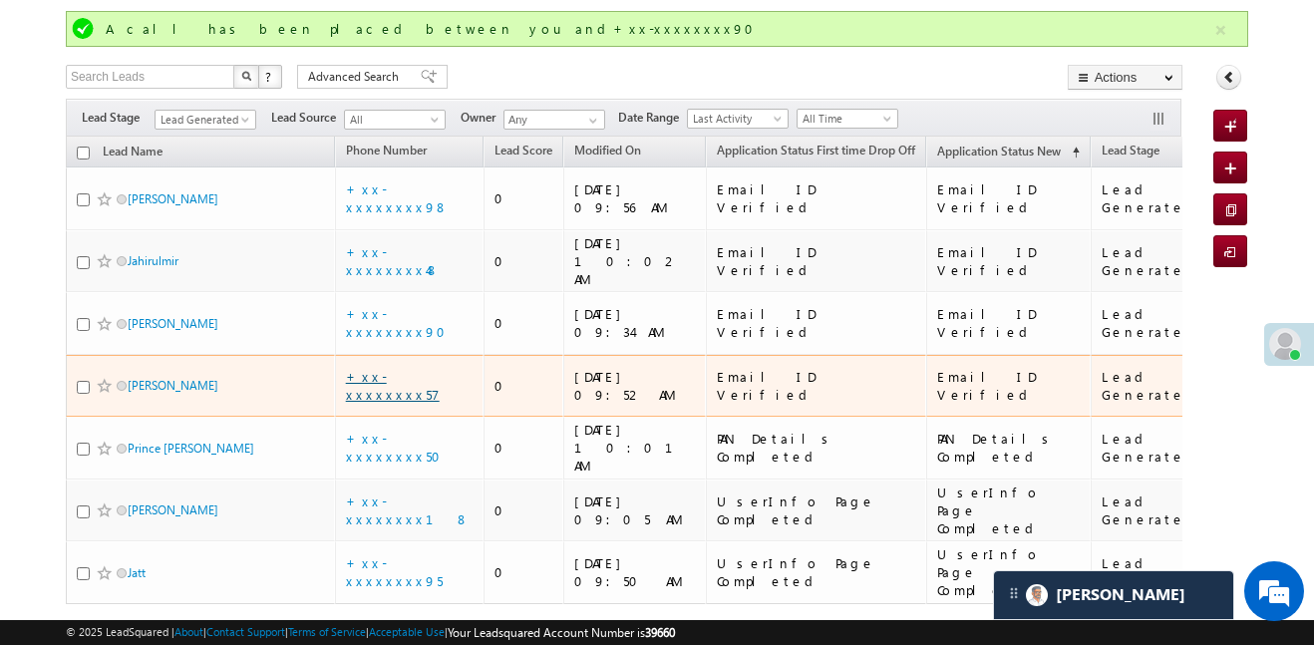
click at [418, 368] on link "+xx-xxxxxxxx57" at bounding box center [393, 385] width 94 height 35
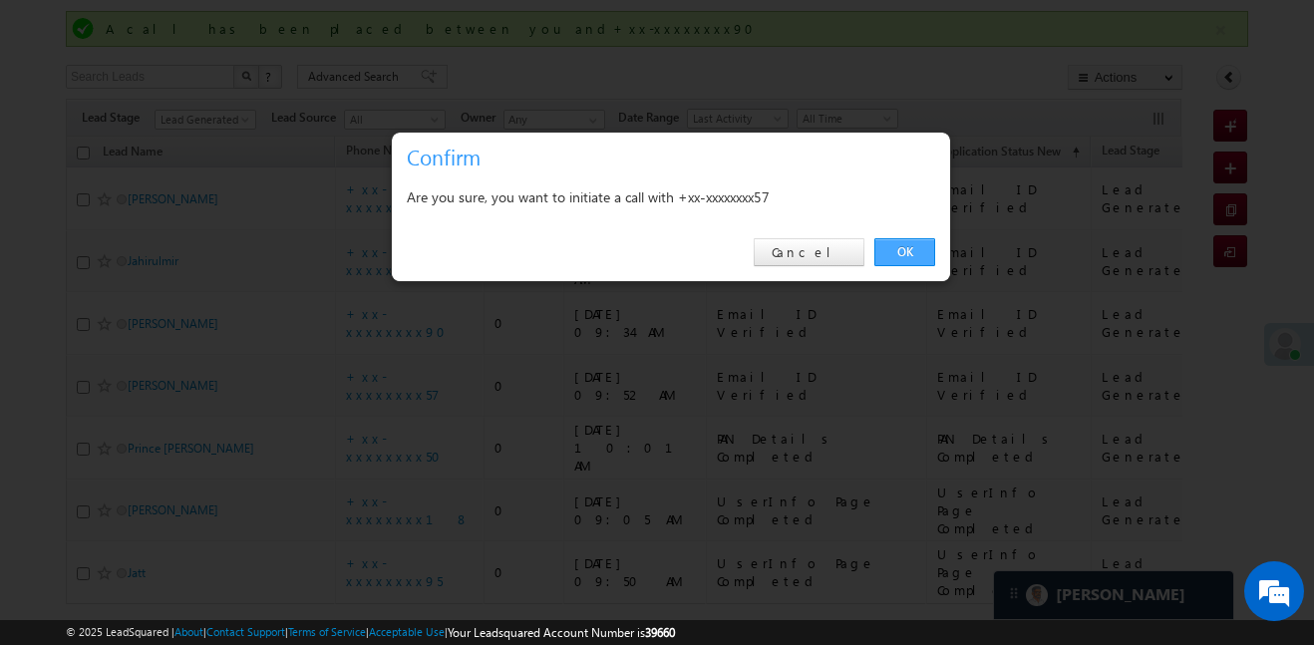
click at [905, 250] on link "OK" at bounding box center [904, 252] width 61 height 28
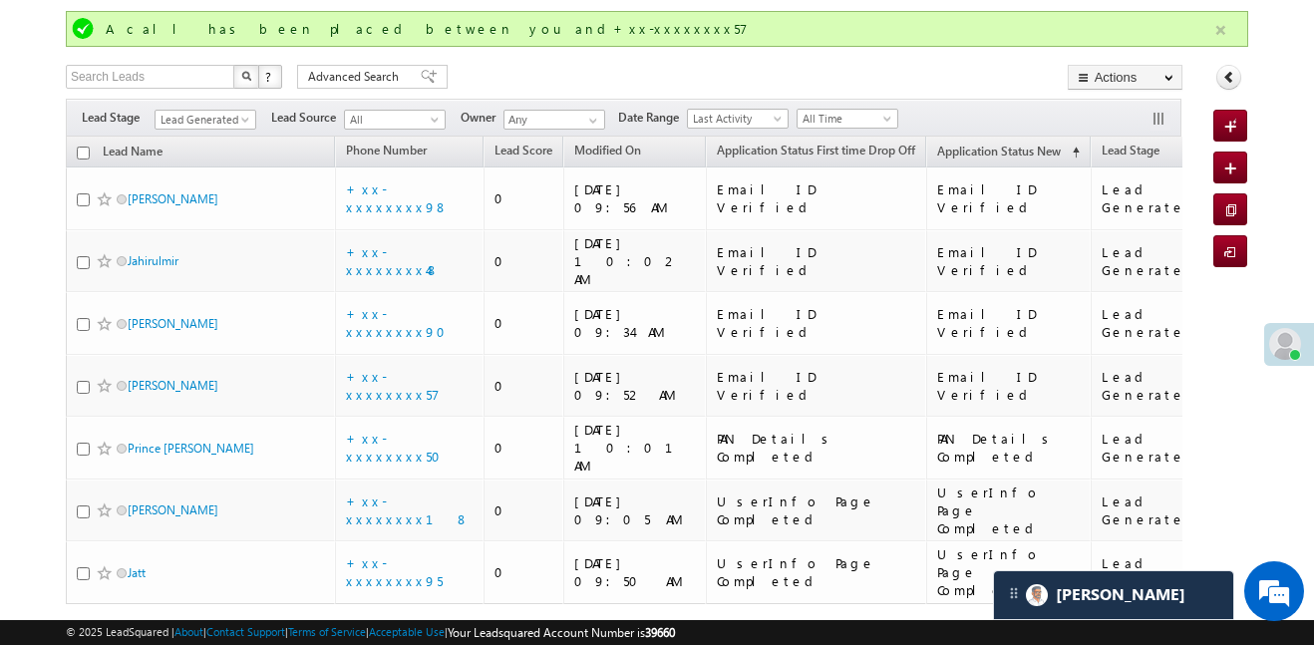
click at [1218, 25] on button "button" at bounding box center [1220, 30] width 25 height 25
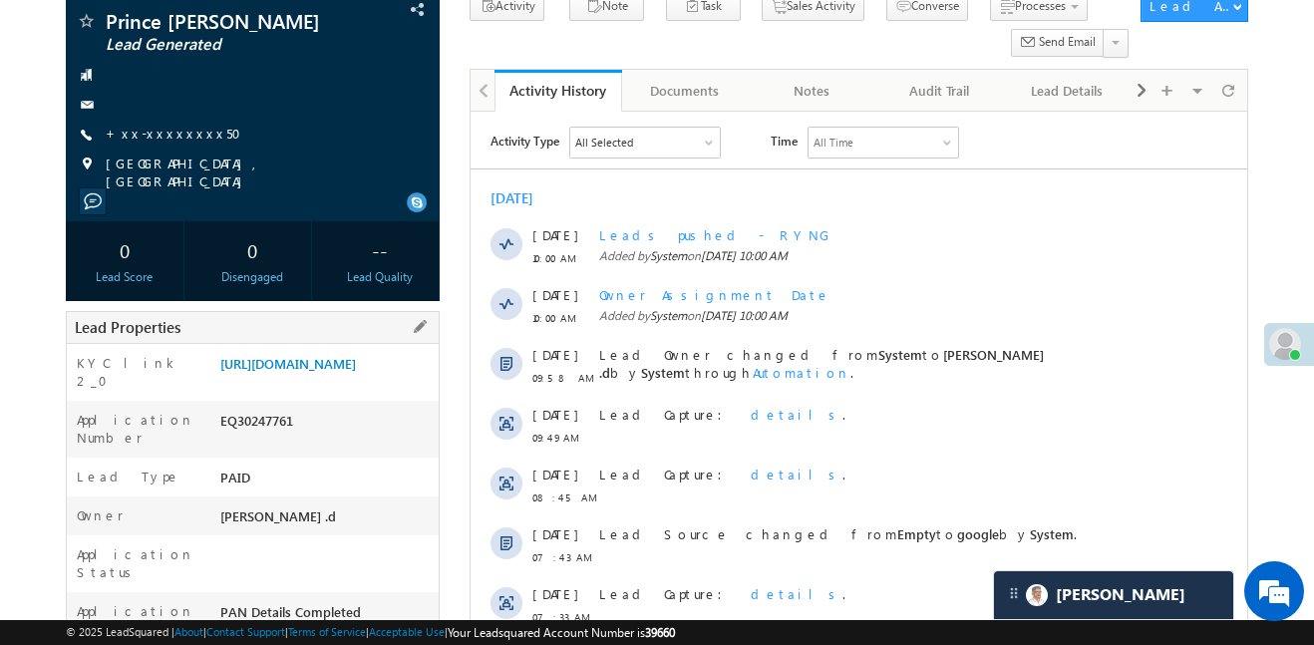
scroll to position [149, 0]
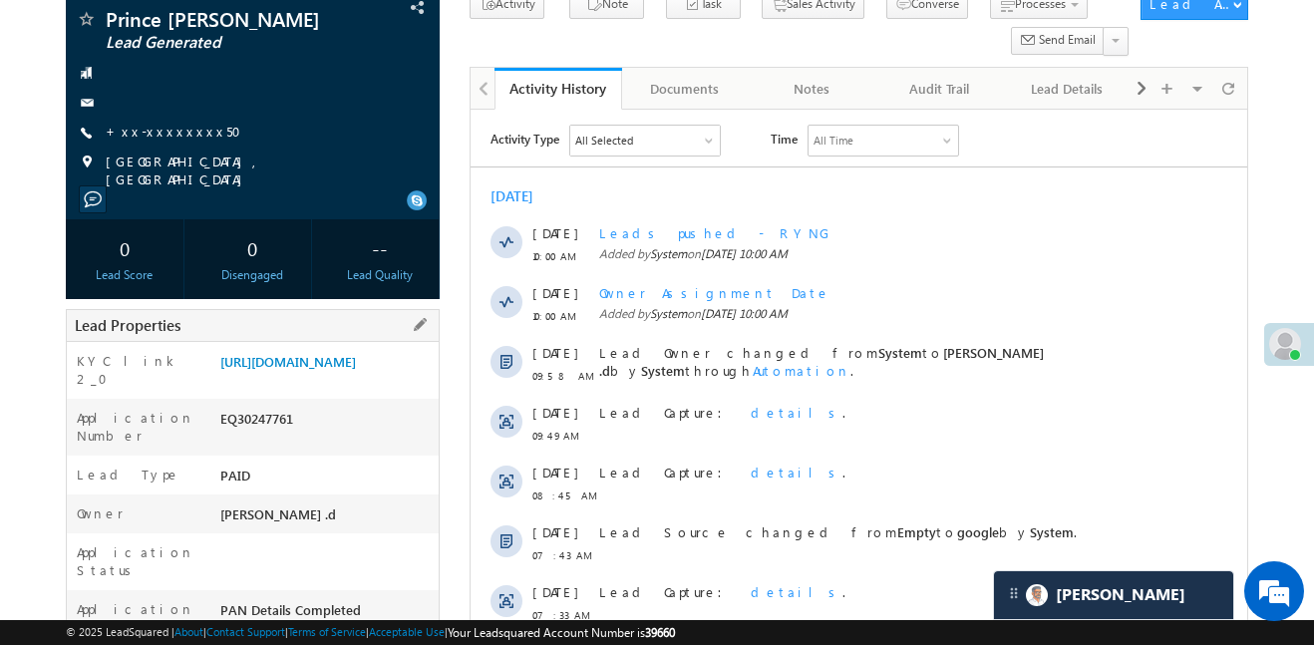
click at [375, 316] on div "Lead Properties" at bounding box center [253, 325] width 374 height 33
click at [356, 370] on link "[URL][DOMAIN_NAME]" at bounding box center [288, 361] width 136 height 17
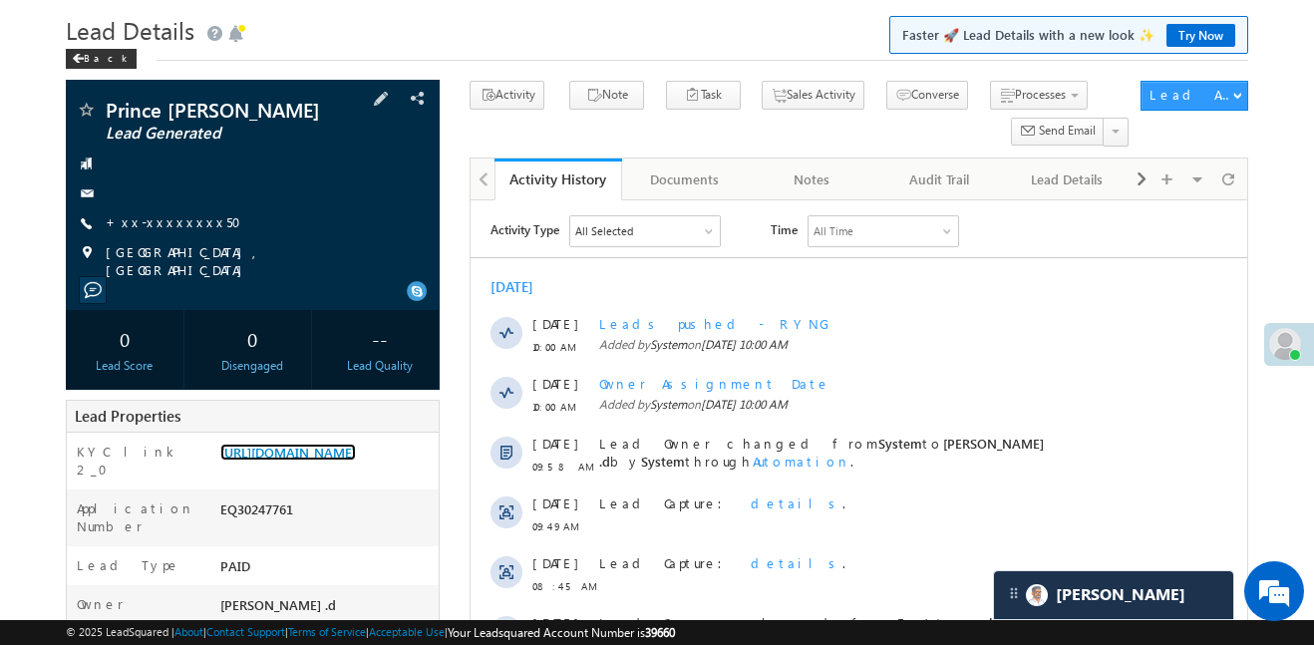
scroll to position [49, 0]
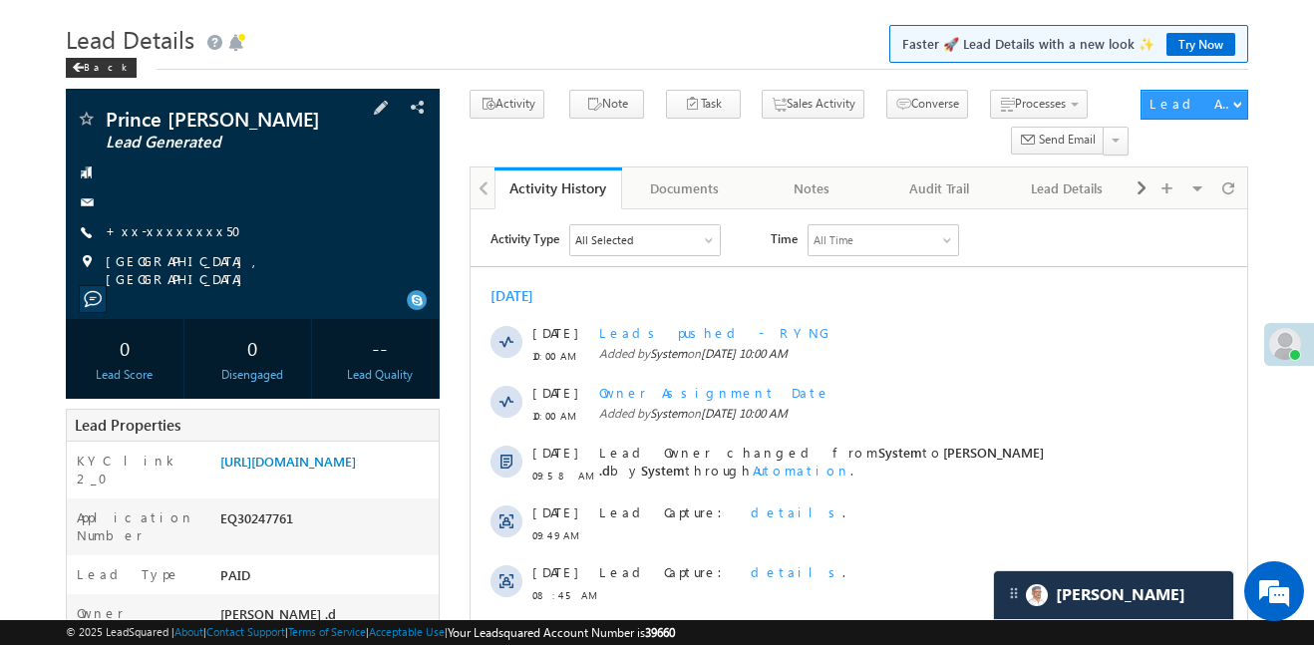
click at [173, 220] on div "Prince [PERSON_NAME] Lead Generated +xx-xxxxxxxx50" at bounding box center [253, 198] width 354 height 179
click at [168, 223] on link "+xx-xxxxxxxx50" at bounding box center [180, 230] width 148 height 17
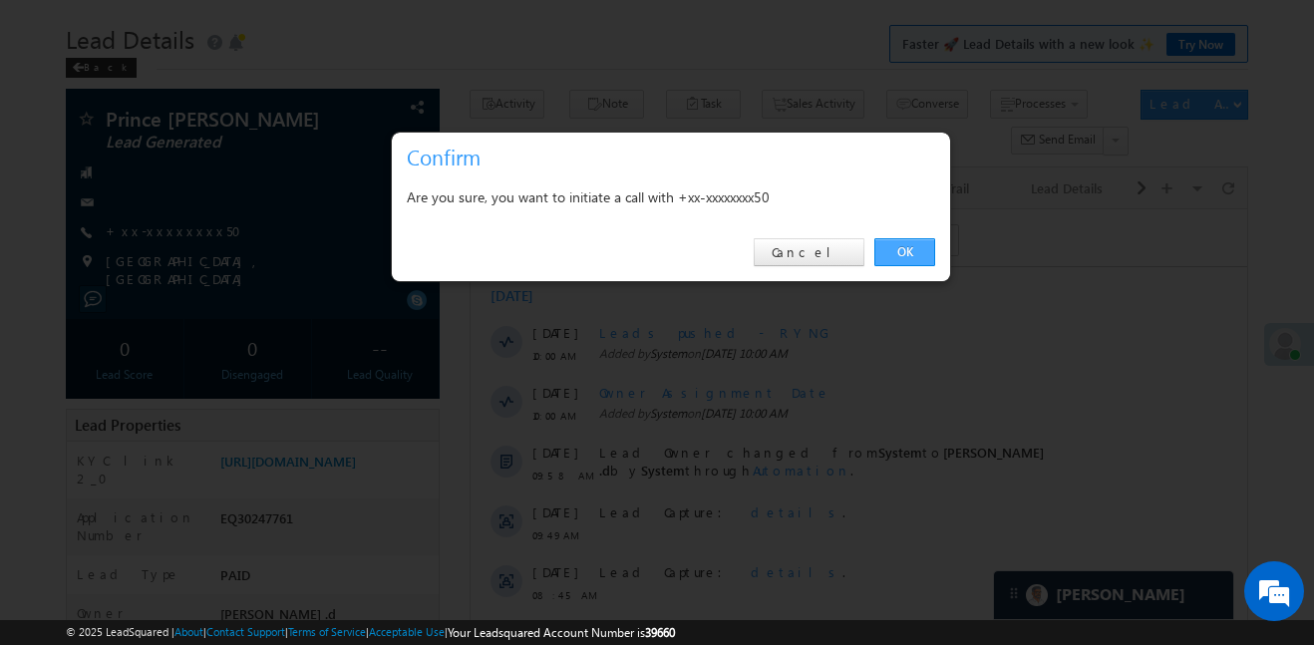
drag, startPoint x: 929, startPoint y: 248, endPoint x: 424, endPoint y: 8, distance: 559.7
click at [929, 248] on link "OK" at bounding box center [904, 252] width 61 height 28
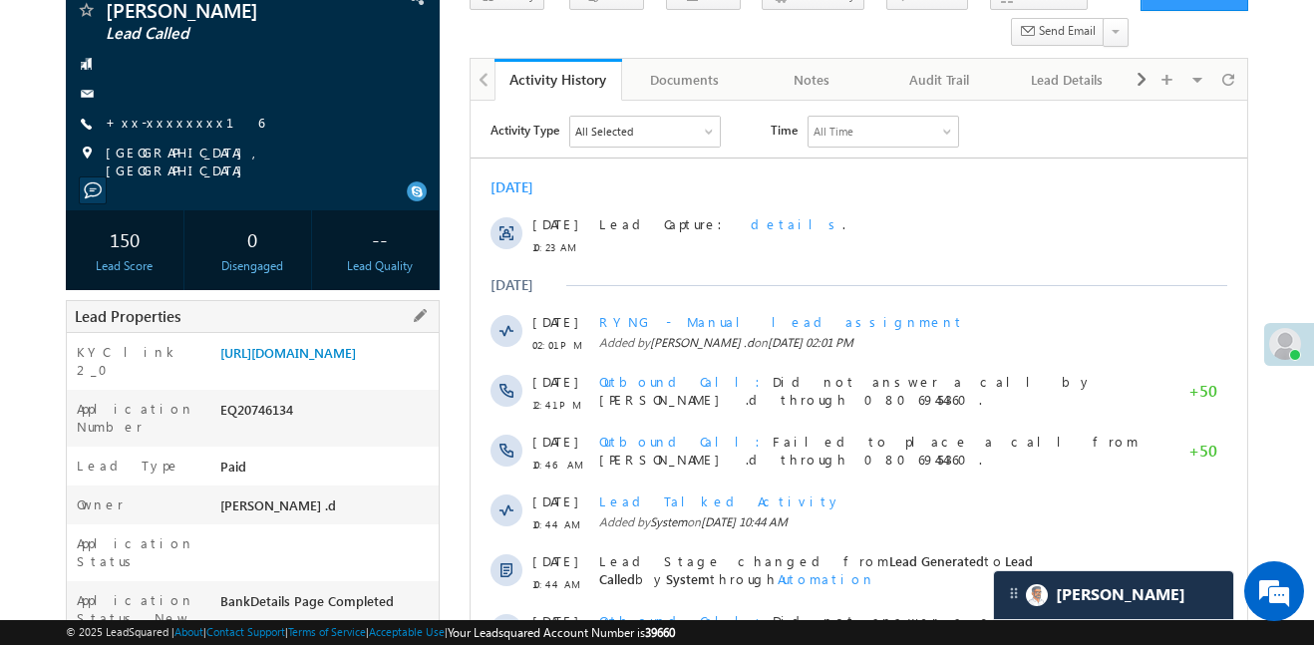
scroll to position [9461, 0]
click at [346, 371] on div "[URL][DOMAIN_NAME]" at bounding box center [326, 357] width 223 height 28
click at [347, 361] on link "[URL][DOMAIN_NAME]" at bounding box center [288, 352] width 136 height 17
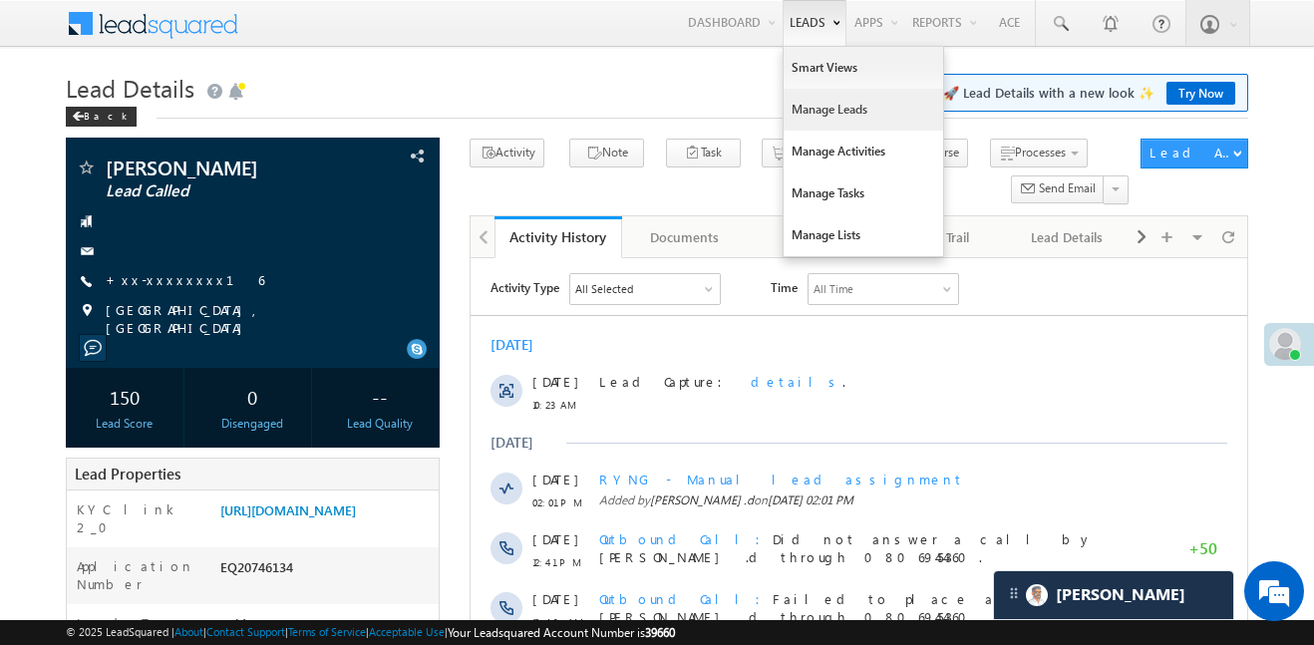
click at [840, 115] on link "Manage Leads" at bounding box center [864, 110] width 160 height 42
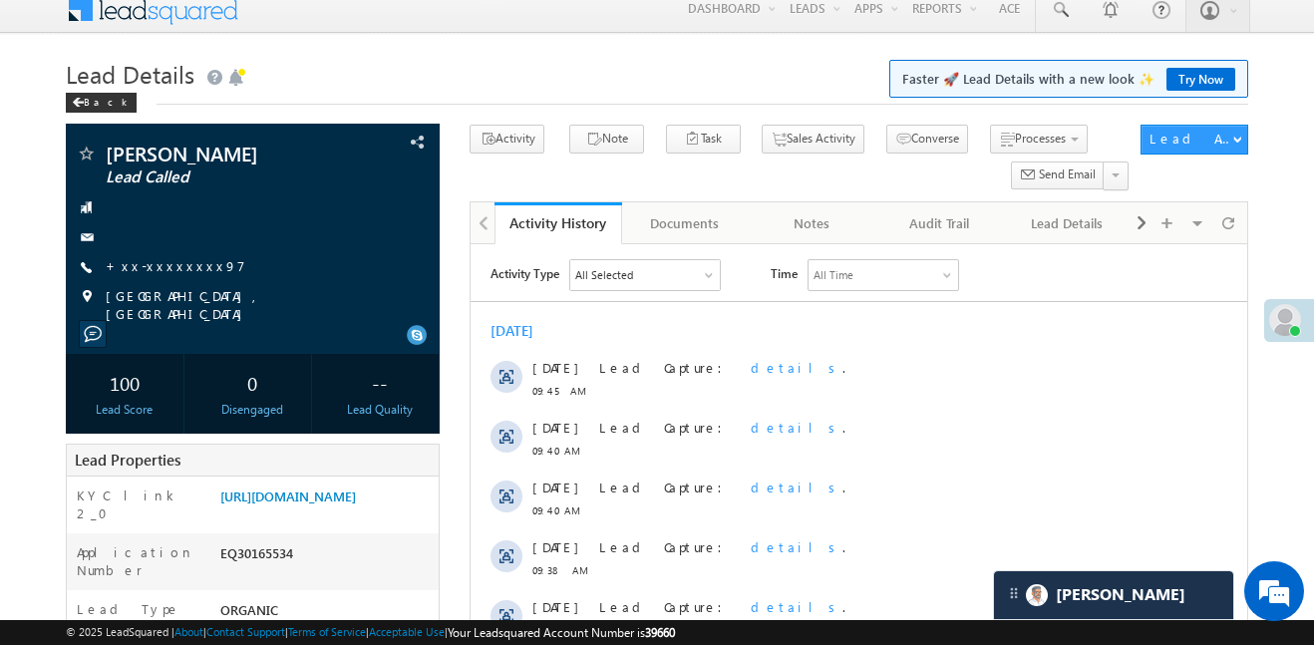
scroll to position [9553, 0]
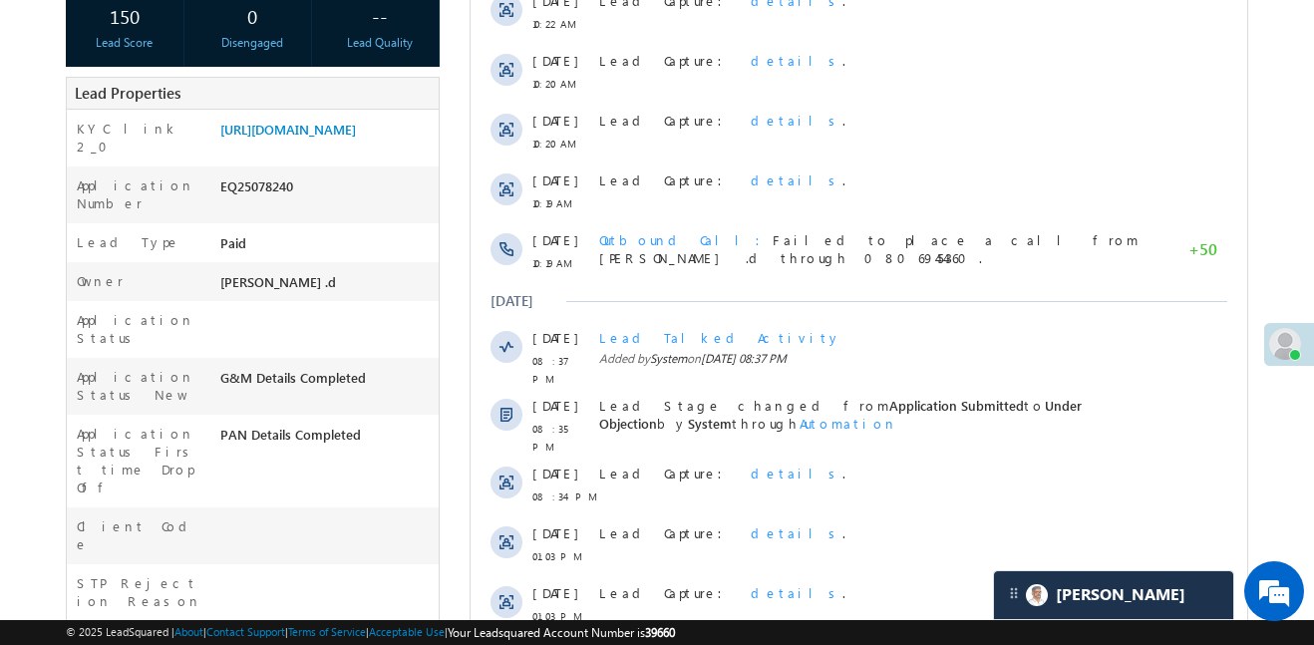
scroll to position [608, 0]
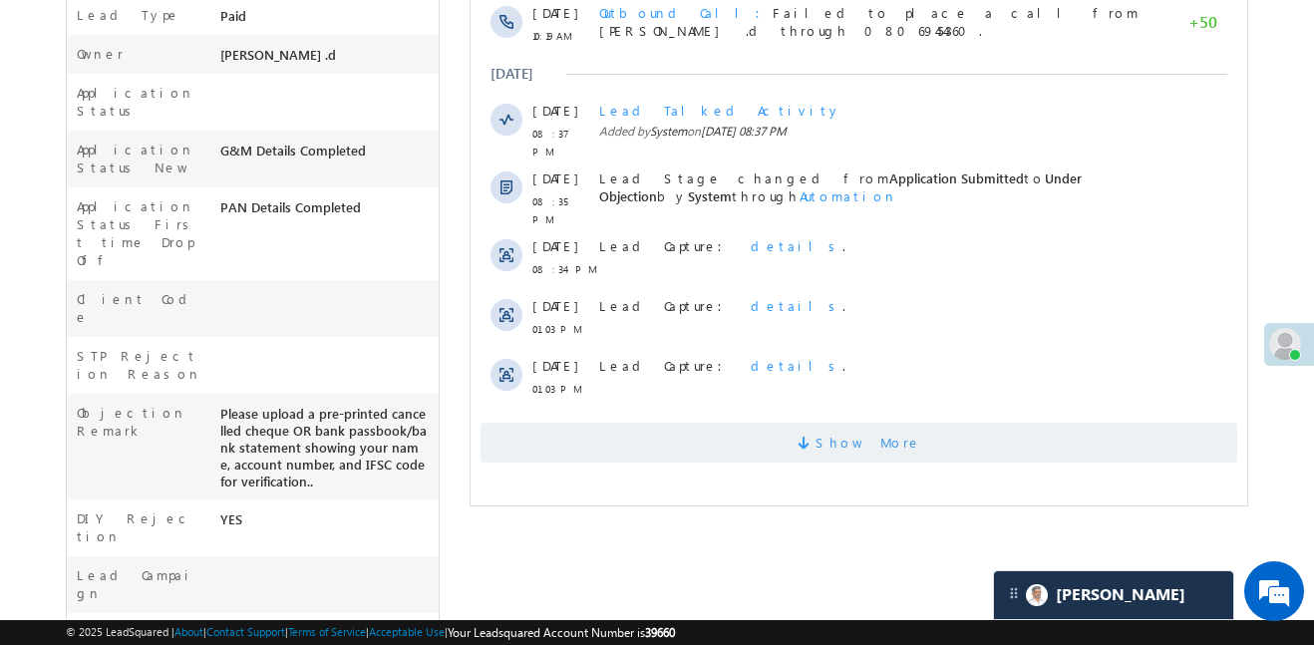
click at [738, 433] on span "Show More" at bounding box center [859, 443] width 757 height 40
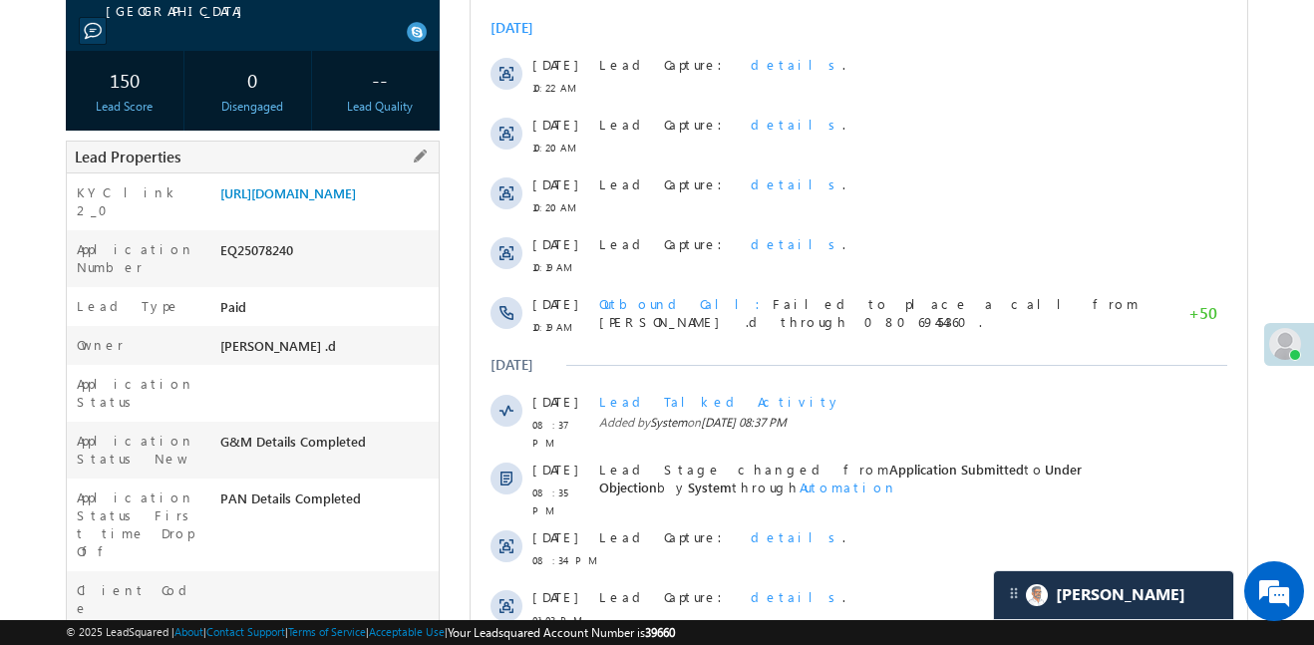
scroll to position [283, 0]
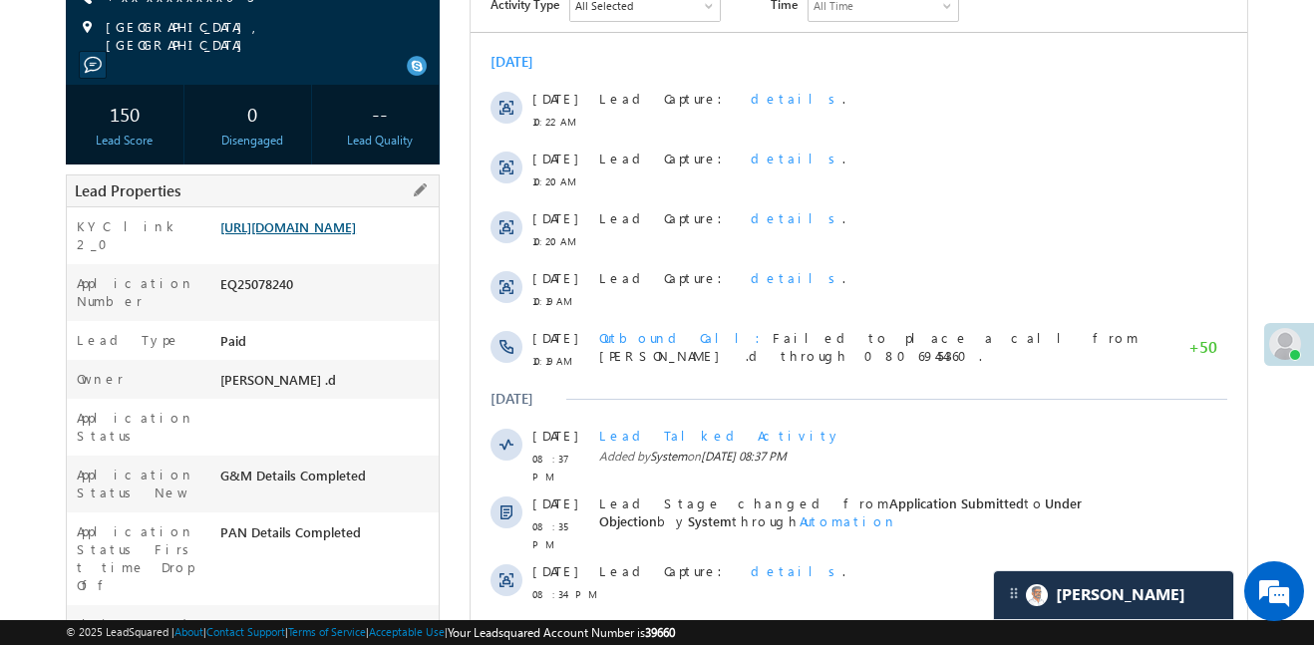
click at [356, 235] on link "[URL][DOMAIN_NAME]" at bounding box center [288, 226] width 136 height 17
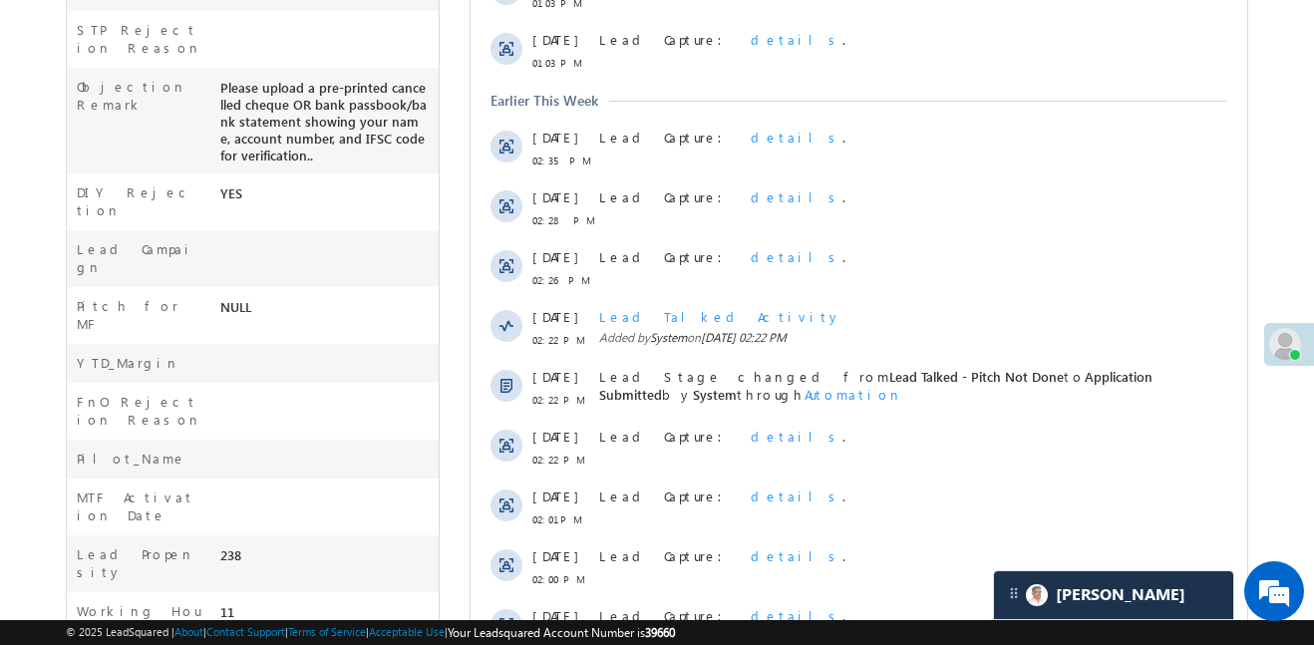
scroll to position [1130, 0]
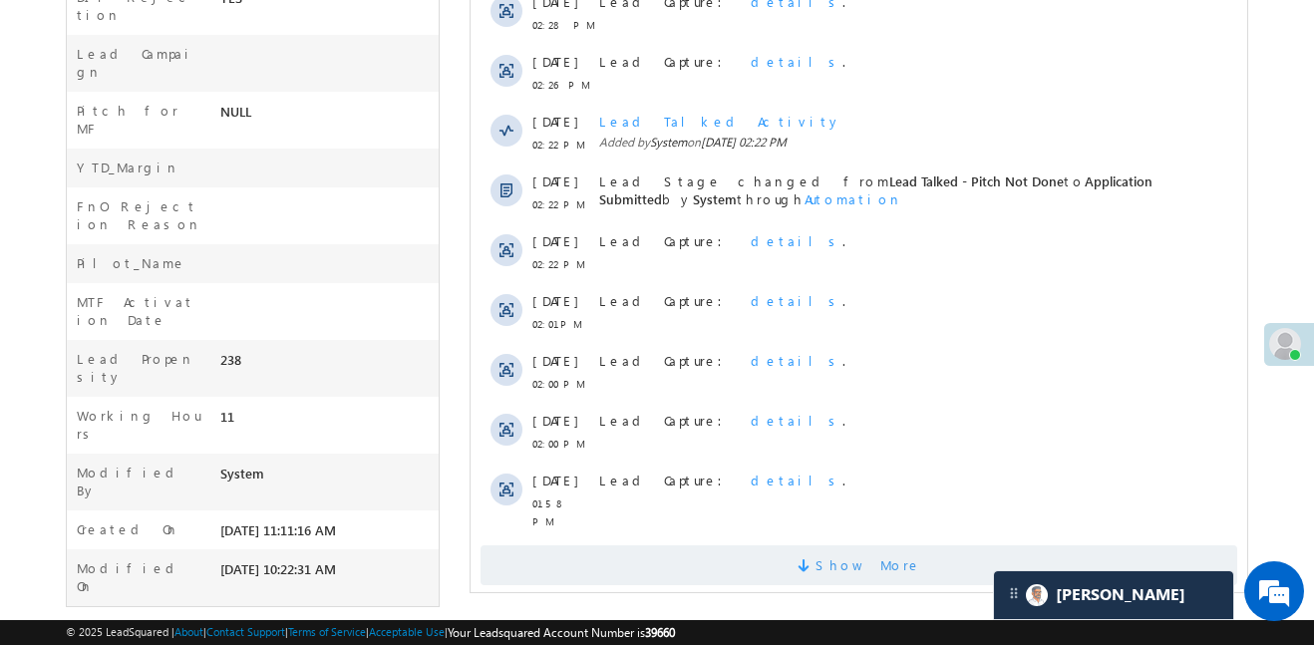
click at [957, 545] on span "Show More" at bounding box center [859, 565] width 757 height 40
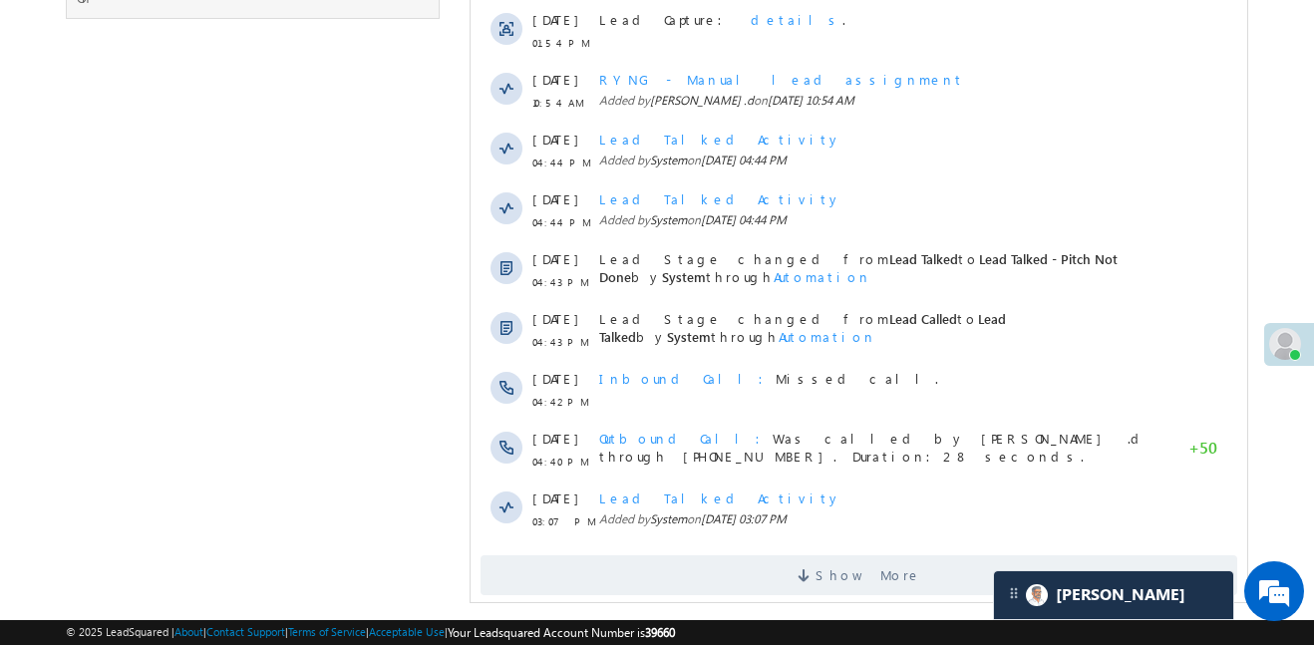
scroll to position [1728, 0]
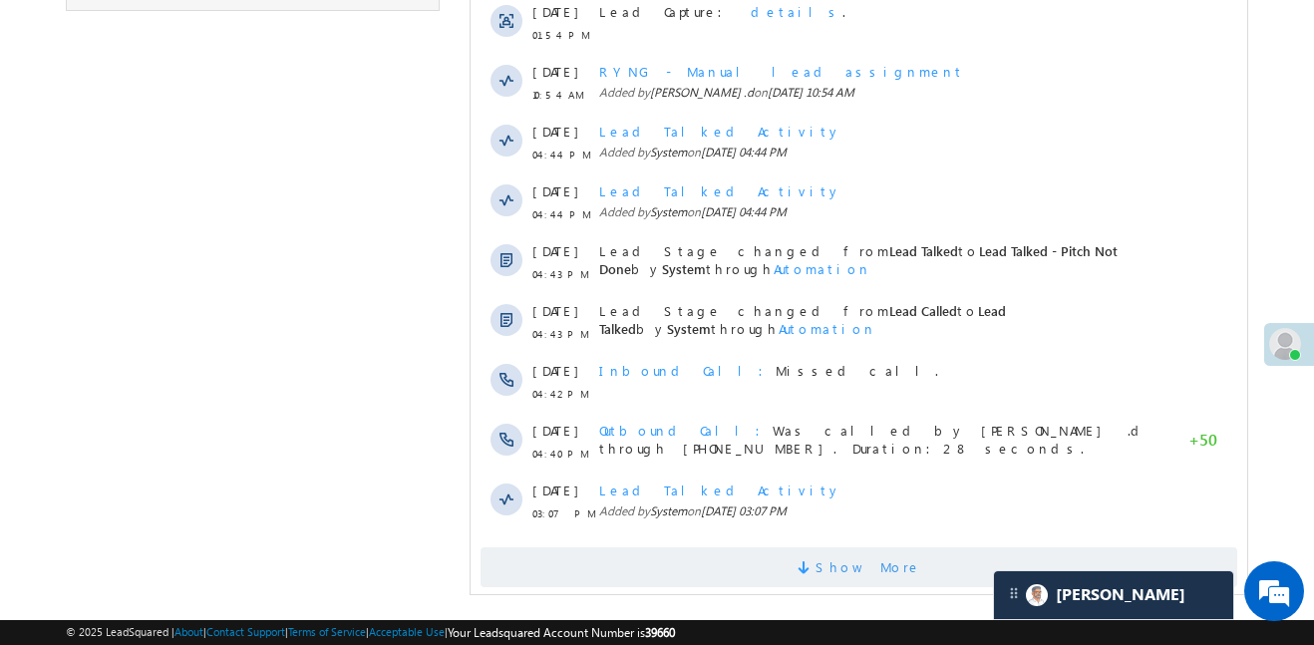
click at [801, 547] on span "Show More" at bounding box center [859, 567] width 757 height 40
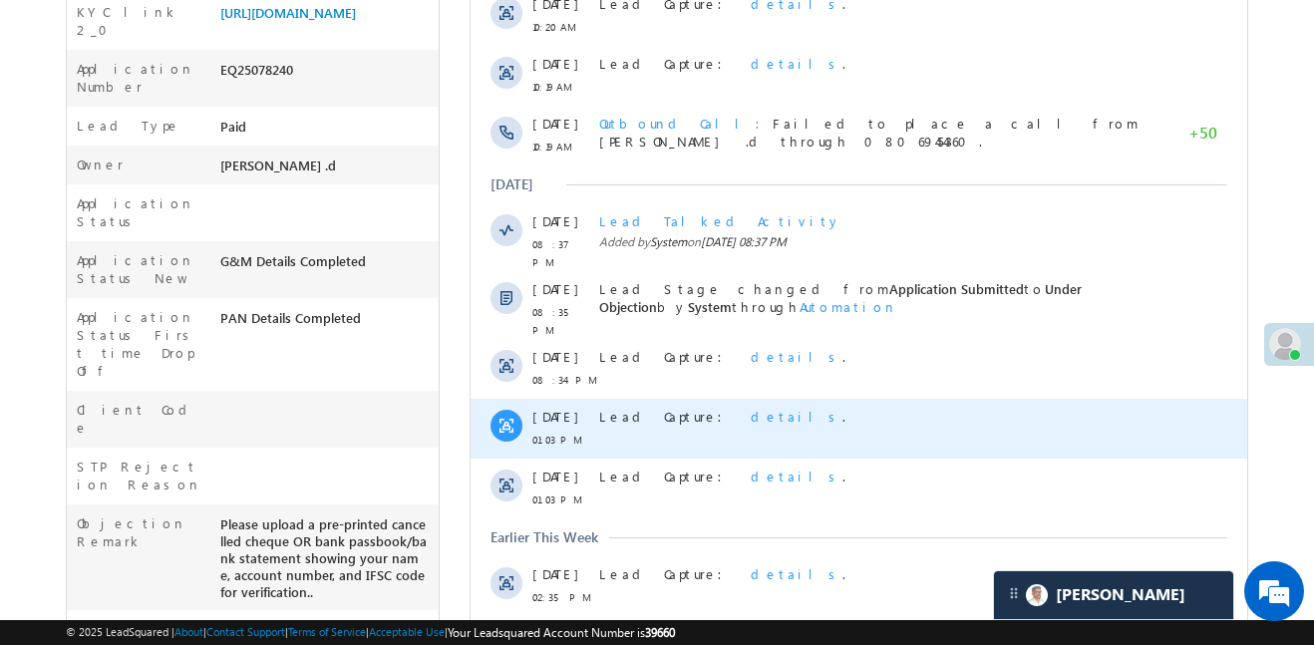
scroll to position [476, 0]
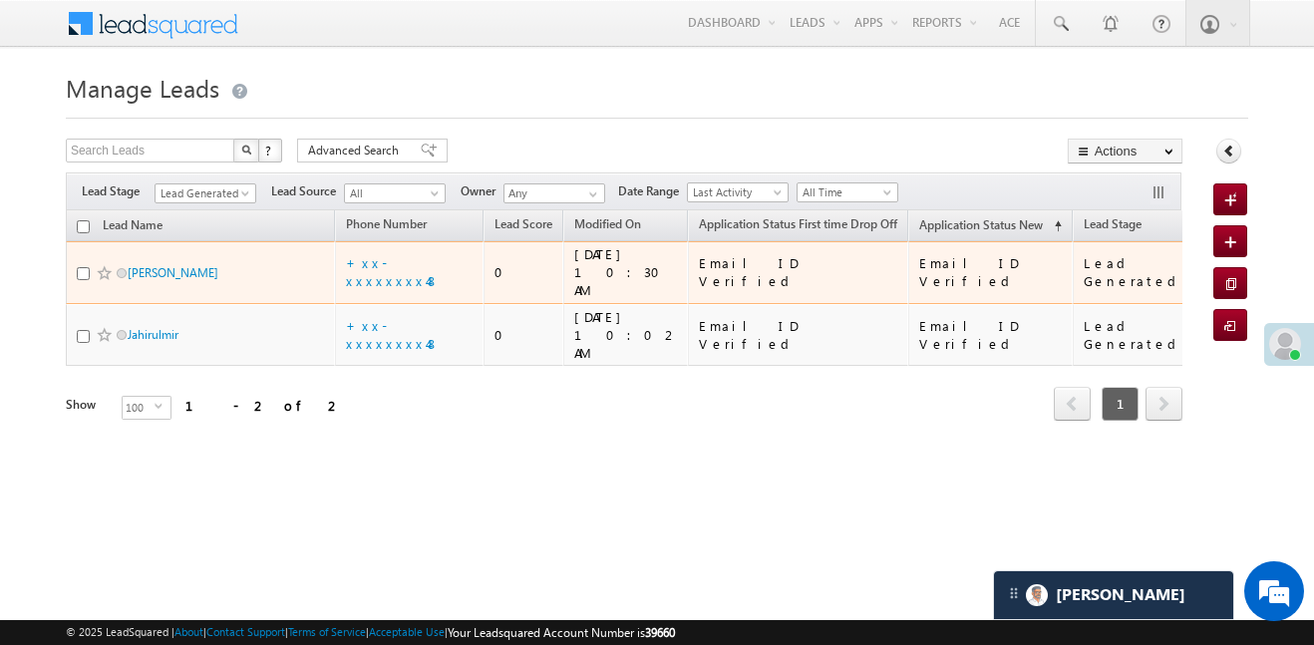
click at [409, 247] on td "+xx-xxxxxxxx48" at bounding box center [410, 272] width 150 height 63
click at [399, 264] on link "+xx-xxxxxxxx48" at bounding box center [393, 271] width 94 height 35
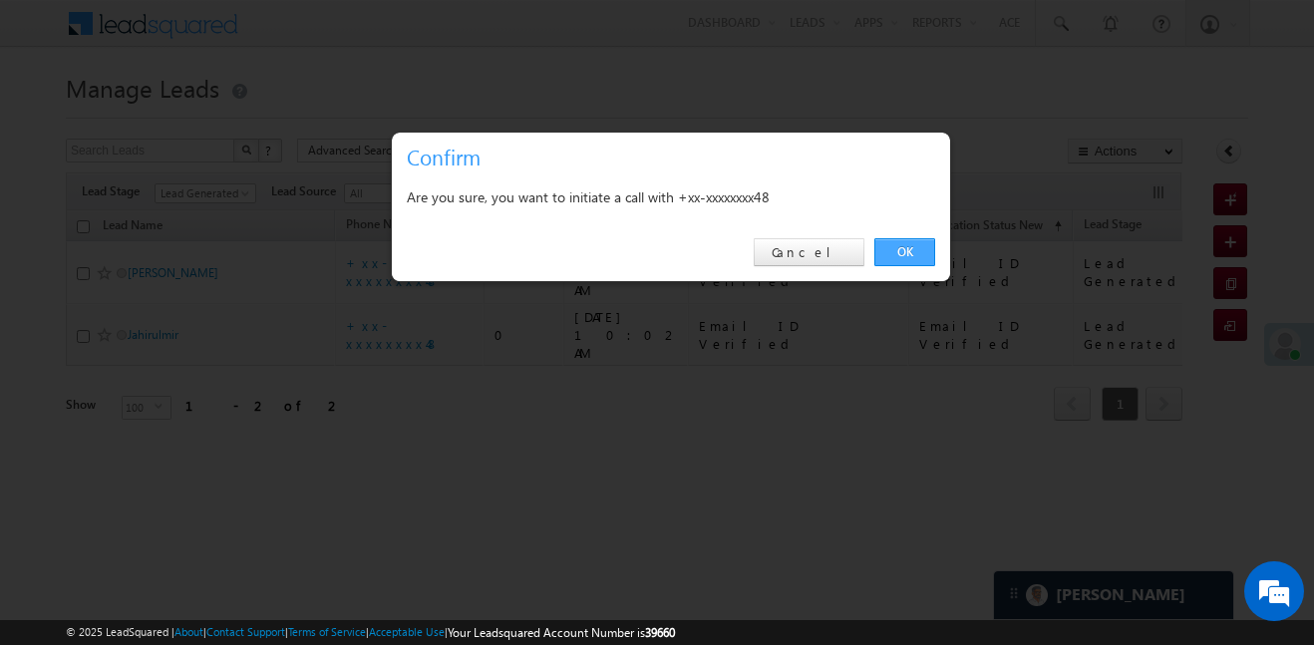
click at [917, 262] on link "OK" at bounding box center [904, 252] width 61 height 28
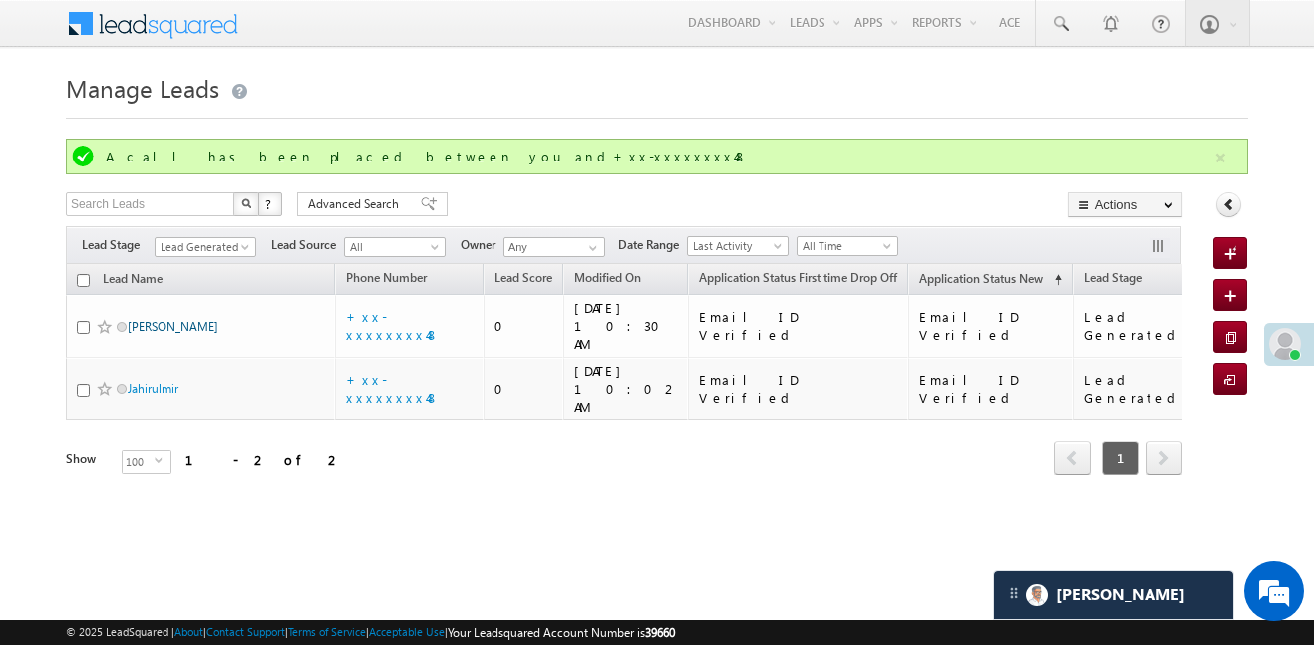
click at [632, 113] on form "Manage Leads Quick Add Lead A call has been placed between you and+xx-xxxxxxxx4…" at bounding box center [657, 299] width 1183 height 464
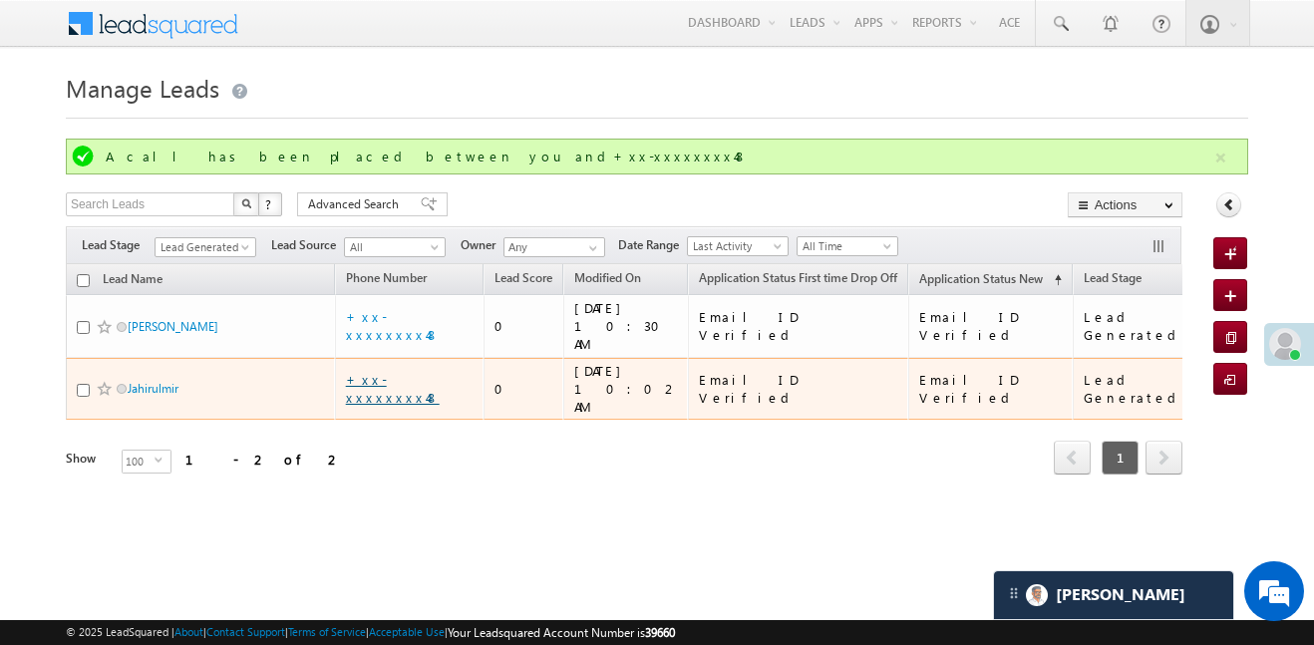
click at [398, 371] on link "+xx-xxxxxxxx48" at bounding box center [393, 388] width 94 height 35
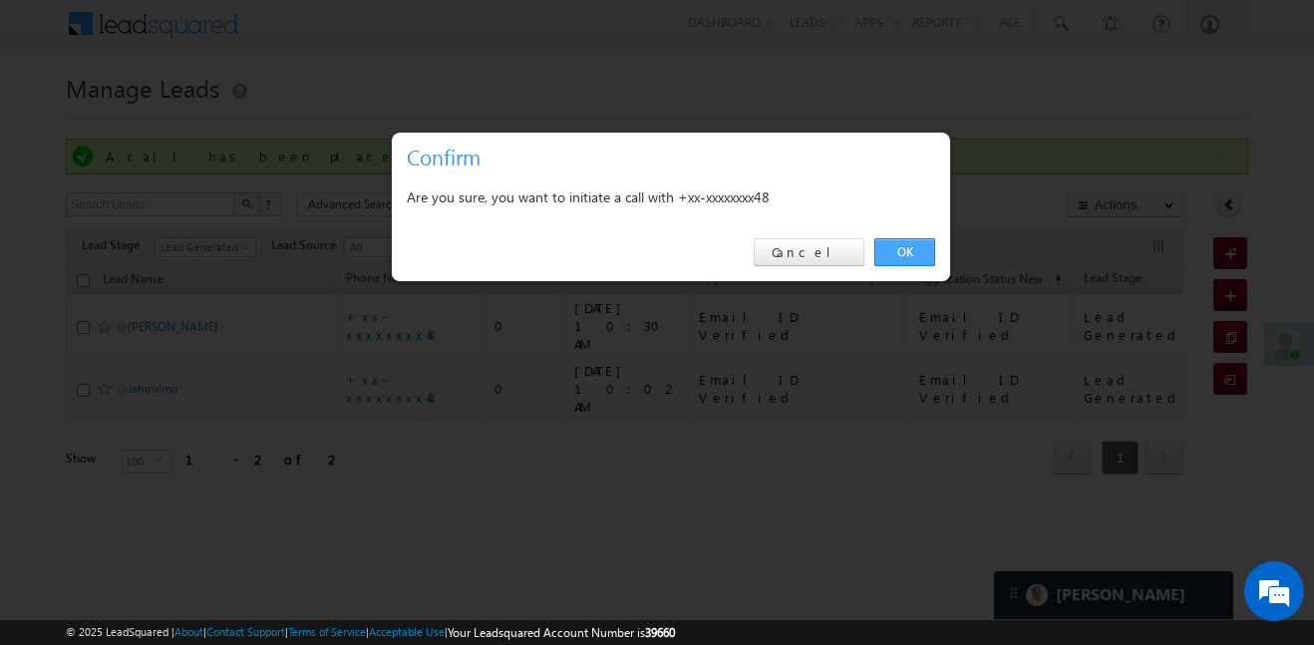
click at [914, 247] on link "OK" at bounding box center [904, 252] width 61 height 28
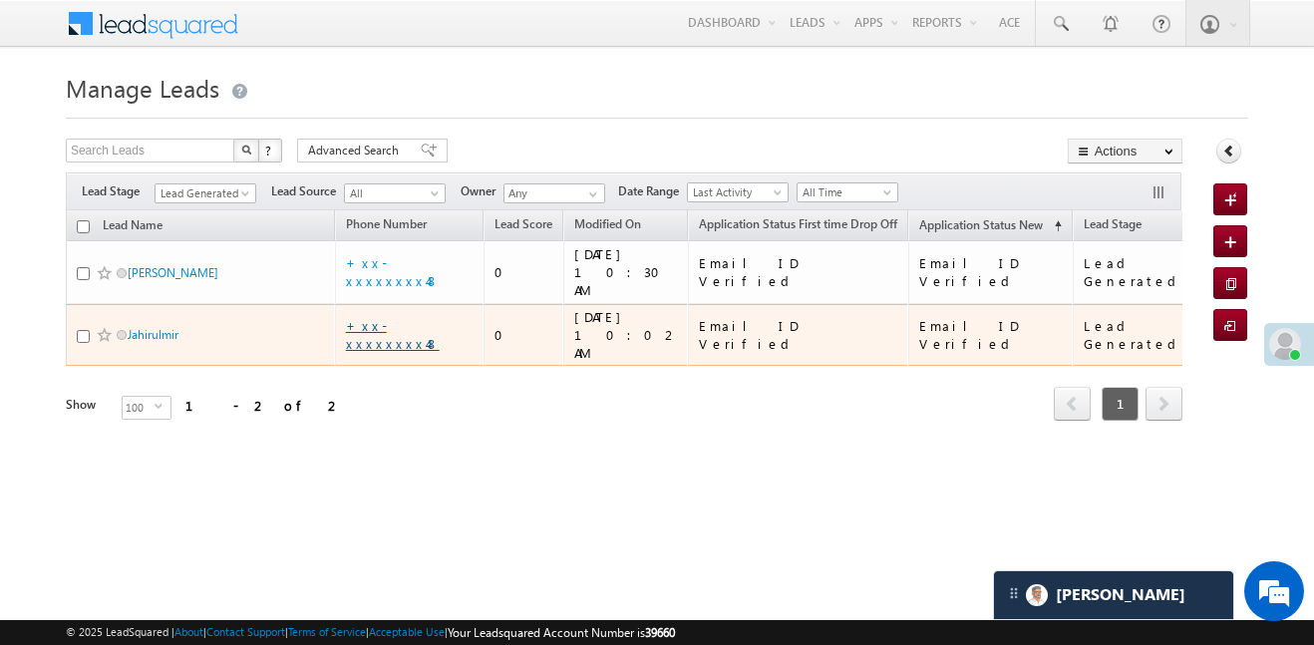
click at [428, 317] on link "+xx-xxxxxxxx48" at bounding box center [393, 334] width 94 height 35
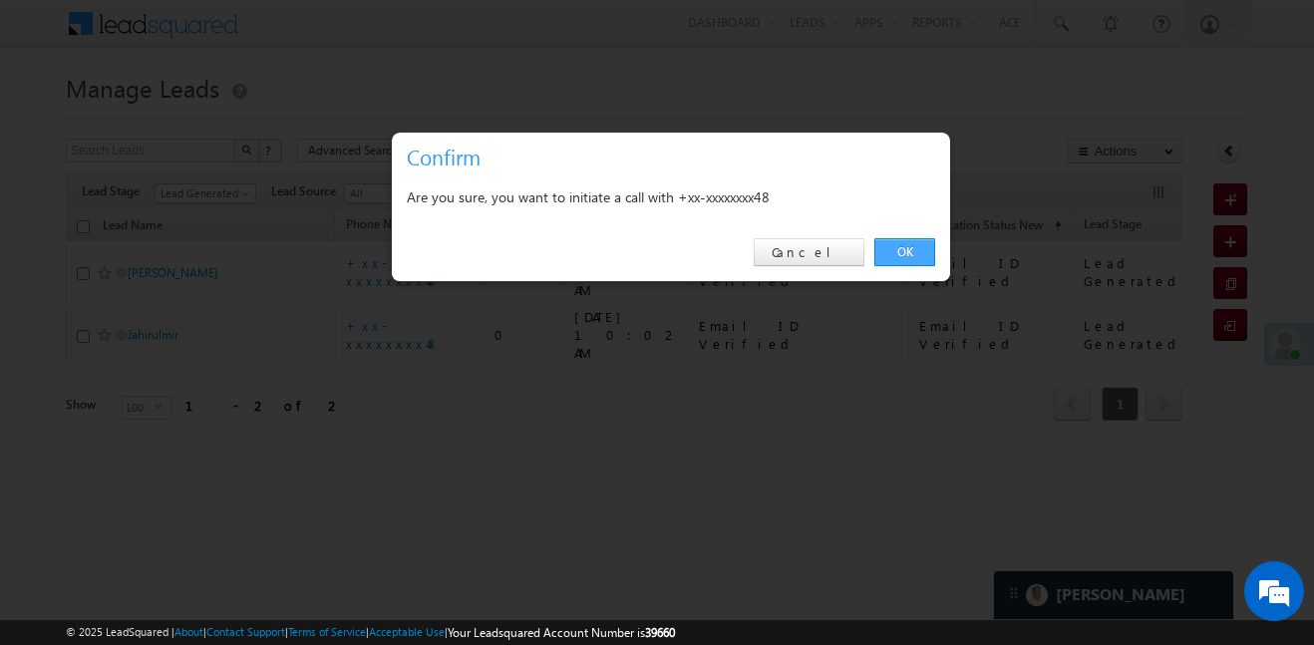
click at [911, 249] on link "OK" at bounding box center [904, 252] width 61 height 28
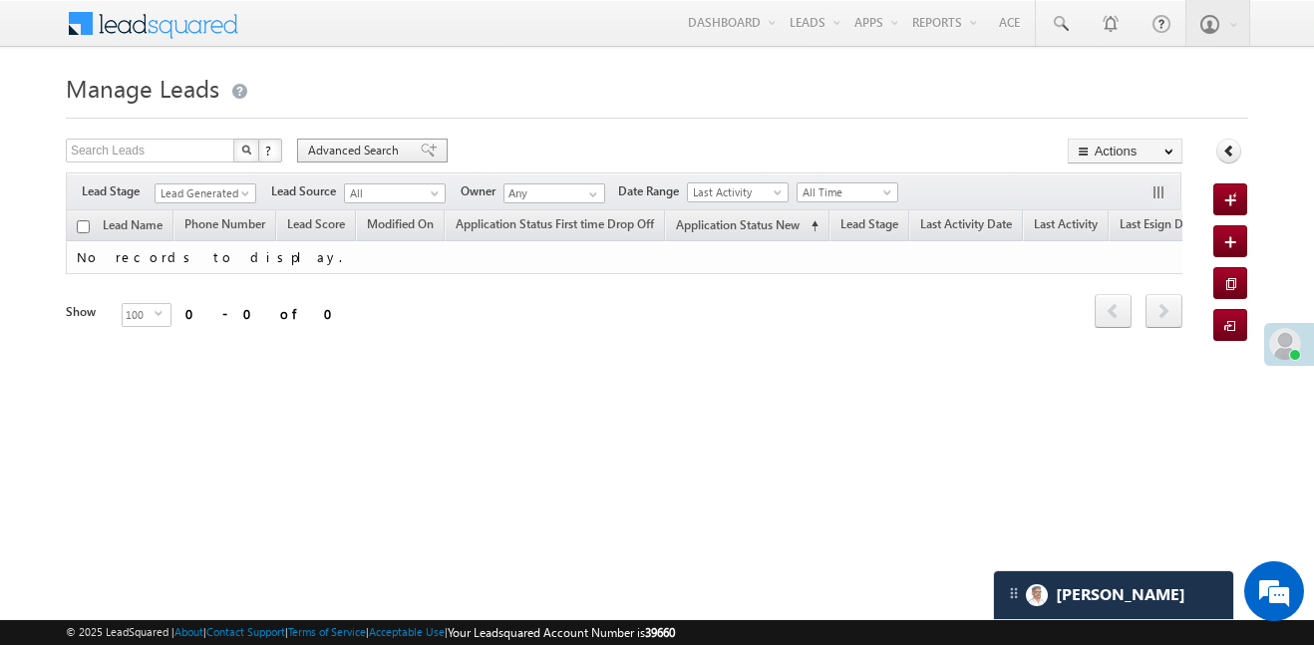
click at [405, 144] on div "Advanced Search" at bounding box center [372, 151] width 151 height 24
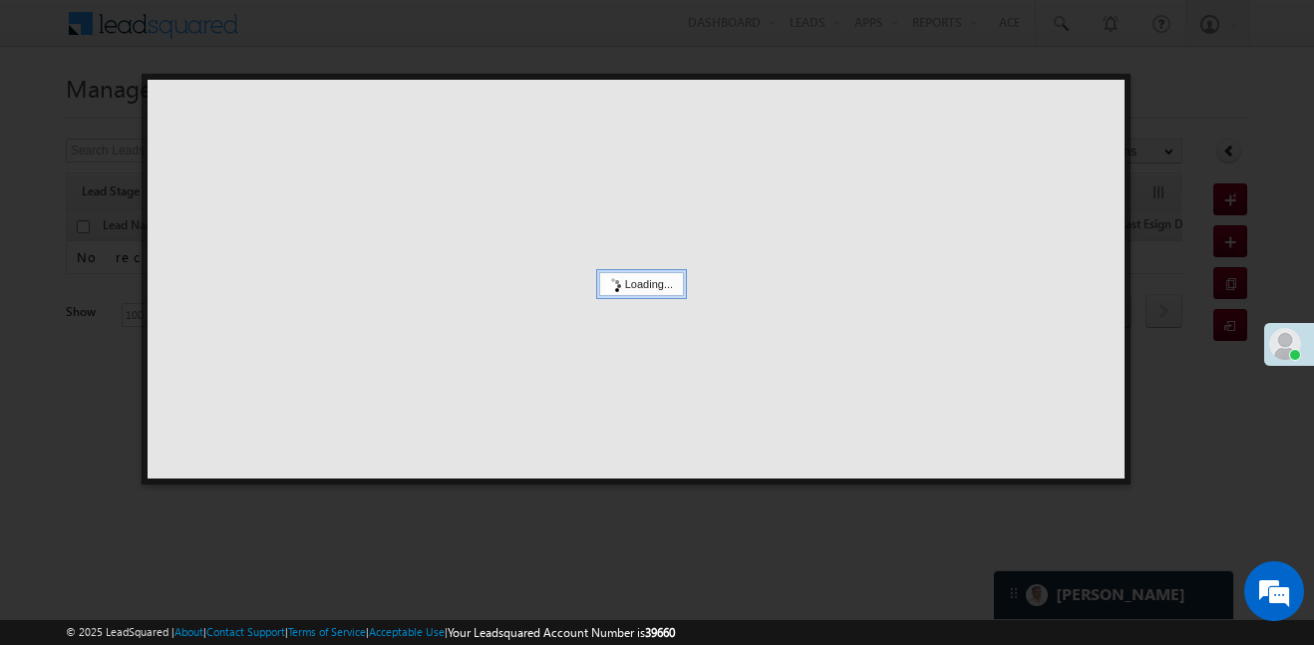
click at [405, 144] on div at bounding box center [636, 279] width 977 height 399
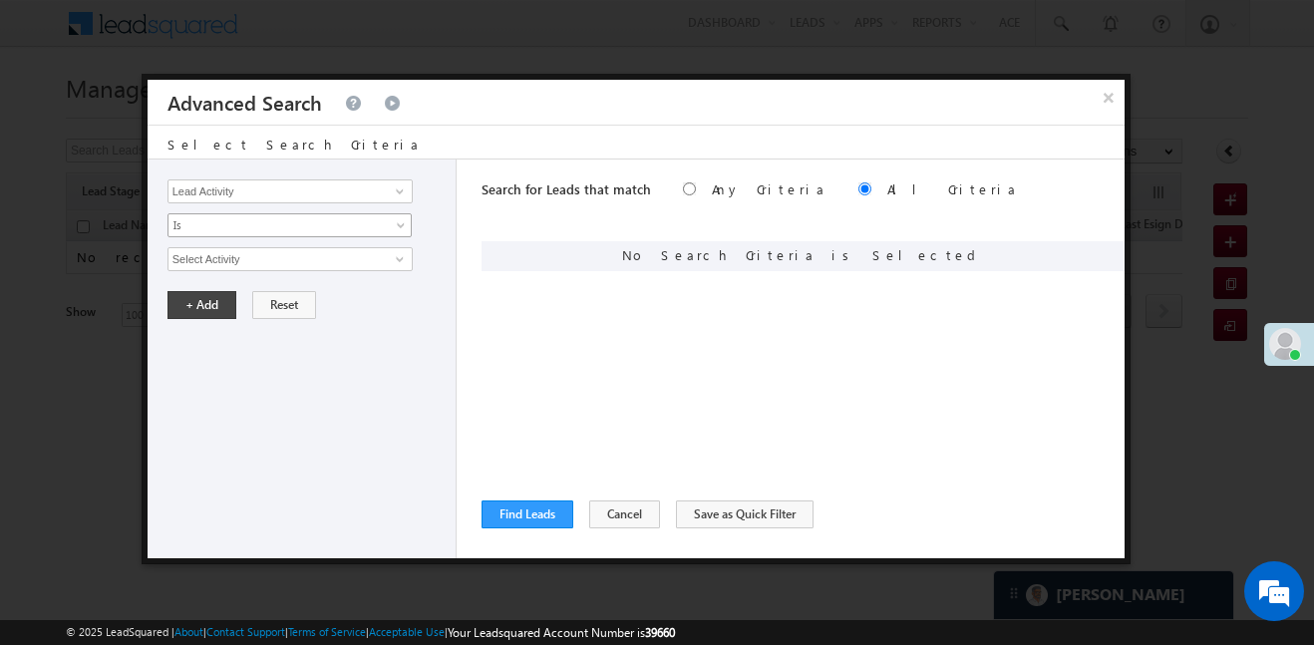
scroll to position [9461, 0]
click at [302, 201] on input "Lead Activity" at bounding box center [290, 191] width 245 height 24
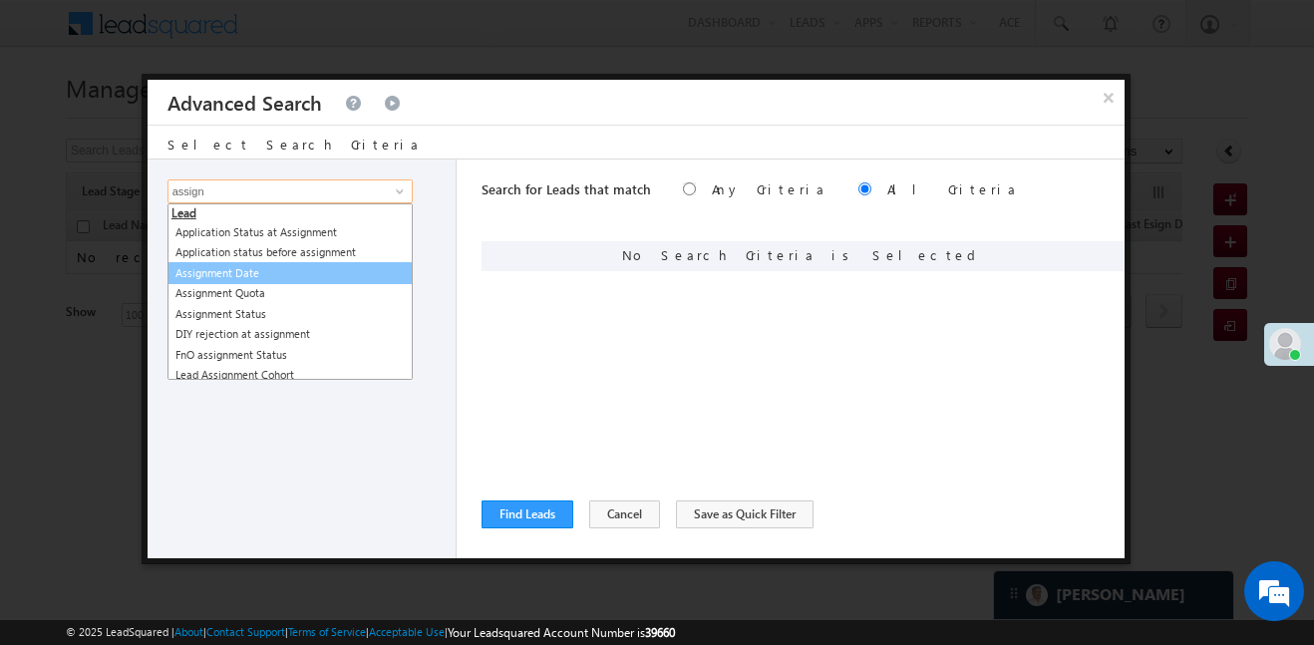
click at [278, 275] on link "Assignment Date" at bounding box center [290, 273] width 245 height 23
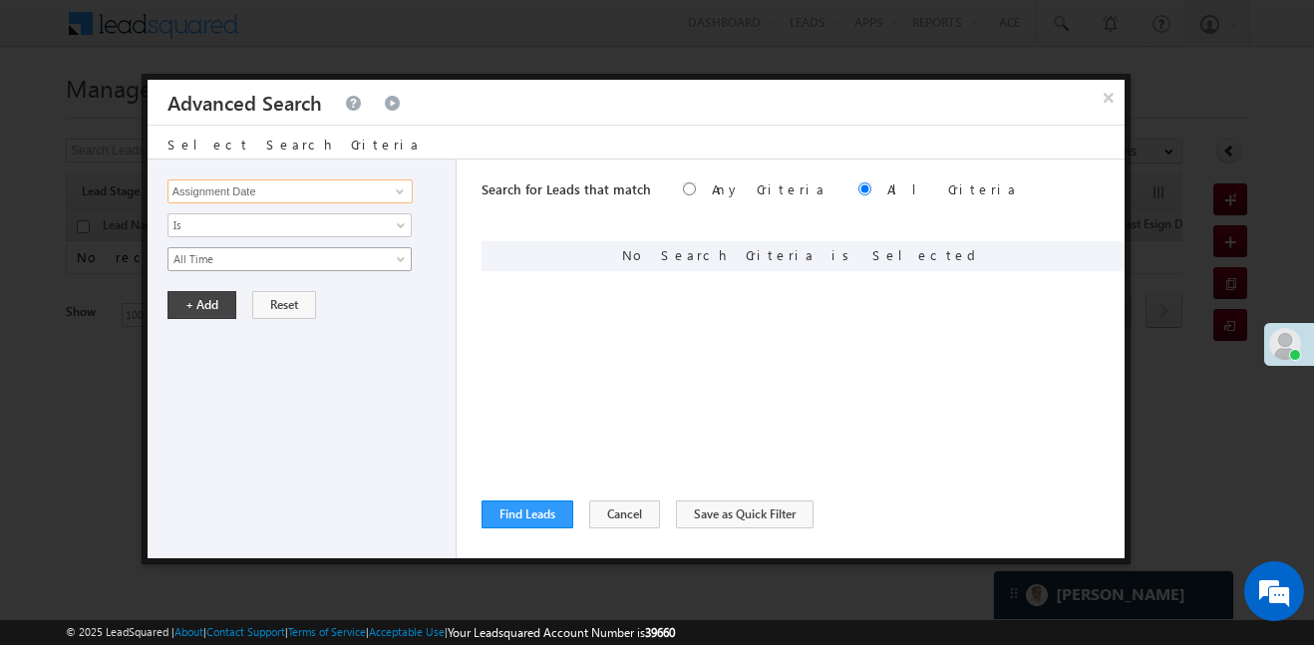
type input "Assignment Date"
click at [266, 259] on span "All Time" at bounding box center [277, 259] width 216 height 18
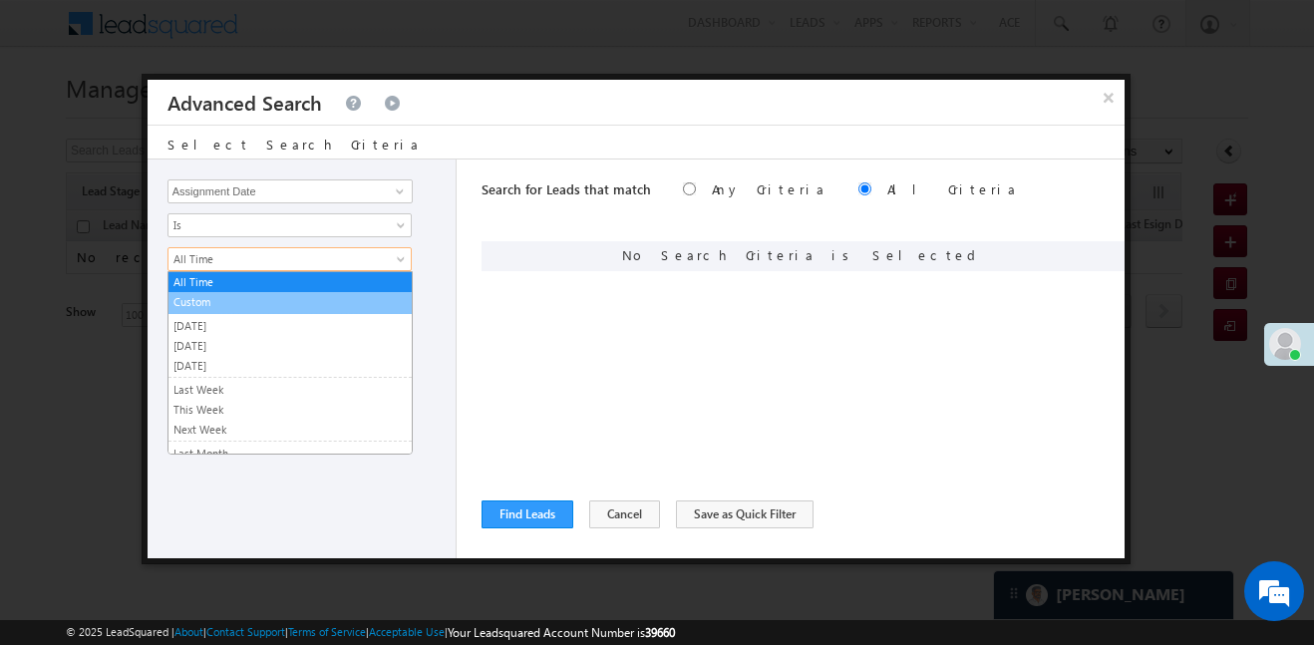
click at [239, 299] on link "Custom" at bounding box center [290, 302] width 243 height 18
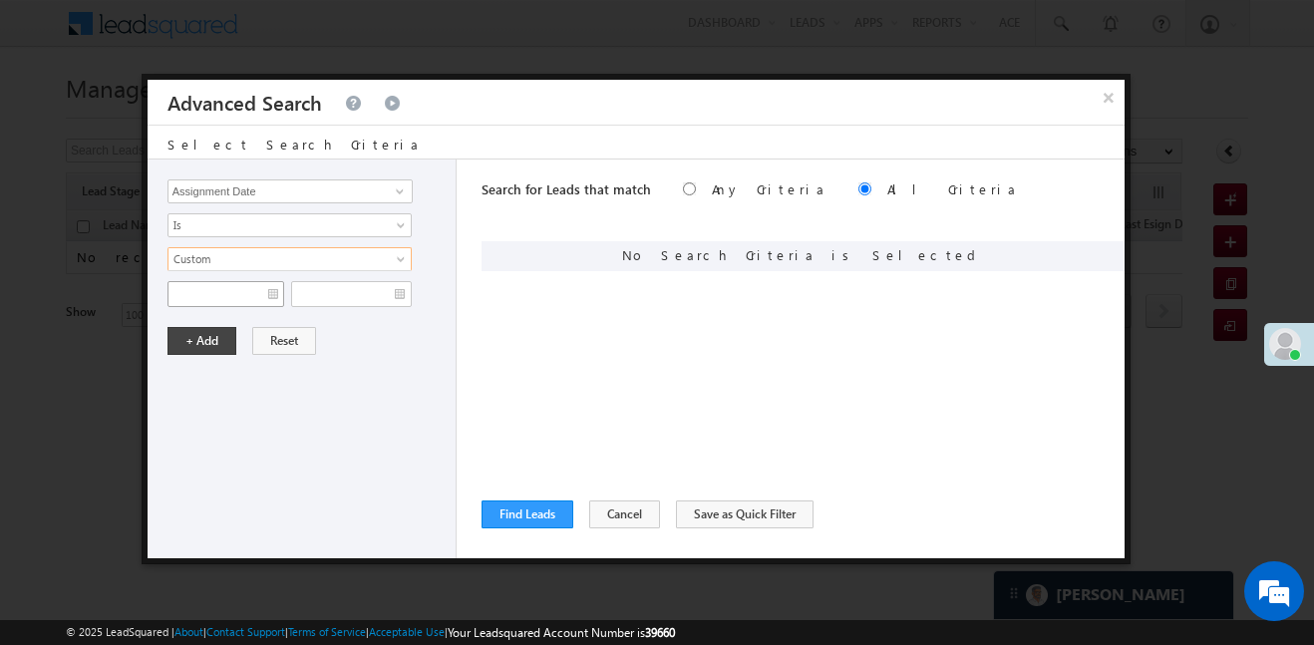
scroll to position [0, 0]
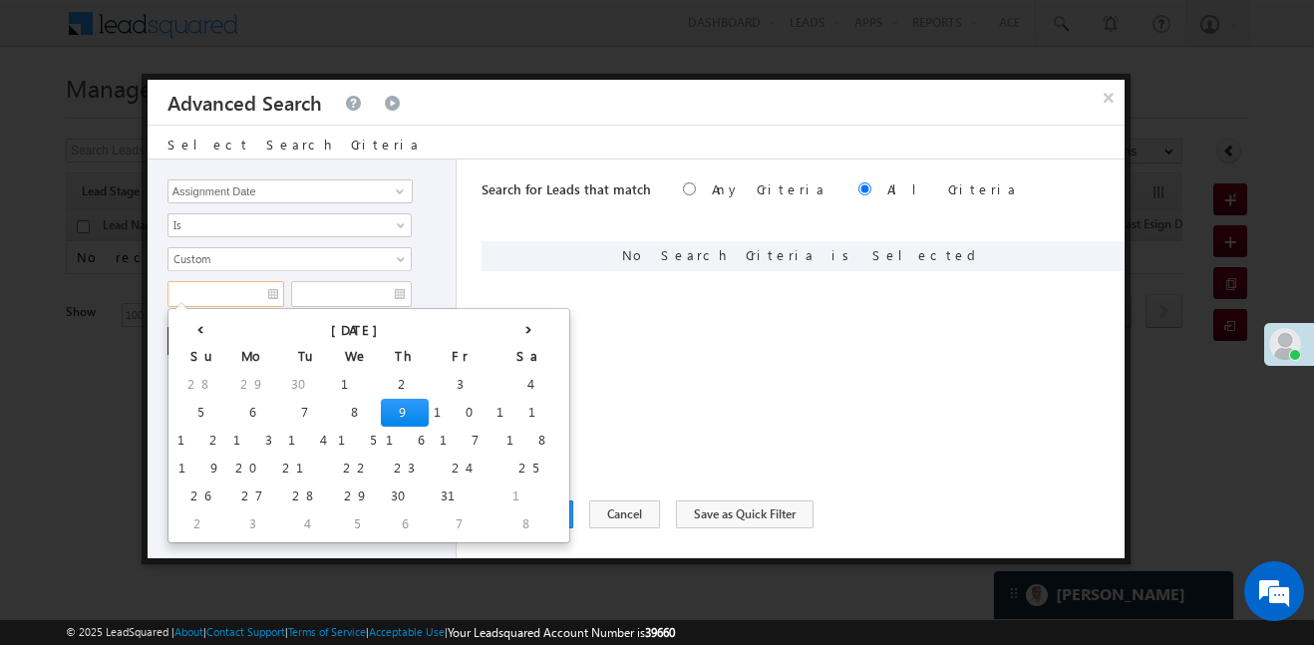
click at [228, 293] on input "text" at bounding box center [226, 294] width 117 height 26
click at [191, 411] on td "5" at bounding box center [200, 413] width 56 height 28
type input "05/10/25"
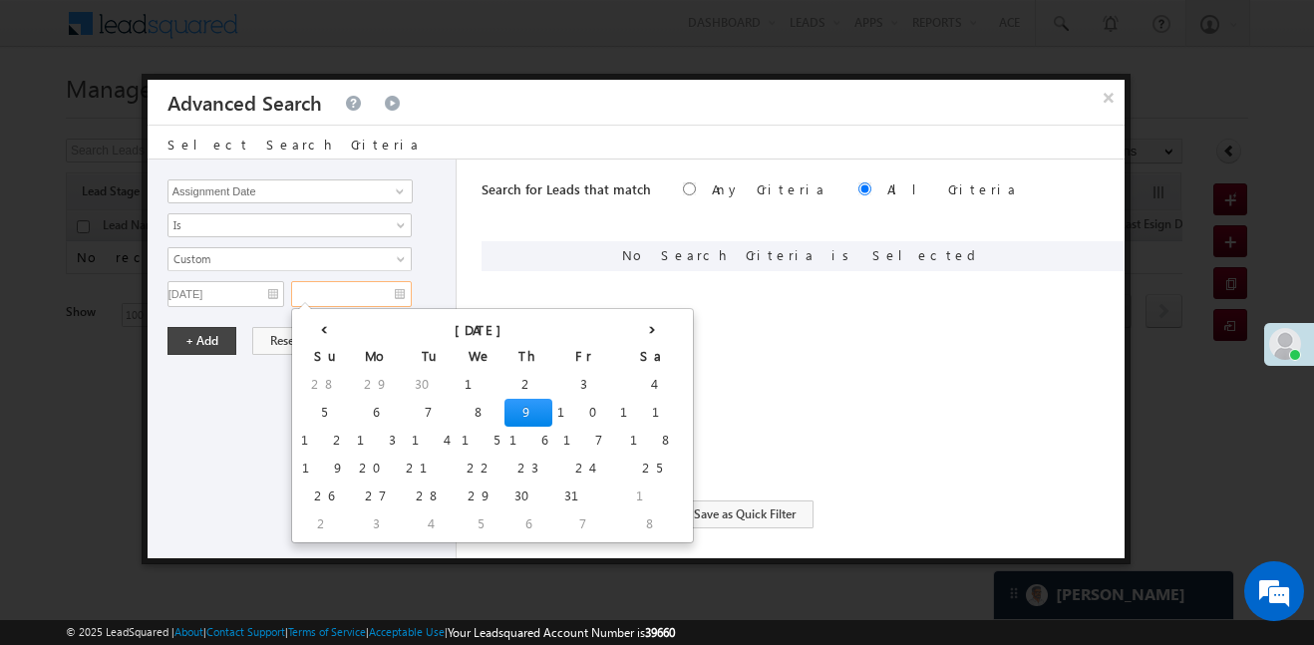
click at [351, 297] on input "text" at bounding box center [351, 294] width 121 height 26
click at [505, 416] on td "9" at bounding box center [529, 413] width 48 height 28
type input "09/10/25"
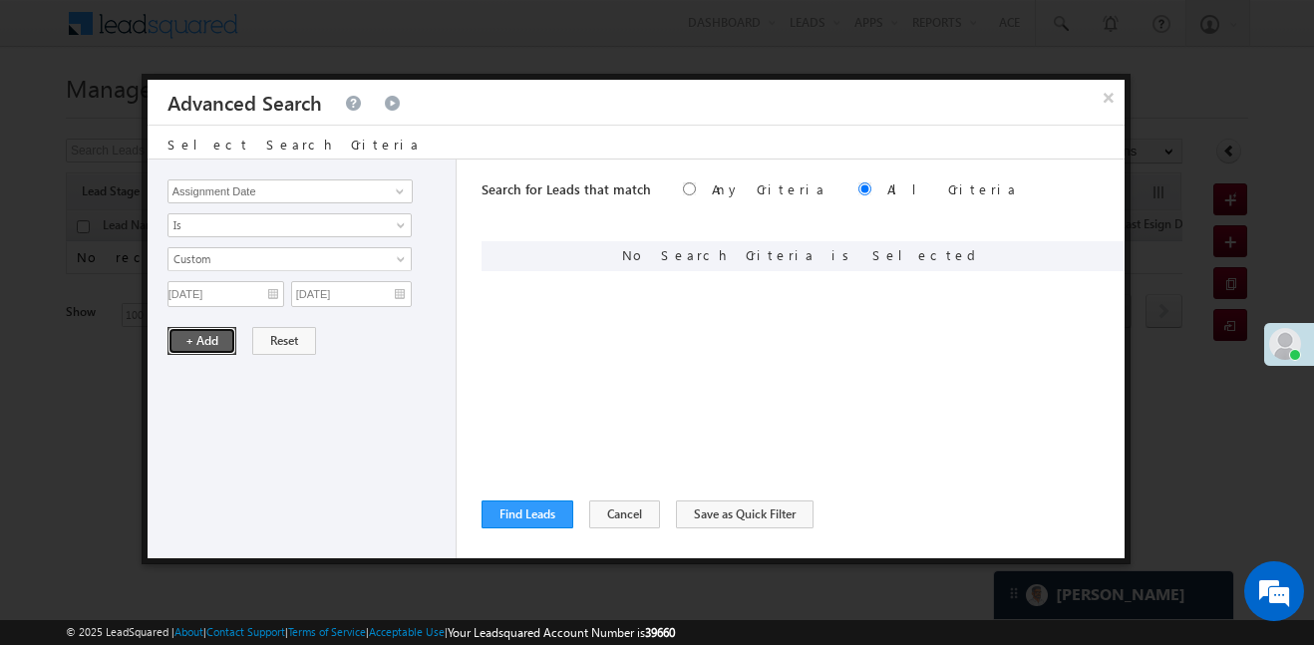
click at [212, 332] on button "+ Add" at bounding box center [202, 341] width 69 height 28
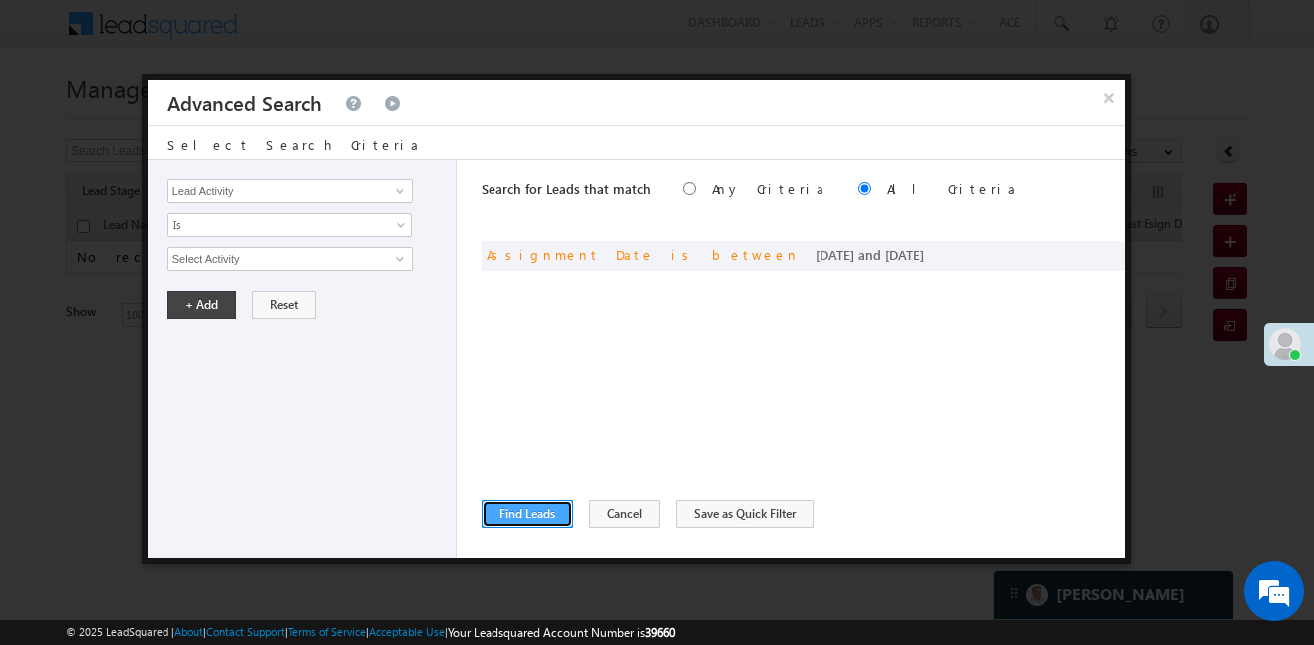
click at [552, 516] on button "Find Leads" at bounding box center [528, 515] width 92 height 28
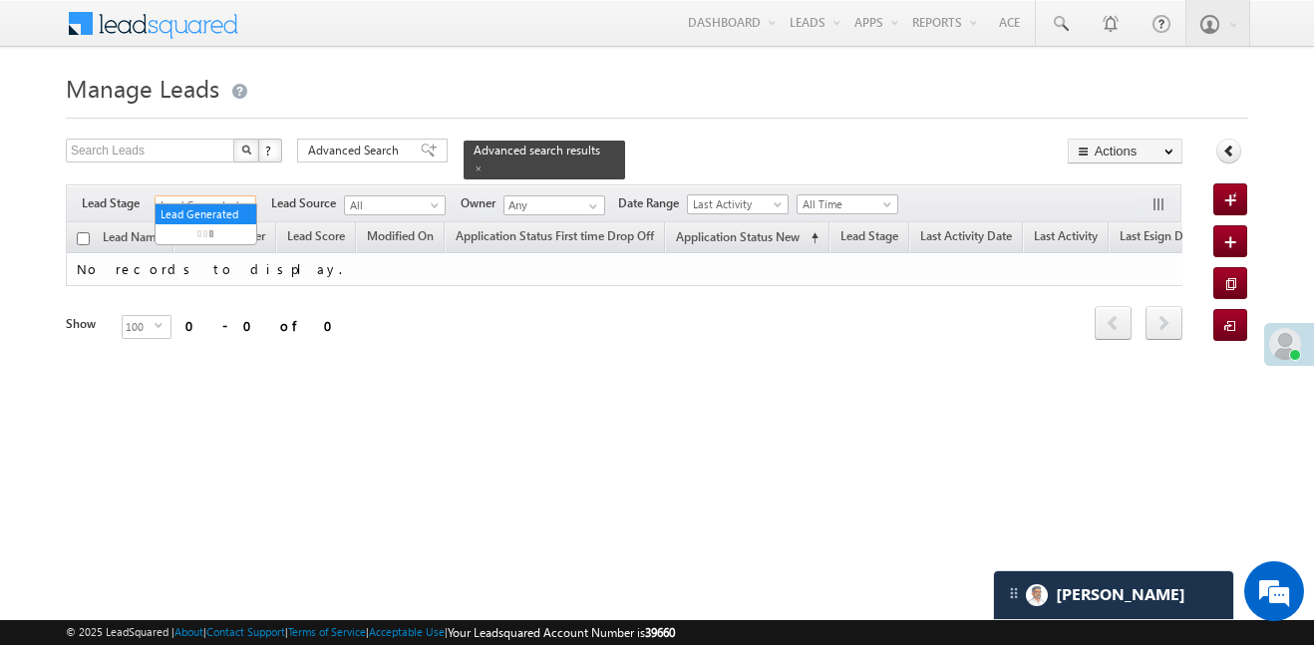
click at [225, 196] on span "Lead Generated" at bounding box center [203, 205] width 95 height 18
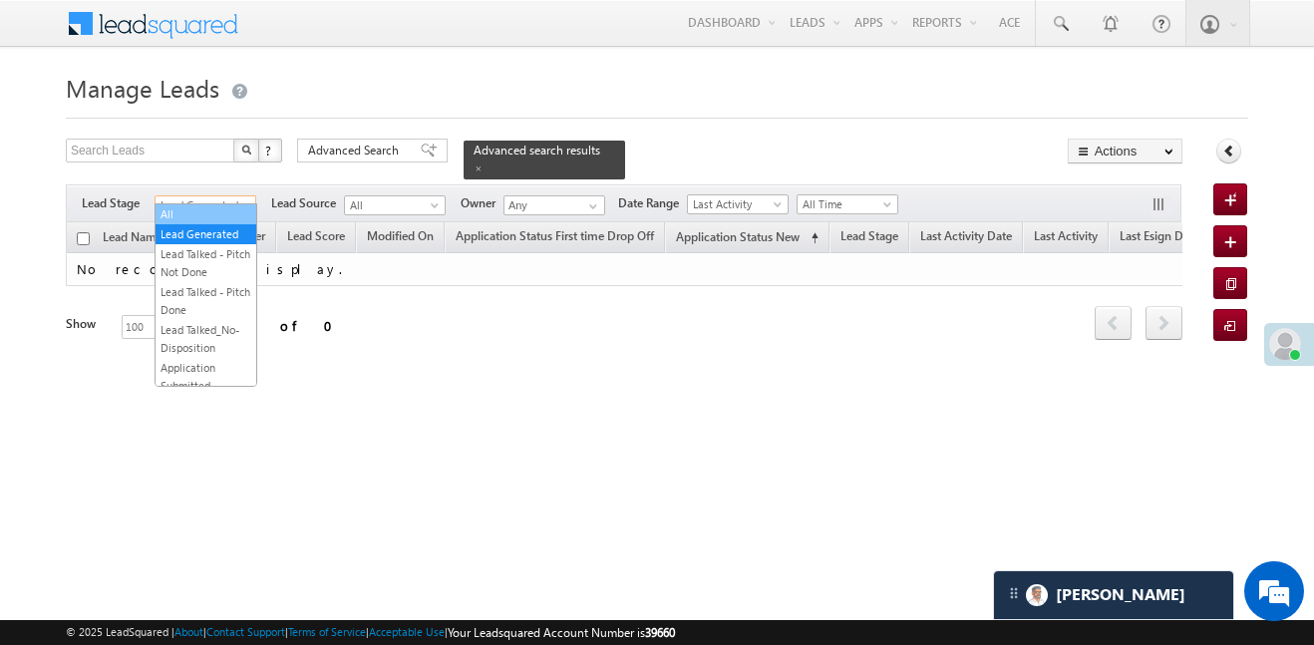
click at [219, 213] on link "All" at bounding box center [206, 214] width 101 height 18
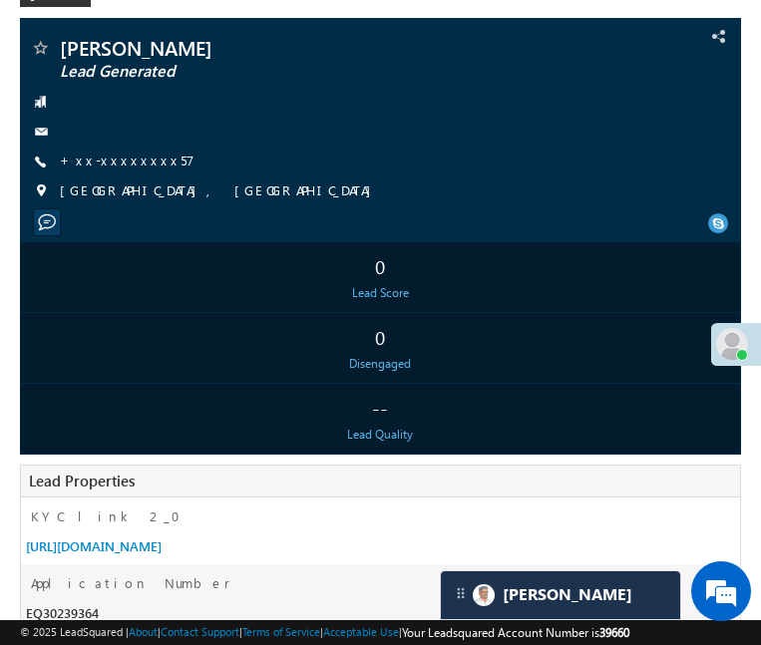
scroll to position [9553, 0]
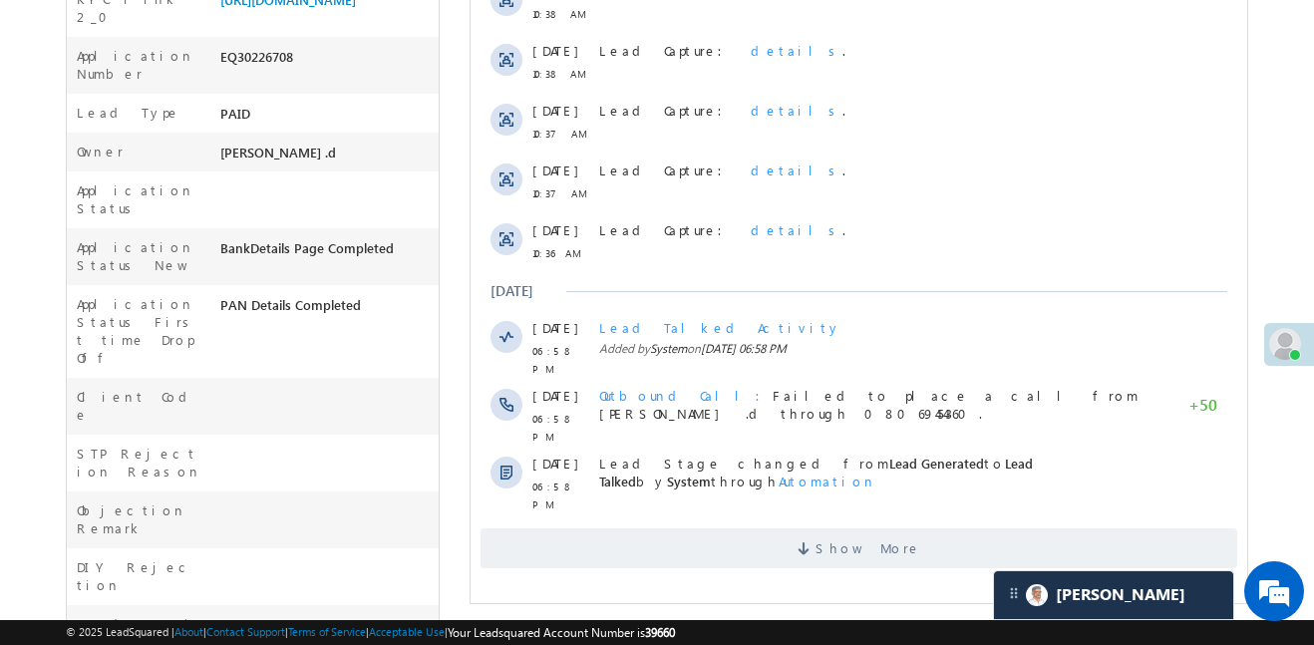
scroll to position [512, 0]
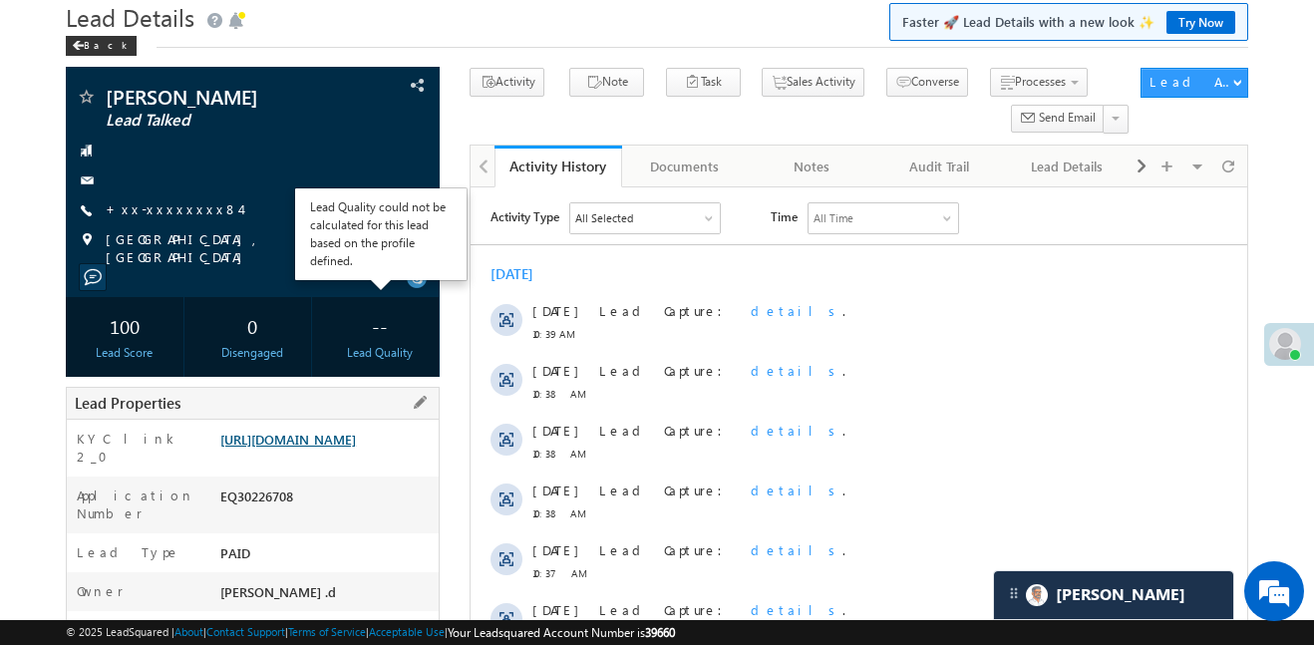
click at [356, 441] on link "https://angelbroking1-pk3em7sa.customui-test.leadsquared.com?leadId=d6589e91-14…" at bounding box center [288, 439] width 136 height 17
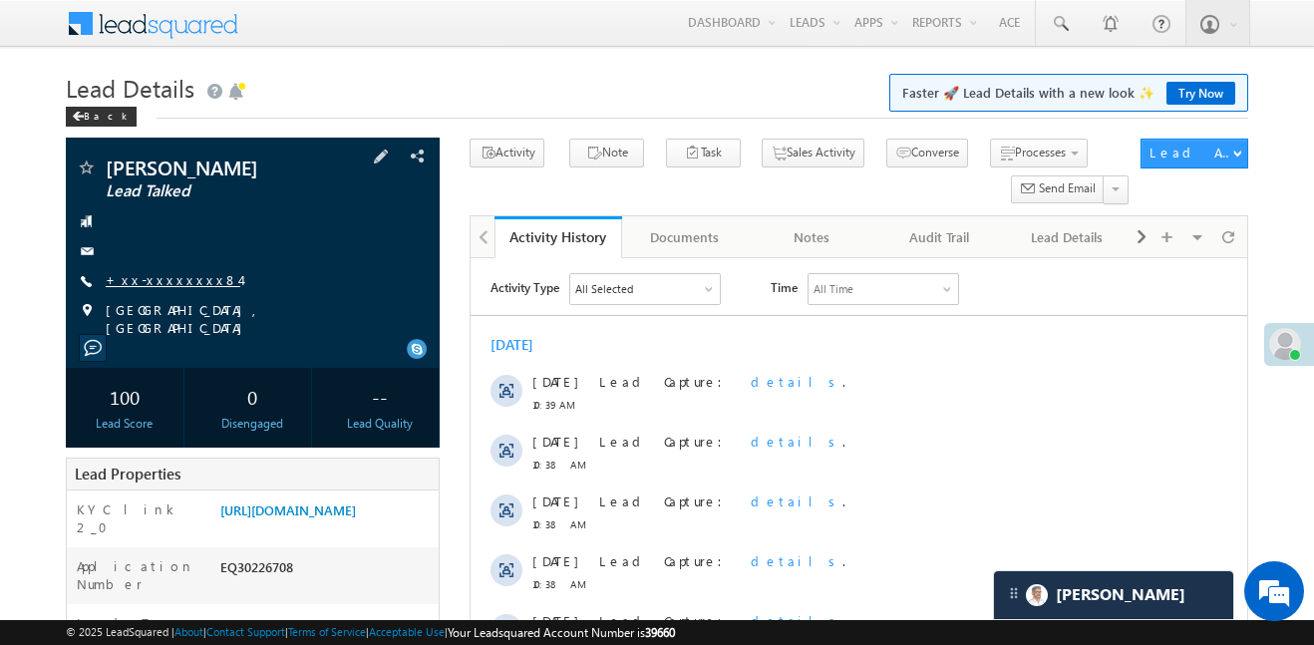
click at [177, 278] on link "+xx-xxxxxxxx84" at bounding box center [173, 279] width 135 height 17
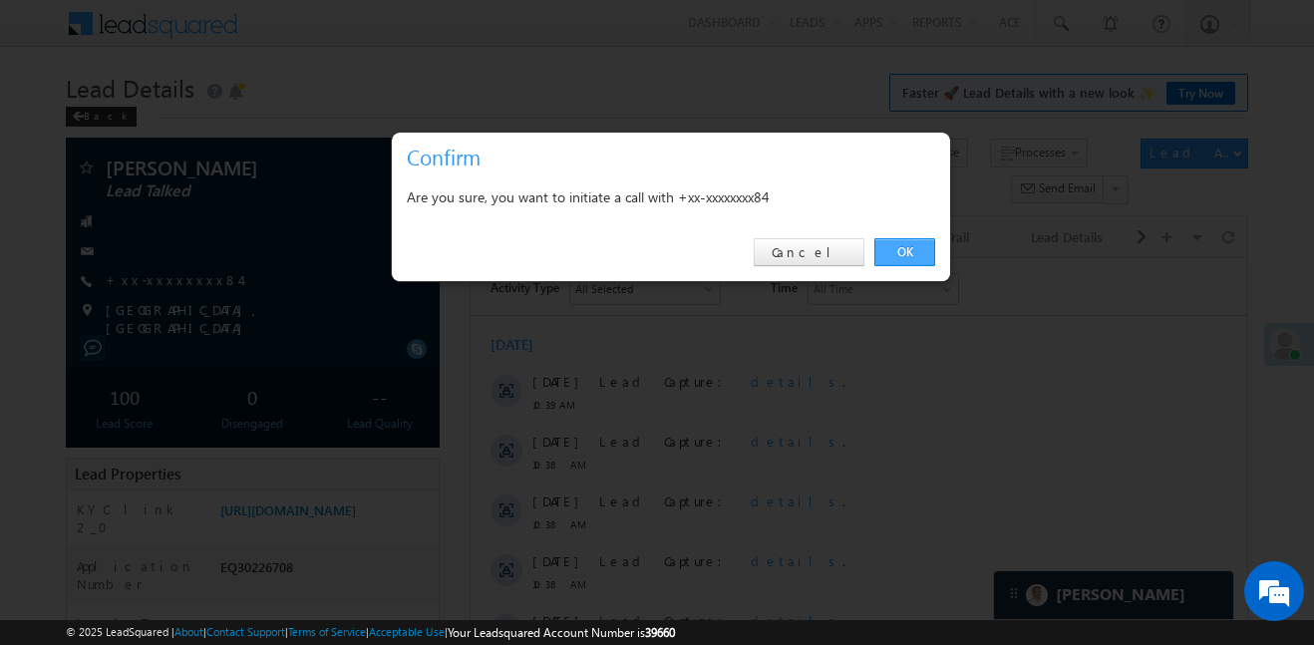
click at [881, 247] on link "OK" at bounding box center [904, 252] width 61 height 28
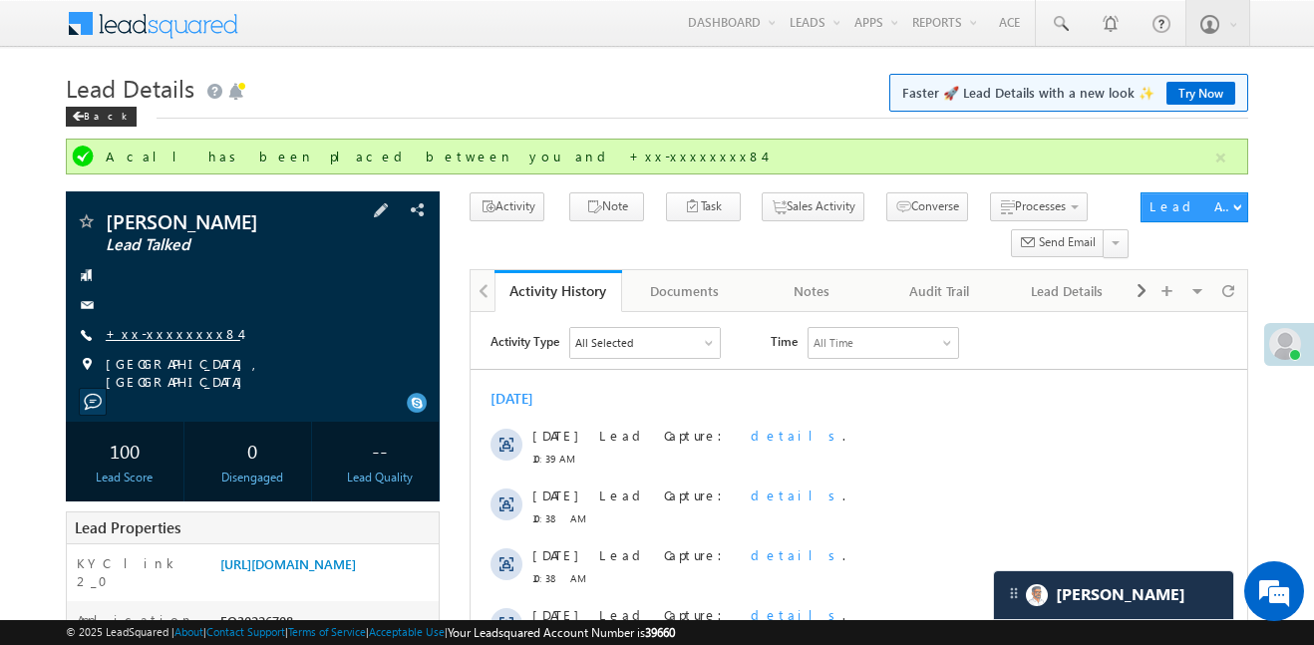
click at [184, 328] on link "+xx-xxxxxxxx84" at bounding box center [173, 333] width 135 height 17
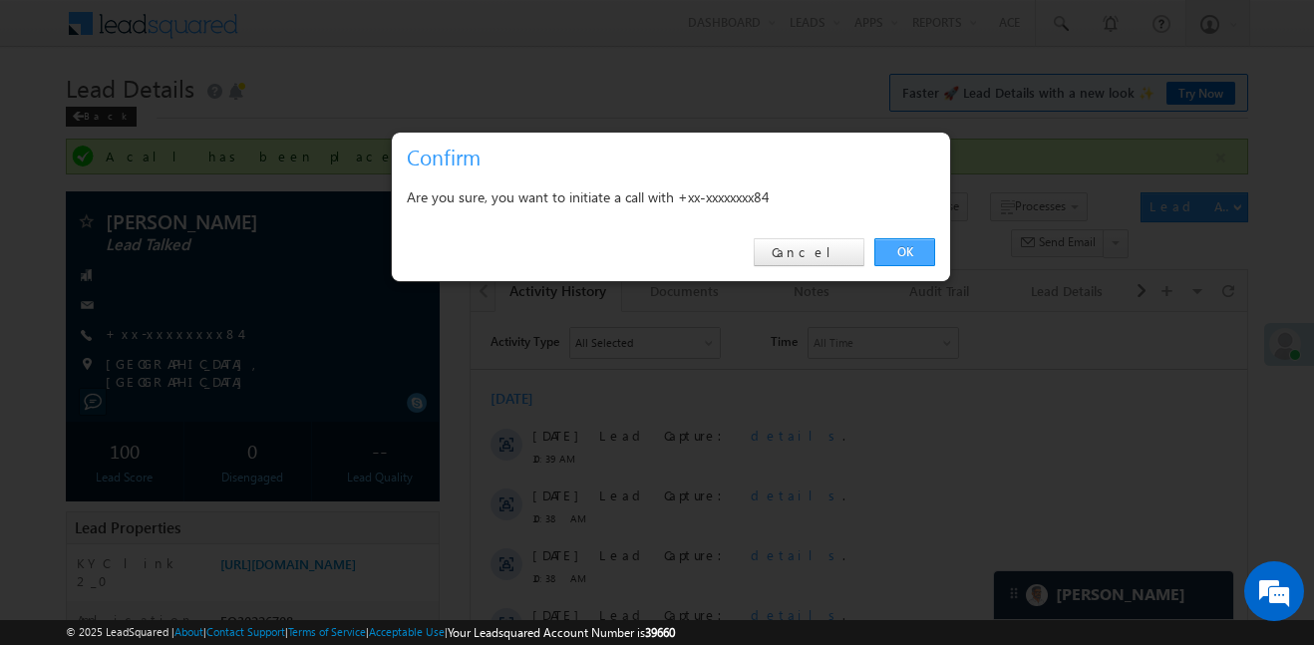
click at [899, 244] on link "OK" at bounding box center [904, 252] width 61 height 28
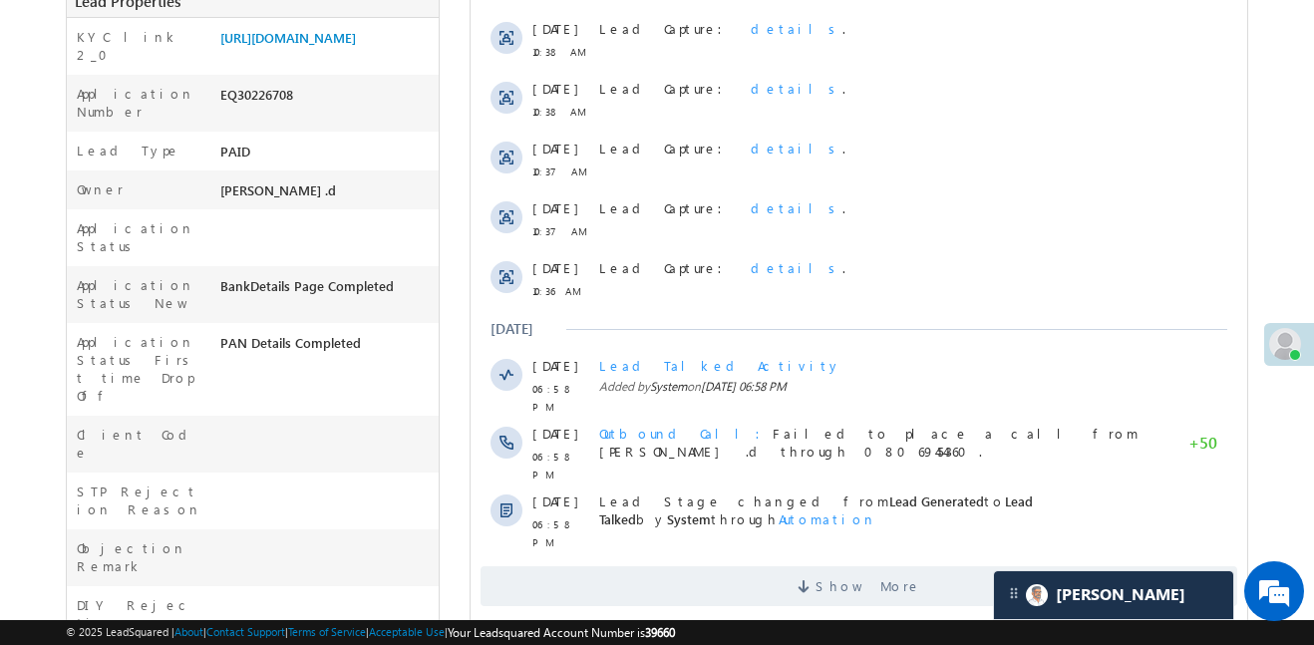
scroll to position [895, 0]
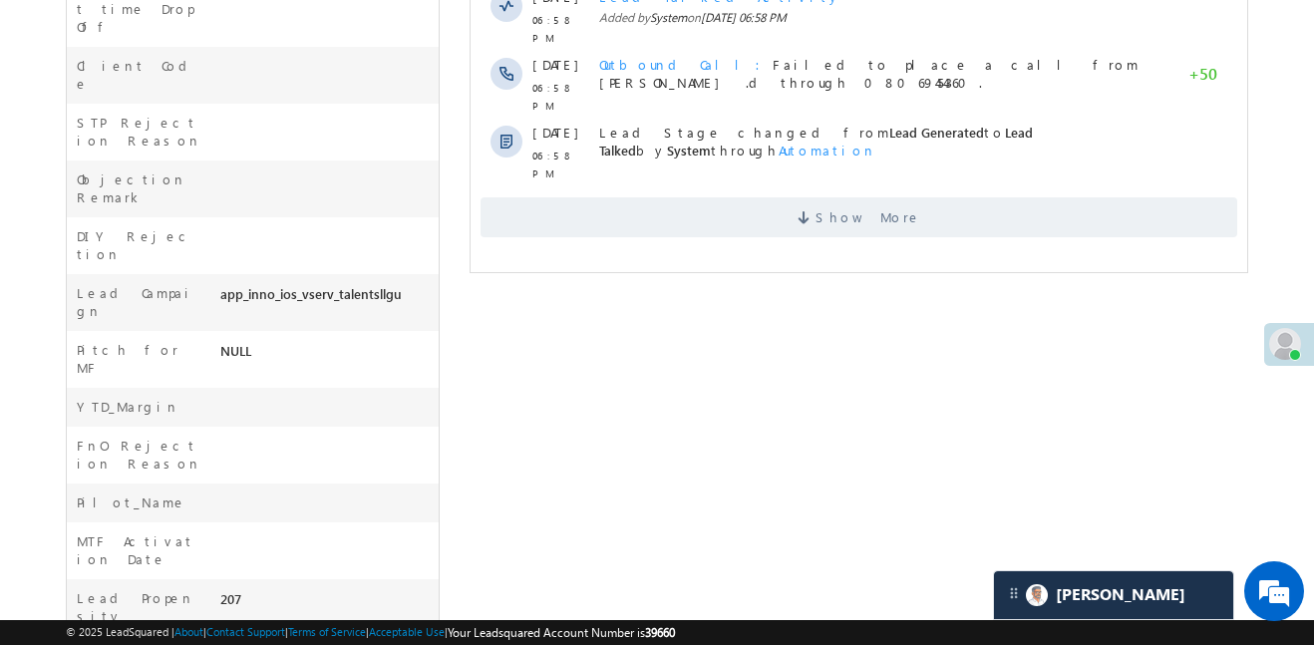
click at [719, 199] on span "Show More" at bounding box center [859, 217] width 757 height 40
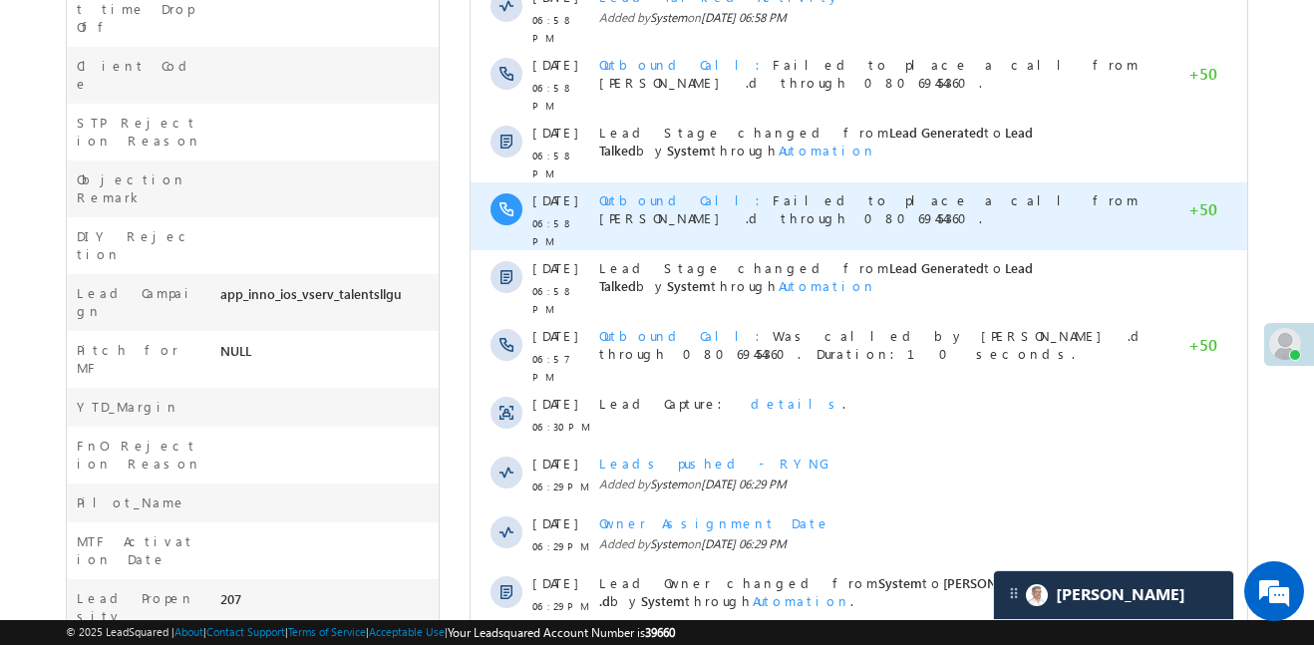
scroll to position [1146, 0]
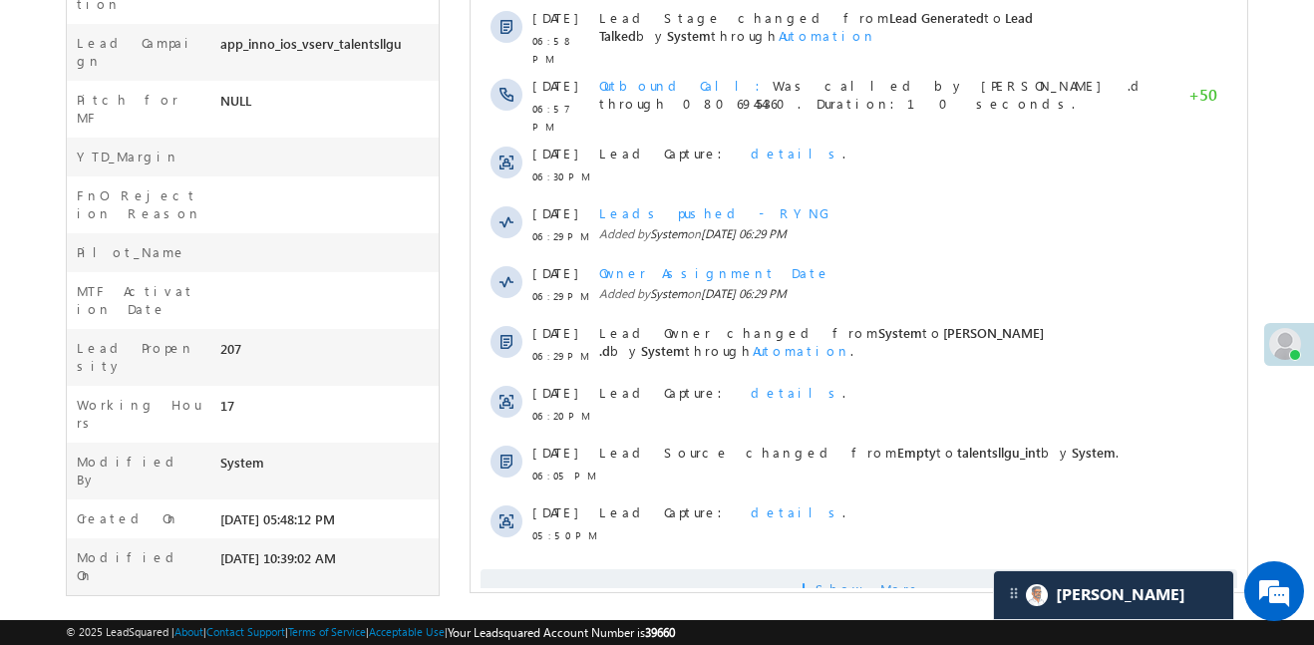
click at [847, 569] on span "Show More" at bounding box center [869, 589] width 106 height 40
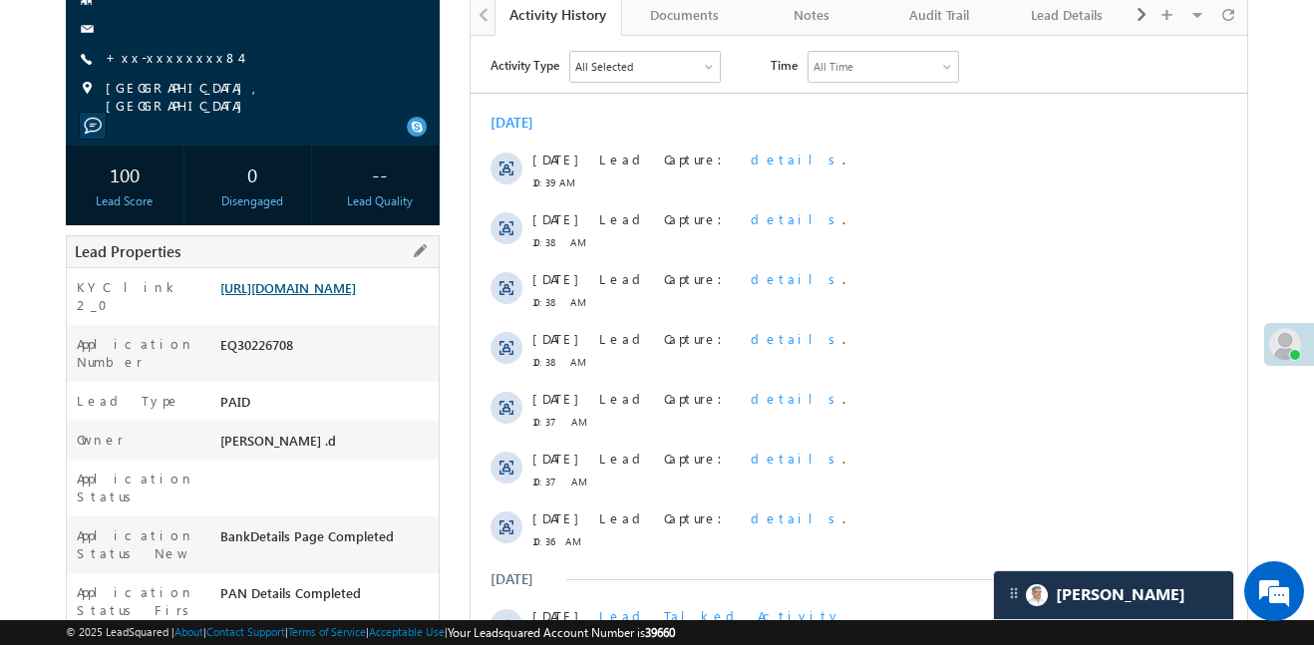
scroll to position [266, 0]
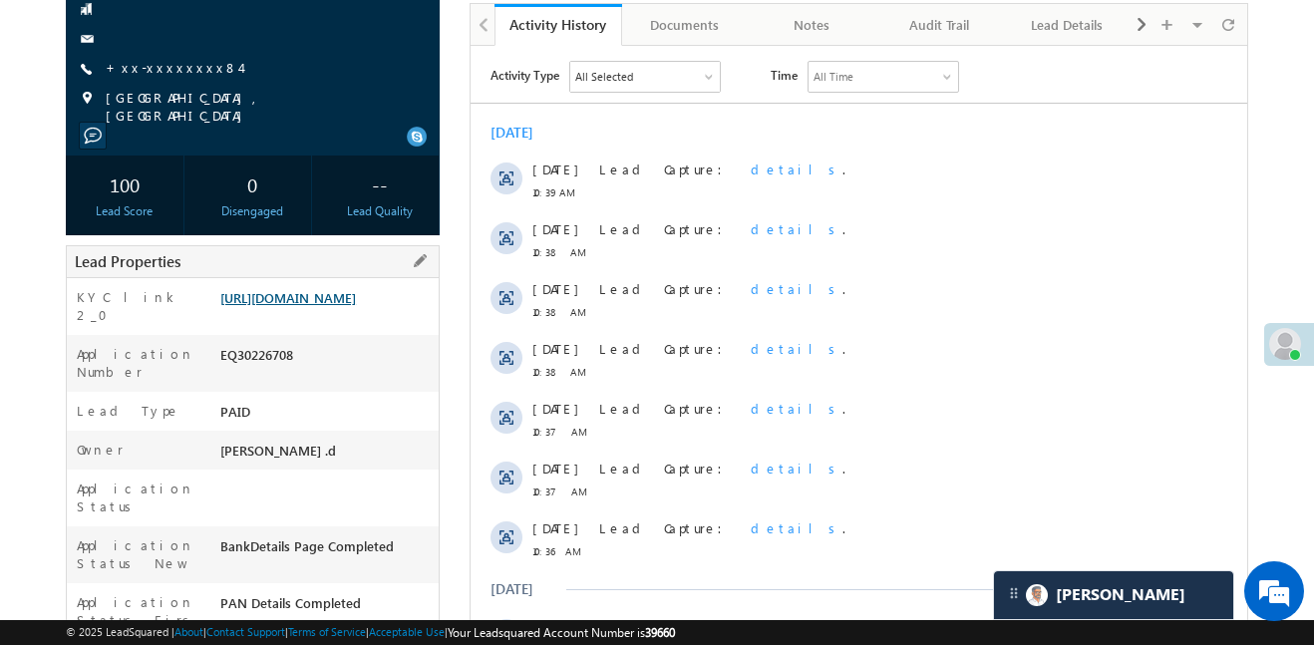
click at [325, 289] on link "https://angelbroking1-pk3em7sa.customui-test.leadsquared.com?leadId=d6589e91-14…" at bounding box center [288, 297] width 136 height 17
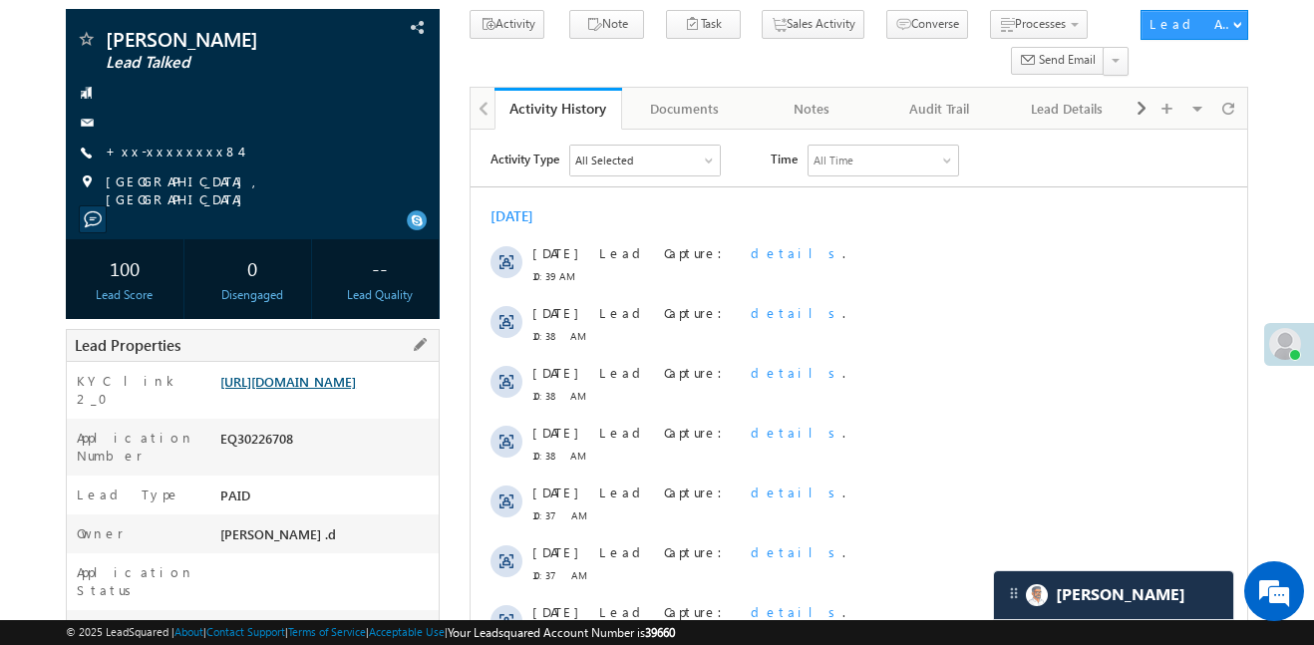
scroll to position [179, 0]
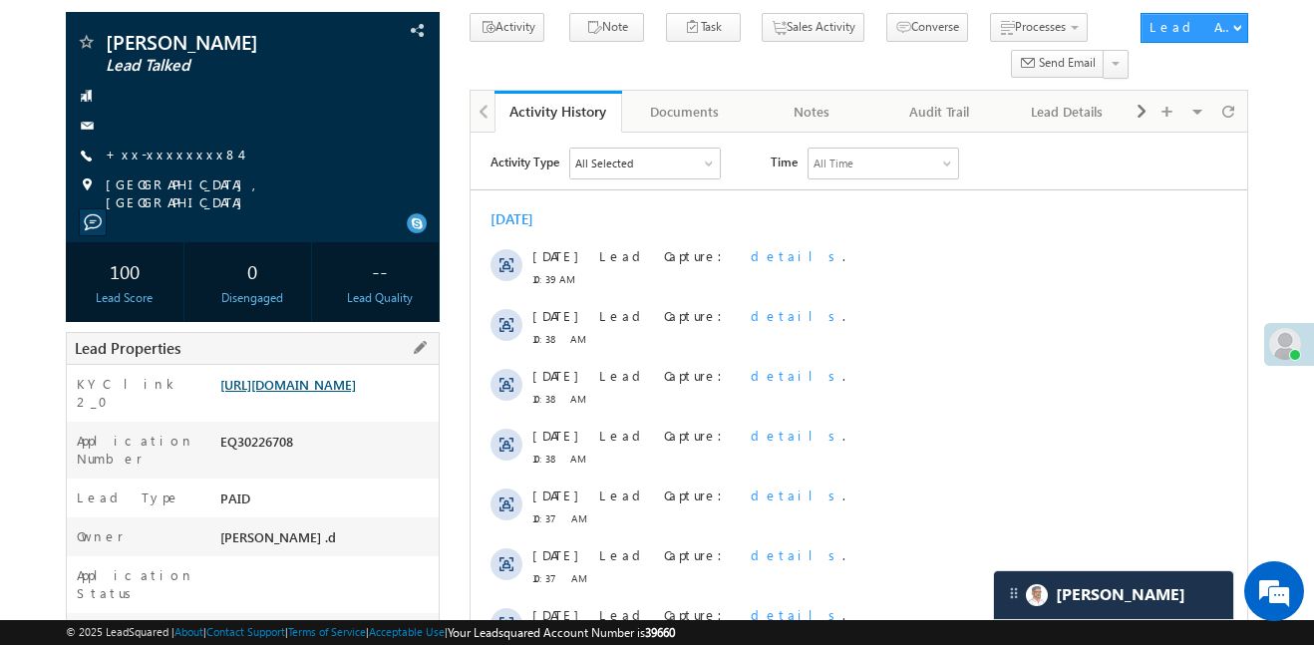
click at [356, 393] on link "https://angelbroking1-pk3em7sa.customui-test.leadsquared.com?leadId=d6589e91-14…" at bounding box center [288, 384] width 136 height 17
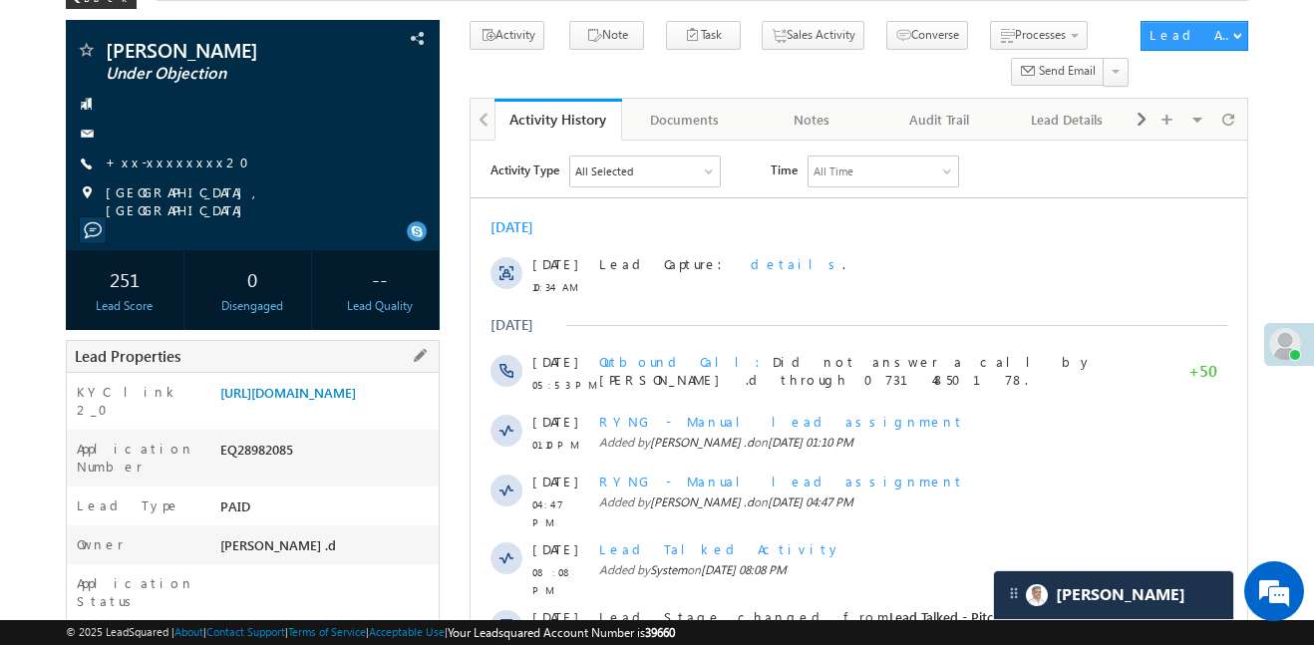
scroll to position [401, 0]
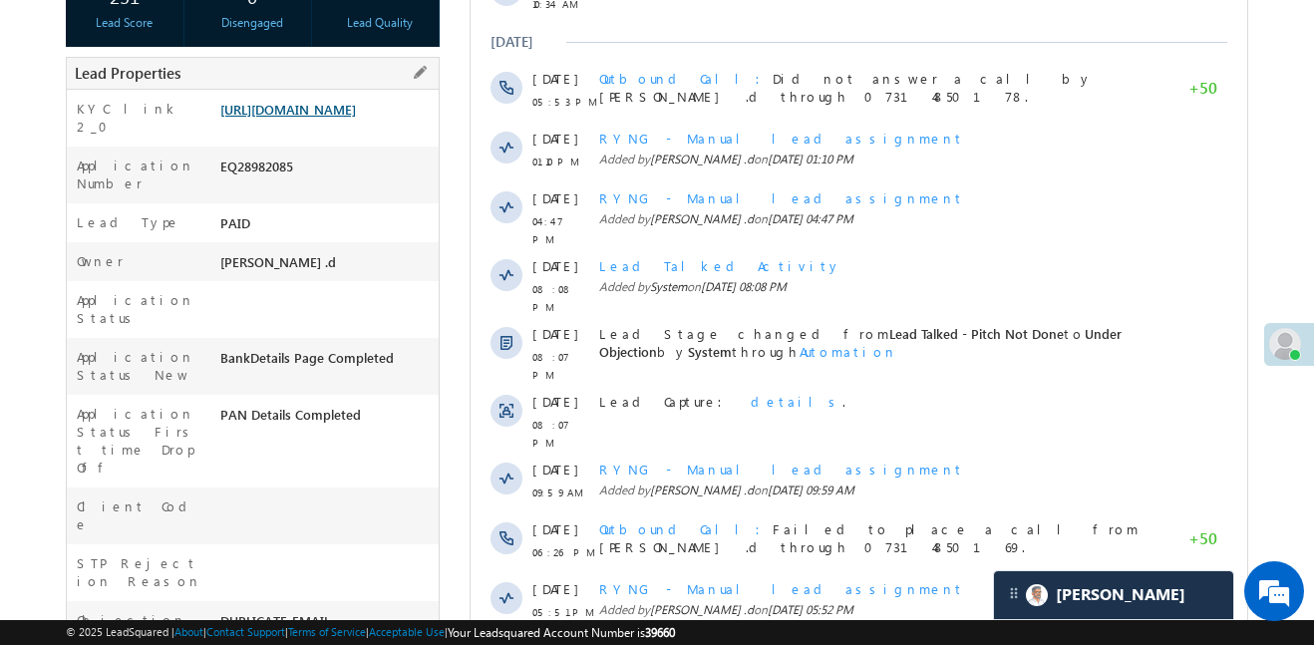
click at [353, 118] on link "[URL][DOMAIN_NAME]" at bounding box center [288, 109] width 136 height 17
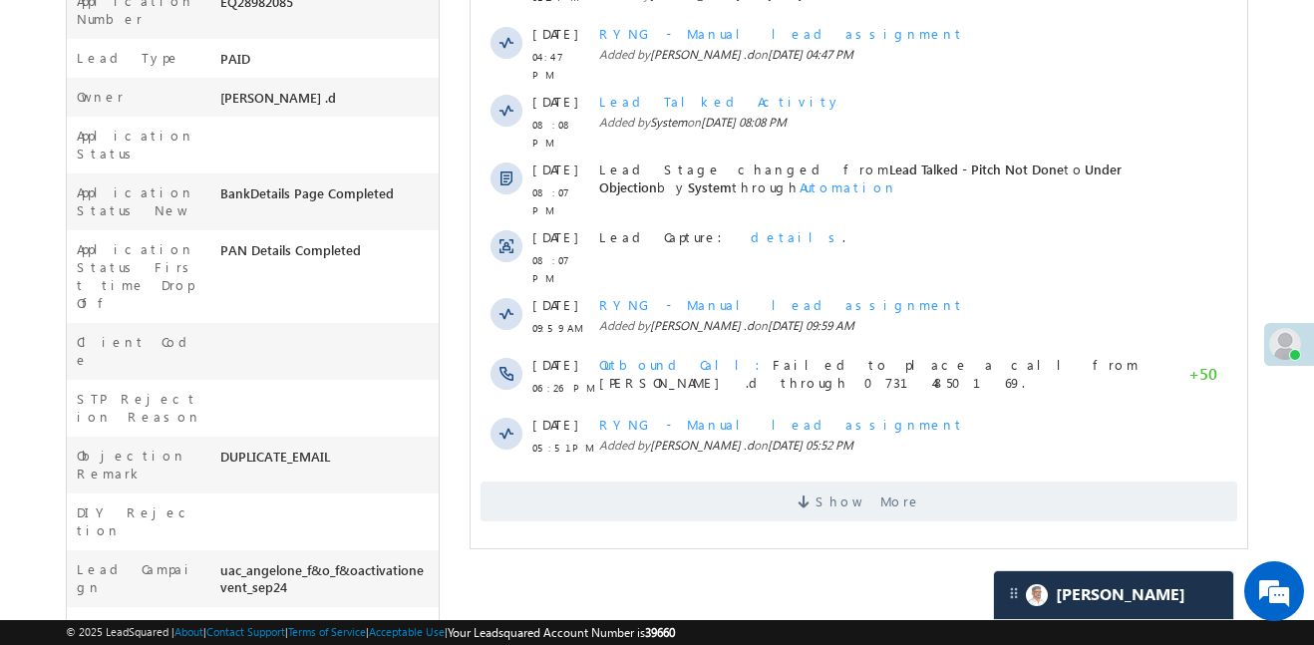
scroll to position [0, 0]
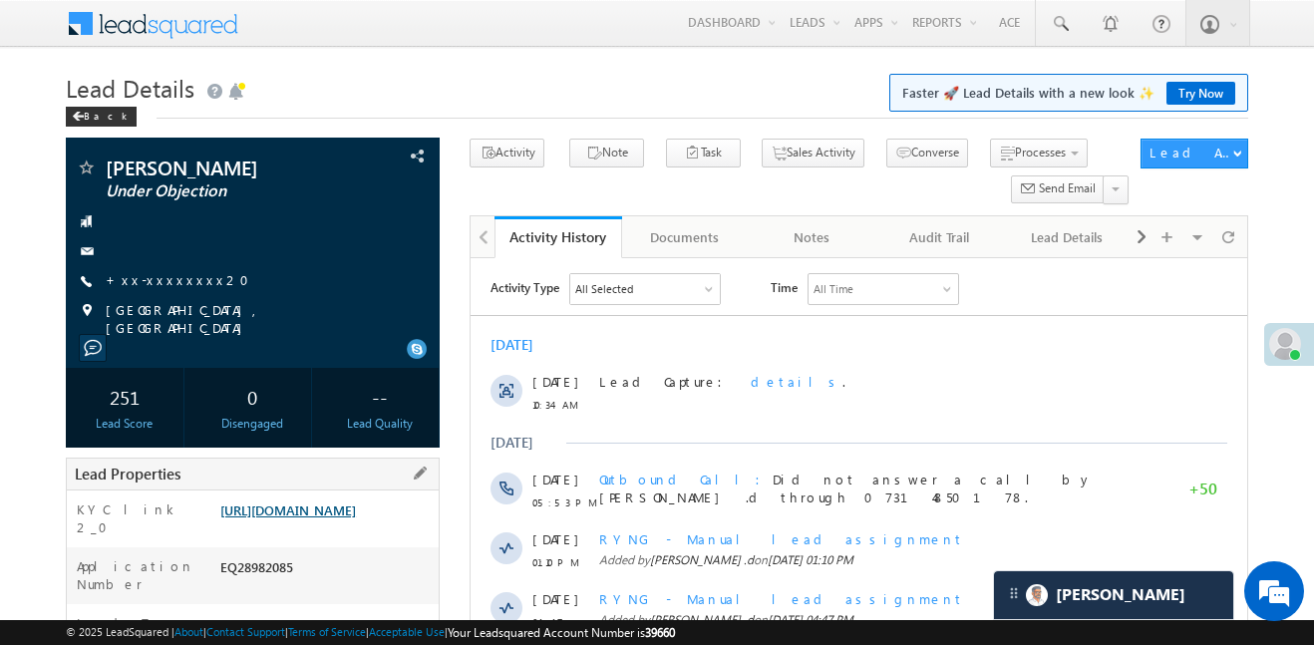
click at [326, 518] on link "[URL][DOMAIN_NAME]" at bounding box center [288, 510] width 136 height 17
click at [185, 277] on link "+xx-xxxxxxxx20" at bounding box center [184, 279] width 156 height 17
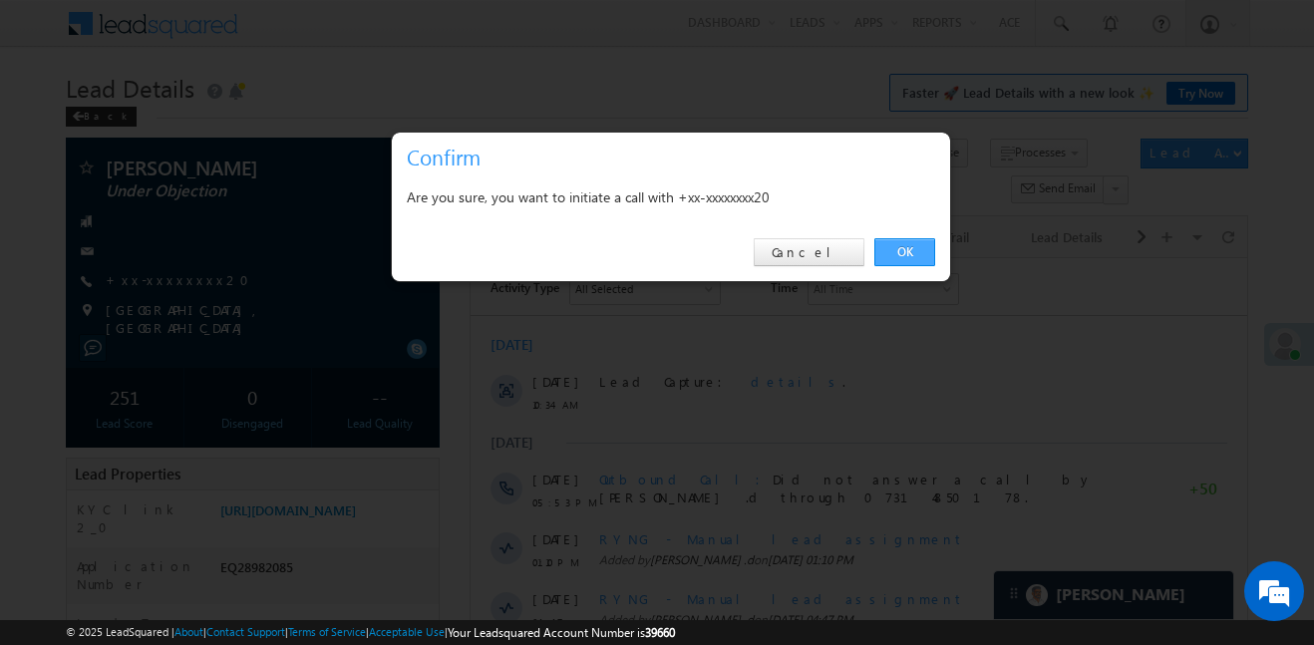
click at [905, 258] on link "OK" at bounding box center [904, 252] width 61 height 28
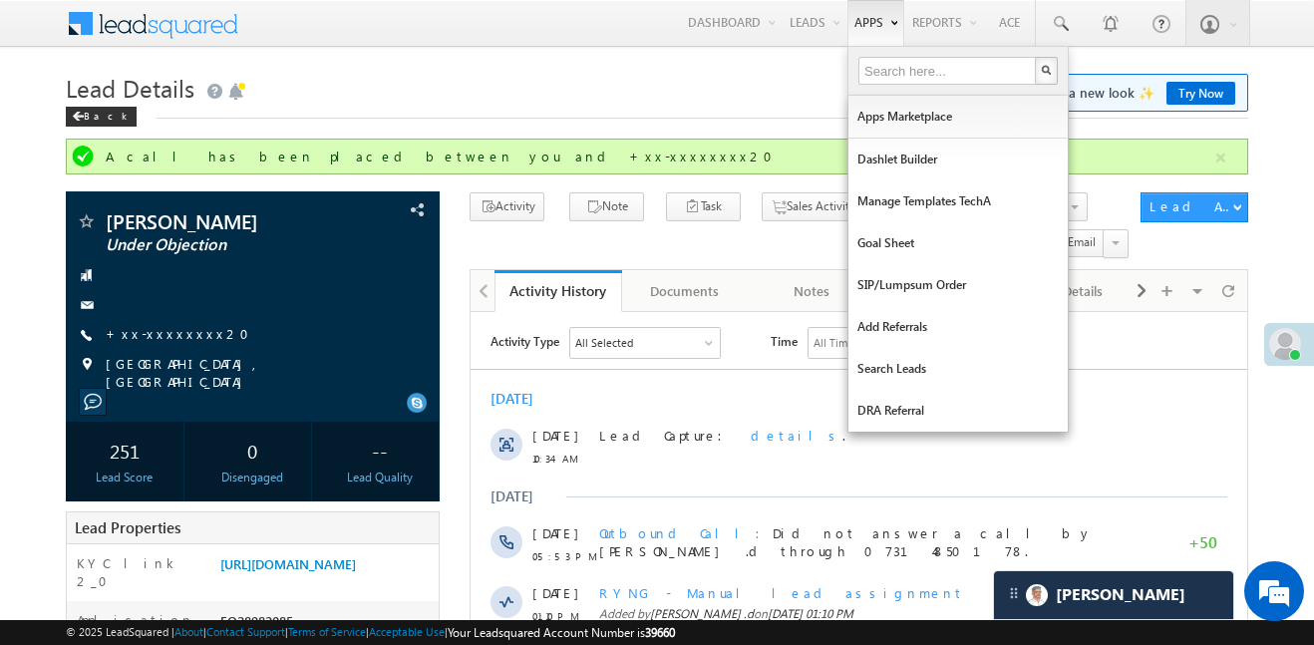
scroll to position [618, 0]
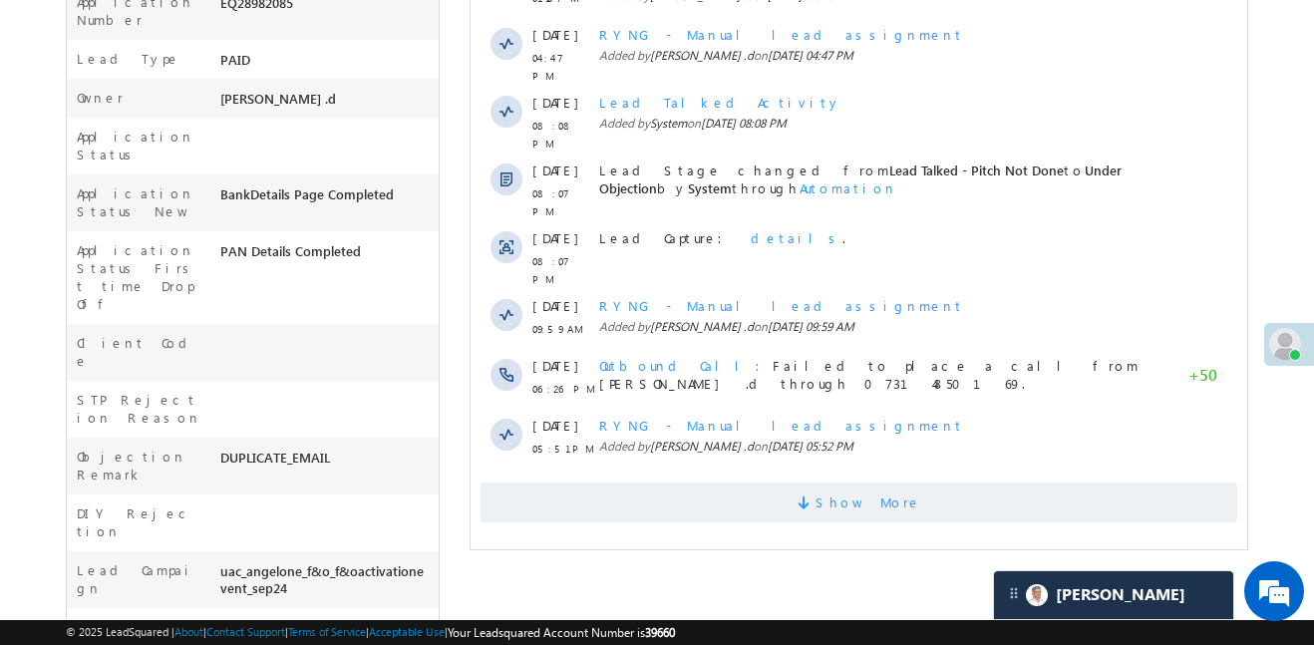
click at [945, 483] on span "Show More" at bounding box center [859, 503] width 757 height 40
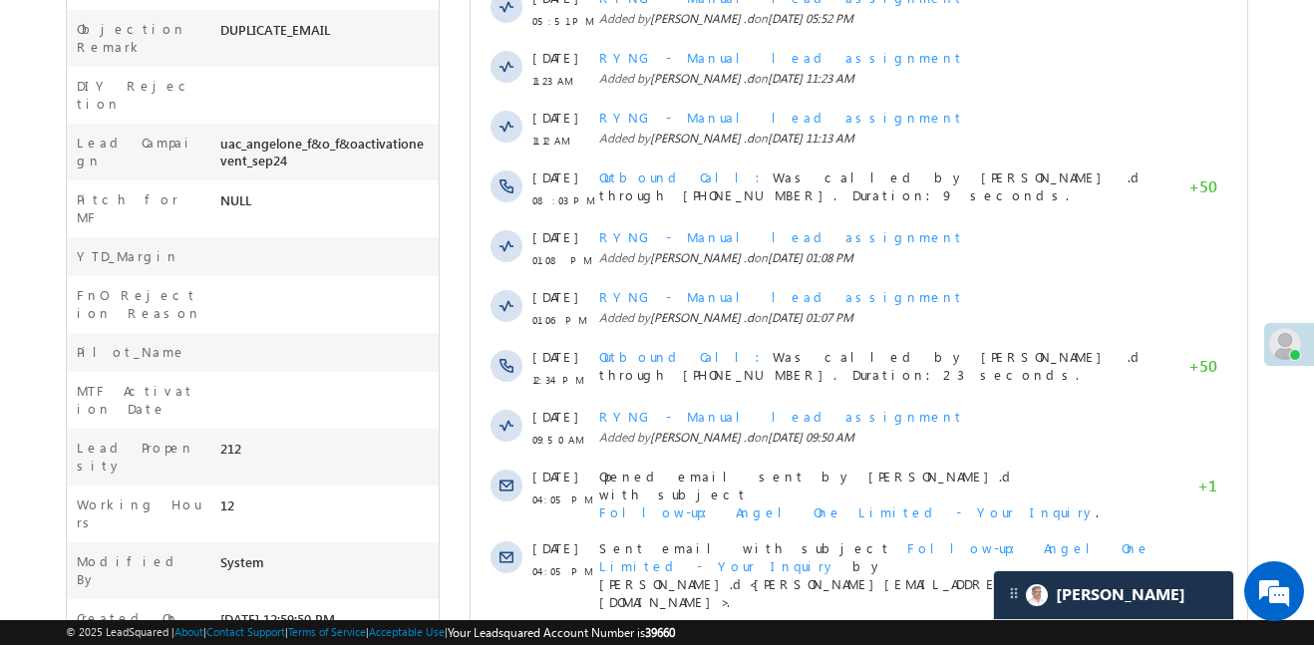
scroll to position [1146, 0]
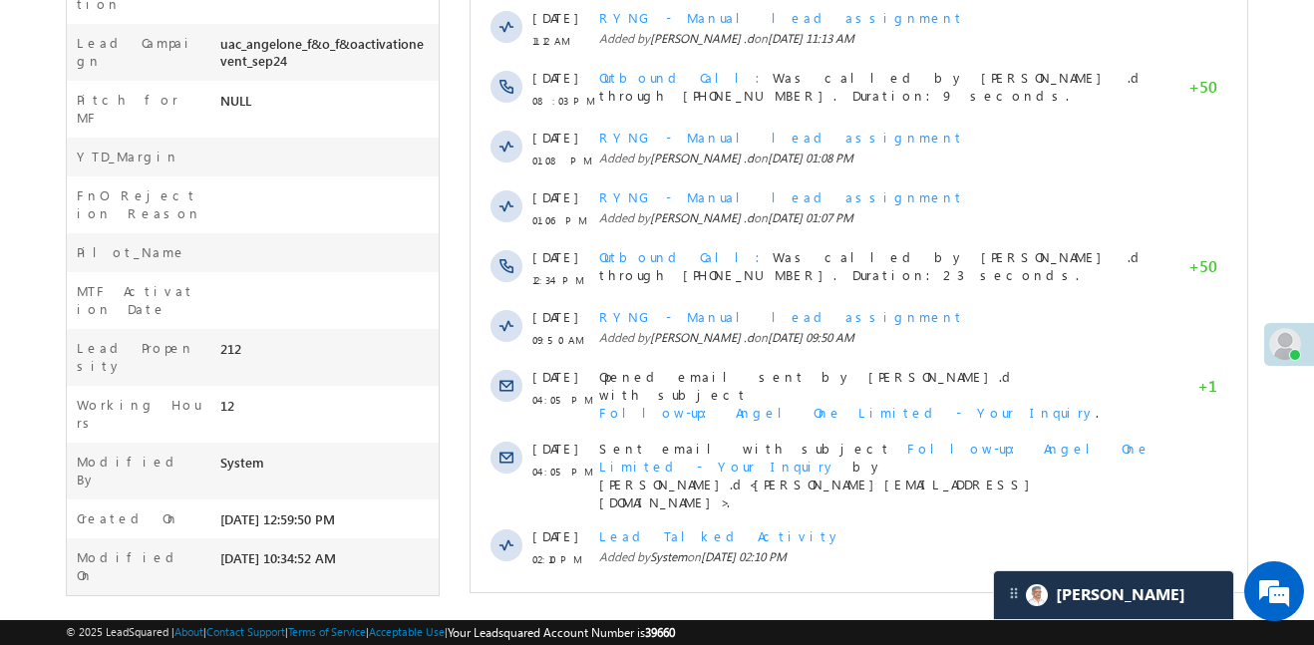
click at [931, 593] on span "Show More" at bounding box center [859, 613] width 757 height 40
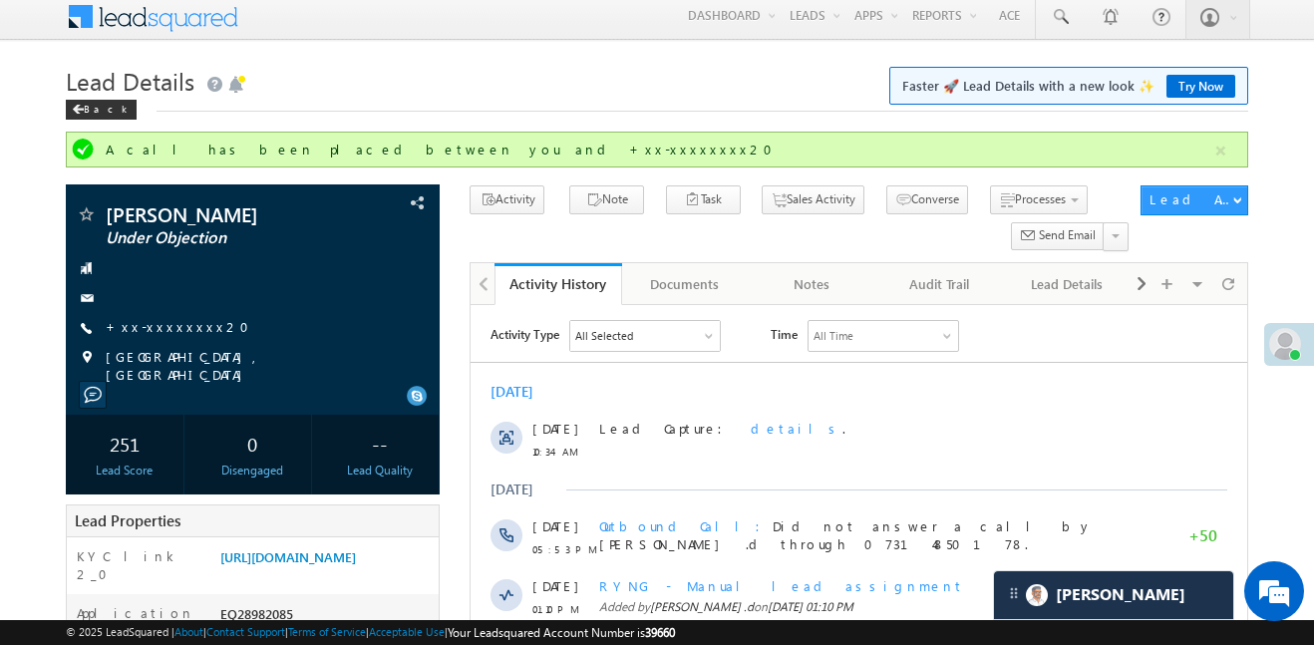
scroll to position [0, 0]
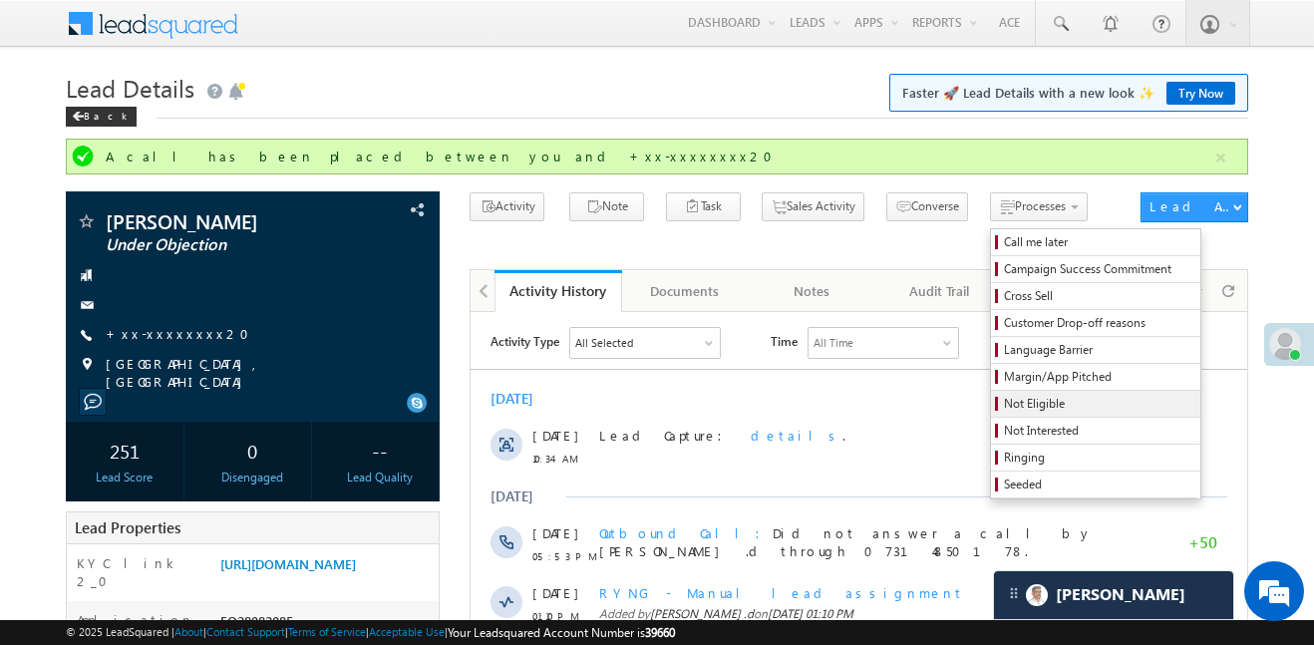
click at [1004, 411] on span "Not Eligible" at bounding box center [1098, 404] width 189 height 18
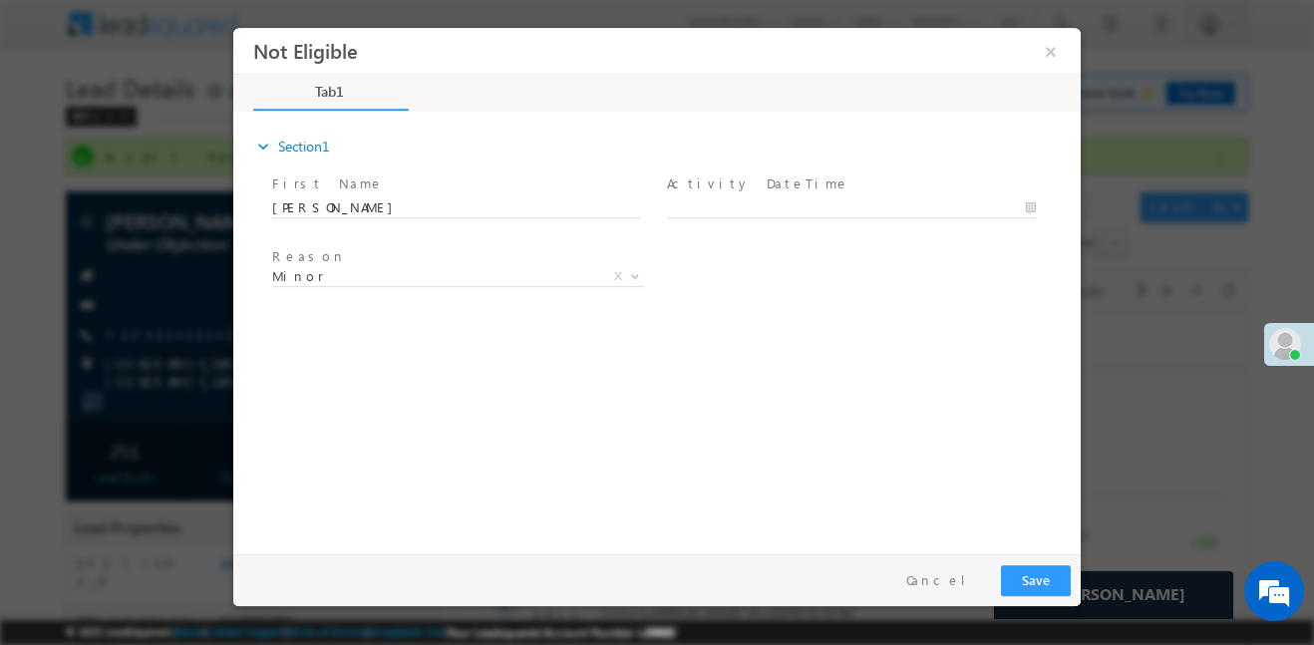
click at [889, 182] on span "Activity DateTime *" at bounding box center [851, 183] width 368 height 22
type input "09/10/25 10:47 AM"
click at [865, 205] on input "09/10/25 10:47 AM" at bounding box center [851, 207] width 369 height 20
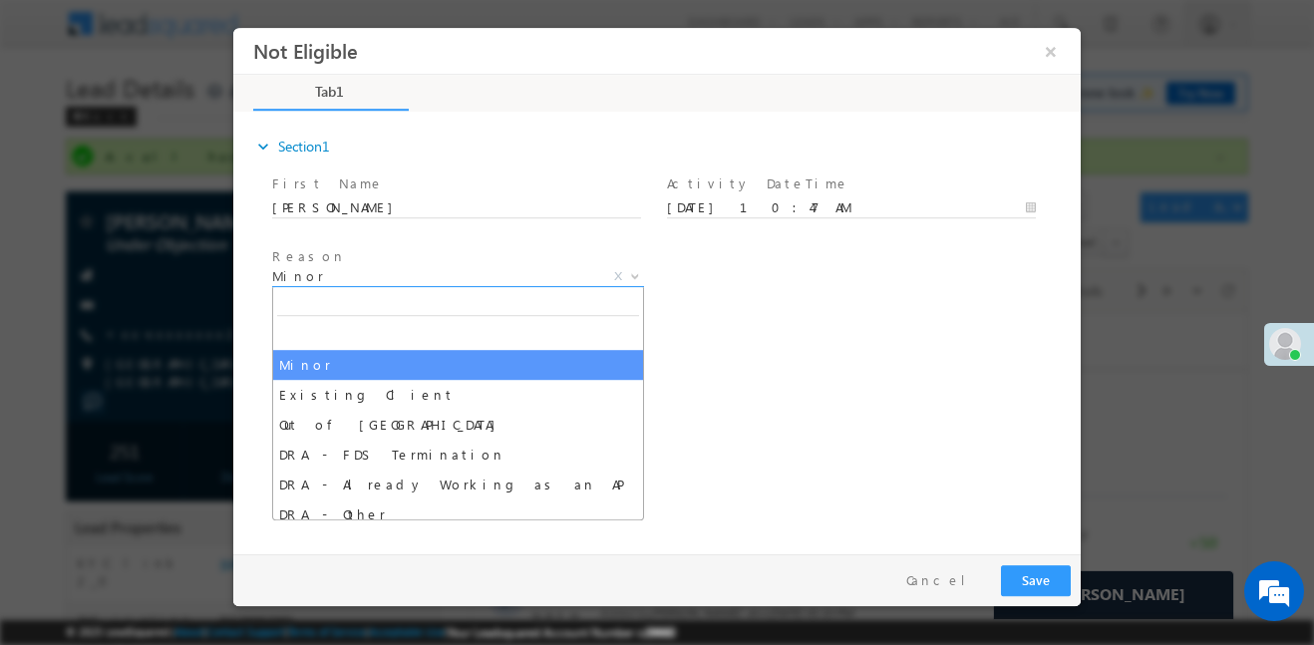
click at [489, 272] on span "Minor" at bounding box center [434, 275] width 324 height 18
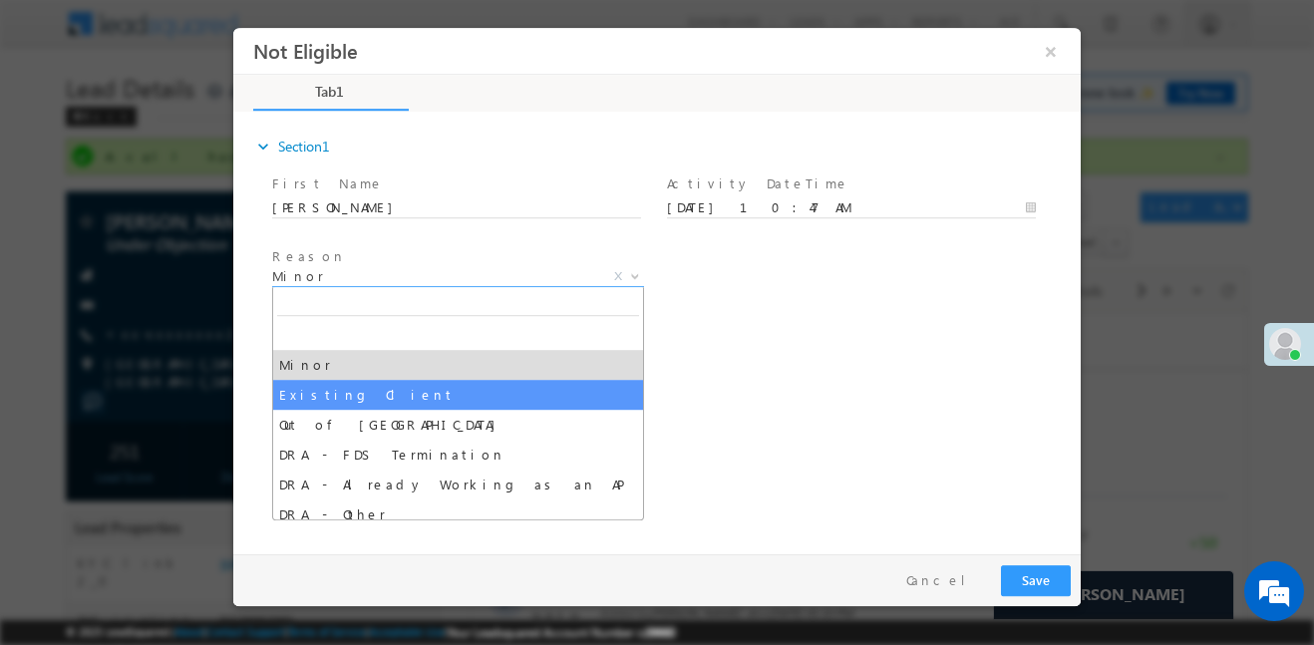
select select "Existing Client"
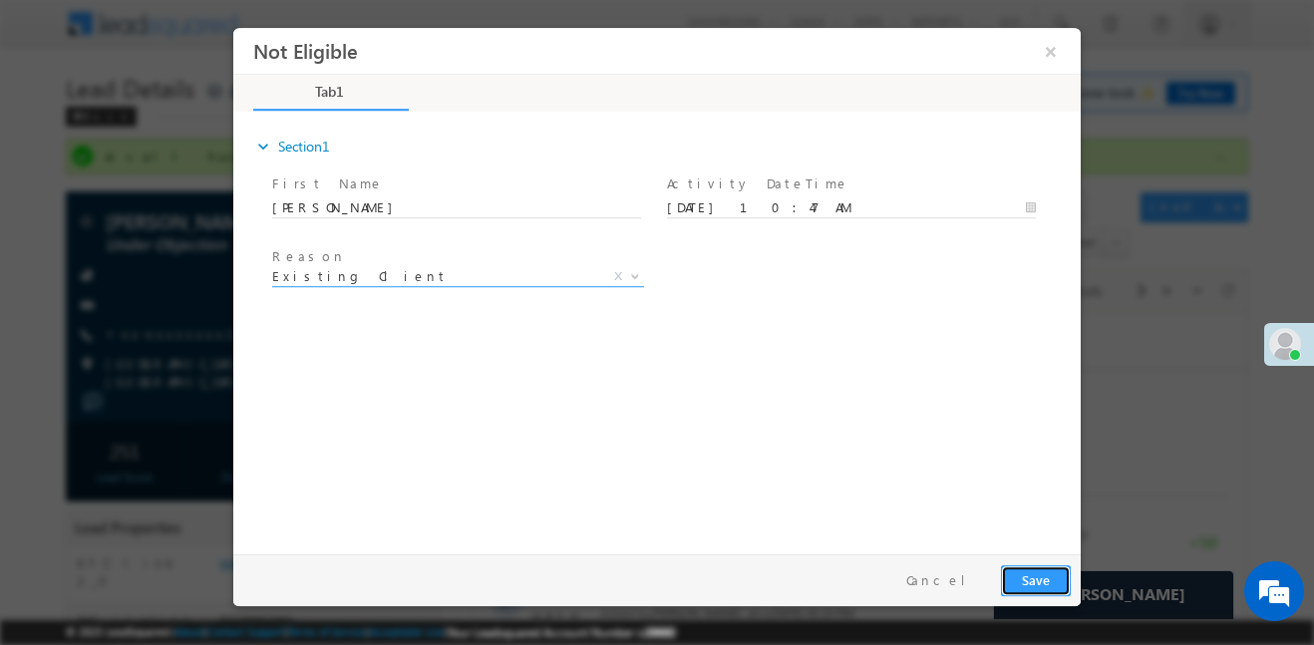
click at [1047, 578] on button "Save" at bounding box center [1036, 579] width 70 height 31
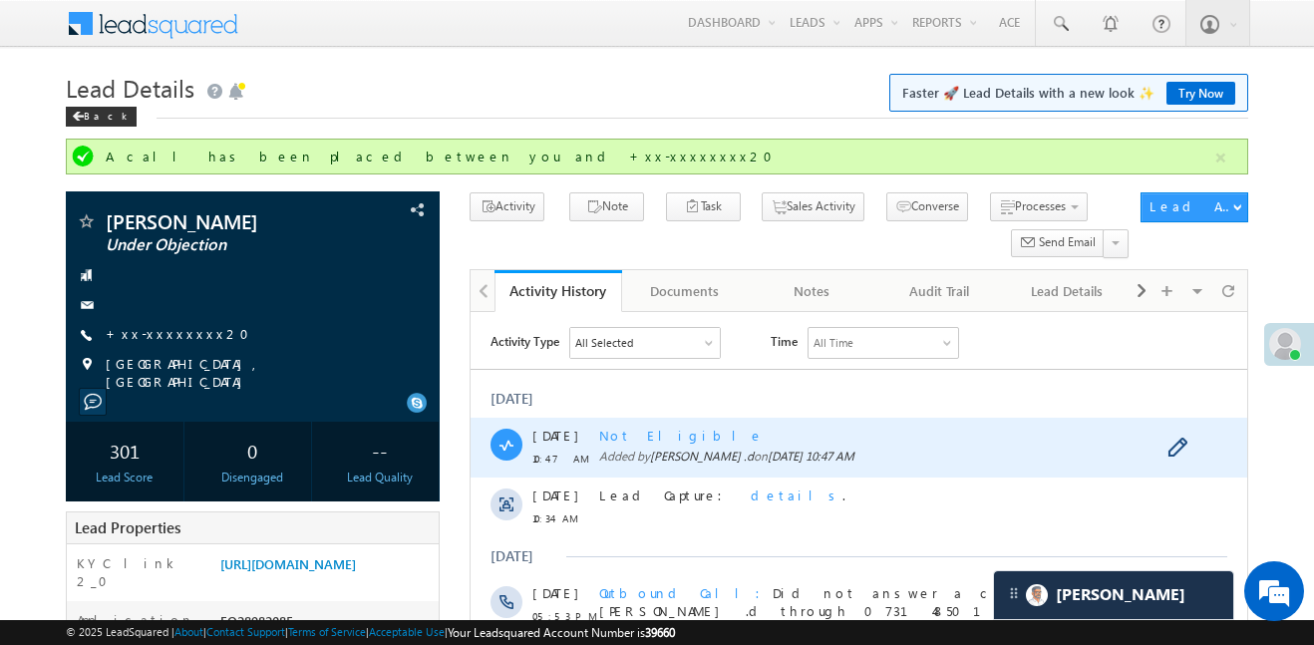
click at [654, 439] on span "Not Eligible" at bounding box center [681, 435] width 165 height 17
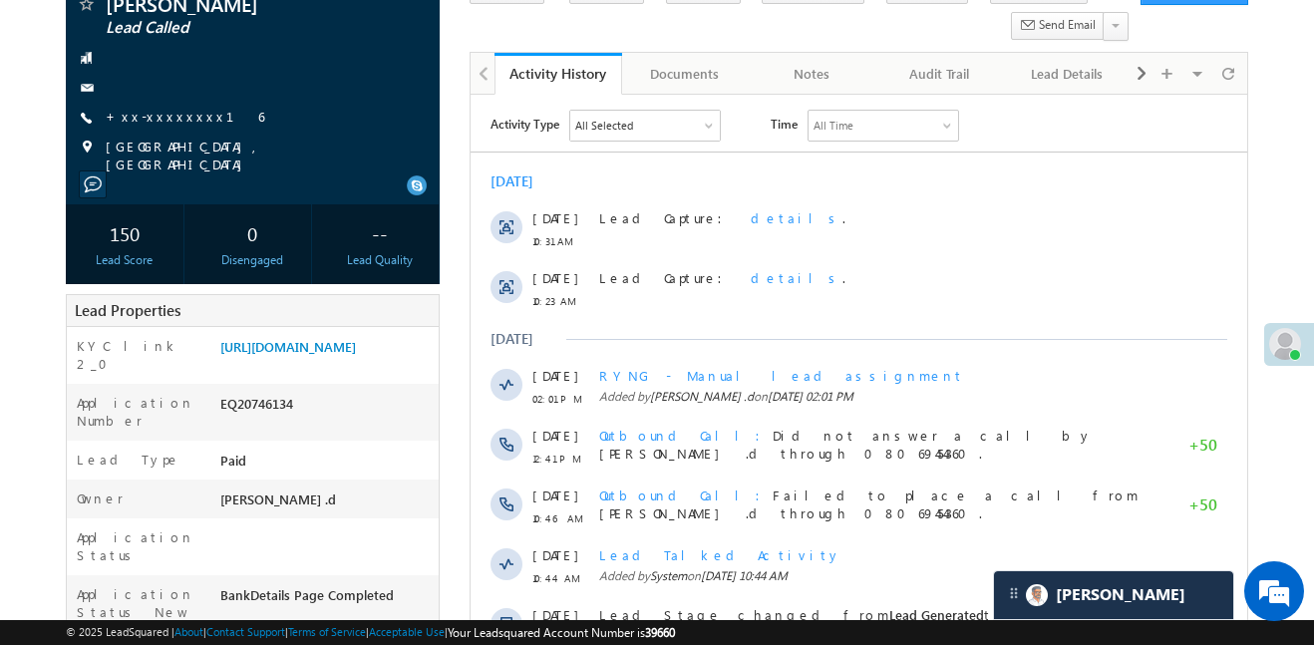
scroll to position [213, 0]
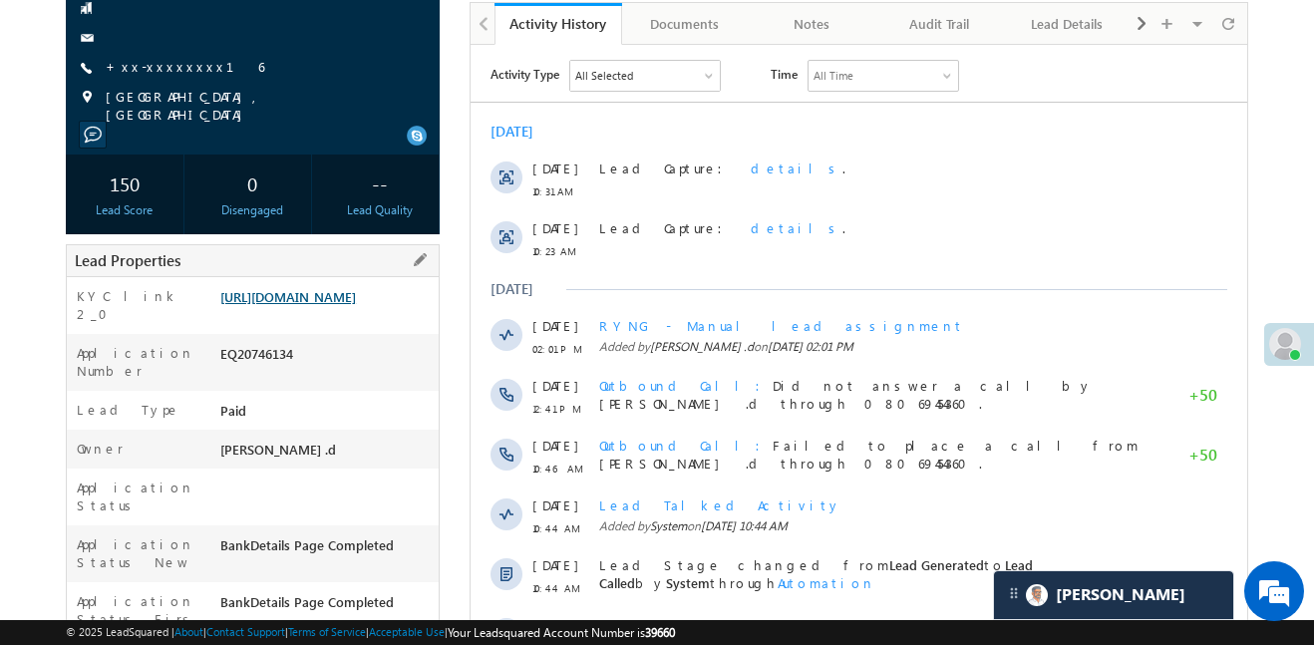
click at [347, 303] on link "[URL][DOMAIN_NAME]" at bounding box center [288, 296] width 136 height 17
click at [160, 69] on span "+xx-xxxxxxxx16" at bounding box center [185, 68] width 159 height 20
click at [160, 69] on link "+xx-xxxxxxxx16" at bounding box center [185, 66] width 159 height 17
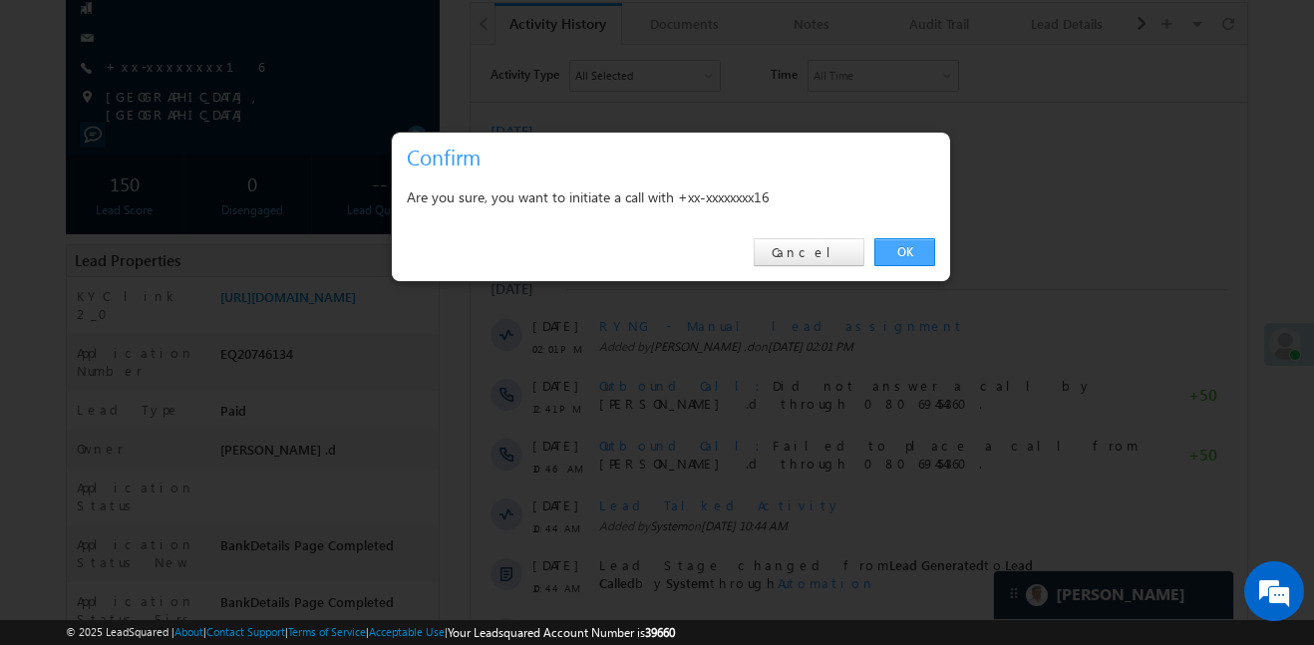
click at [874, 246] on link "OK" at bounding box center [904, 252] width 61 height 28
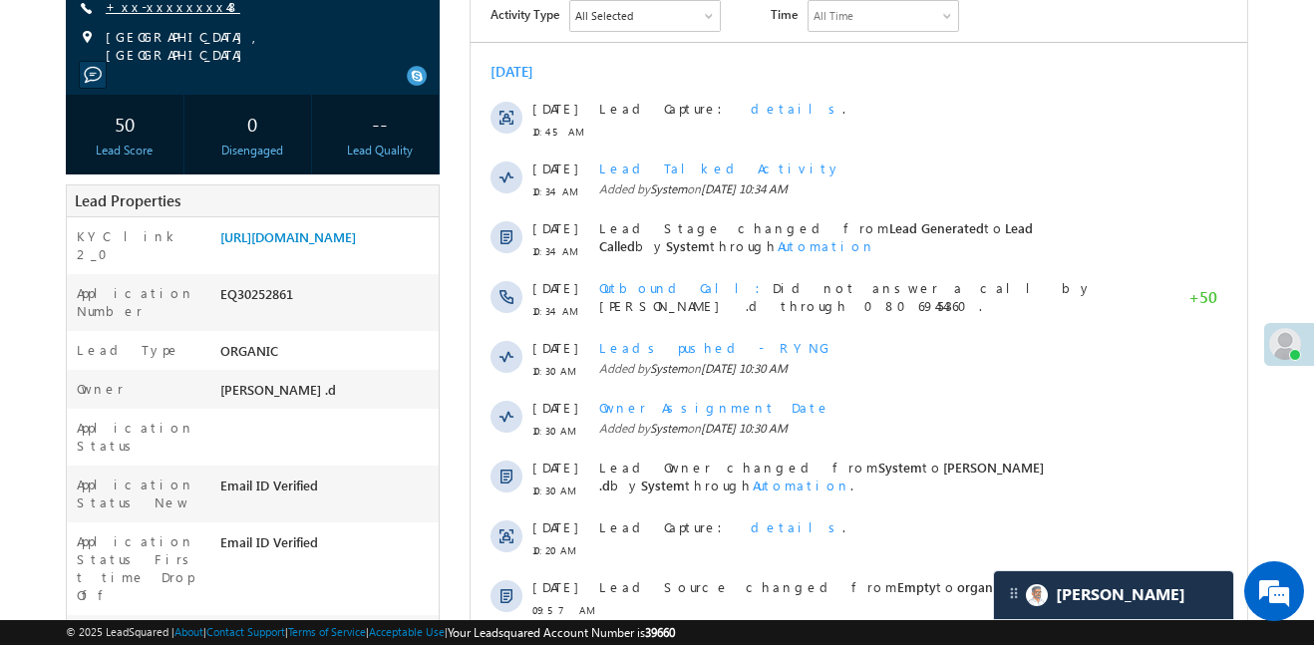
scroll to position [276, 0]
